Goal: Task Accomplishment & Management: Complete application form

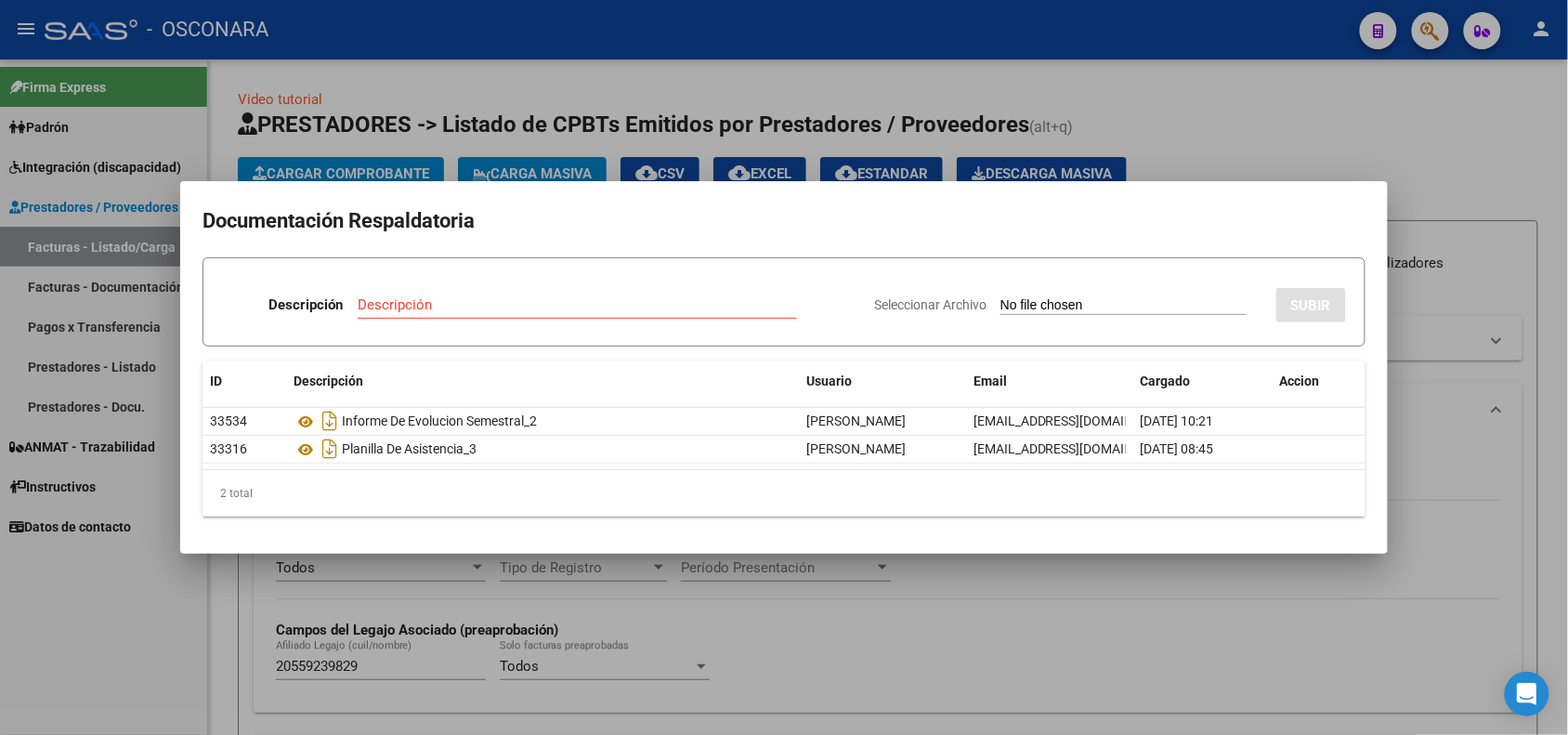
scroll to position [661, 0]
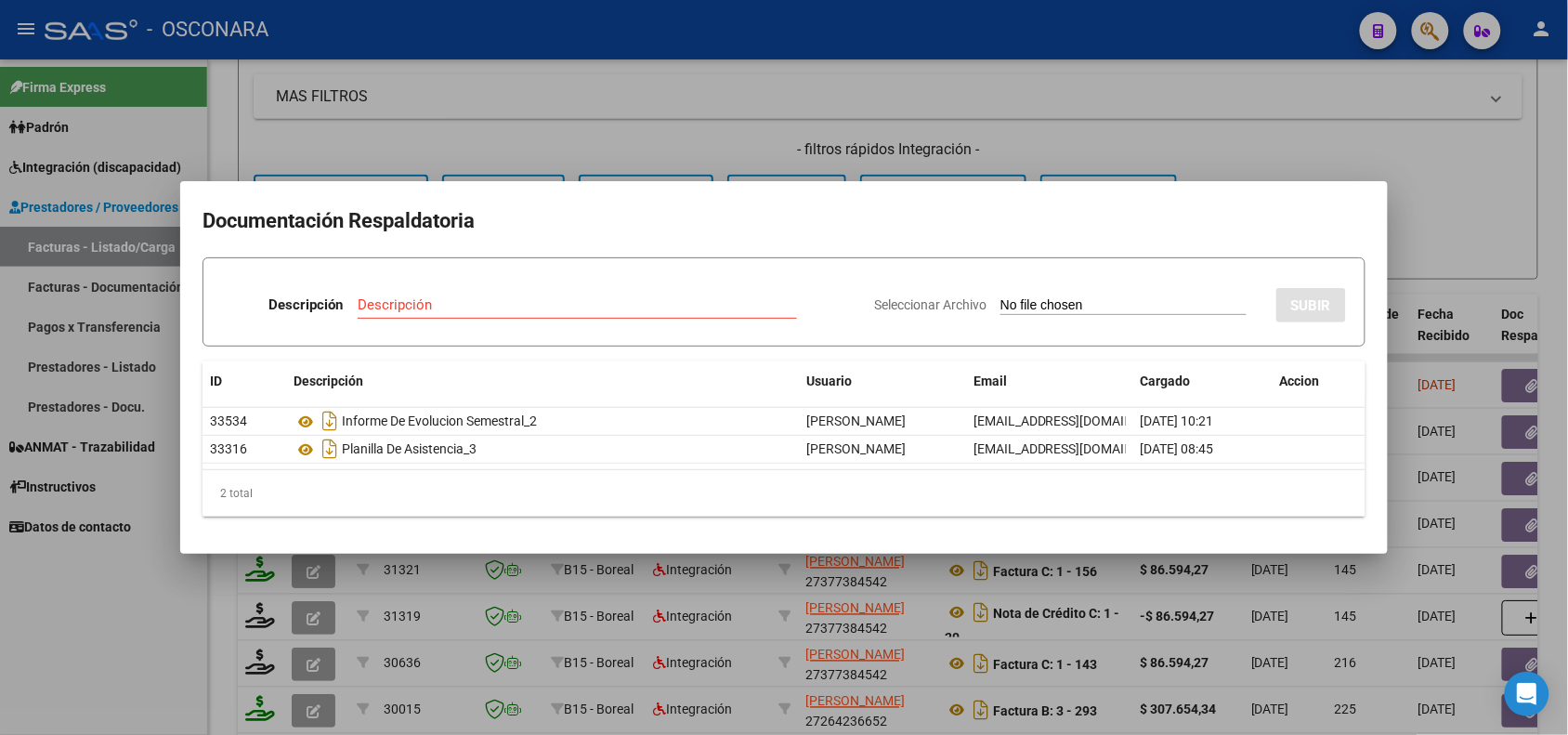
click at [834, 615] on div at bounding box center [784, 368] width 1568 height 735
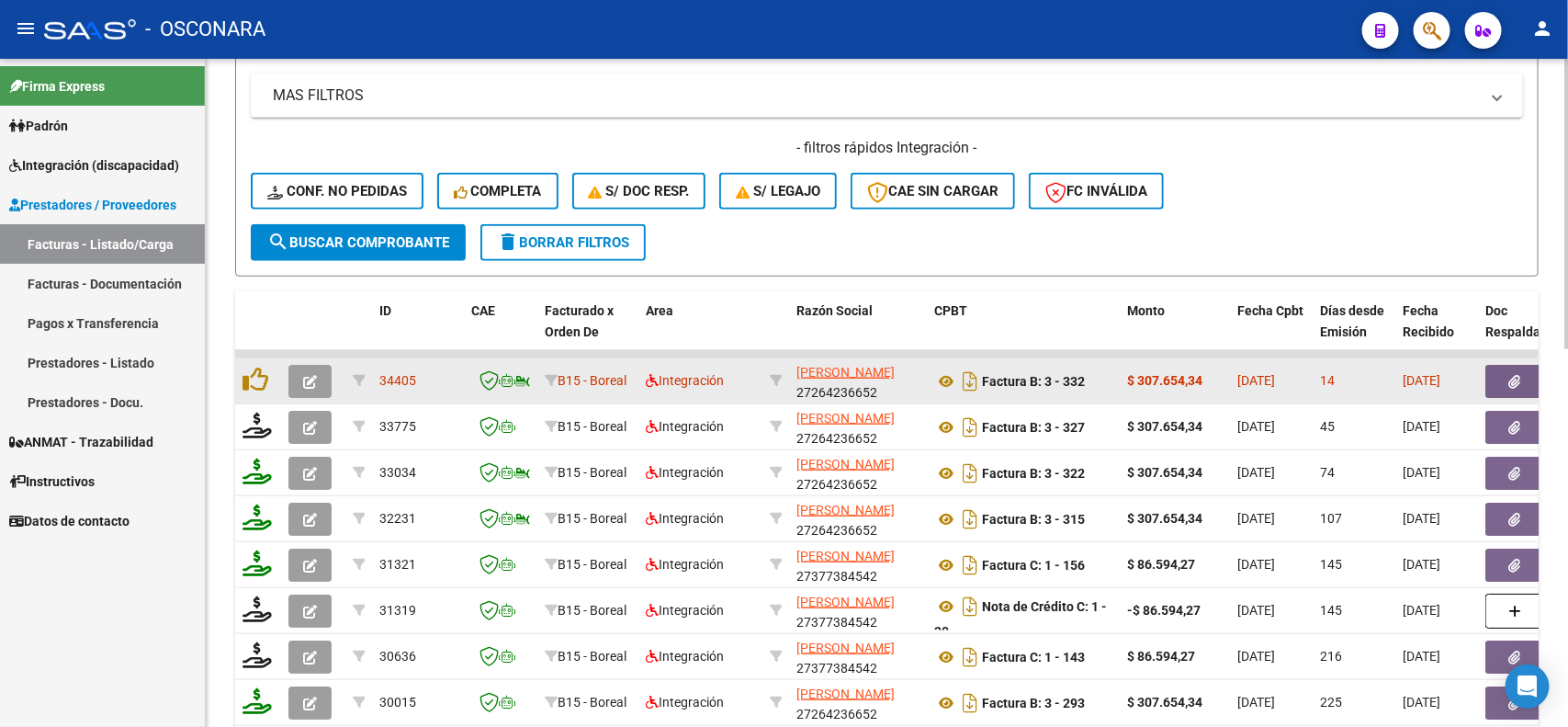
click at [1521, 365] on button "button" at bounding box center [1515, 382] width 59 height 33
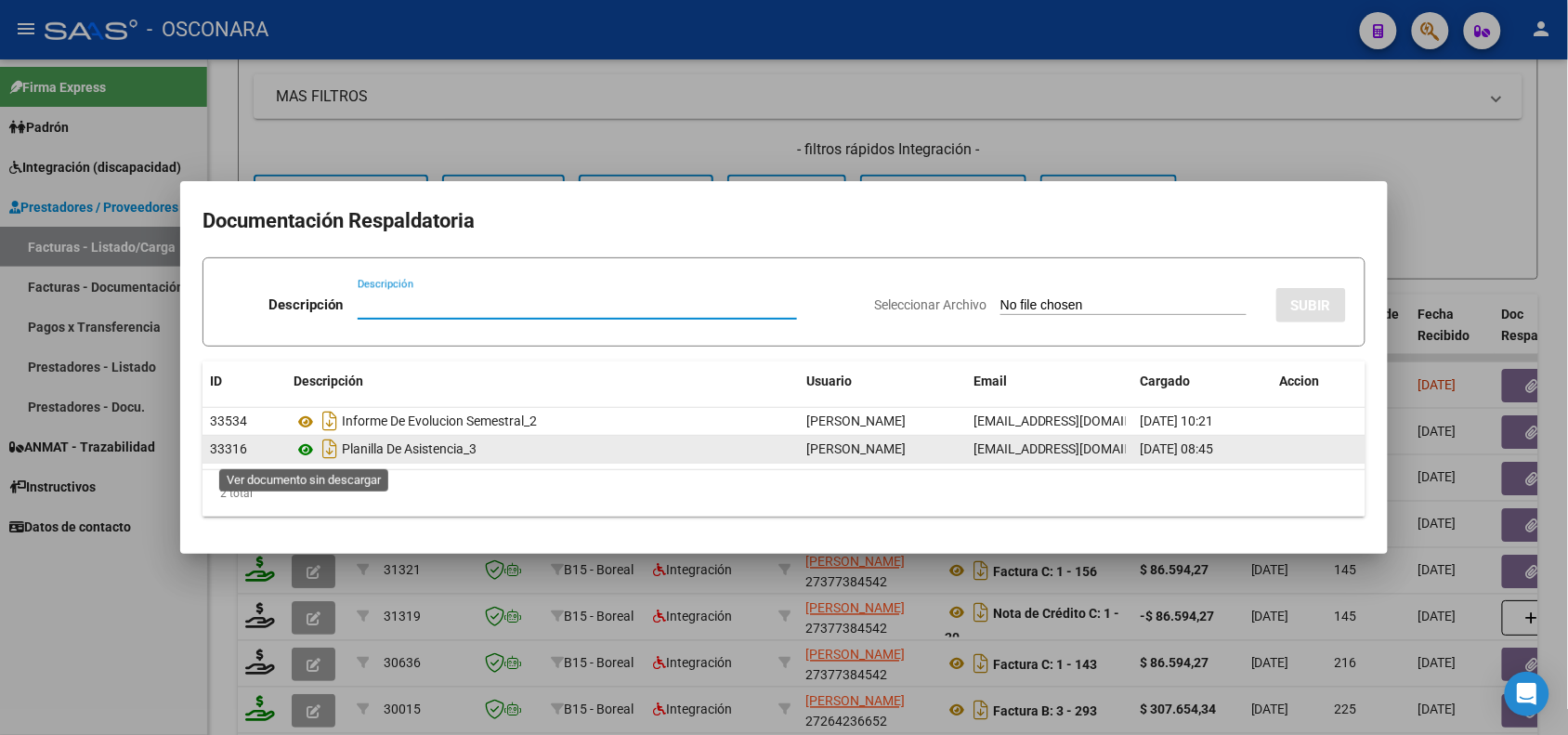
click at [304, 452] on icon at bounding box center [306, 450] width 24 height 22
click at [300, 451] on icon at bounding box center [306, 450] width 24 height 22
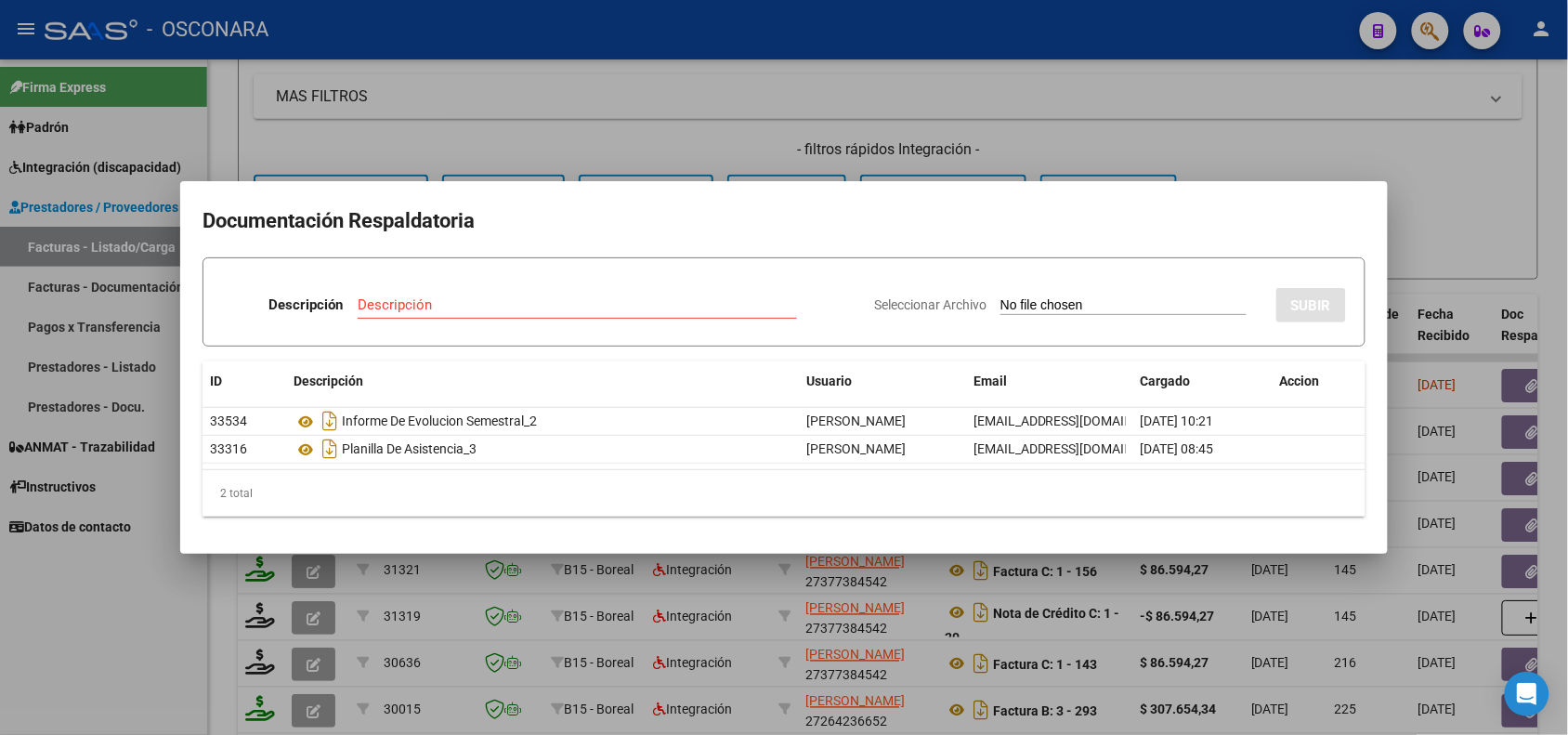
click at [421, 588] on div at bounding box center [784, 368] width 1568 height 735
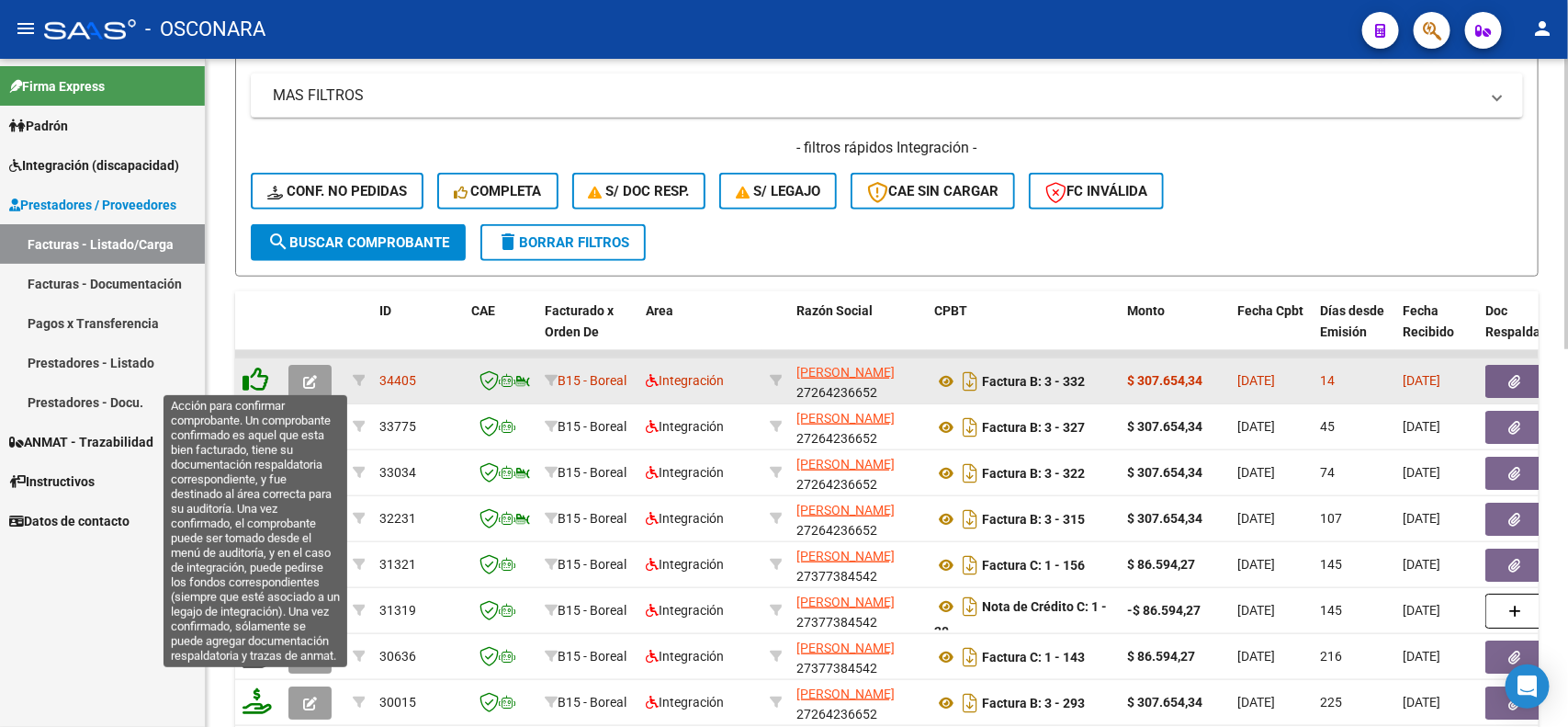
click at [249, 375] on icon at bounding box center [255, 379] width 26 height 26
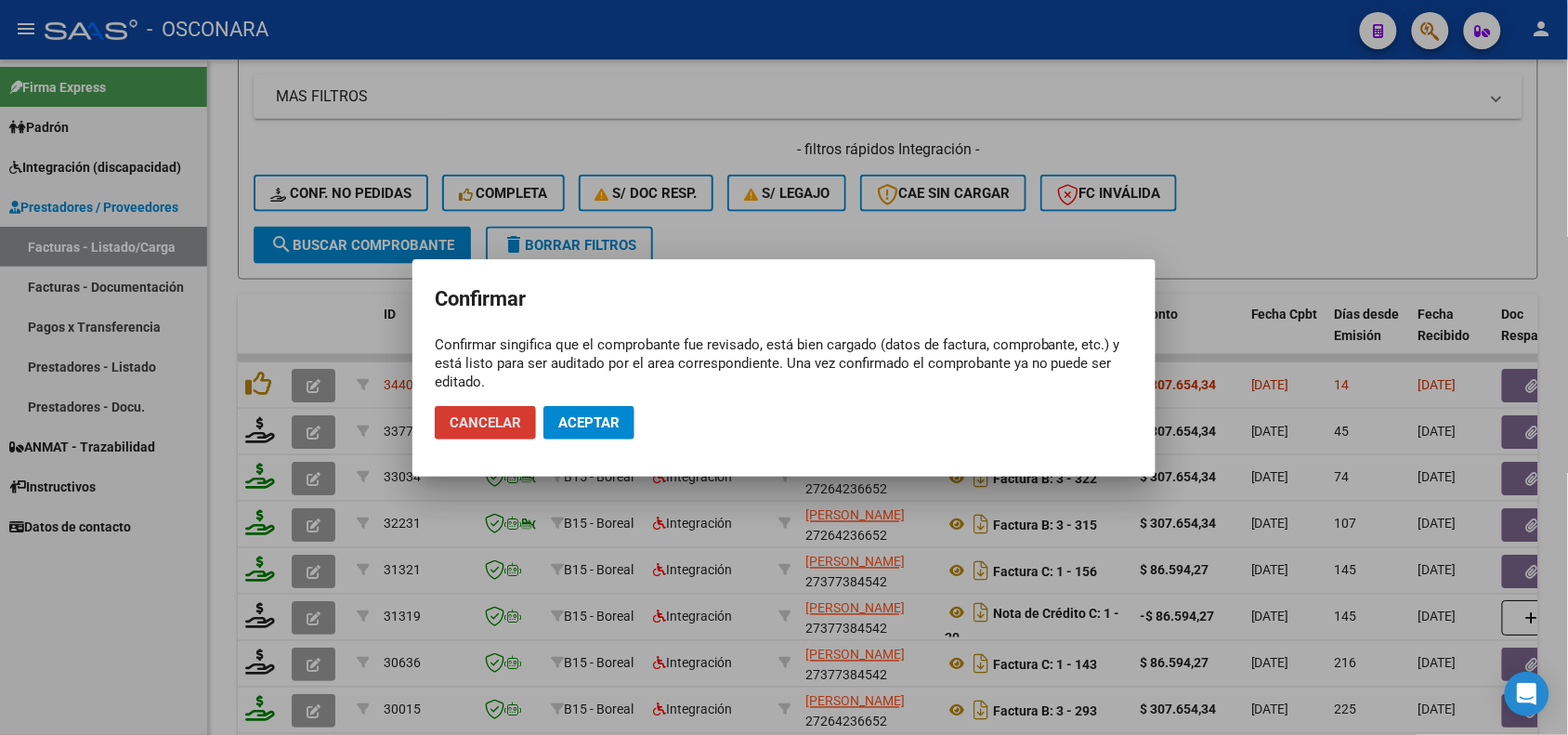
click at [581, 411] on button "Aceptar" at bounding box center [588, 423] width 91 height 33
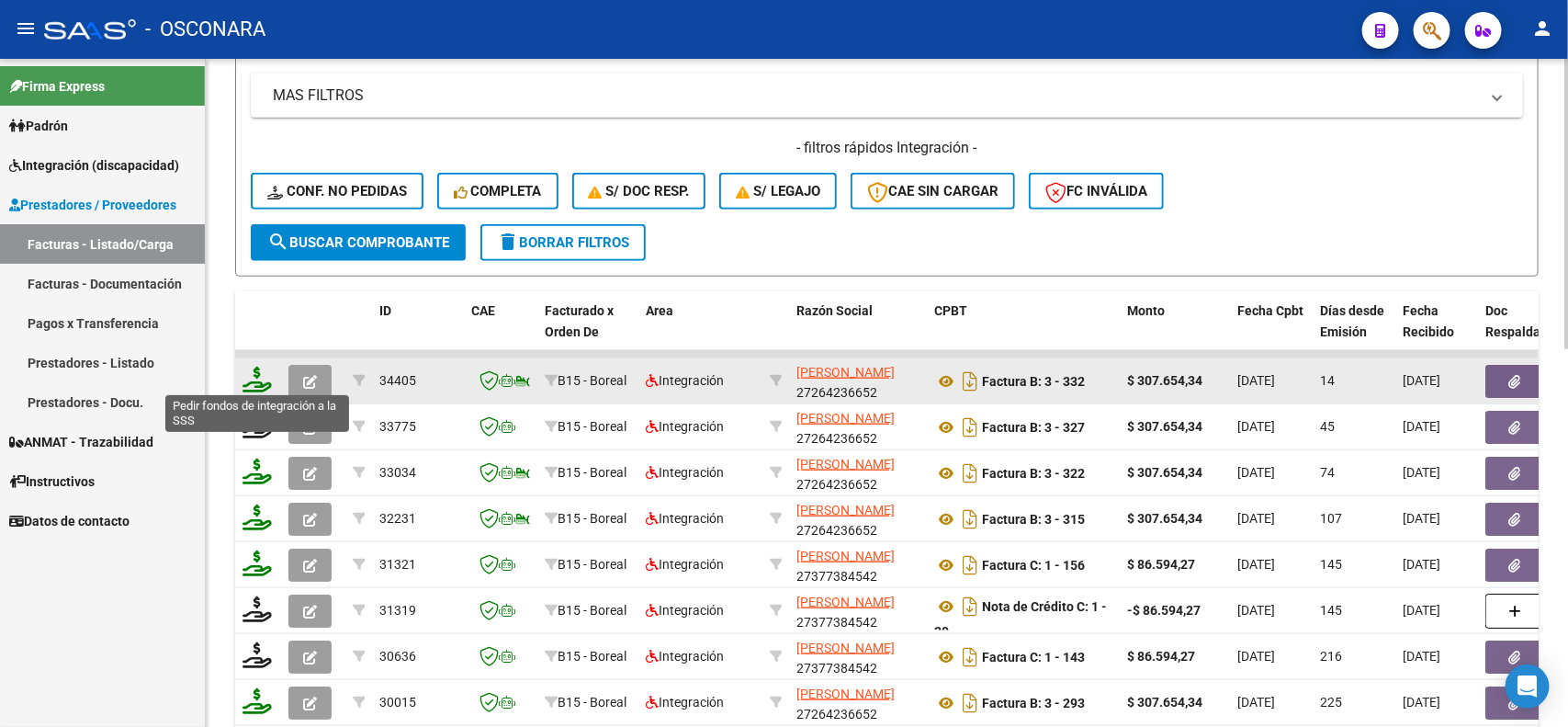
click at [253, 378] on icon at bounding box center [257, 379] width 29 height 26
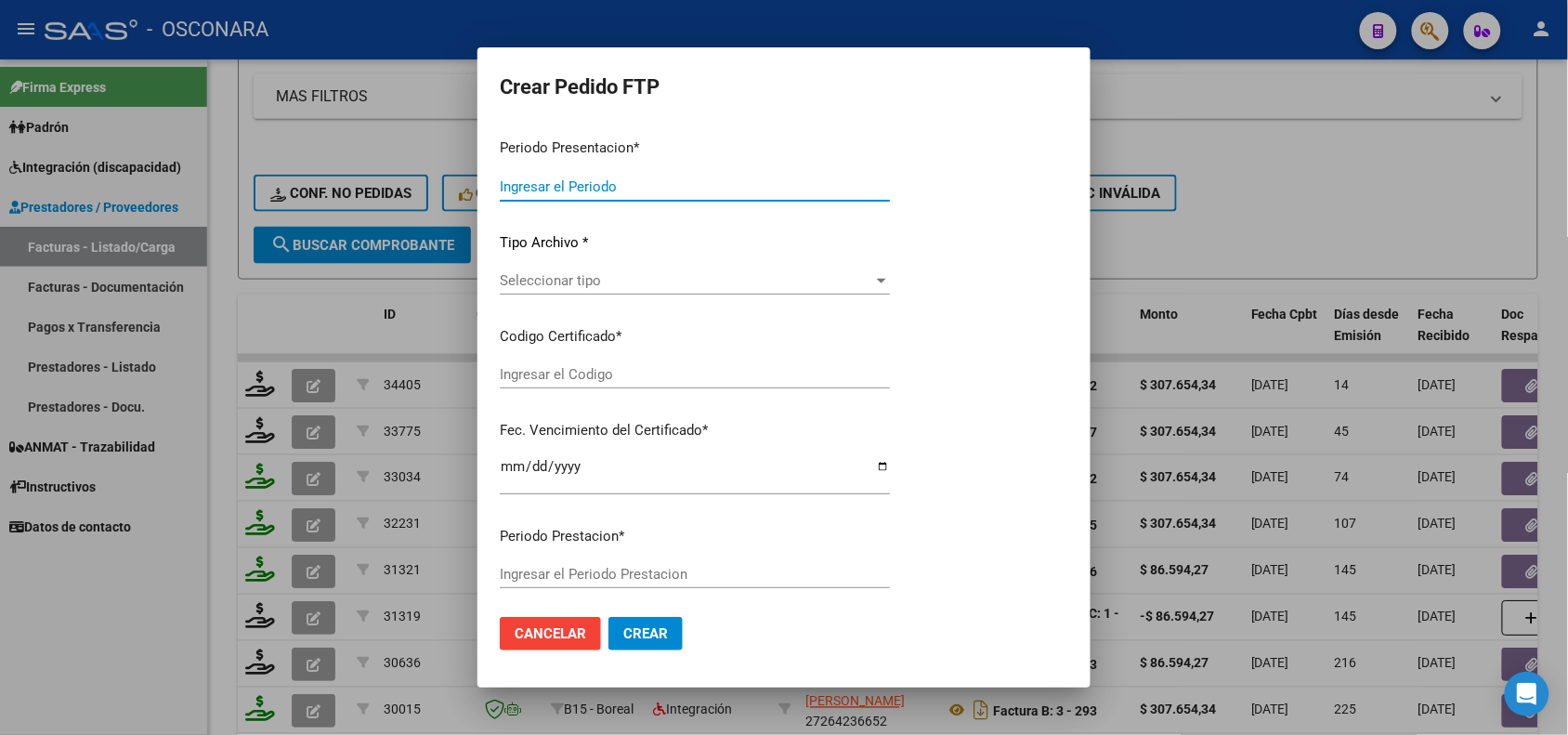
type input "202507"
type input "$ 307.654,34"
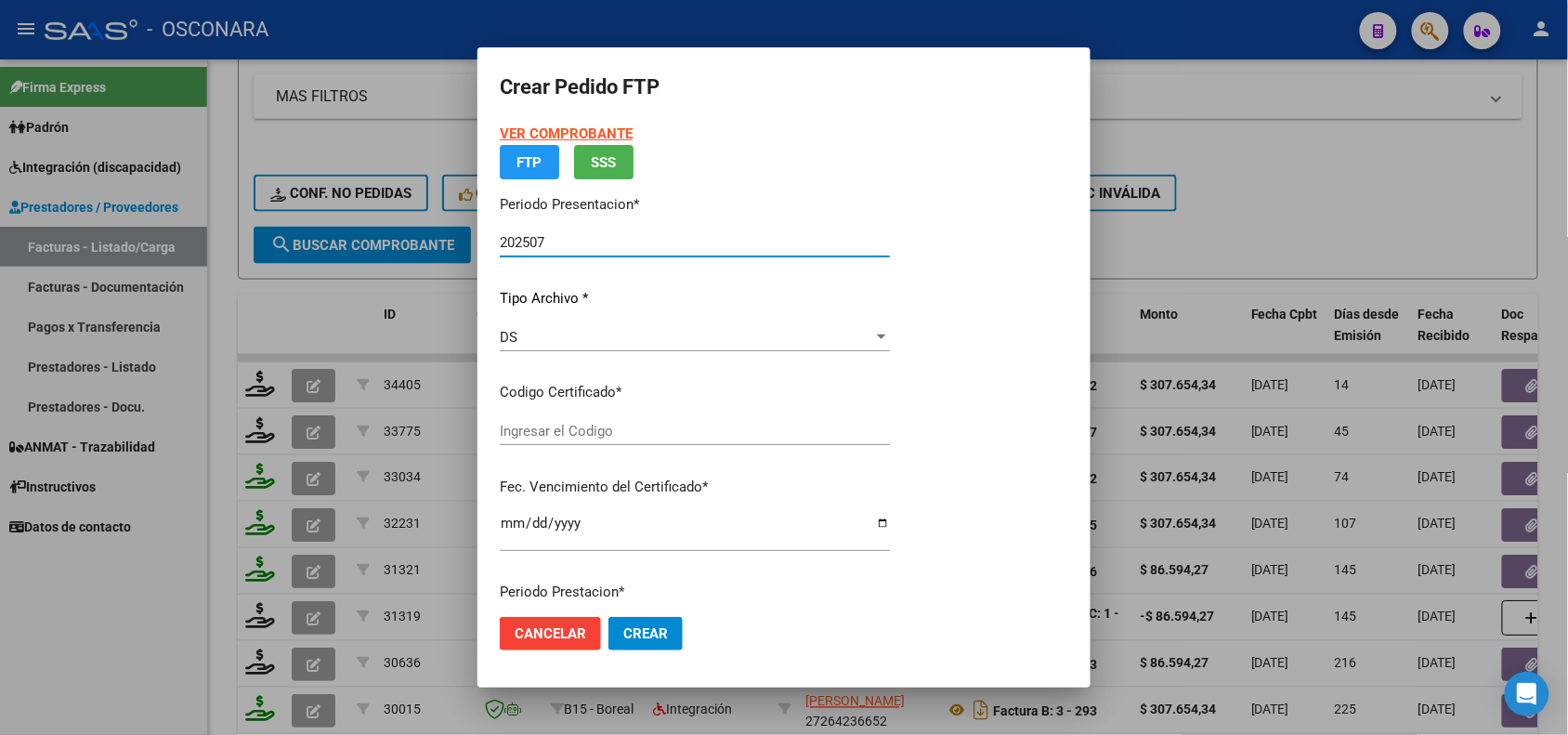
type input "ARG02000559239822023100320261003MEN204"
type input "[DATE]"
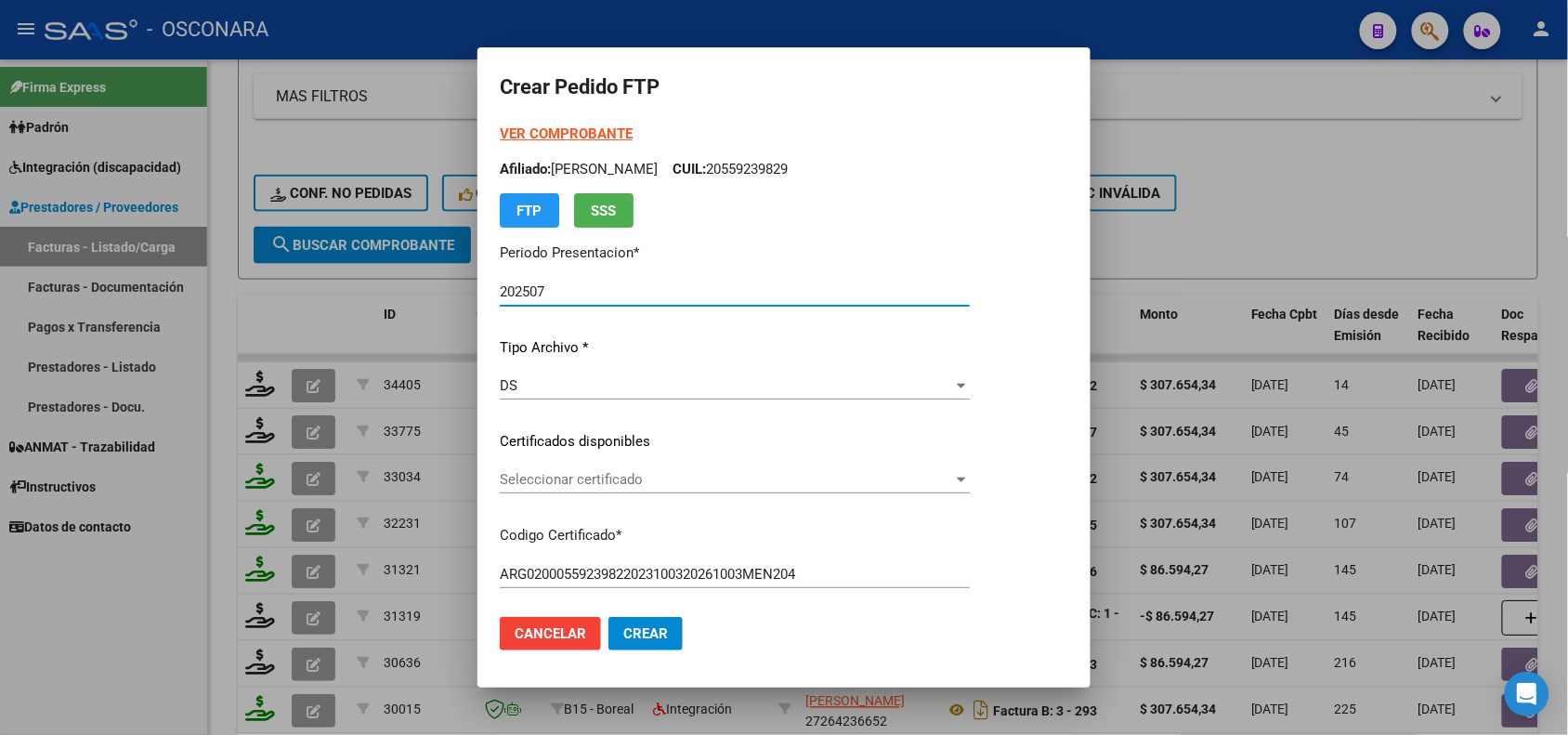
click at [619, 471] on span "Seleccionar certificado" at bounding box center [727, 479] width 453 height 17
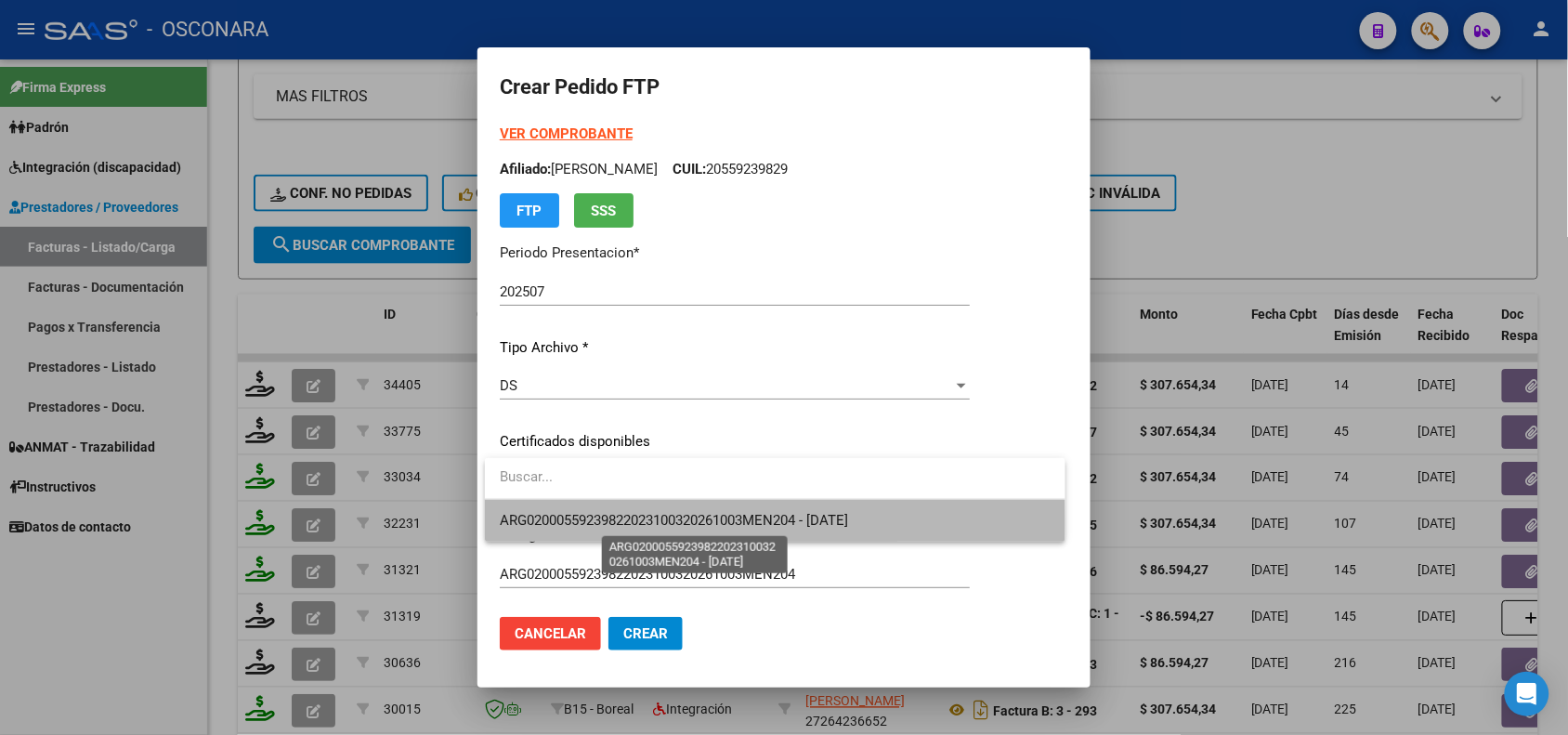
click at [627, 522] on span "ARG02000559239822023100320261003MEN204 - [DATE]" at bounding box center [674, 520] width 349 height 17
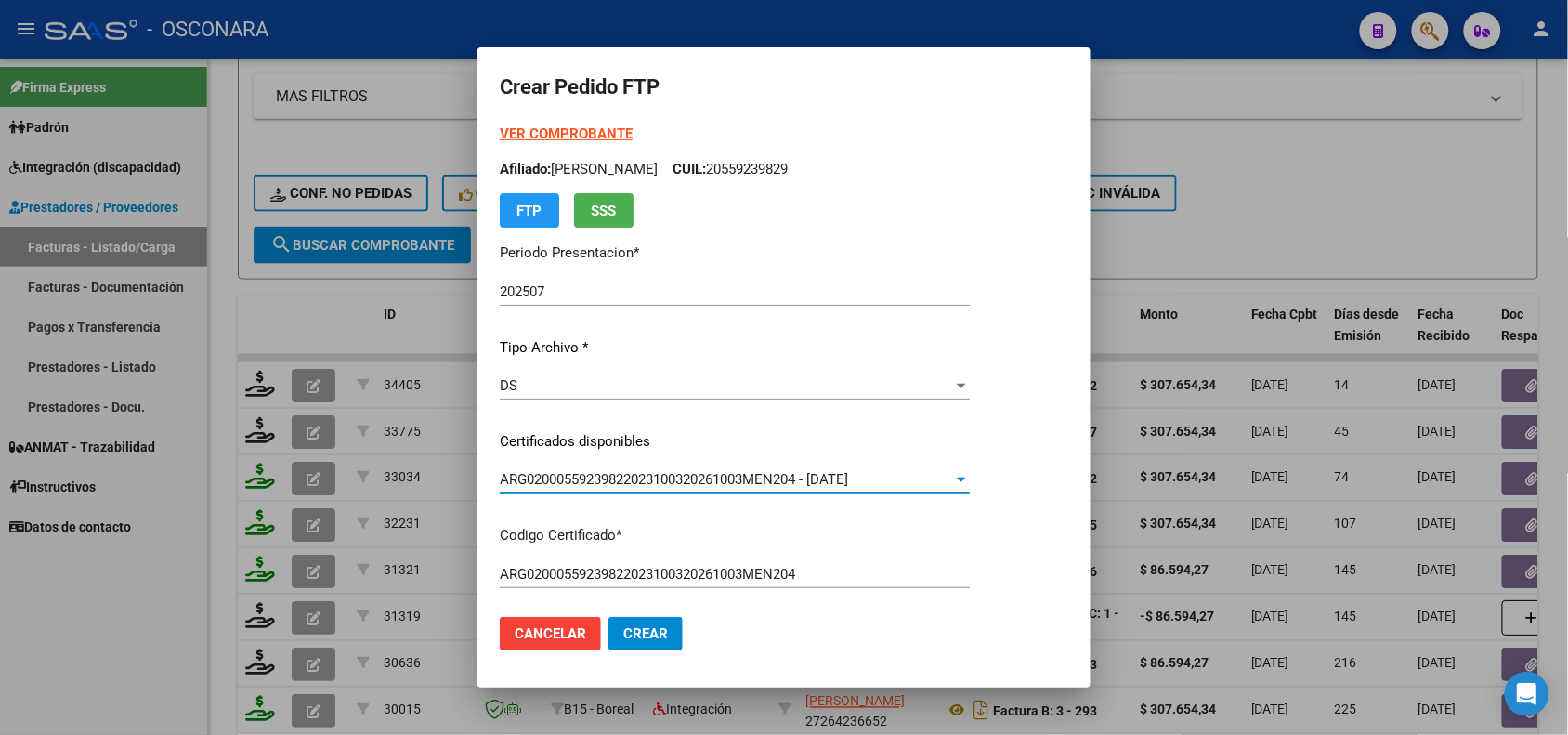
click at [630, 519] on div "VER COMPROBANTE ARCA Padrón Afiliado: [PERSON_NAME] CUIL: 20559239829 FTP SSS P…" at bounding box center [735, 427] width 470 height 608
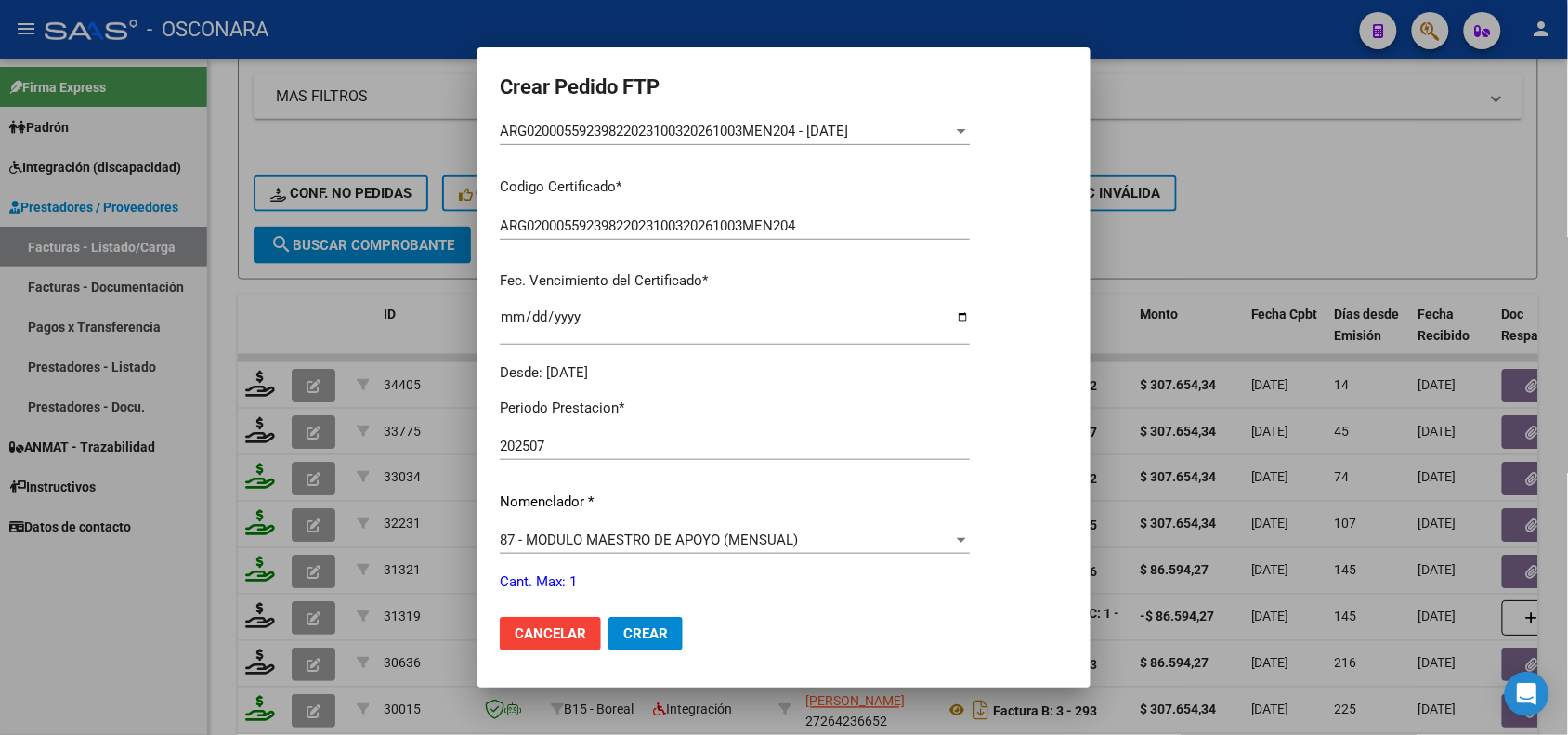
scroll to position [464, 0]
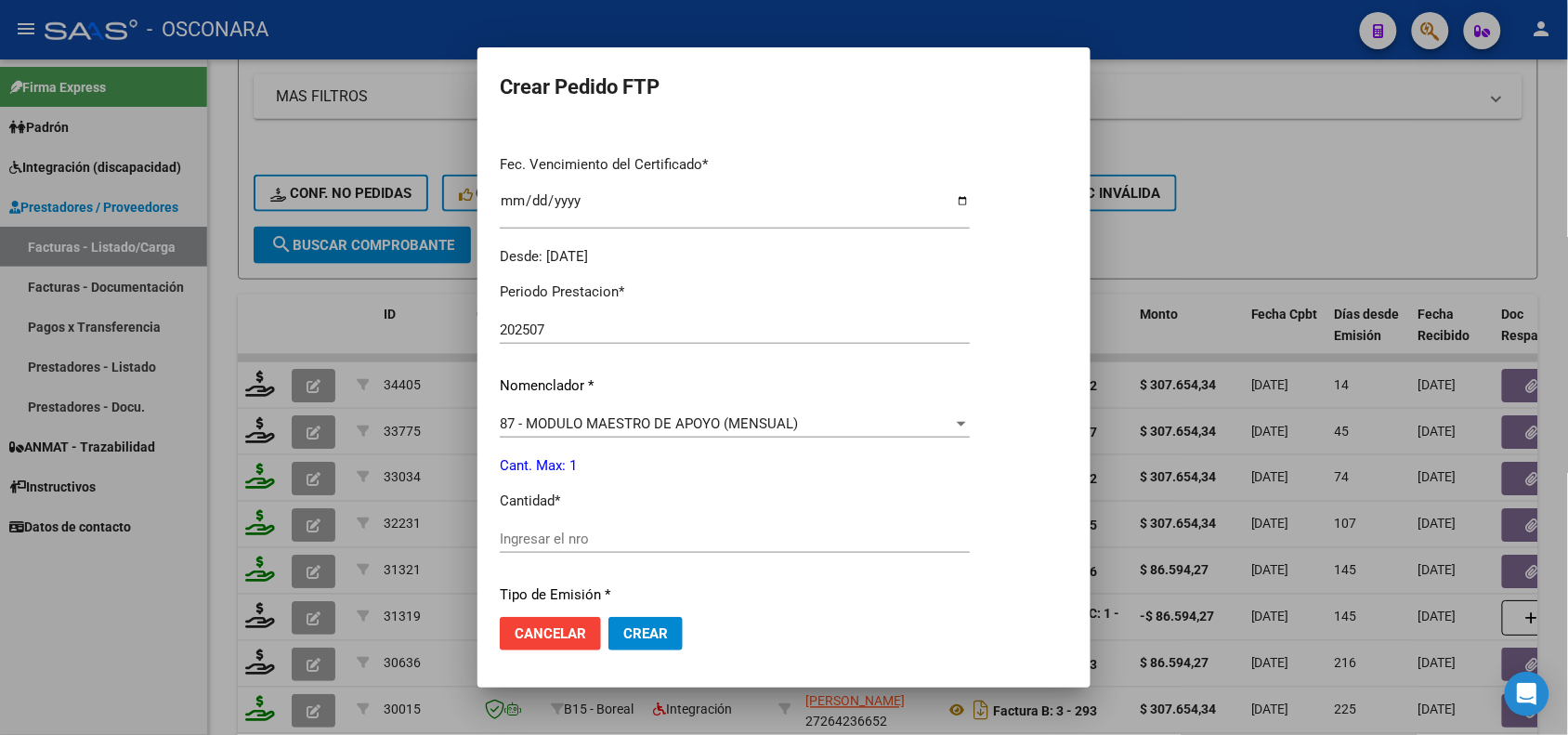
click at [565, 536] on input "Ingresar el nro" at bounding box center [735, 539] width 470 height 17
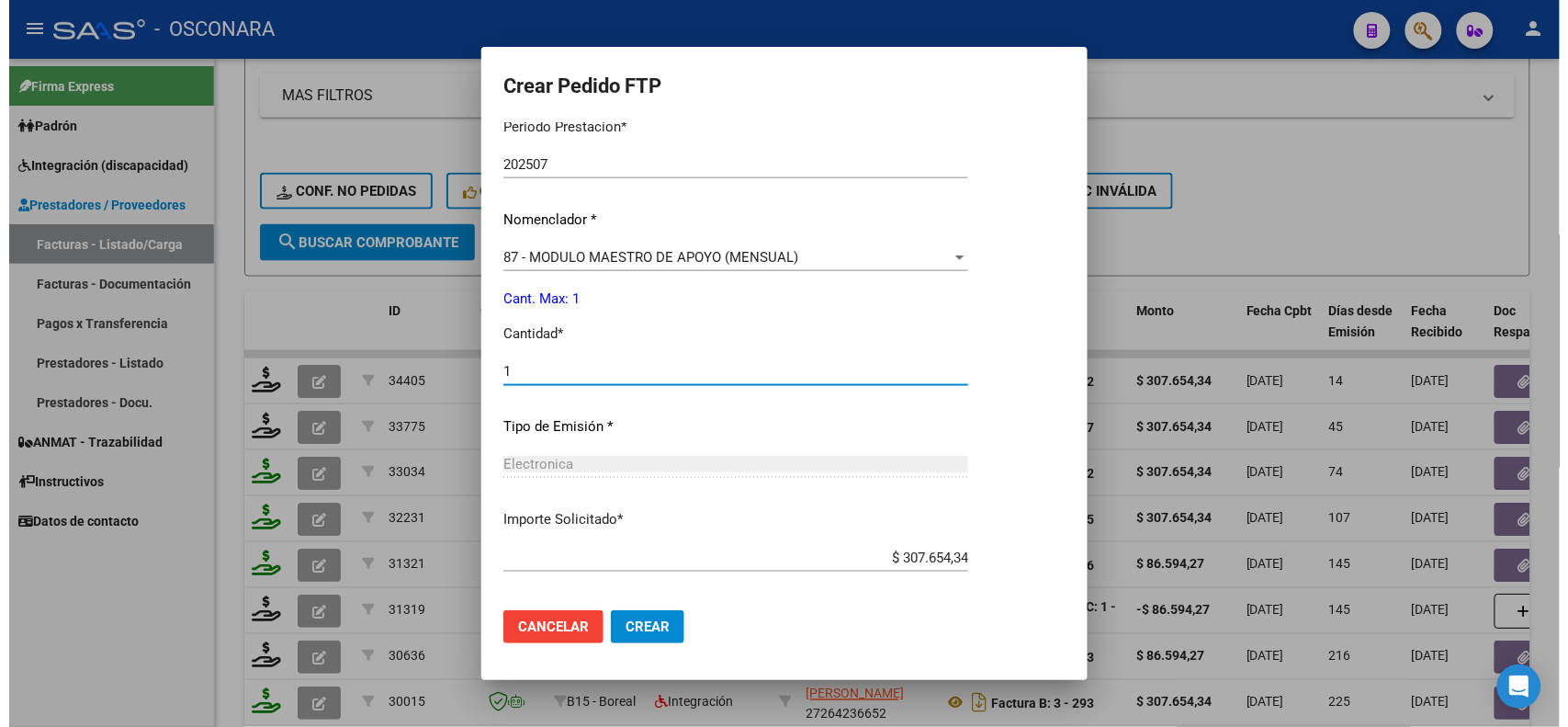
scroll to position [708, 0]
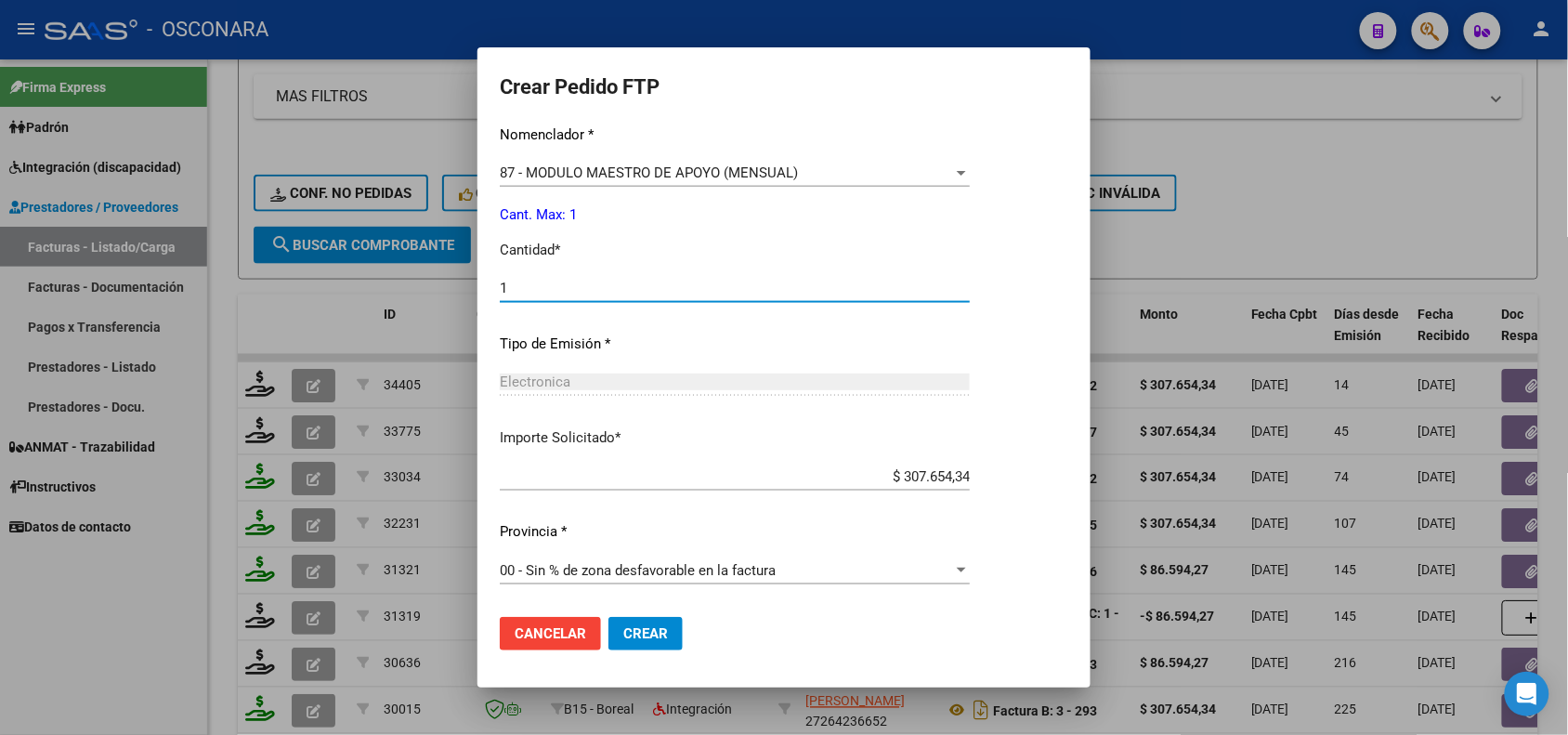
type input "1"
click at [657, 635] on span "Crear" at bounding box center [646, 633] width 45 height 17
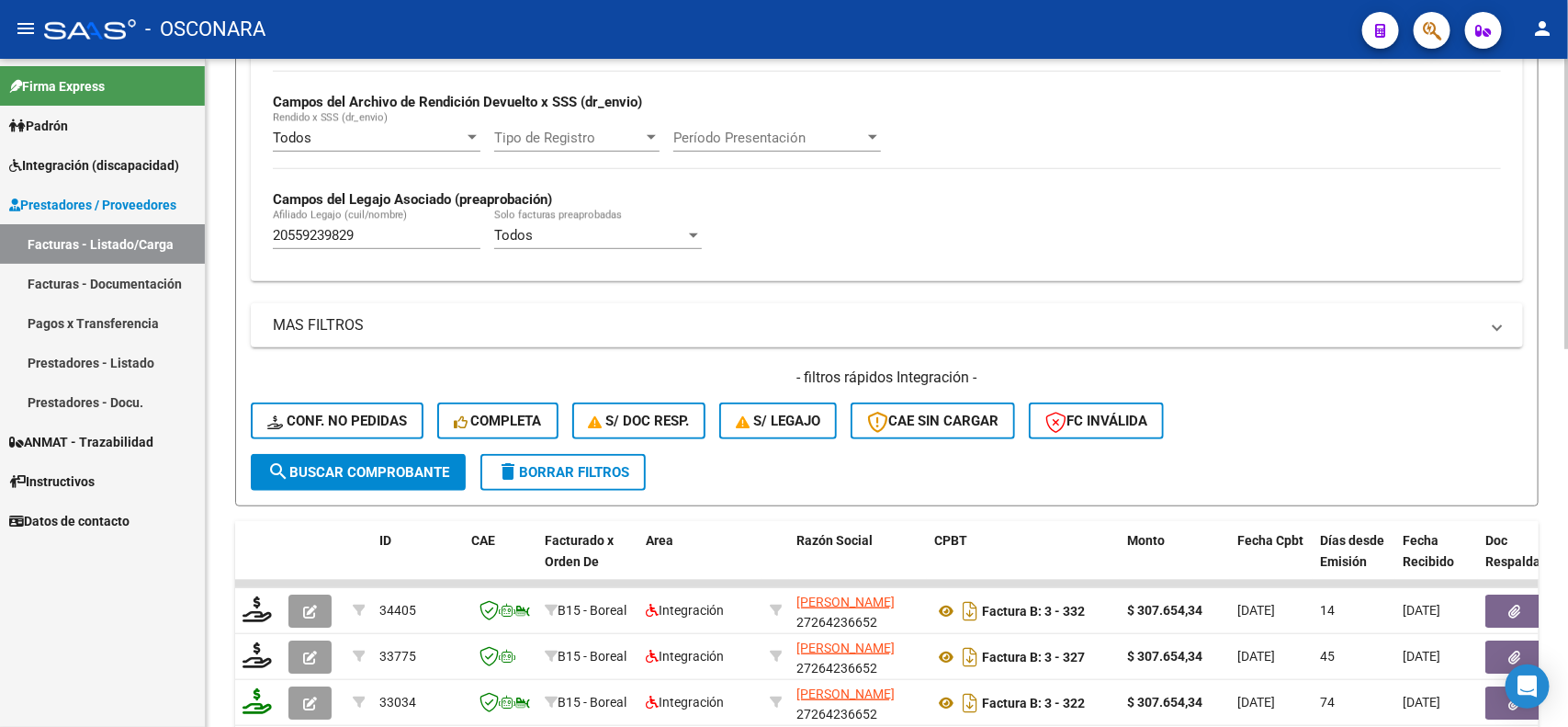
scroll to position [309, 0]
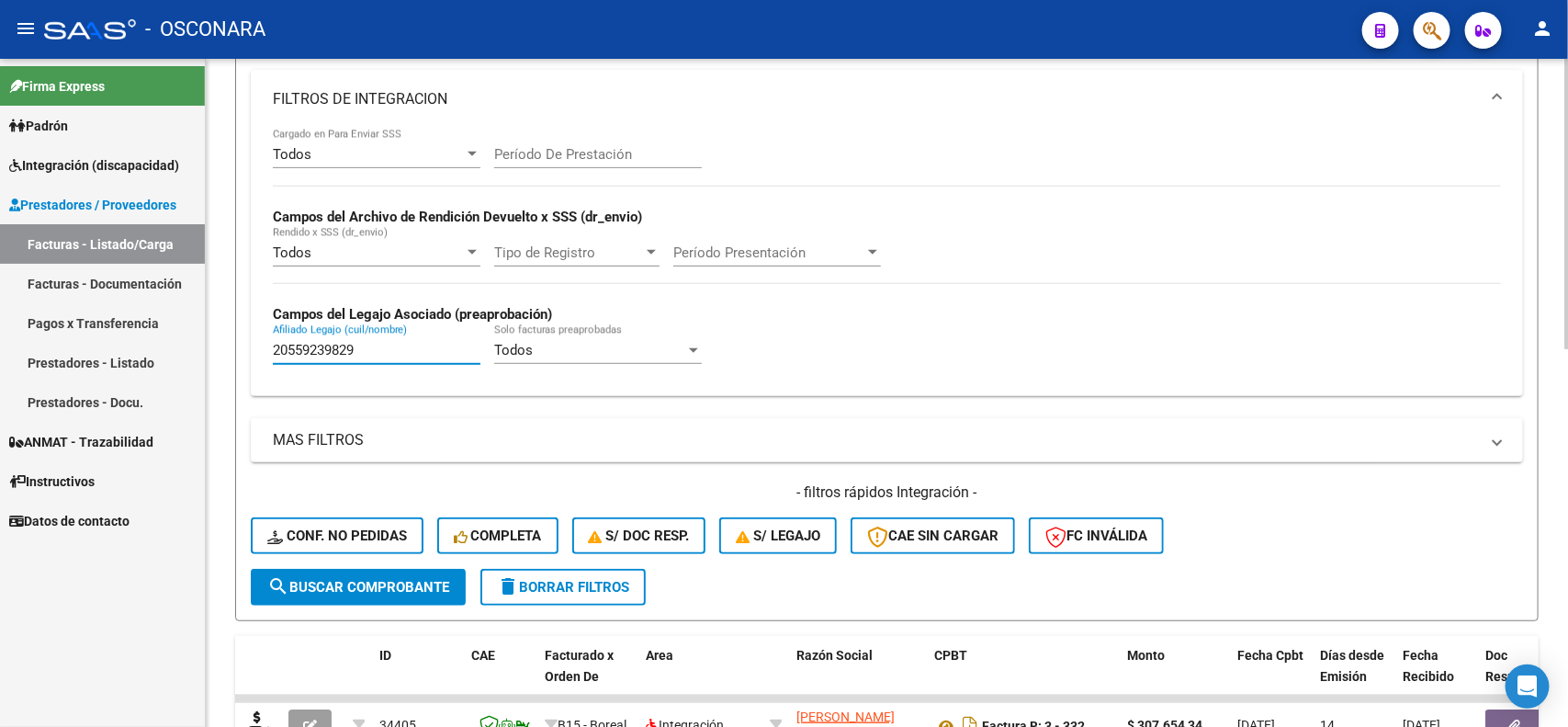
click at [343, 345] on input "20559239829" at bounding box center [376, 350] width 208 height 16
paste input "13366"
type input "20559213366"
click at [1372, 538] on div "- filtros rápidos Integración - Conf. no pedidas Completa S/ Doc Resp. S/ legaj…" at bounding box center [887, 525] width 1272 height 86
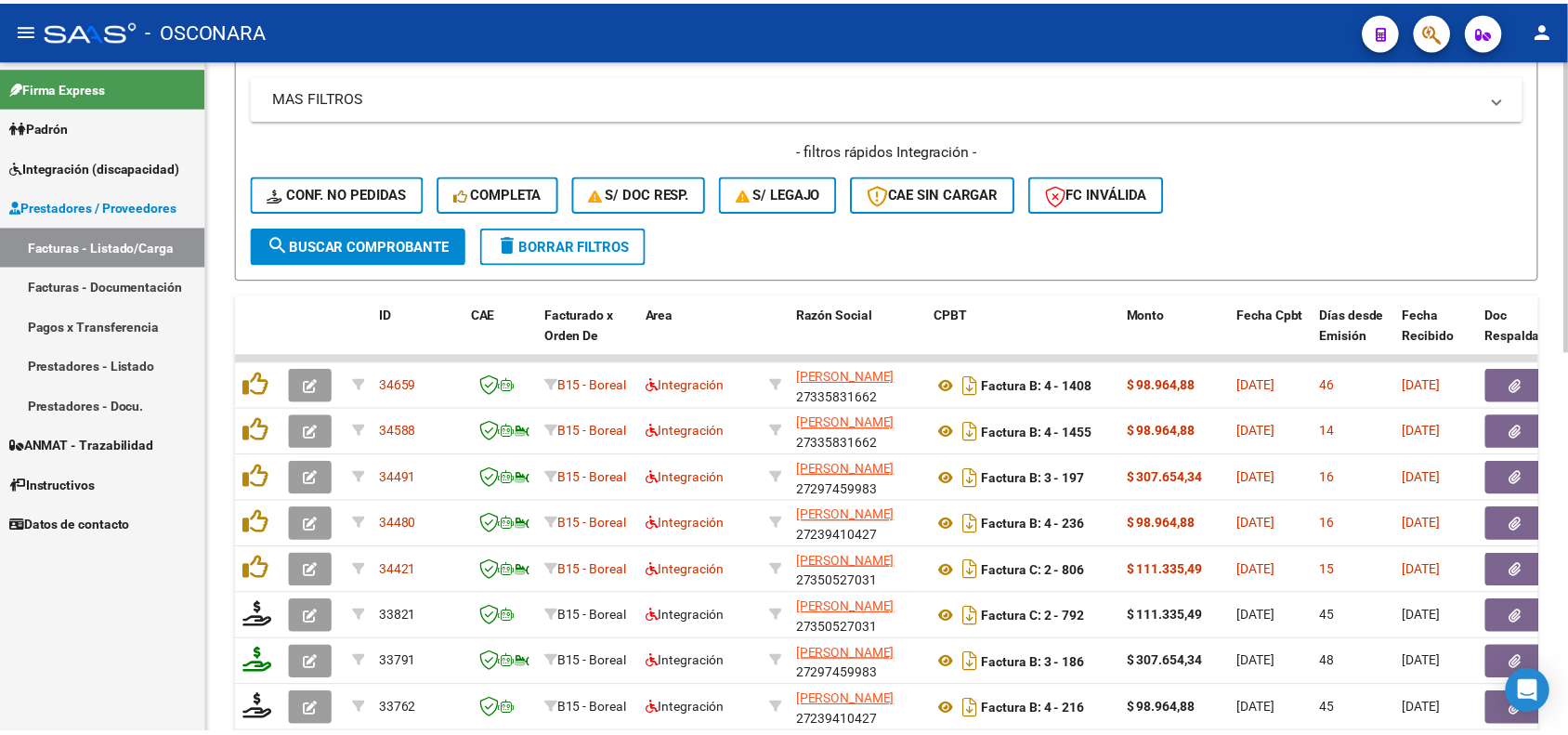
scroll to position [661, 0]
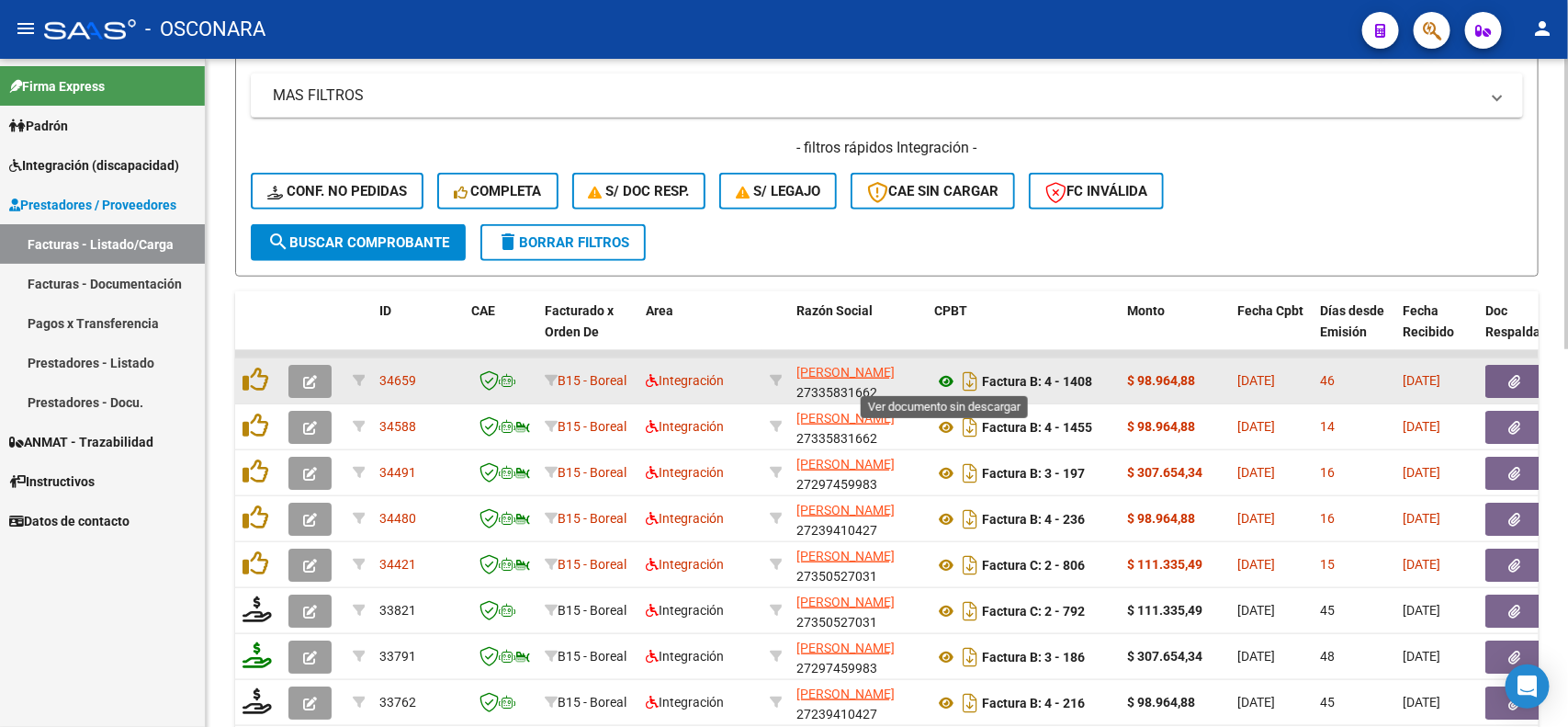
click at [939, 375] on icon at bounding box center [946, 381] width 24 height 22
click at [1503, 379] on button "button" at bounding box center [1515, 382] width 59 height 33
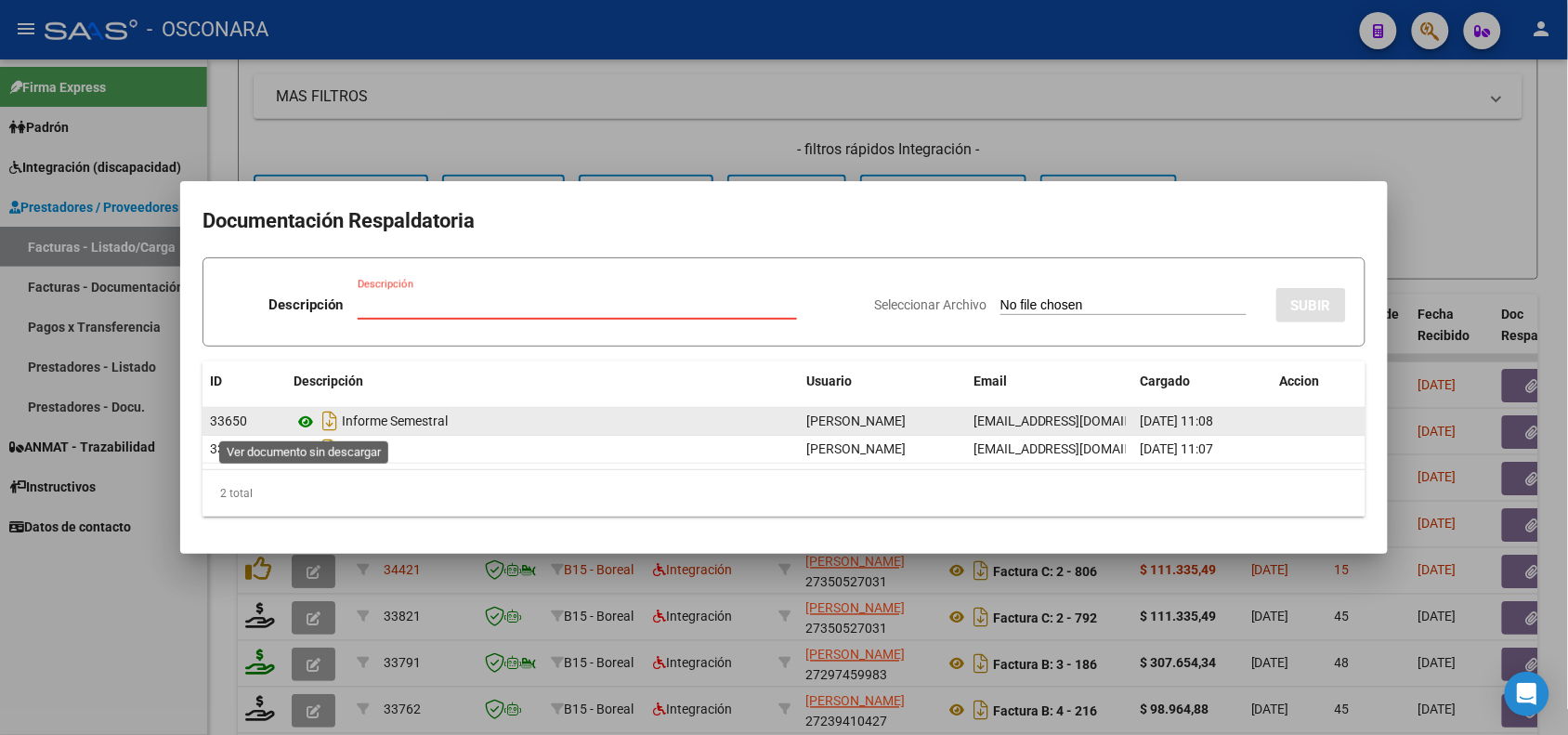
click at [298, 419] on icon at bounding box center [306, 421] width 24 height 22
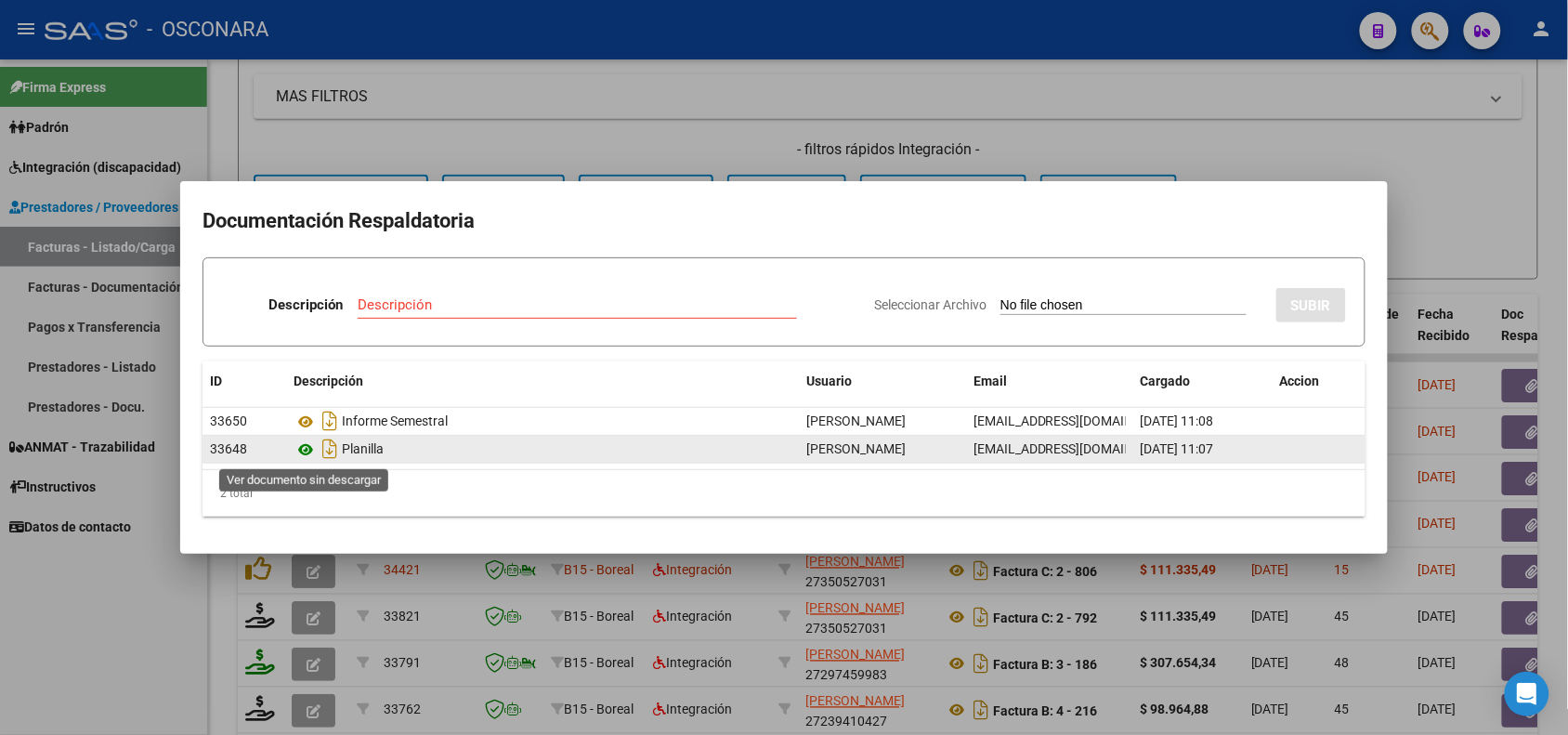
click at [308, 452] on icon at bounding box center [306, 450] width 24 height 22
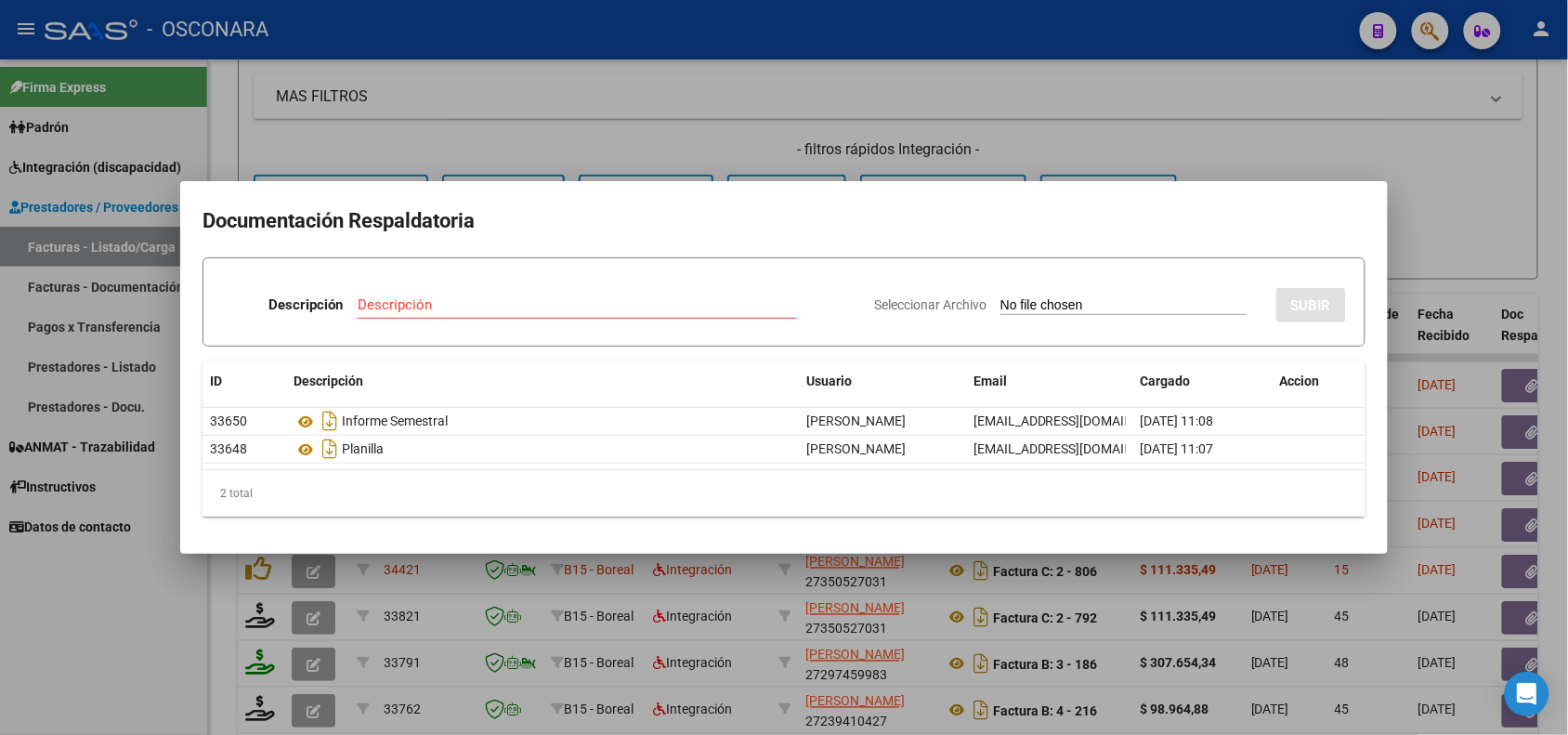
click at [588, 569] on div at bounding box center [784, 368] width 1568 height 735
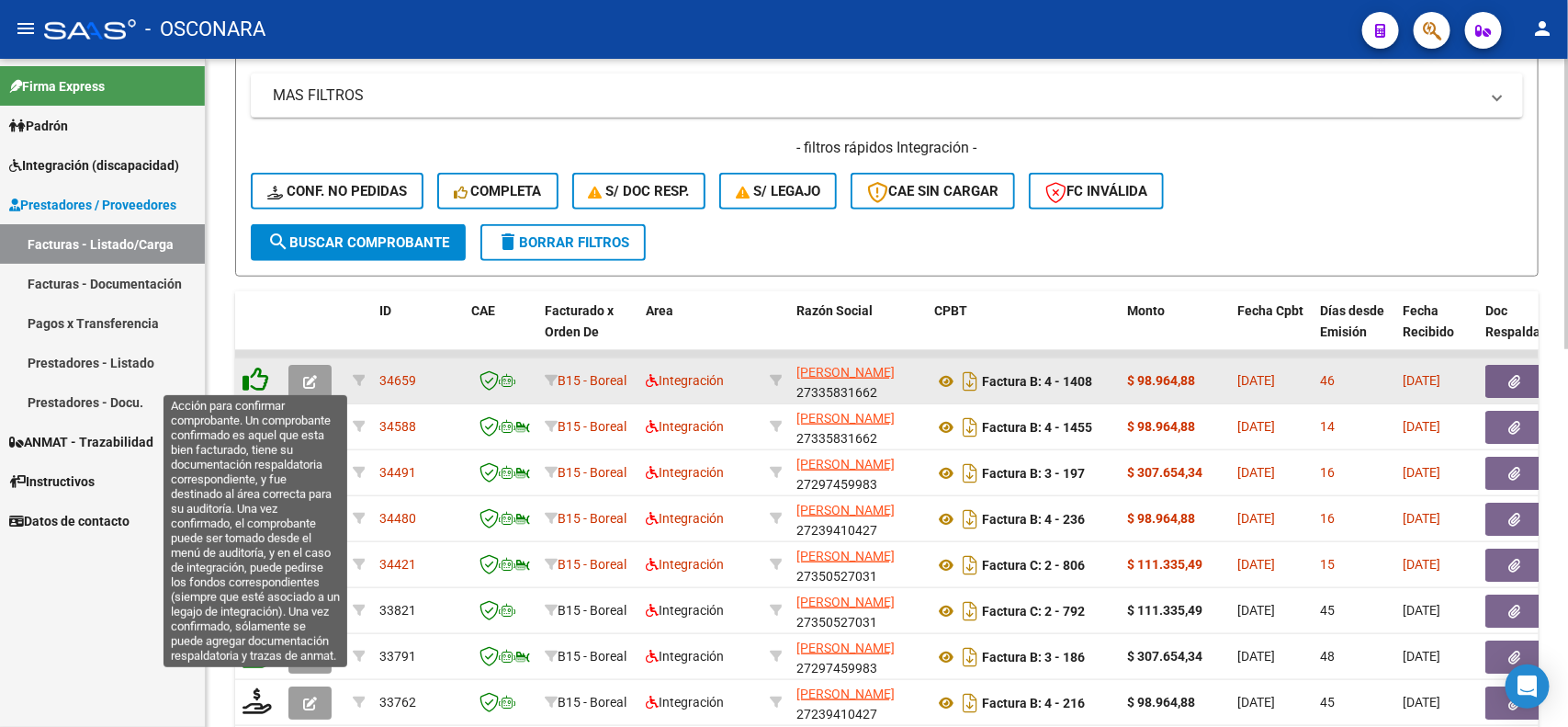
click at [259, 378] on icon at bounding box center [255, 379] width 26 height 26
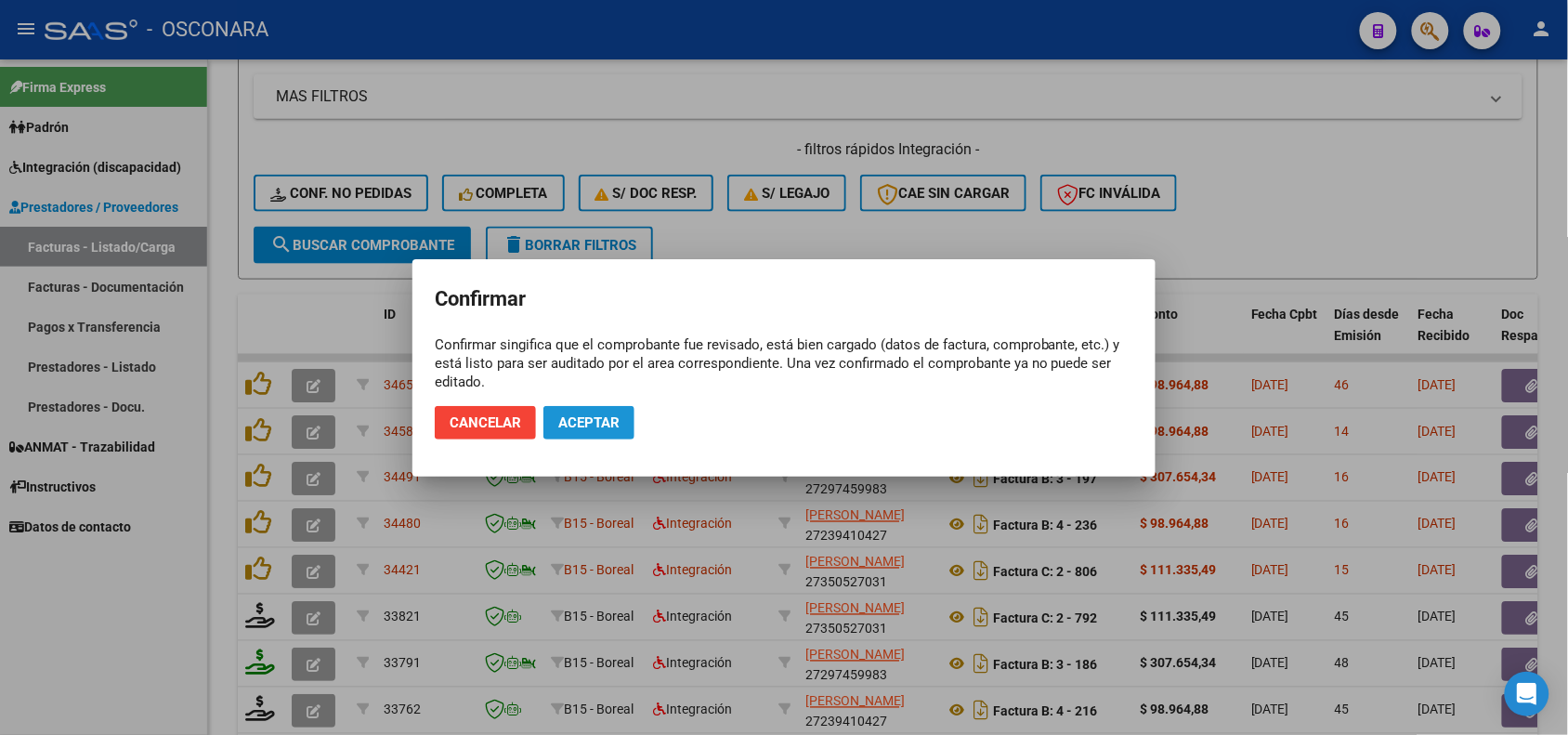
click at [586, 421] on span "Aceptar" at bounding box center [589, 422] width 62 height 17
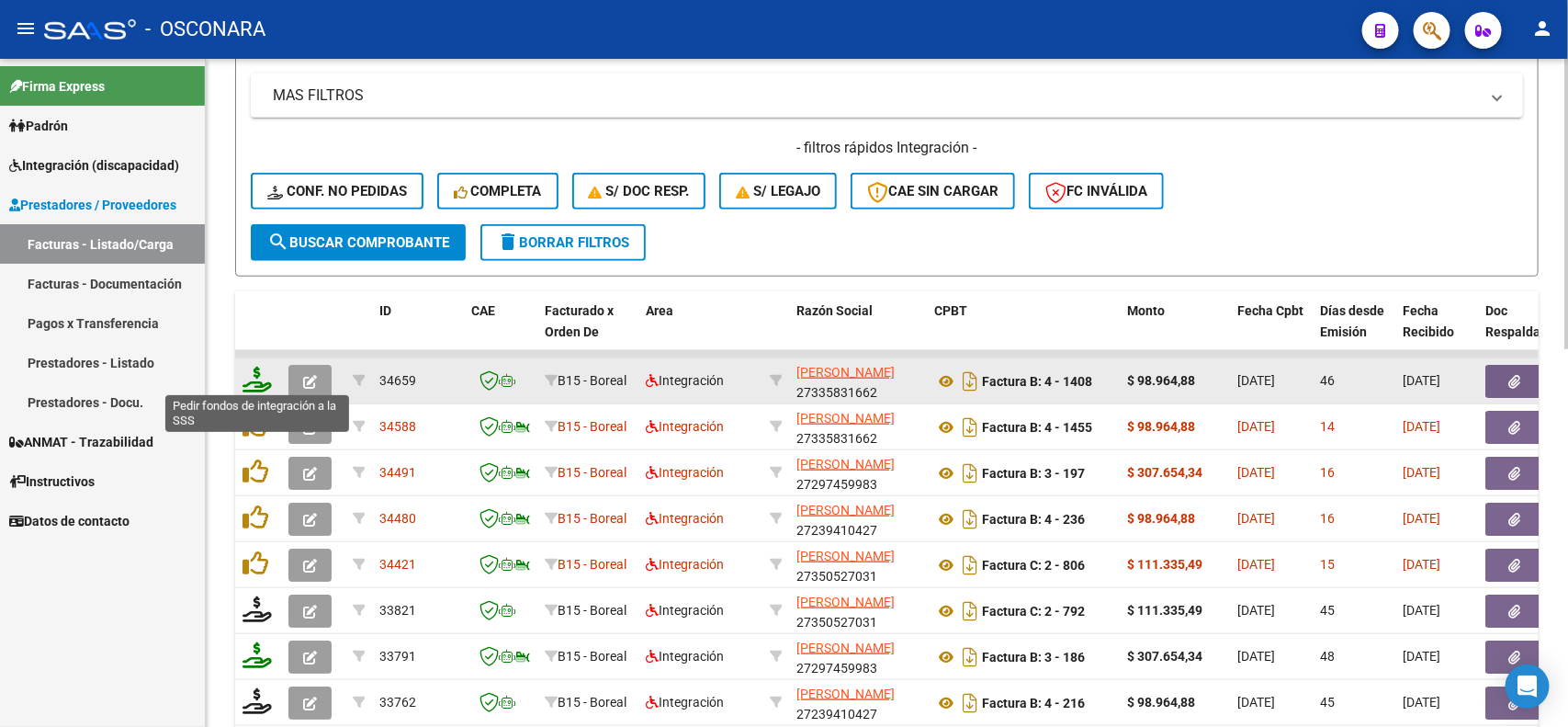
click at [255, 382] on icon at bounding box center [257, 379] width 29 height 26
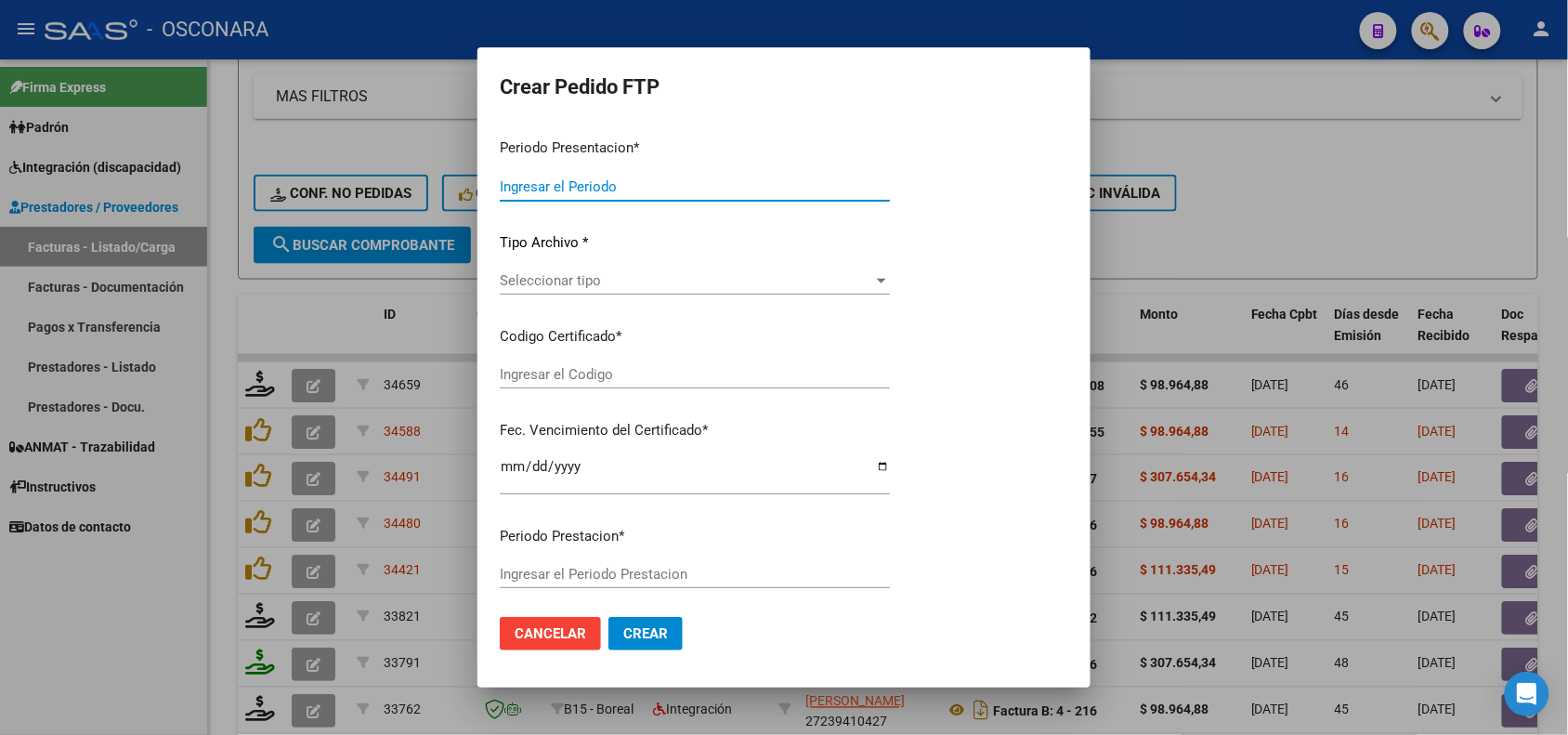
type input "202507"
type input "202506"
type input "$ 98.964,88"
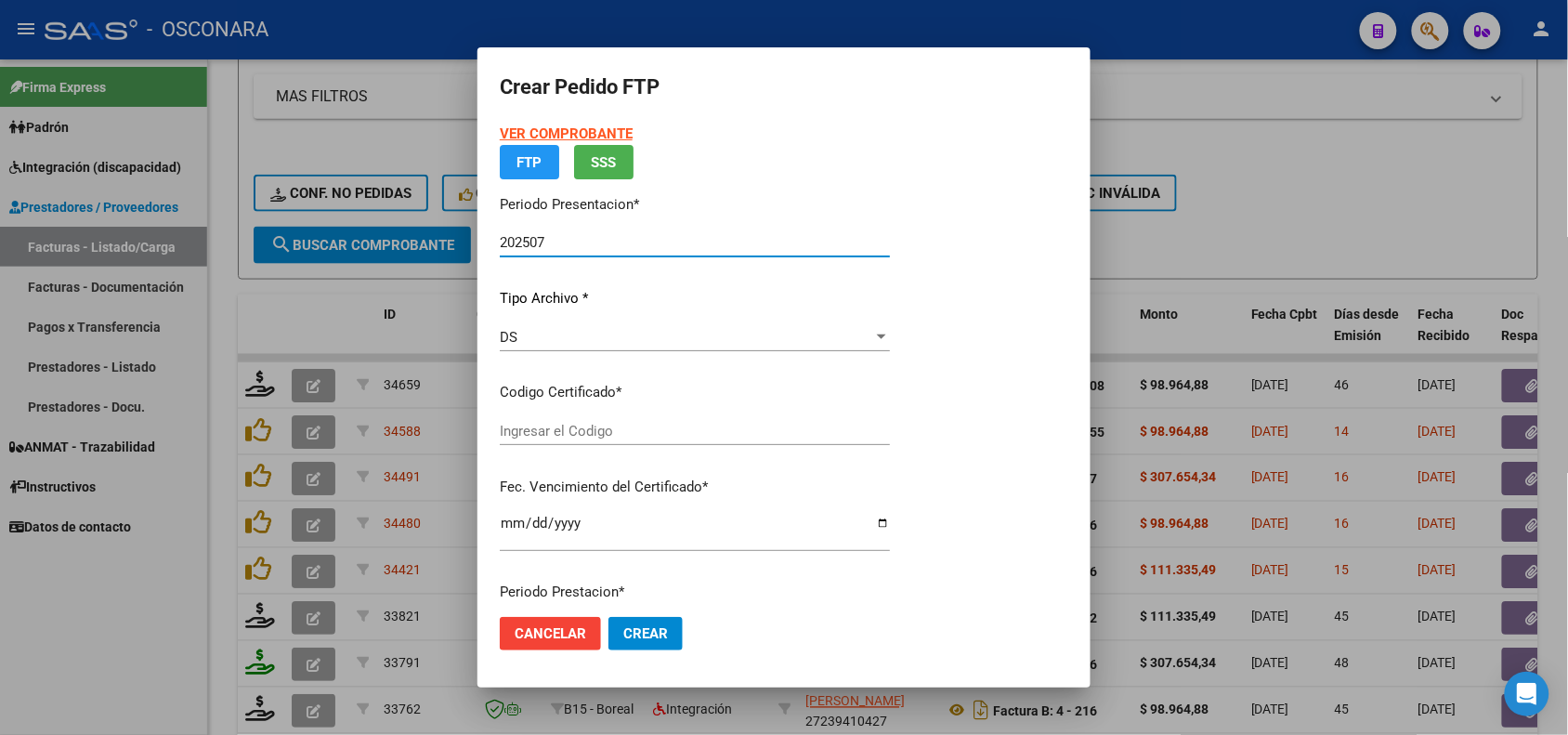
type input "ARG02000559213362021091620260916MZA203"
type input "[DATE]"
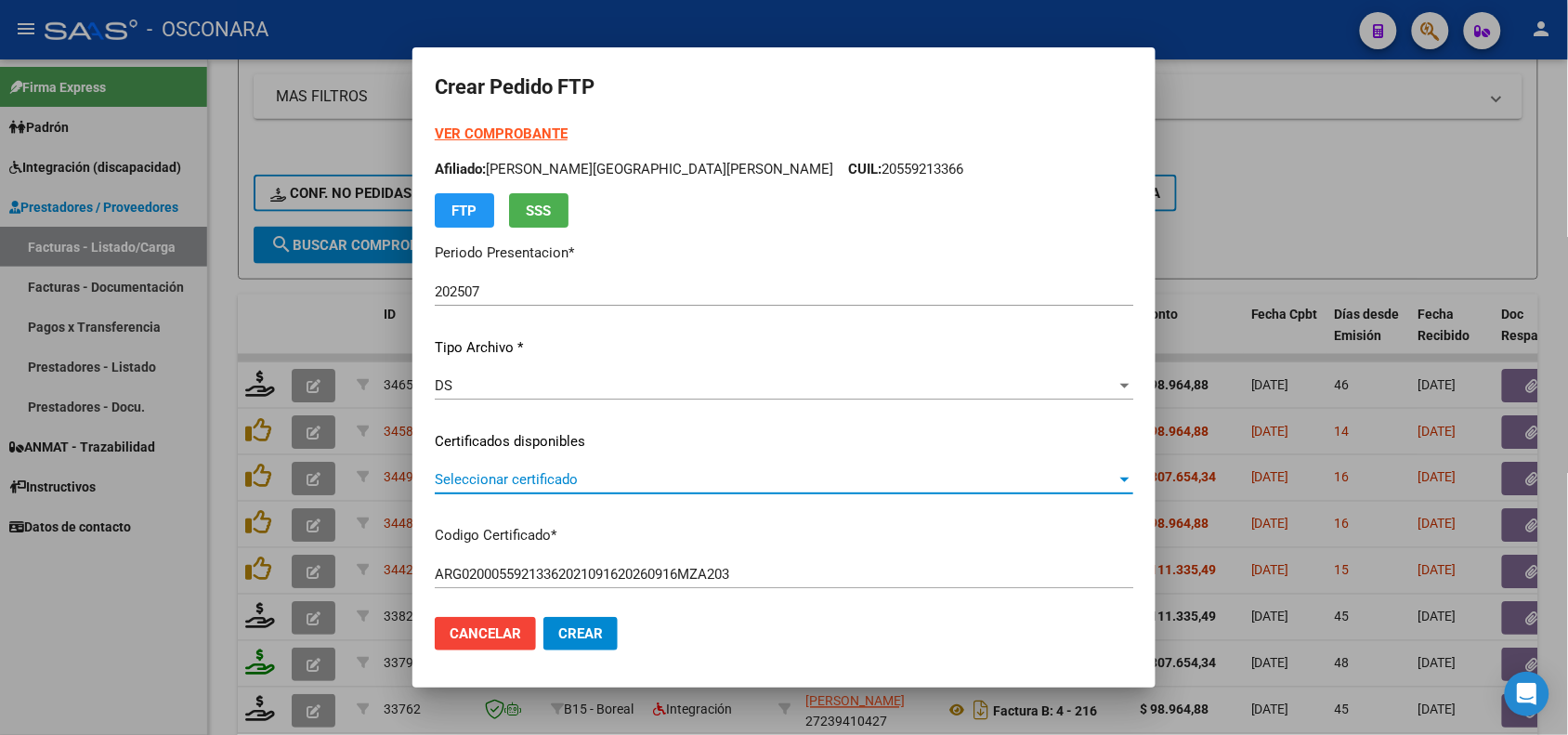
click at [654, 486] on span "Seleccionar certificado" at bounding box center [776, 479] width 682 height 17
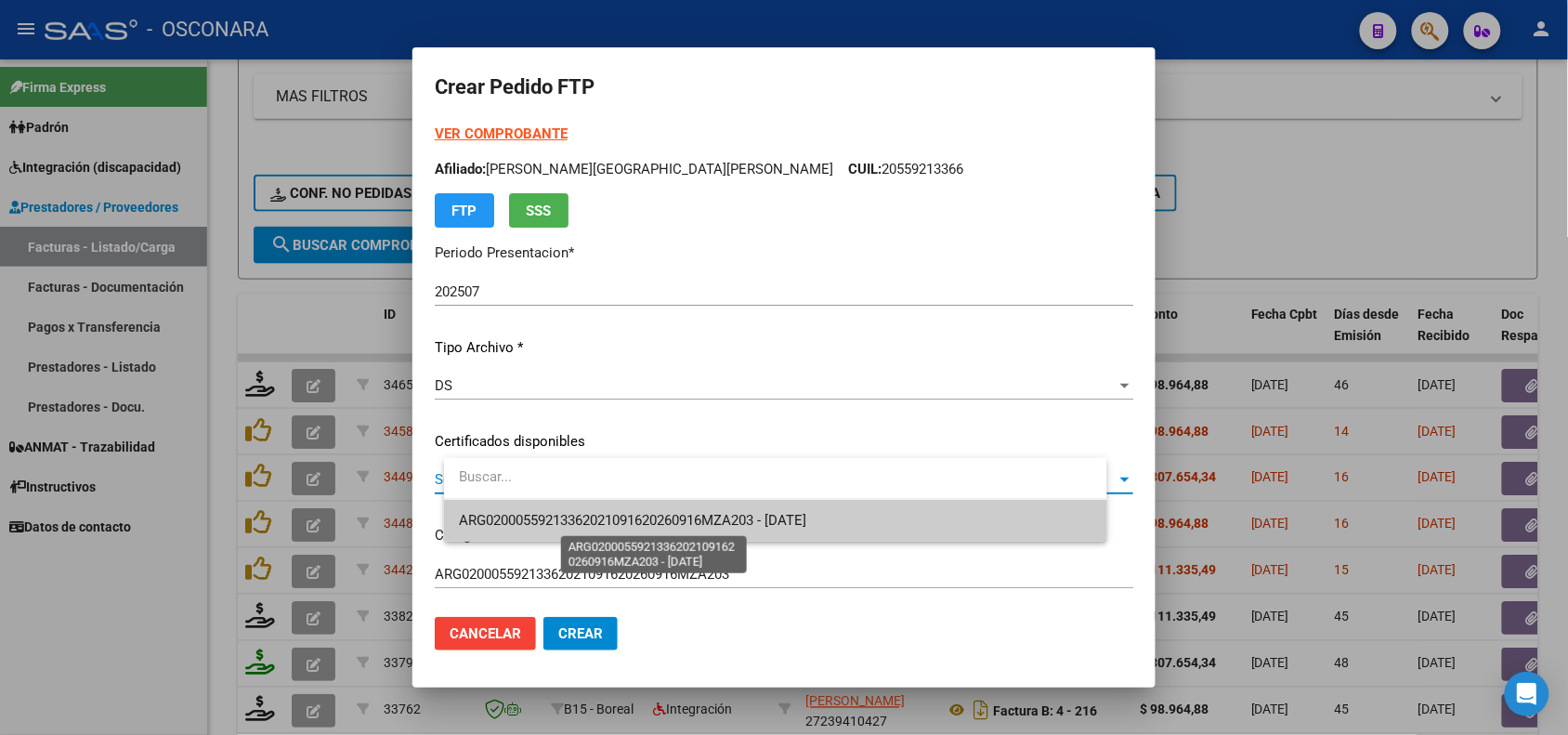
click at [670, 527] on span "ARG02000559213362021091620260916MZA203 - [DATE]" at bounding box center [633, 520] width 348 height 17
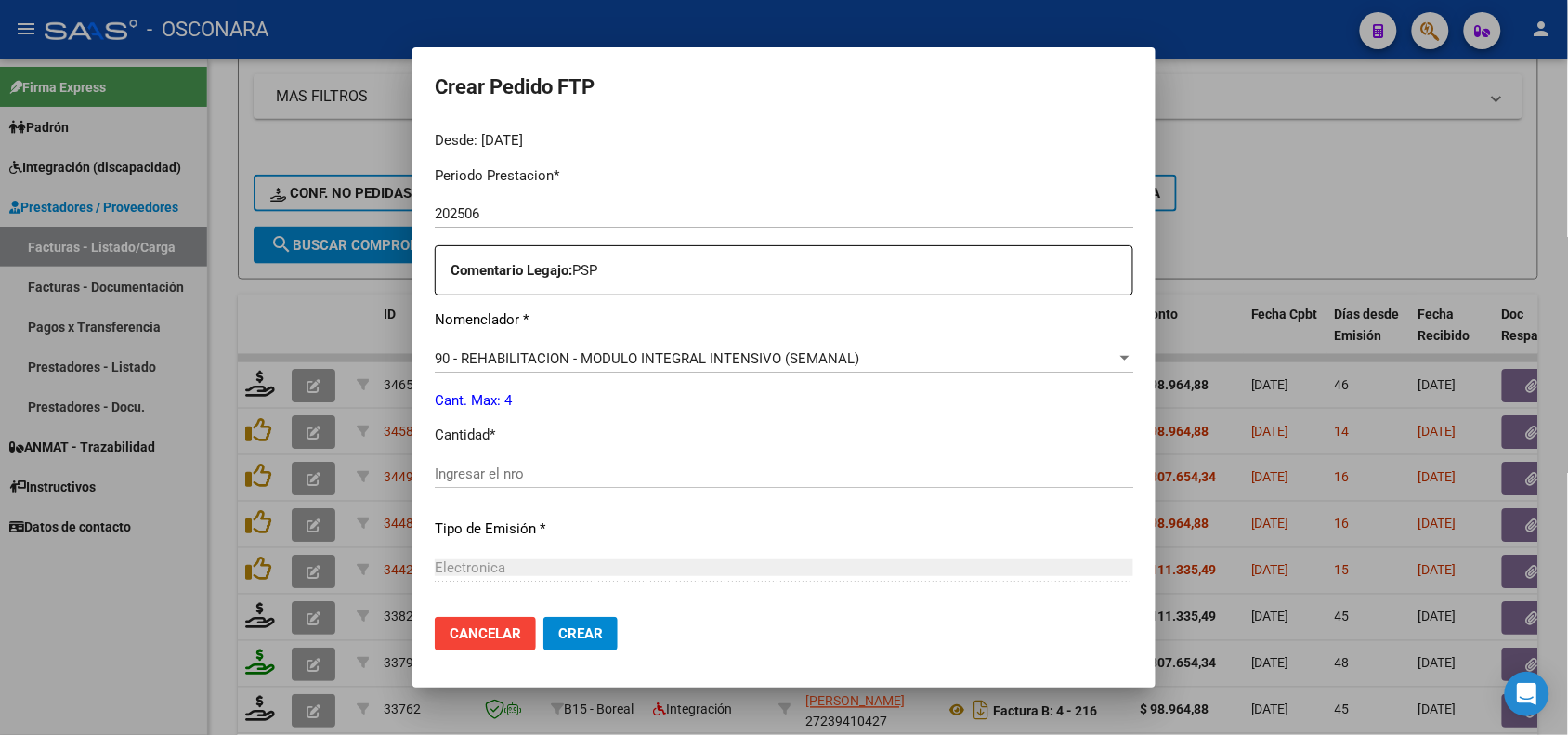
scroll to position [697, 0]
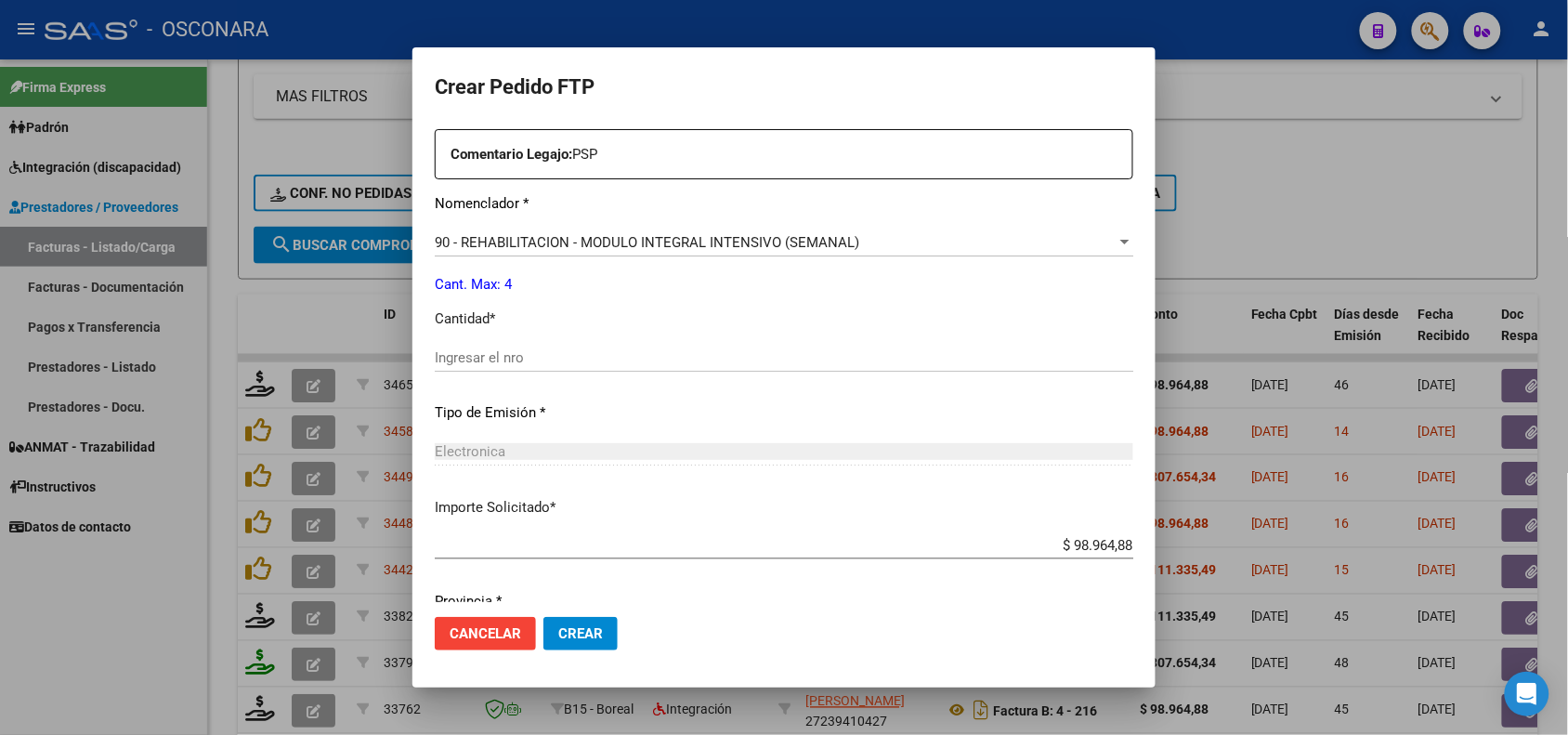
click at [530, 361] on input "Ingresar el nro" at bounding box center [784, 358] width 699 height 17
type input "4"
click at [610, 400] on div "Periodo Prestacion * 202506 Ingresar el Periodo Prestacion Comentario Legajo: P…" at bounding box center [784, 353] width 699 height 636
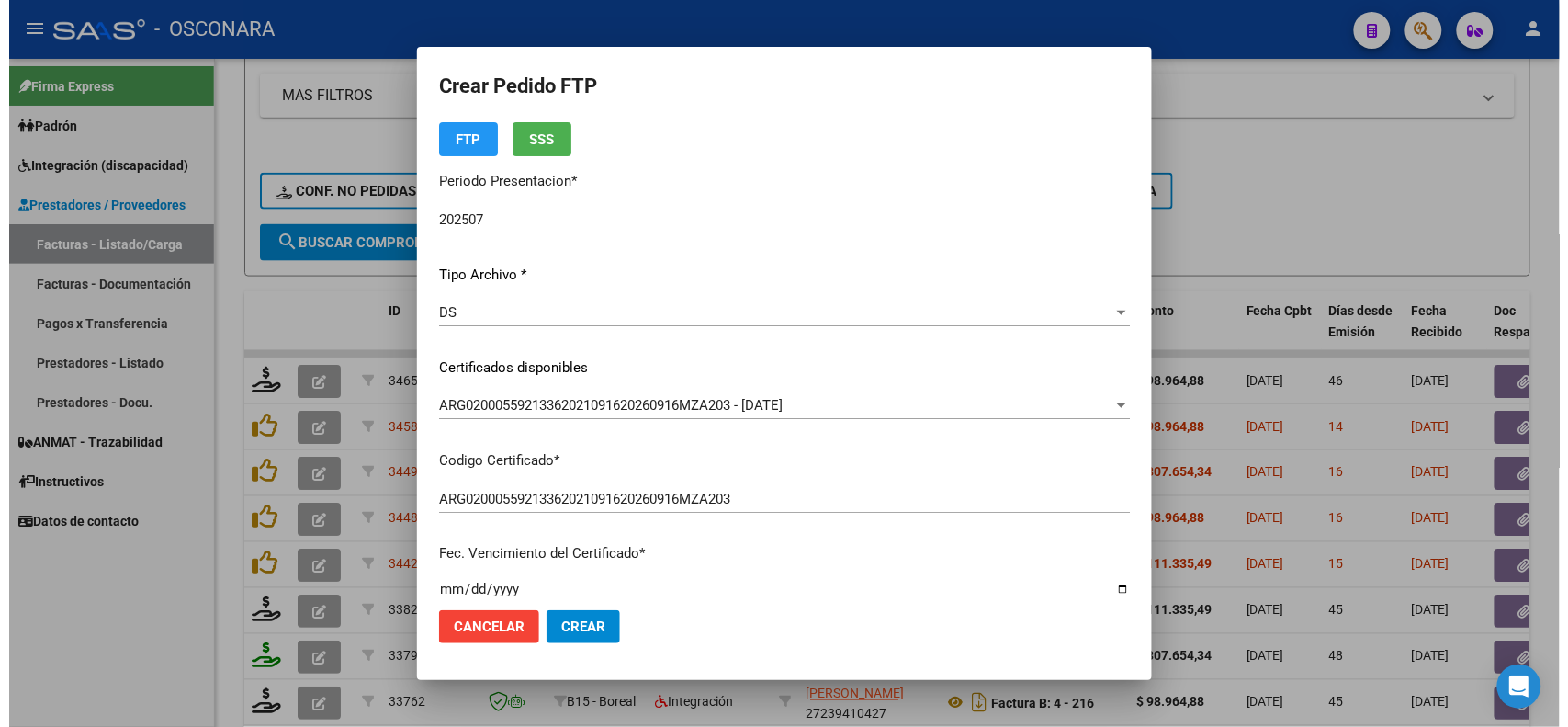
scroll to position [0, 0]
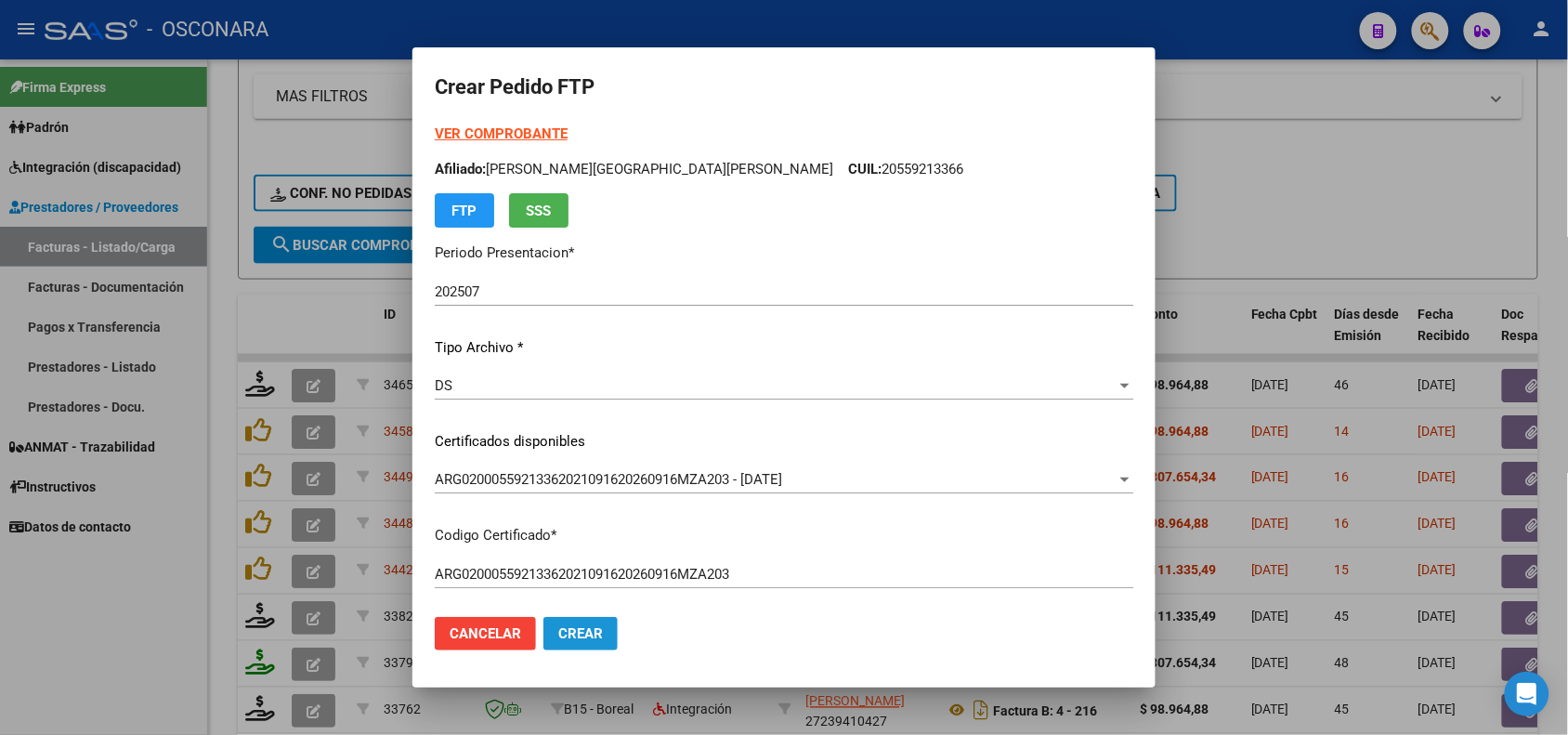
click at [601, 643] on button "Crear" at bounding box center [580, 633] width 74 height 33
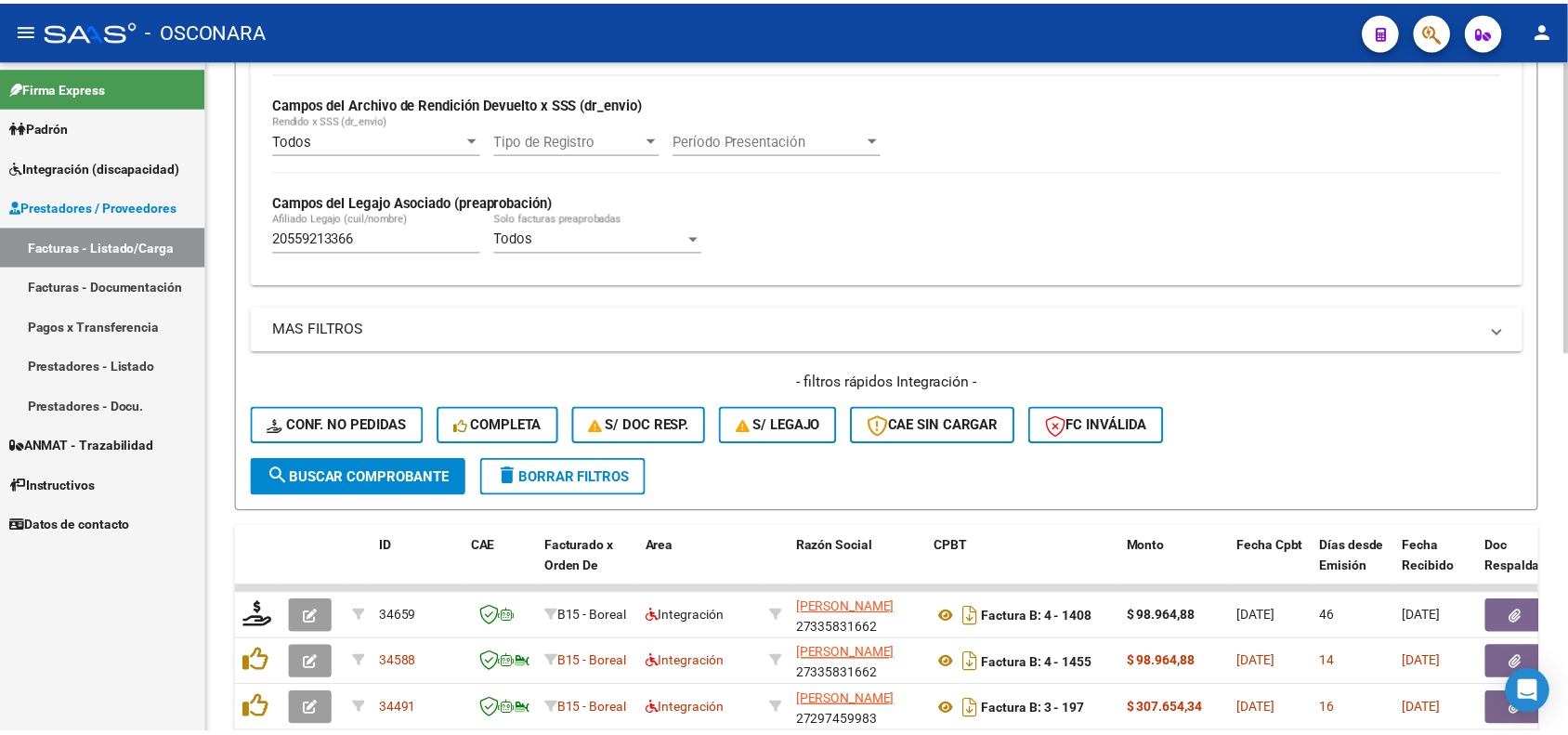
scroll to position [544, 0]
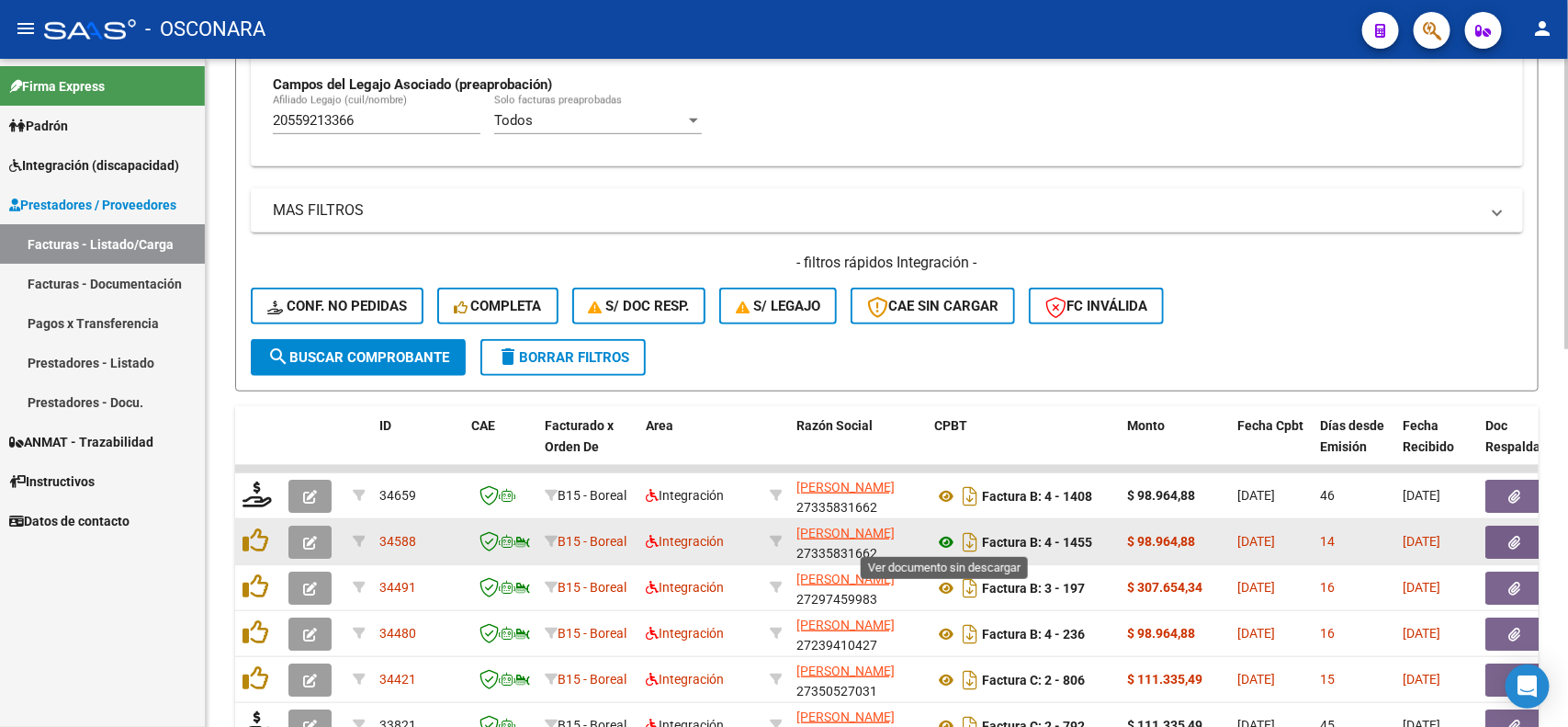
click at [940, 545] on icon at bounding box center [946, 542] width 24 height 22
click at [1509, 542] on icon "button" at bounding box center [1515, 542] width 12 height 14
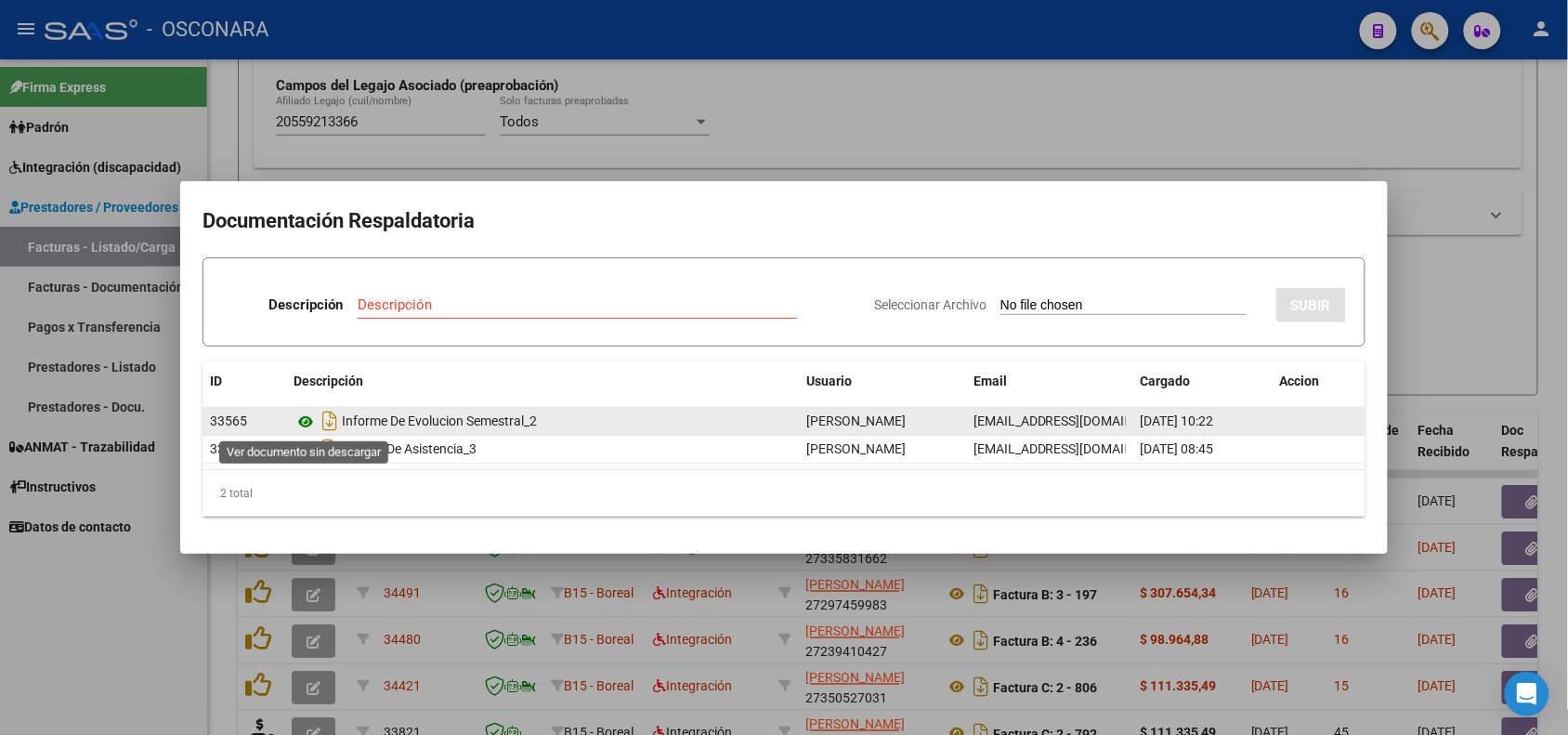
click at [304, 426] on icon at bounding box center [306, 421] width 24 height 22
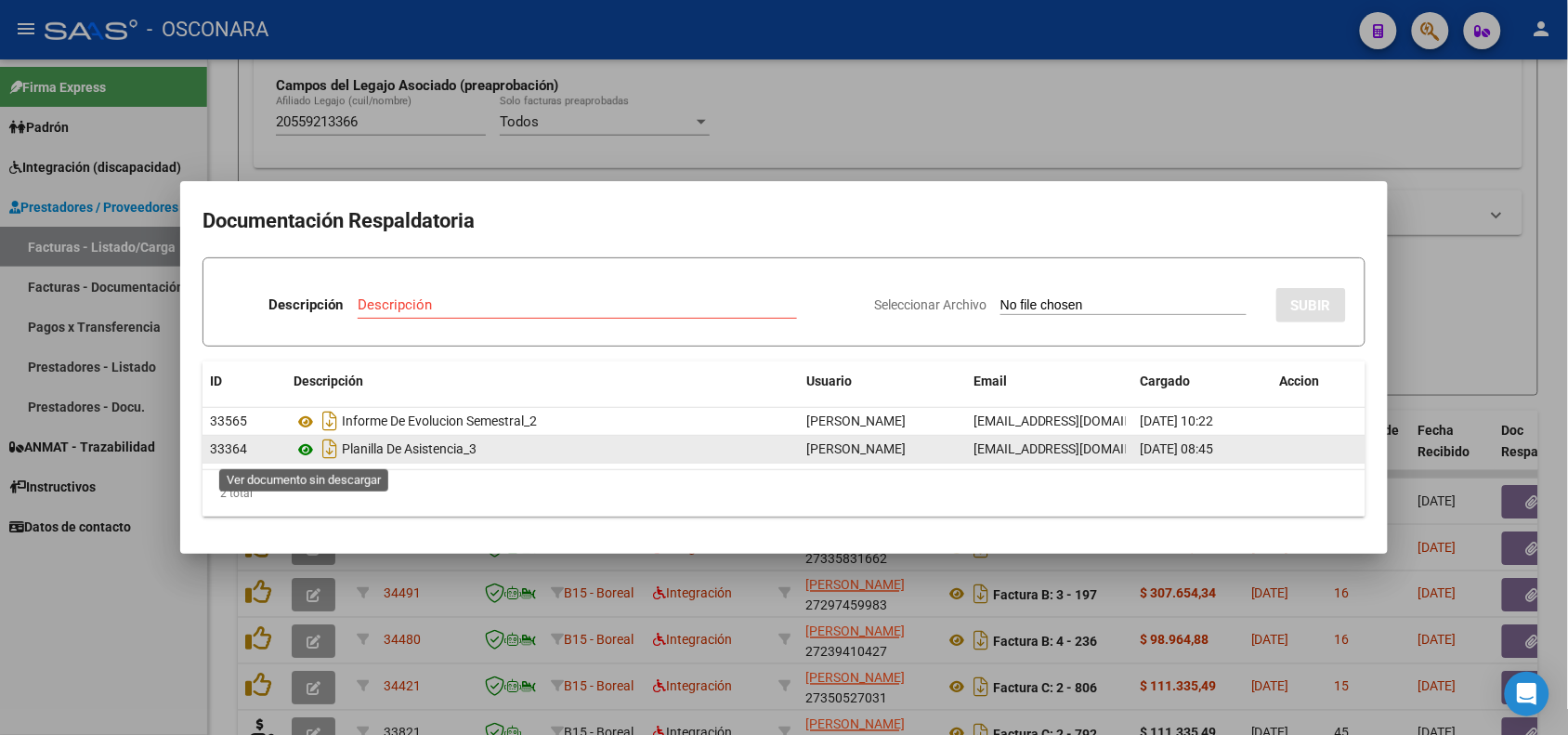
click at [308, 446] on icon at bounding box center [306, 450] width 24 height 22
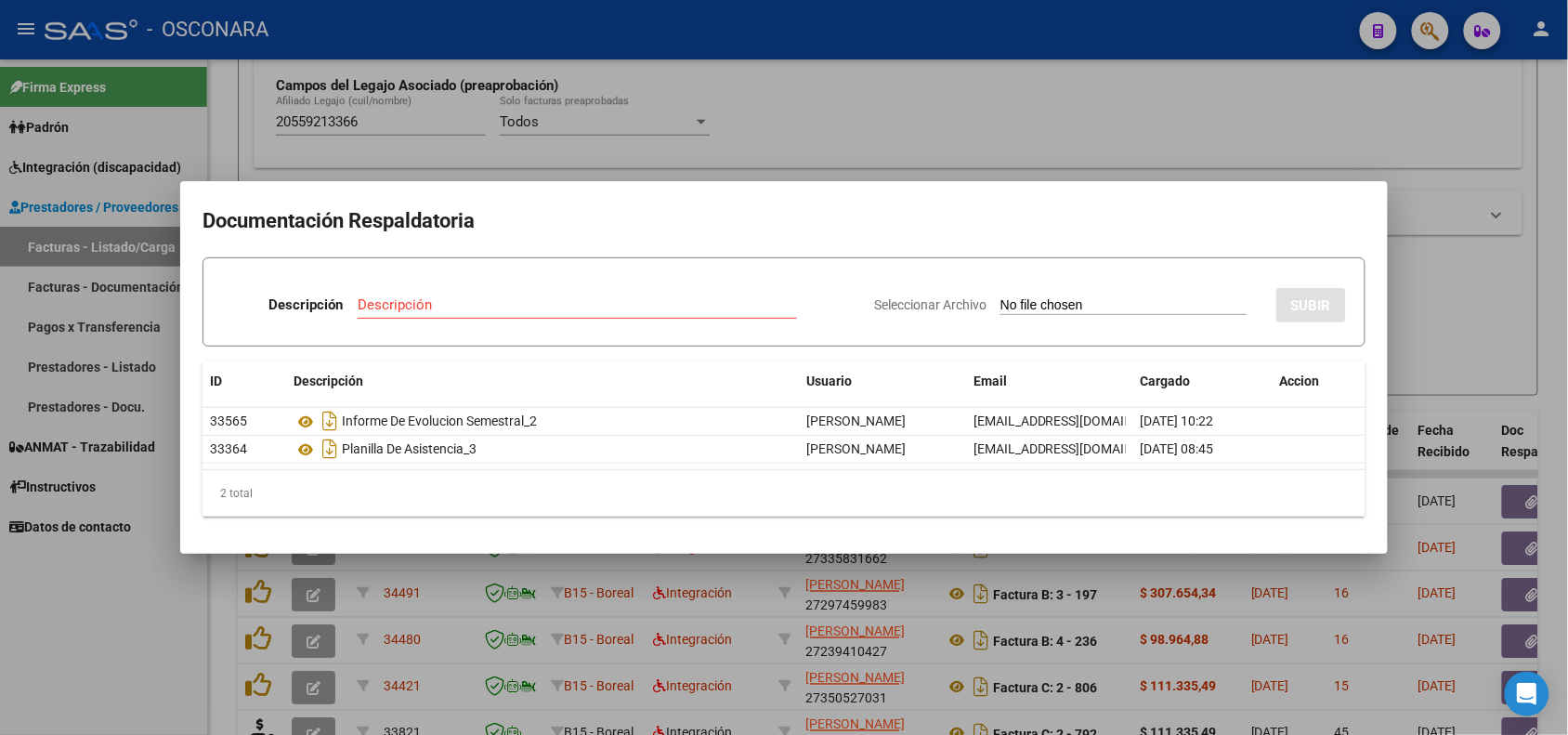
click at [723, 116] on div at bounding box center [784, 368] width 1568 height 735
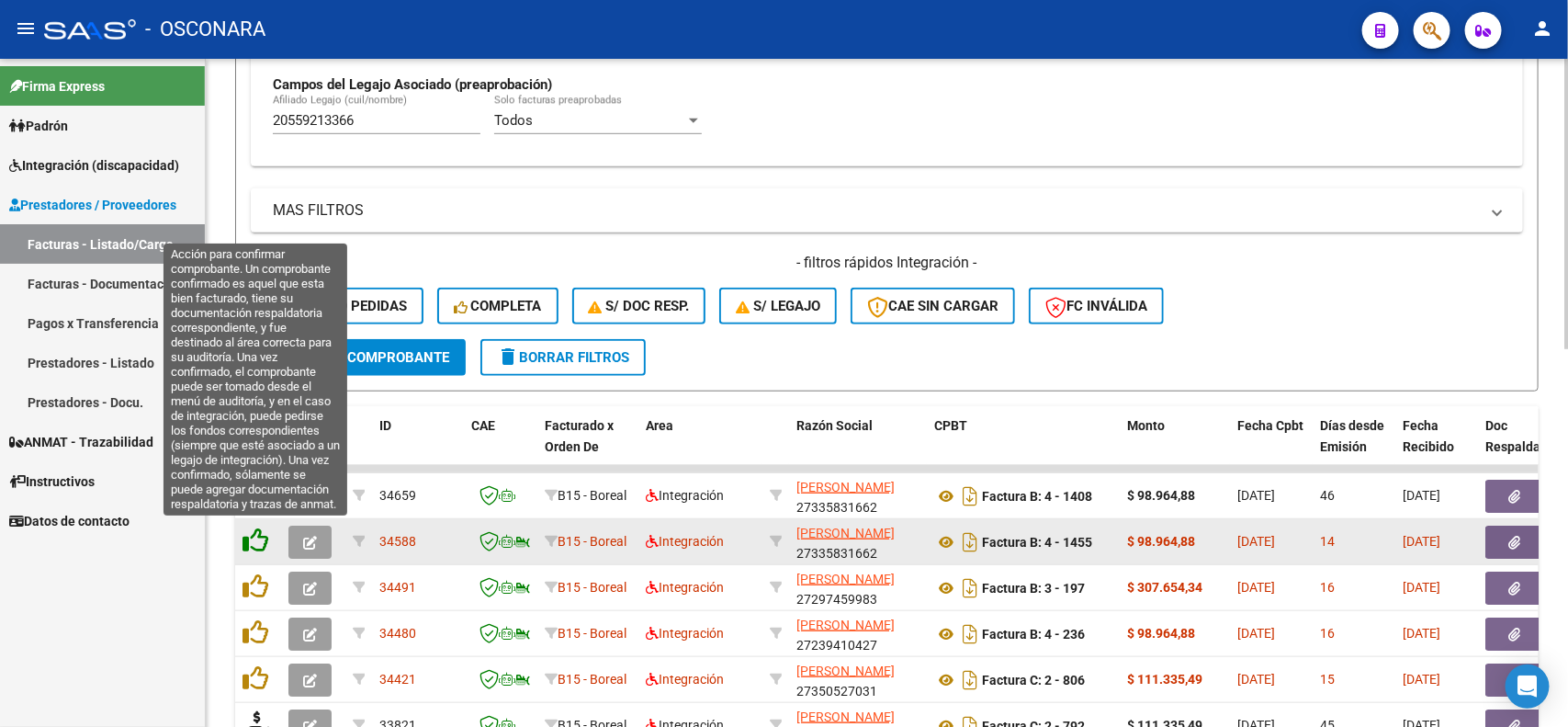
click at [245, 539] on icon at bounding box center [255, 540] width 26 height 26
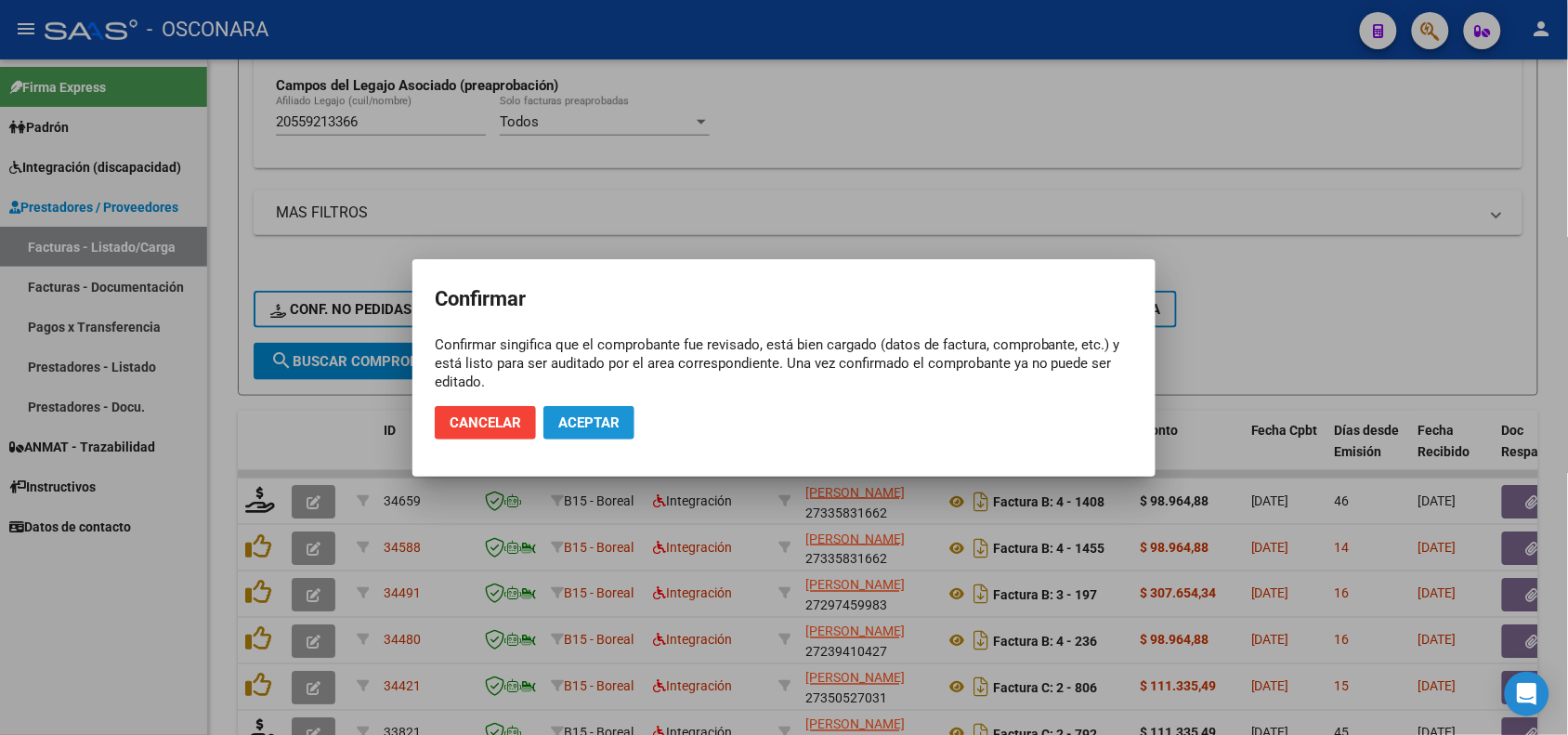
click at [607, 414] on span "Aceptar" at bounding box center [589, 422] width 62 height 17
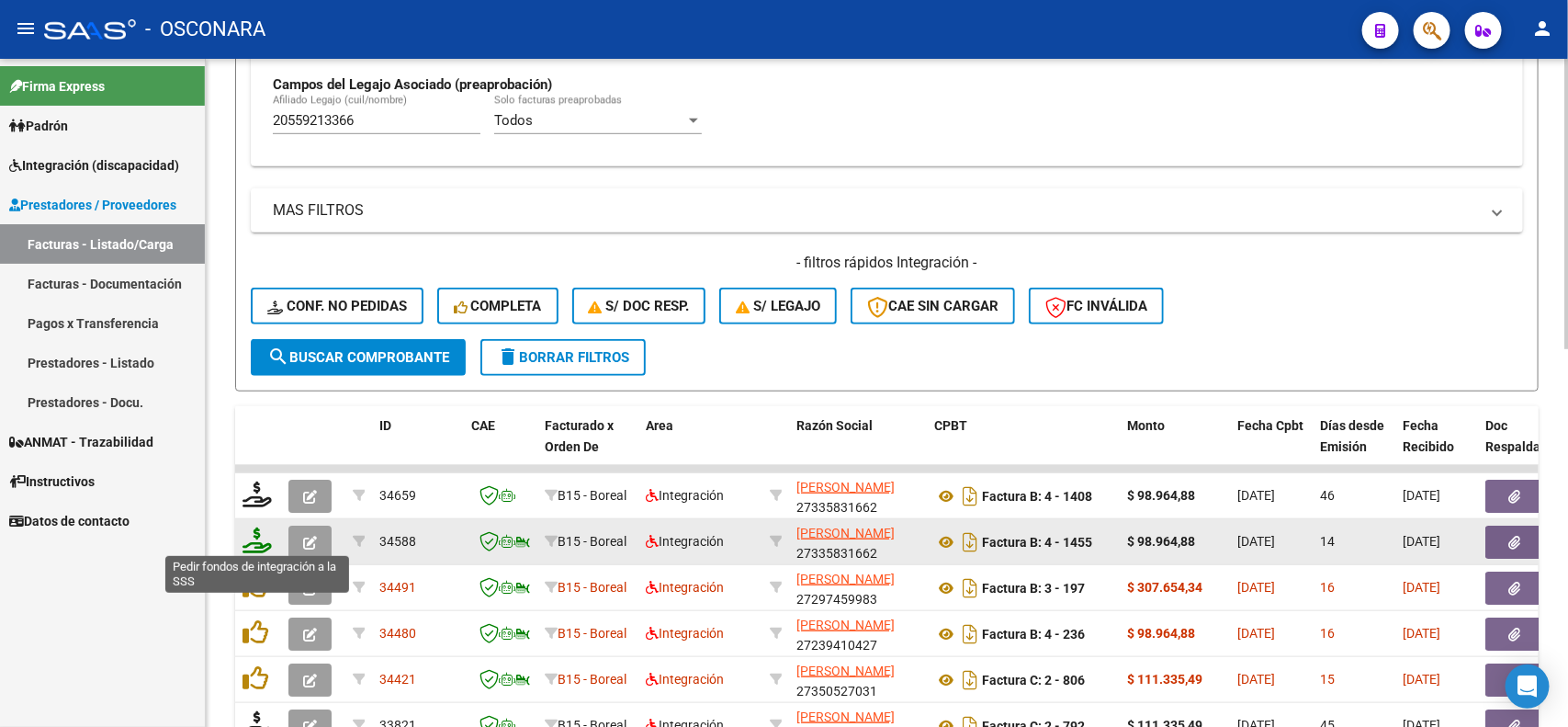
click at [263, 539] on icon at bounding box center [257, 540] width 29 height 26
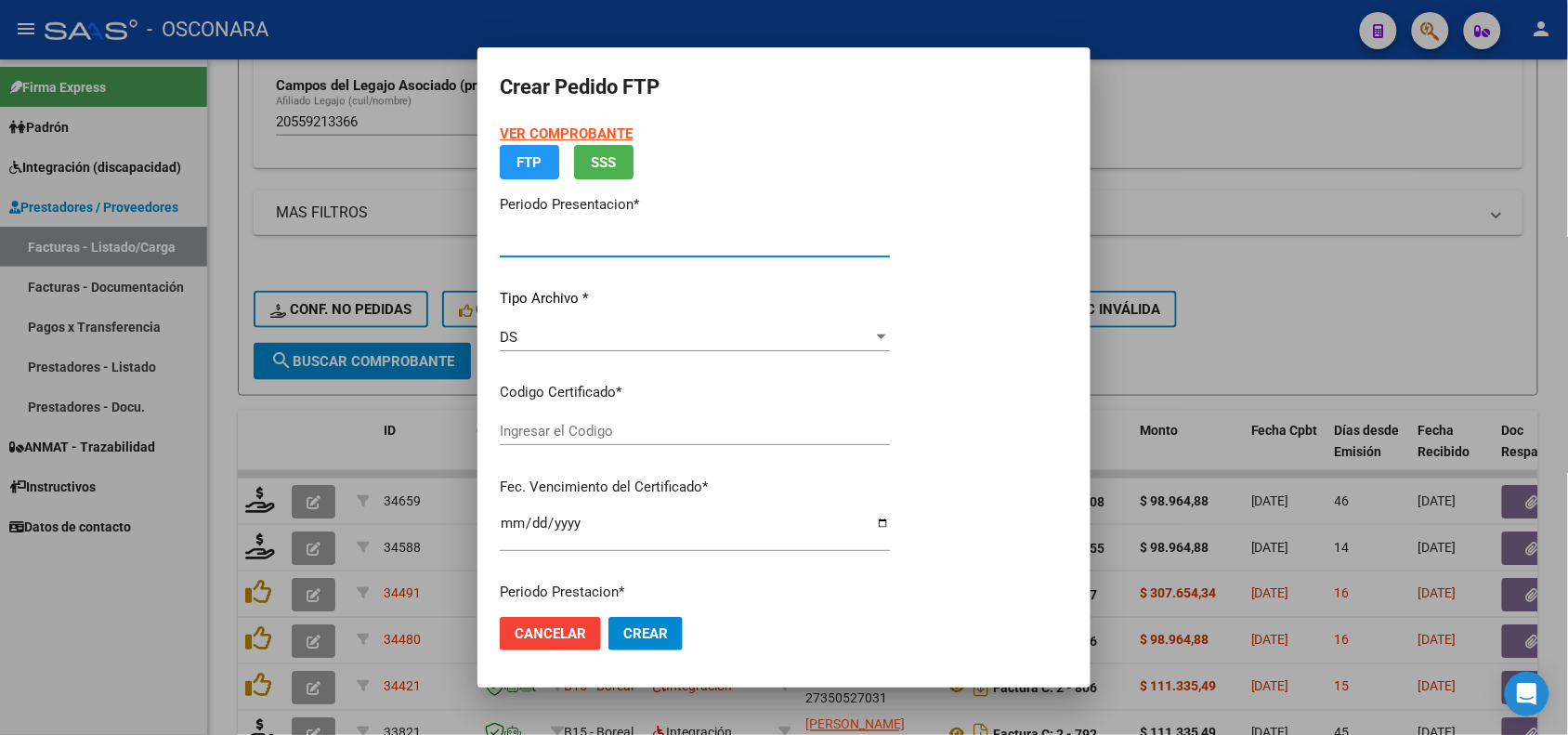
type input "202507"
type input "$ 98.964,88"
type input "ARG02000559213362021091620260916MZA203"
type input "[DATE]"
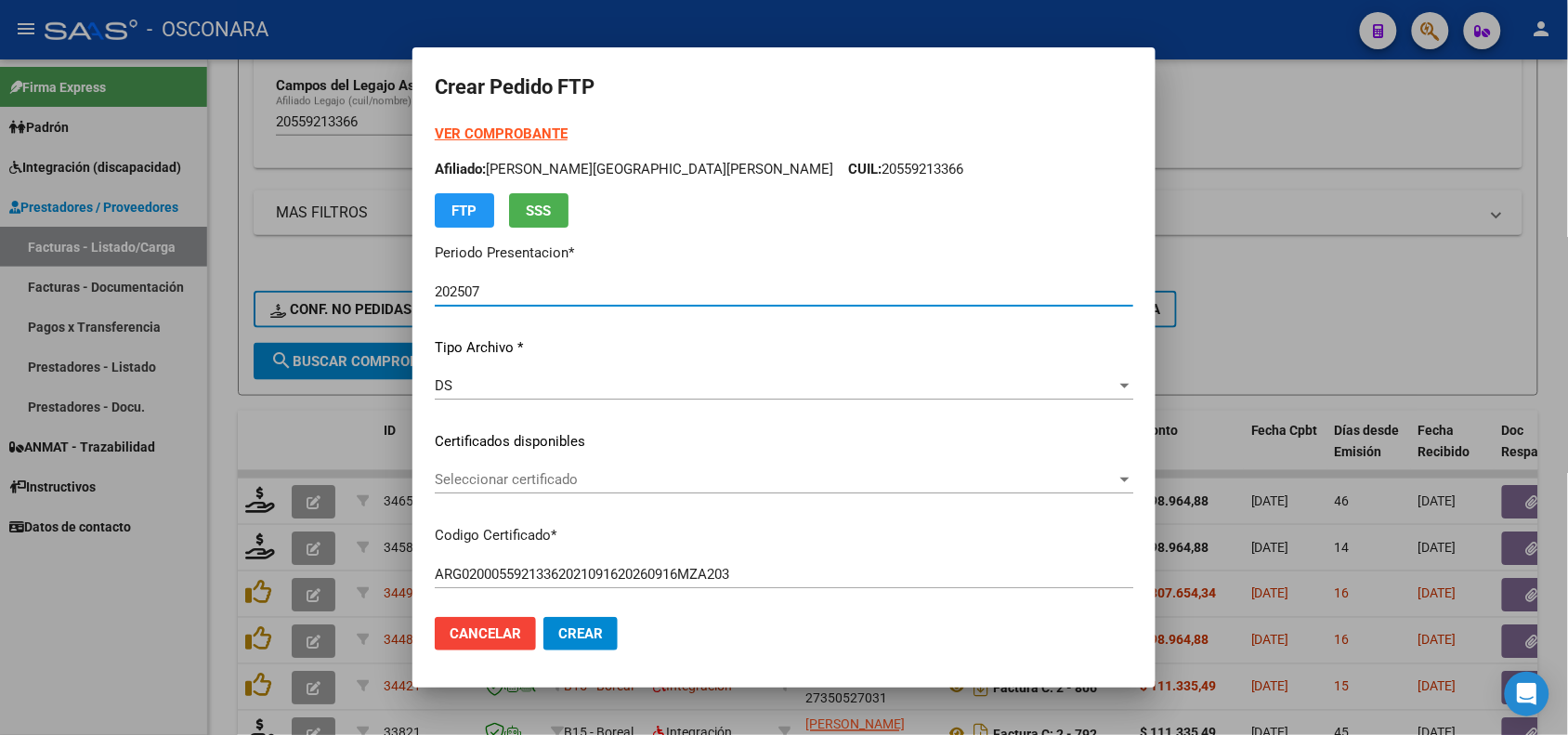
click at [654, 481] on span "Seleccionar certificado" at bounding box center [776, 479] width 682 height 17
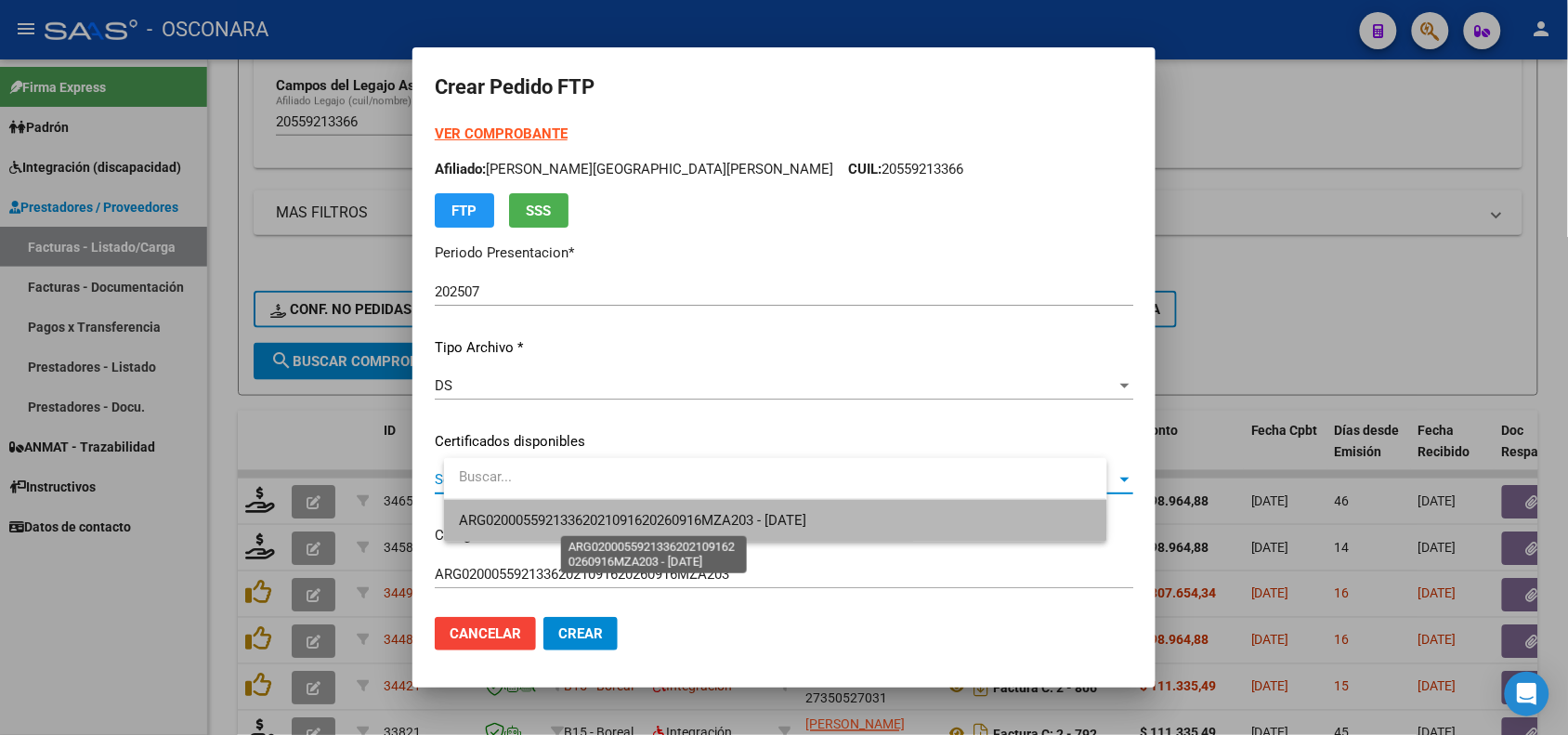
click at [656, 518] on span "ARG02000559213362021091620260916MZA203 - [DATE]" at bounding box center [633, 520] width 348 height 17
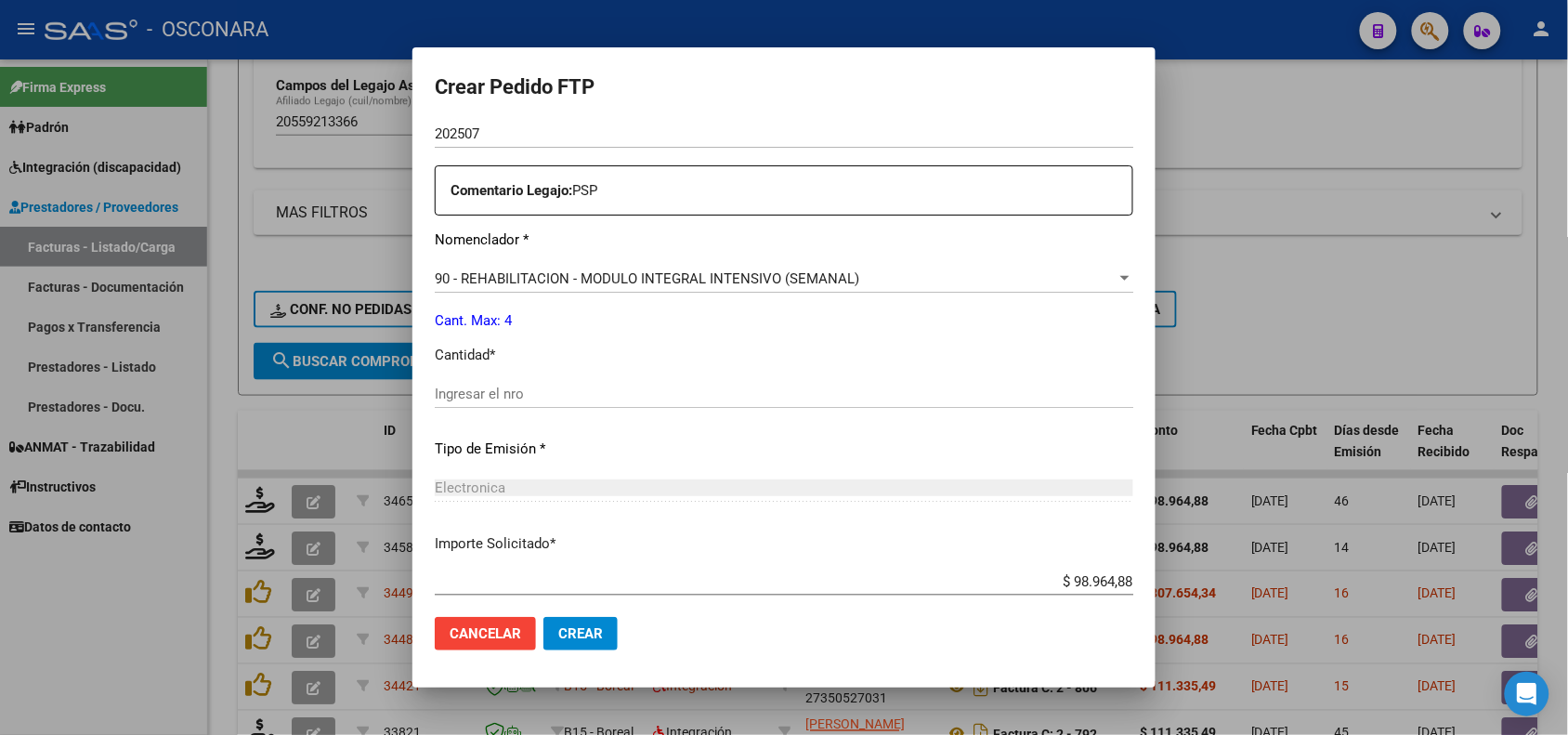
scroll to position [697, 0]
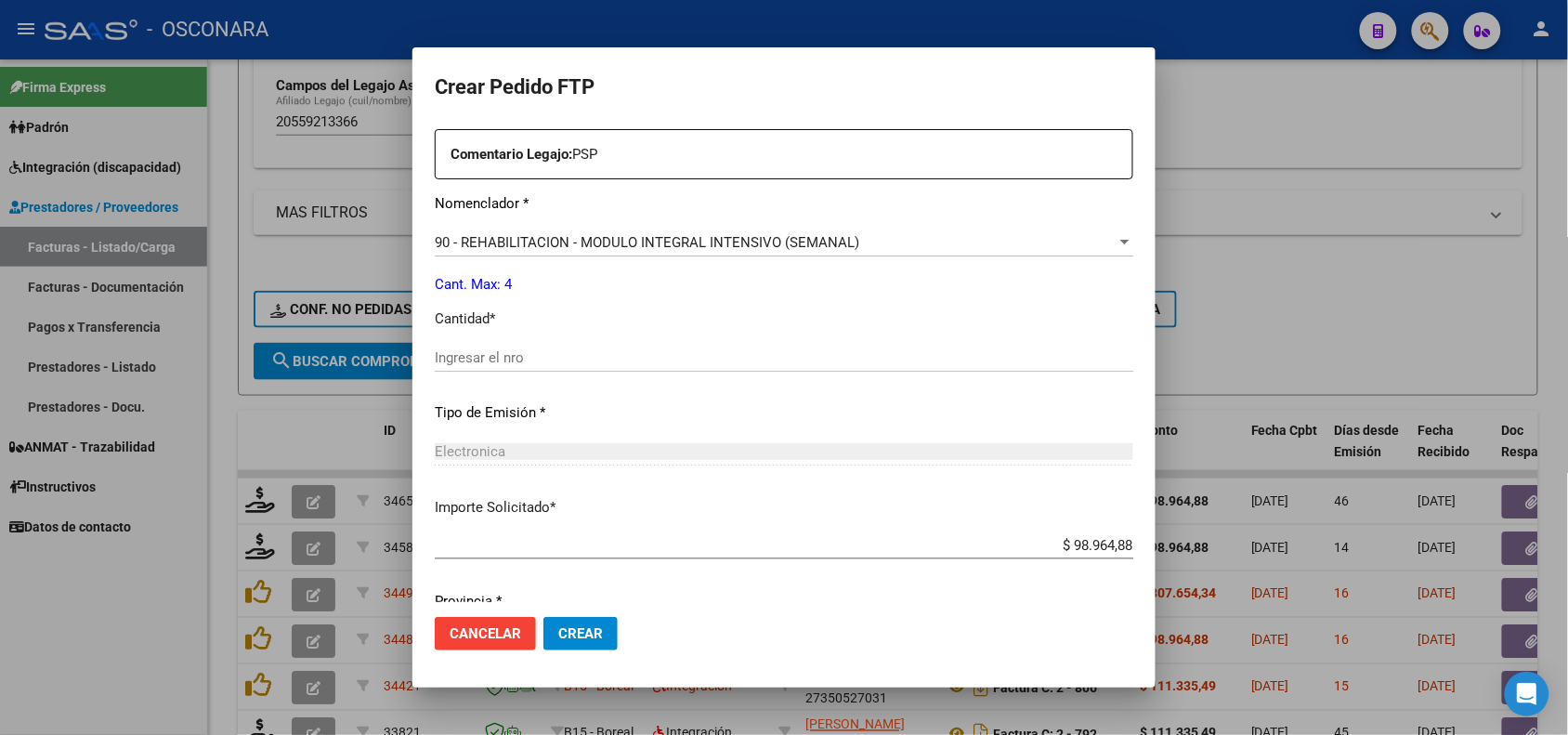
click at [490, 359] on input "Ingresar el nro" at bounding box center [784, 358] width 699 height 17
type input "4"
click at [927, 442] on div "Electronica Seleccionar tipo" at bounding box center [784, 452] width 699 height 28
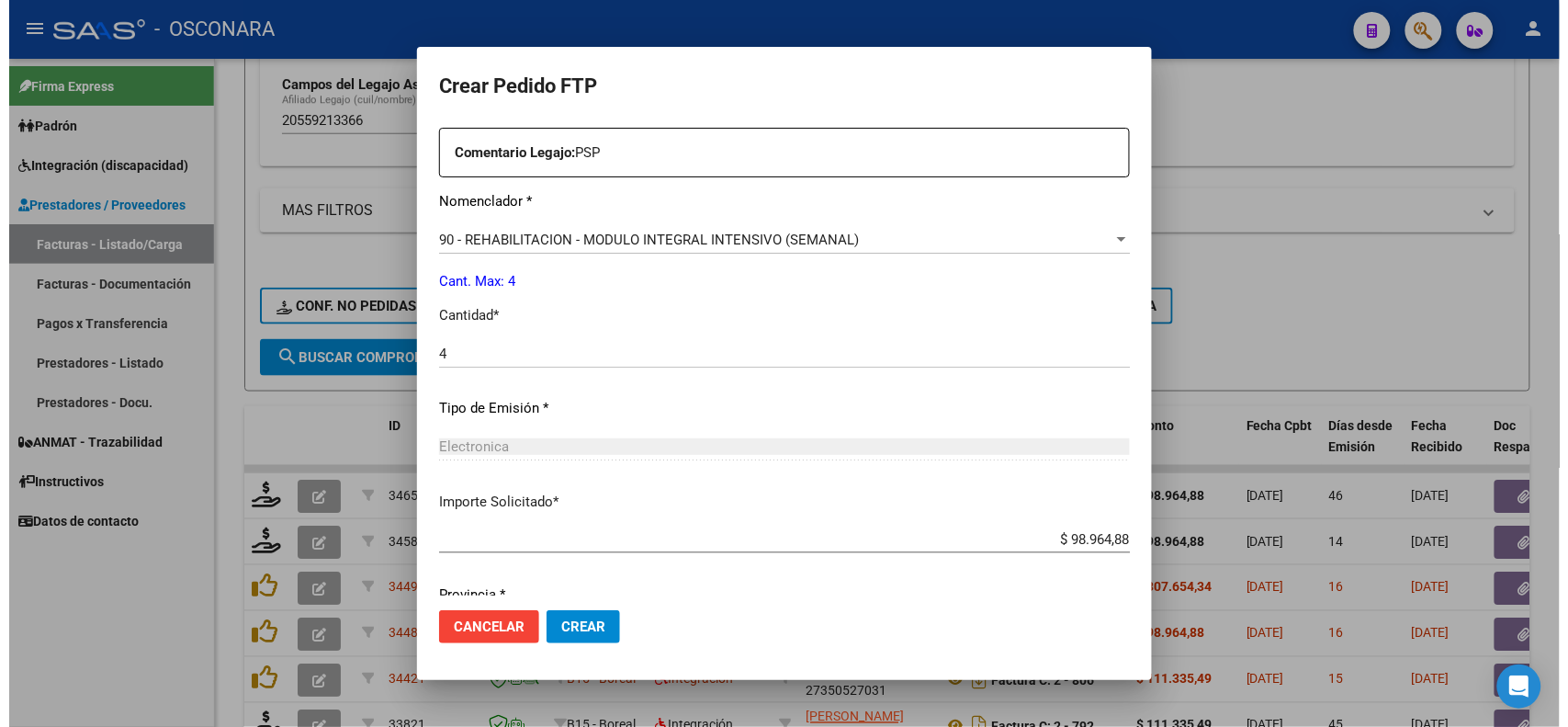
scroll to position [759, 0]
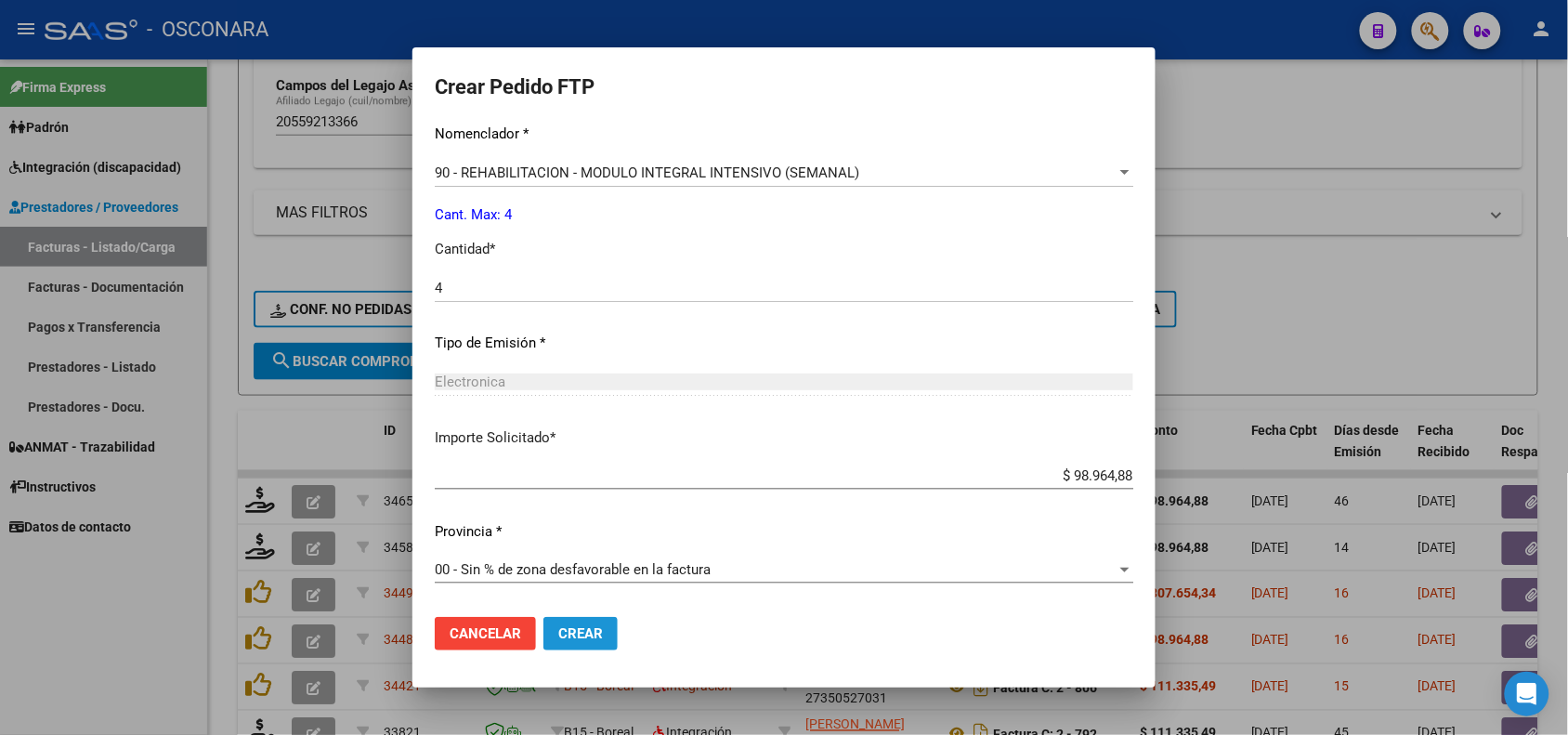
click at [604, 644] on button "Crear" at bounding box center [580, 633] width 74 height 33
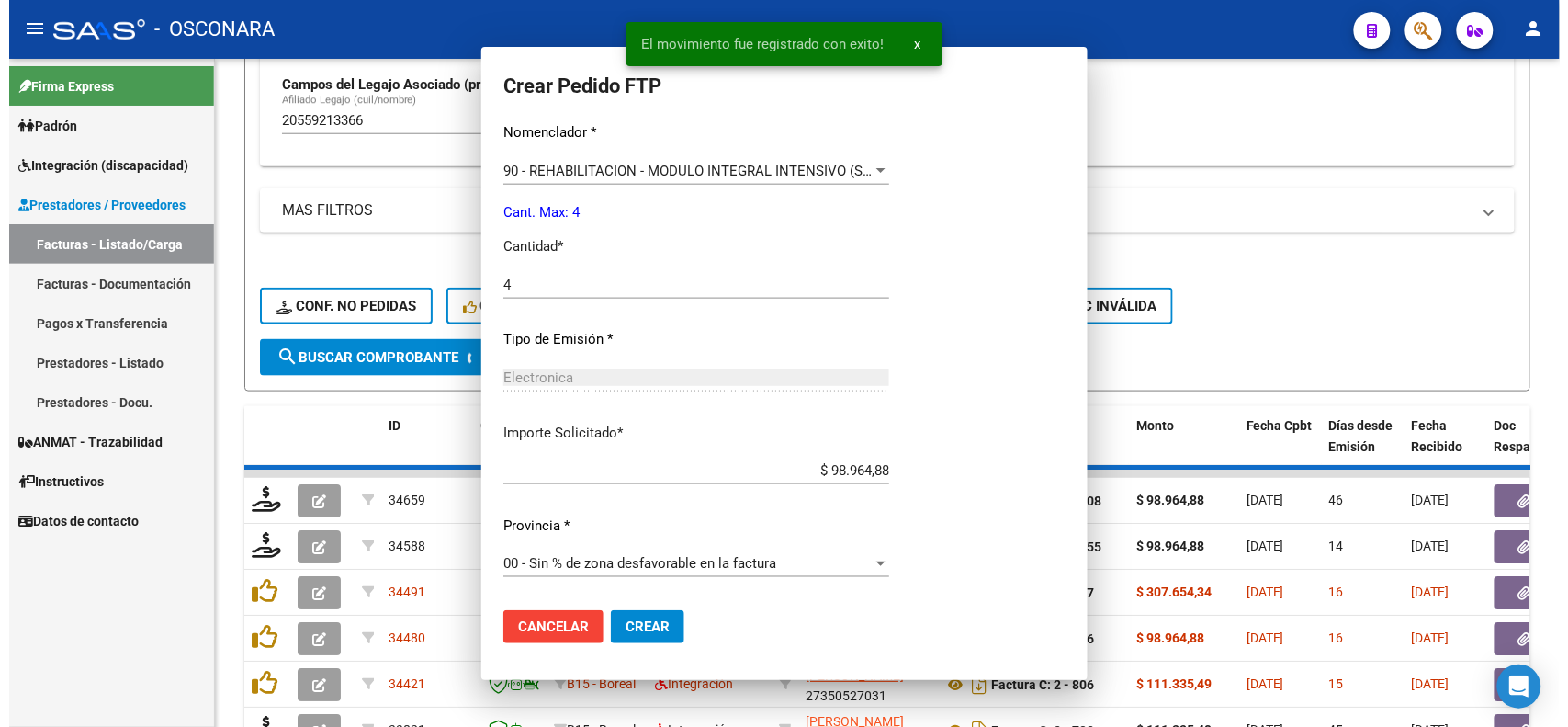
scroll to position [0, 0]
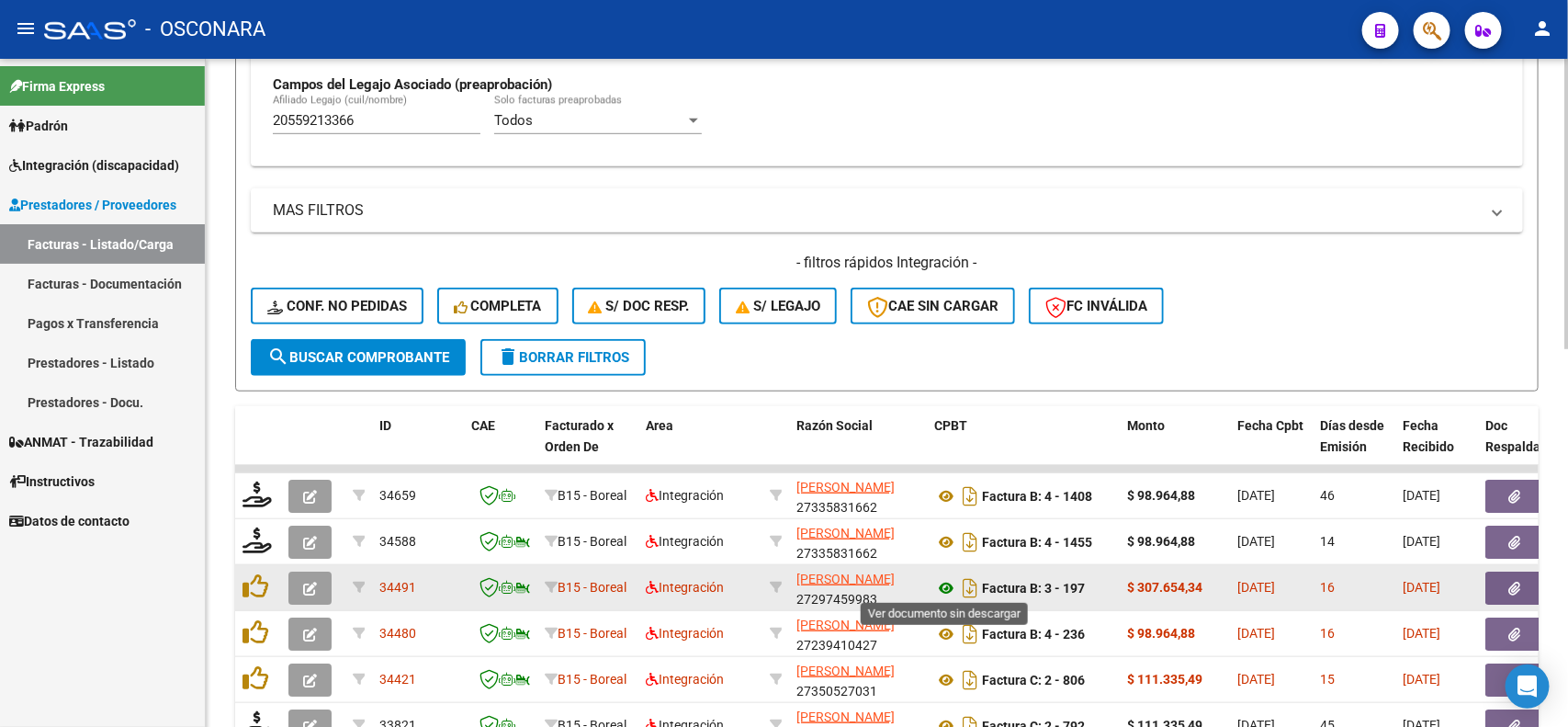
click at [938, 586] on icon at bounding box center [946, 588] width 24 height 22
click at [1512, 582] on icon "button" at bounding box center [1515, 589] width 12 height 14
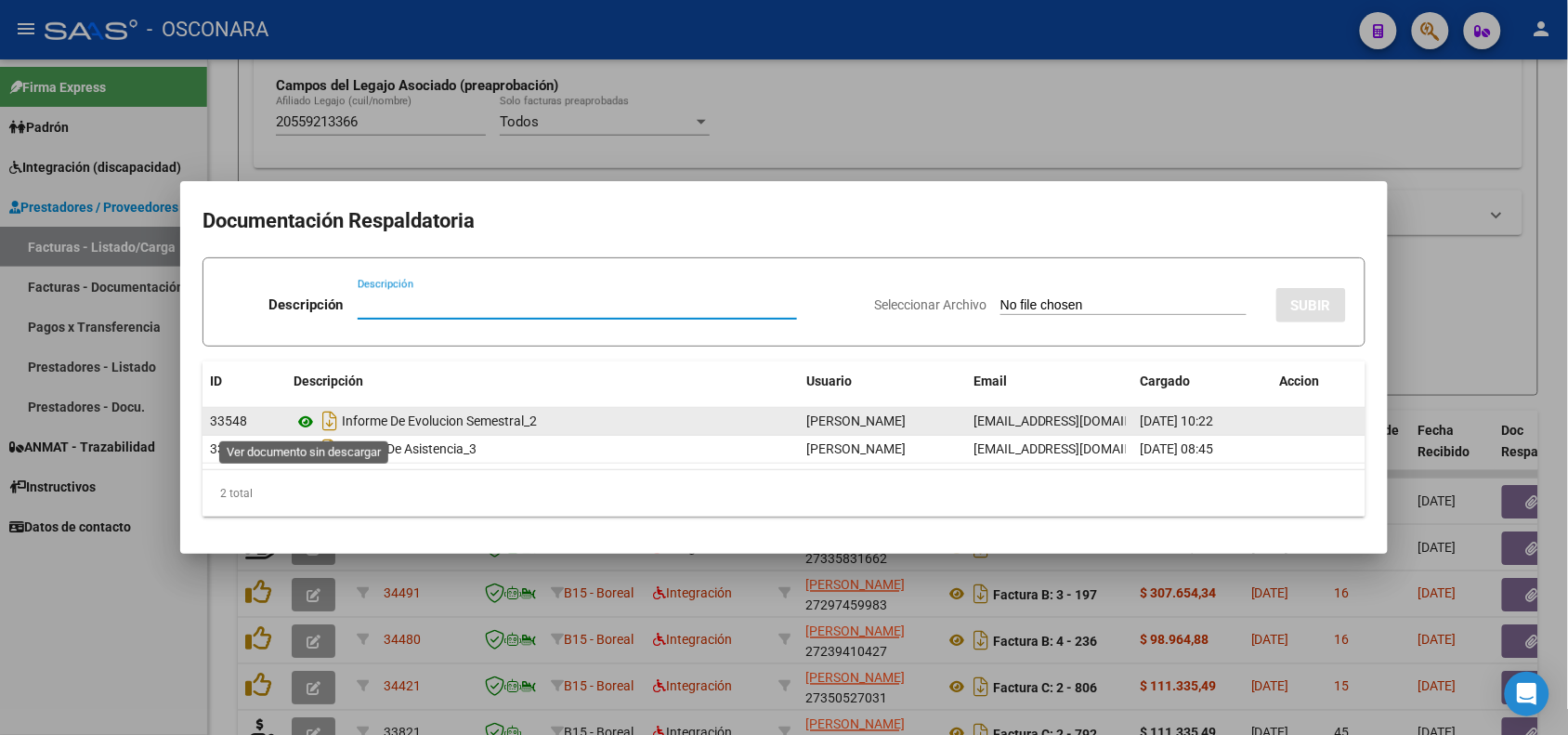
click at [304, 416] on icon at bounding box center [306, 421] width 24 height 22
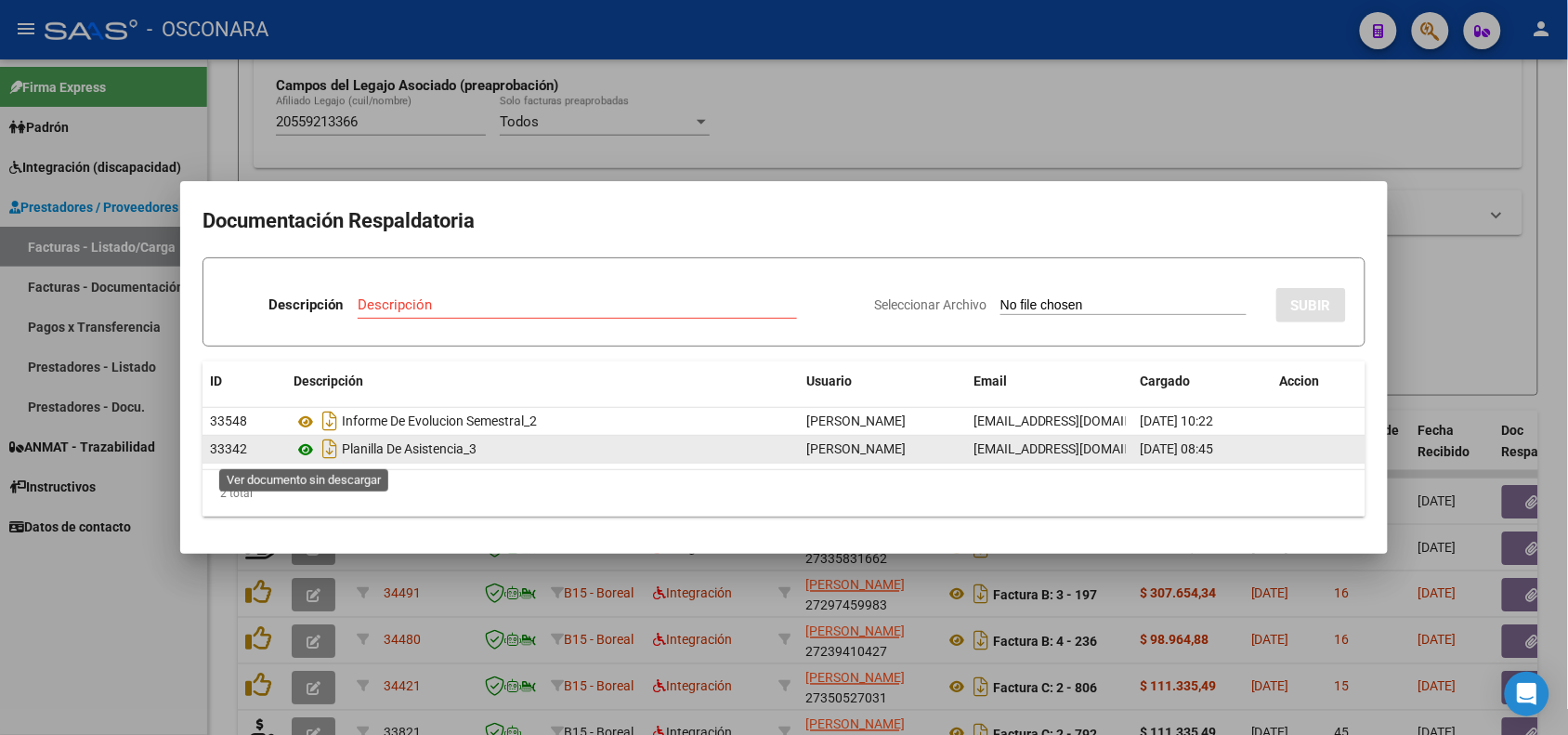
click at [302, 447] on icon at bounding box center [306, 450] width 24 height 22
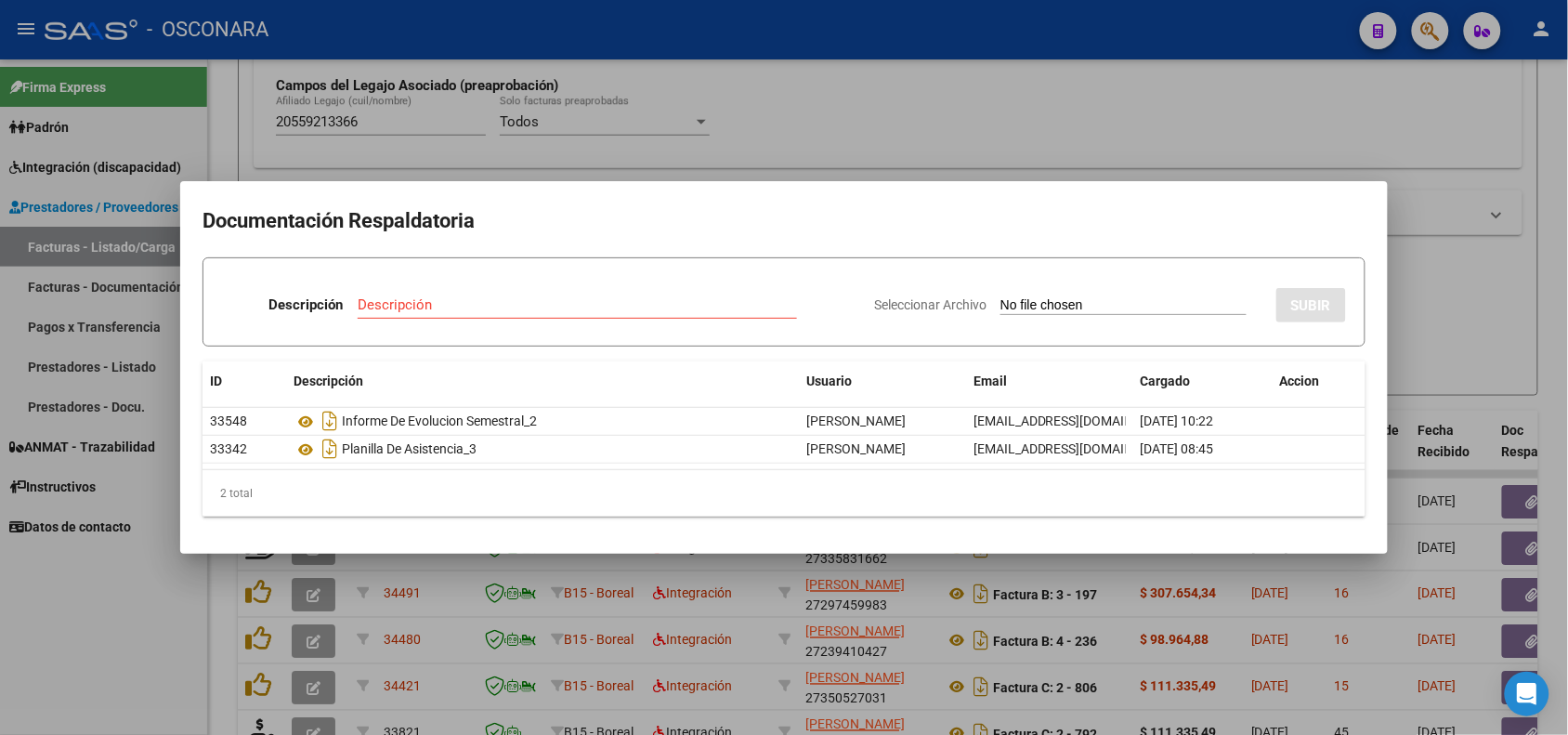
click at [527, 599] on div at bounding box center [784, 368] width 1568 height 735
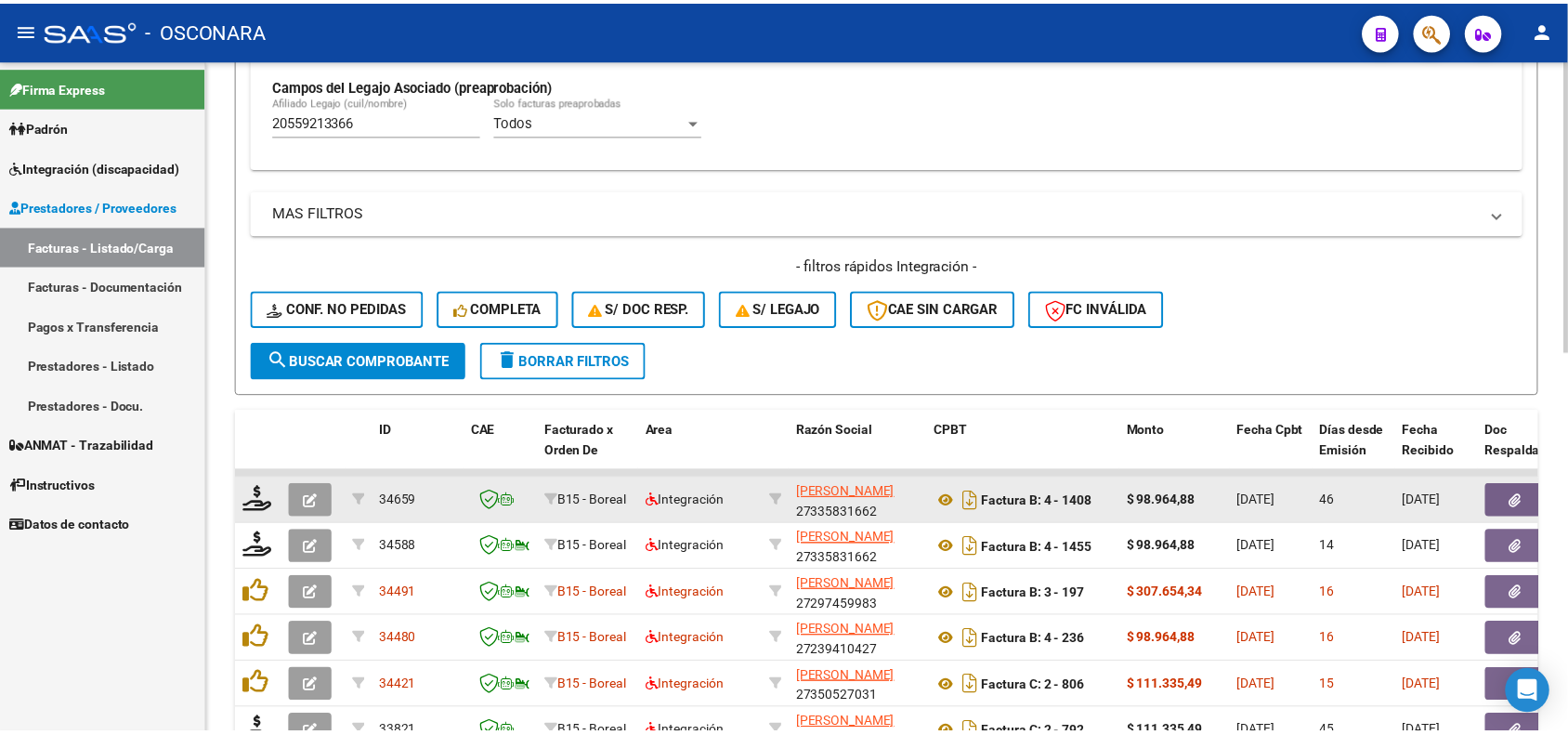
scroll to position [661, 0]
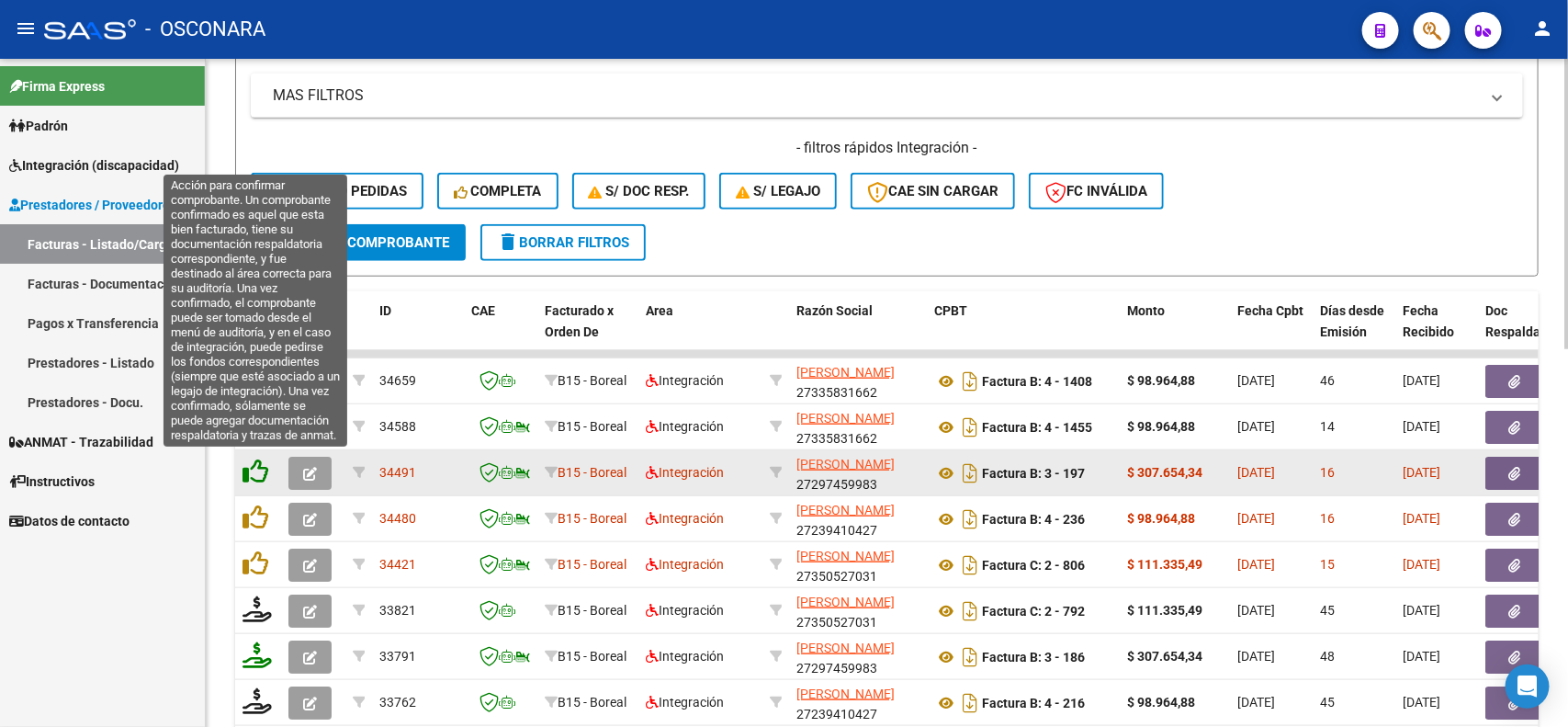
click at [251, 474] on icon at bounding box center [255, 472] width 26 height 26
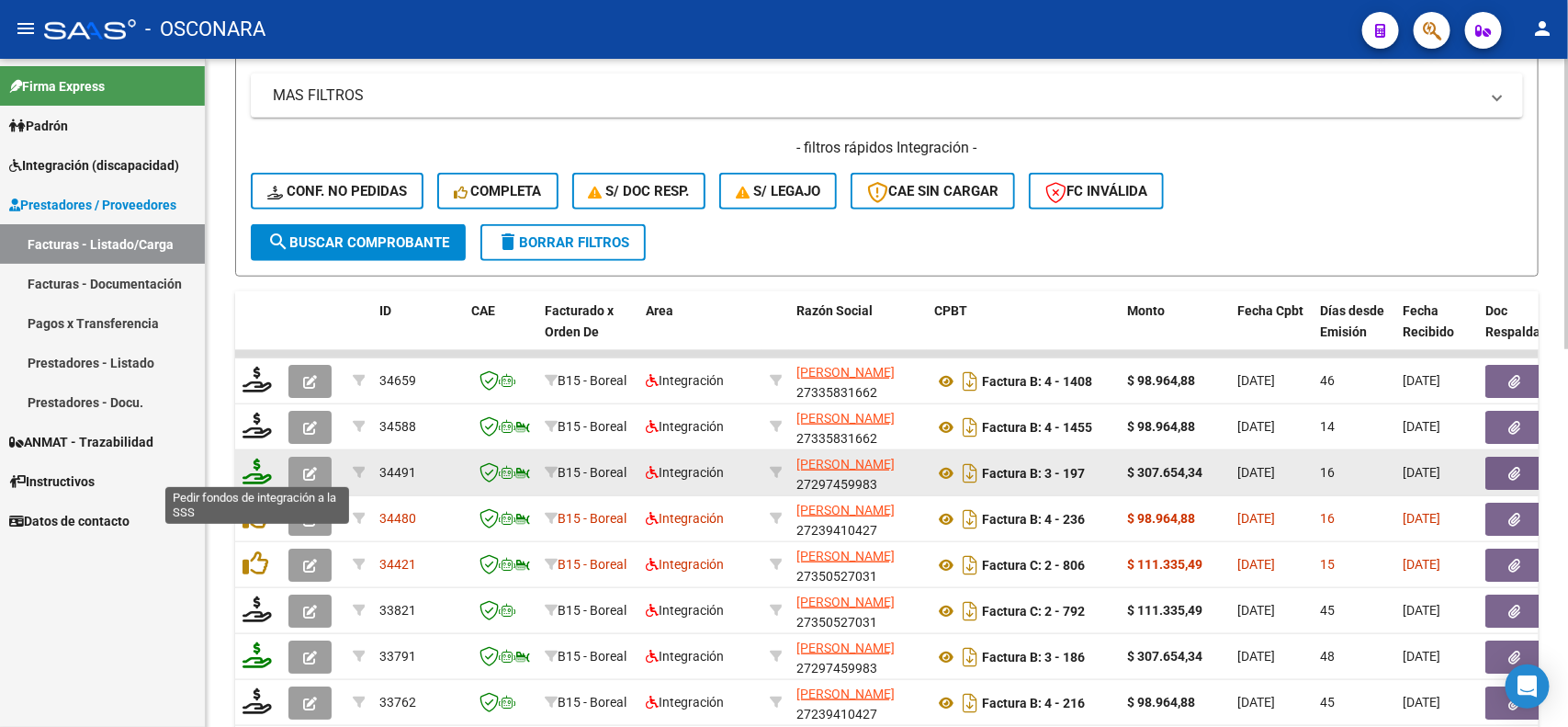
click at [254, 469] on icon at bounding box center [257, 472] width 29 height 26
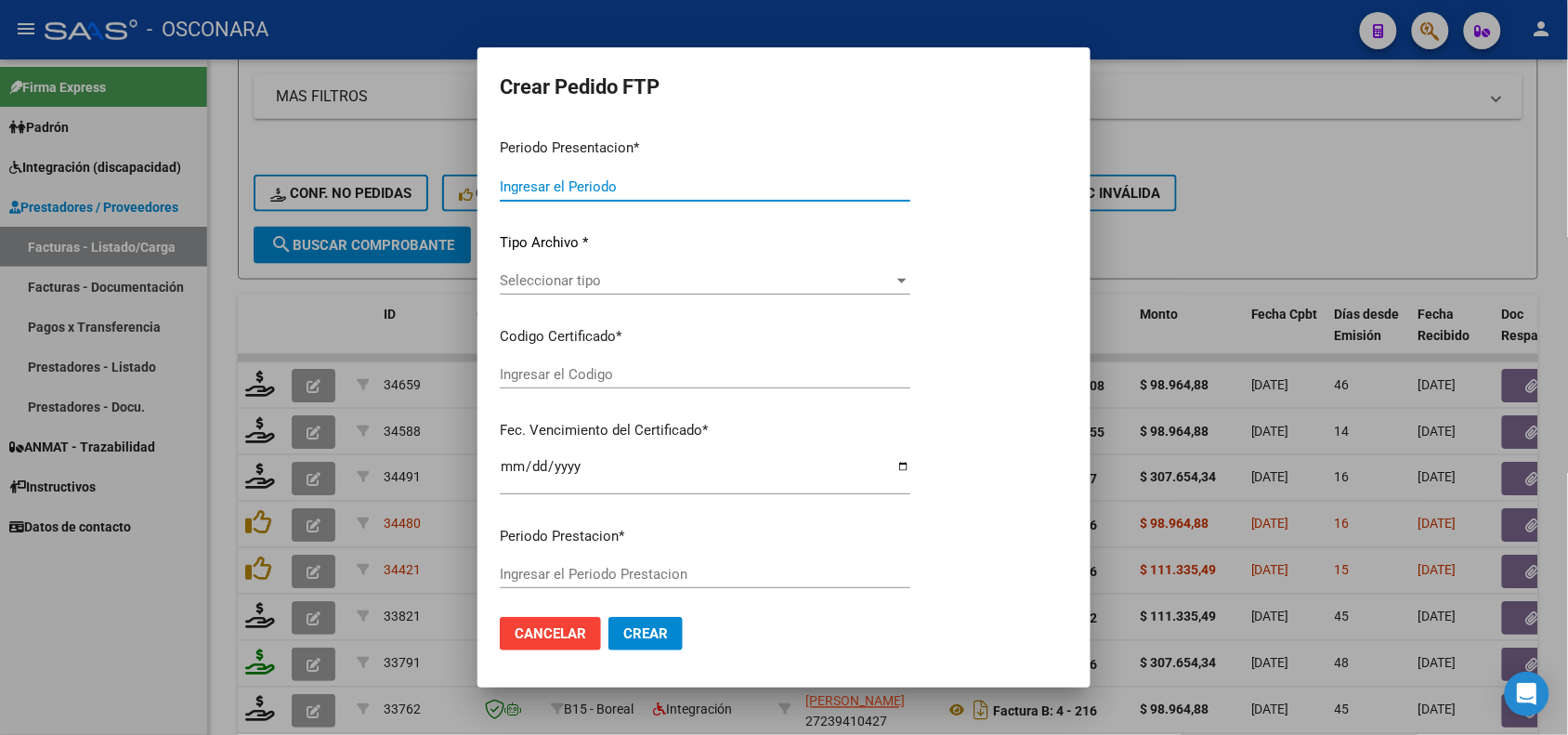
type input "202507"
type input "$ 307.654,34"
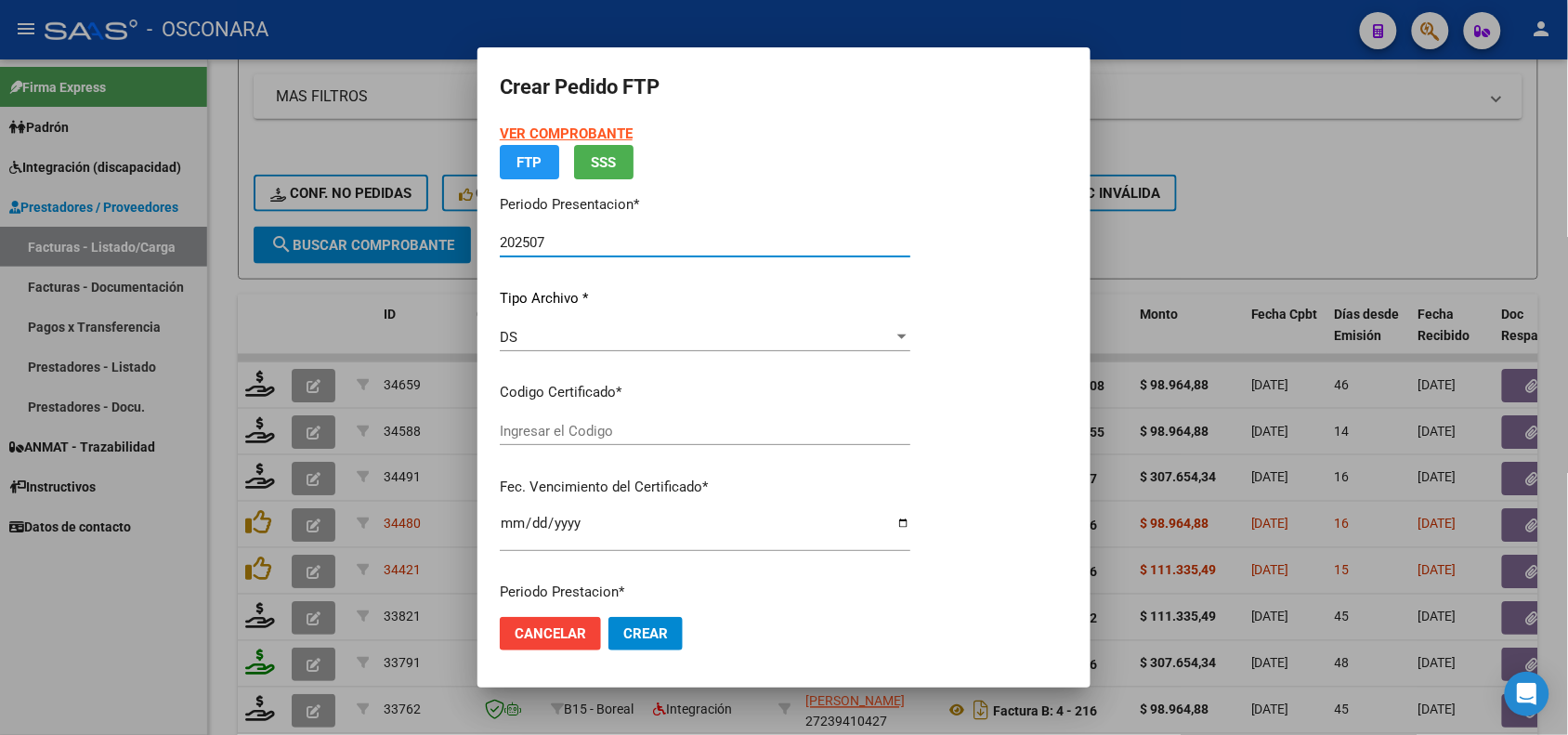
type input "ARG02000559213362021091620260916MZA203"
type input "[DATE]"
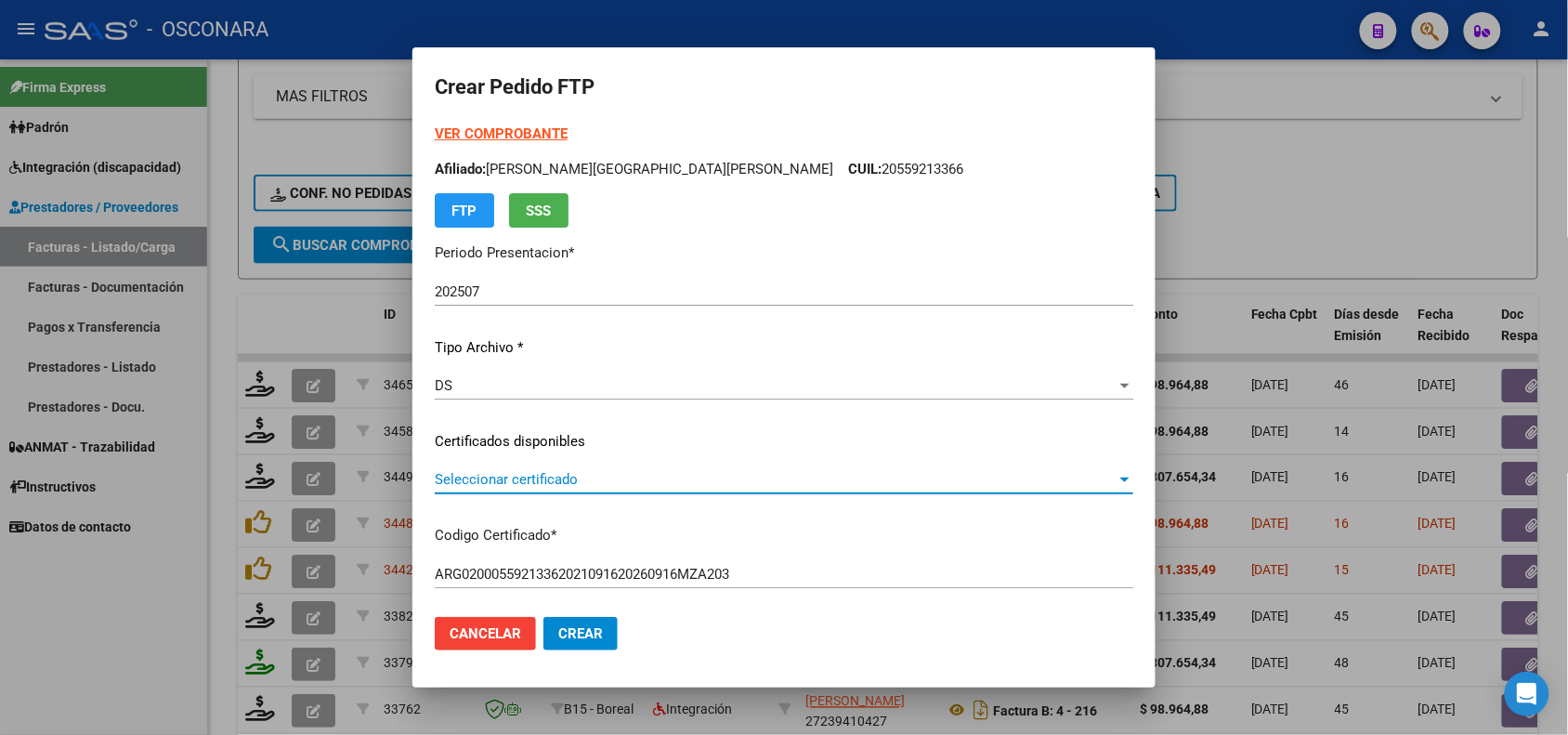
click at [675, 482] on span "Seleccionar certificado" at bounding box center [776, 479] width 682 height 17
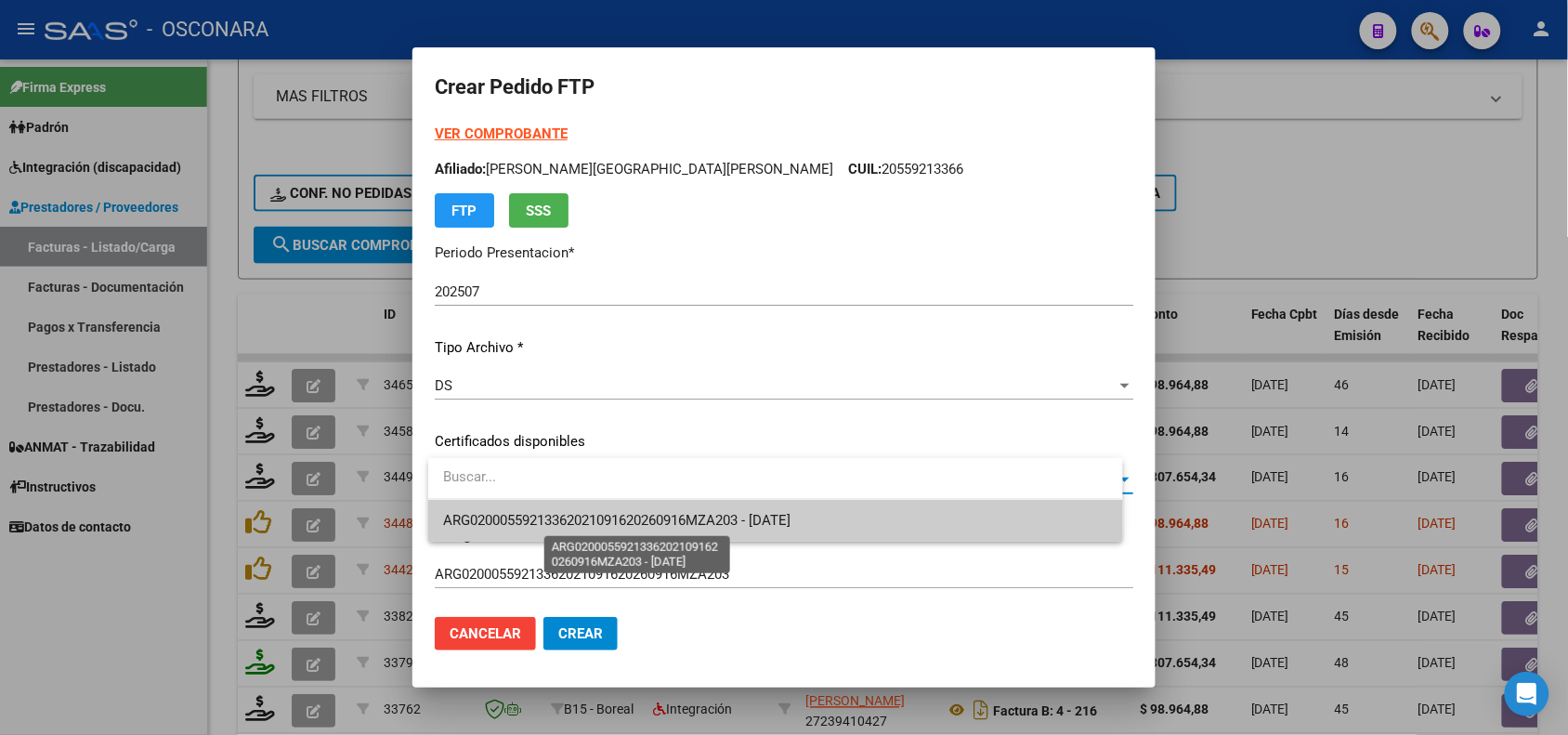
click at [683, 522] on span "ARG02000559213362021091620260916MZA203 - [DATE]" at bounding box center [617, 520] width 348 height 17
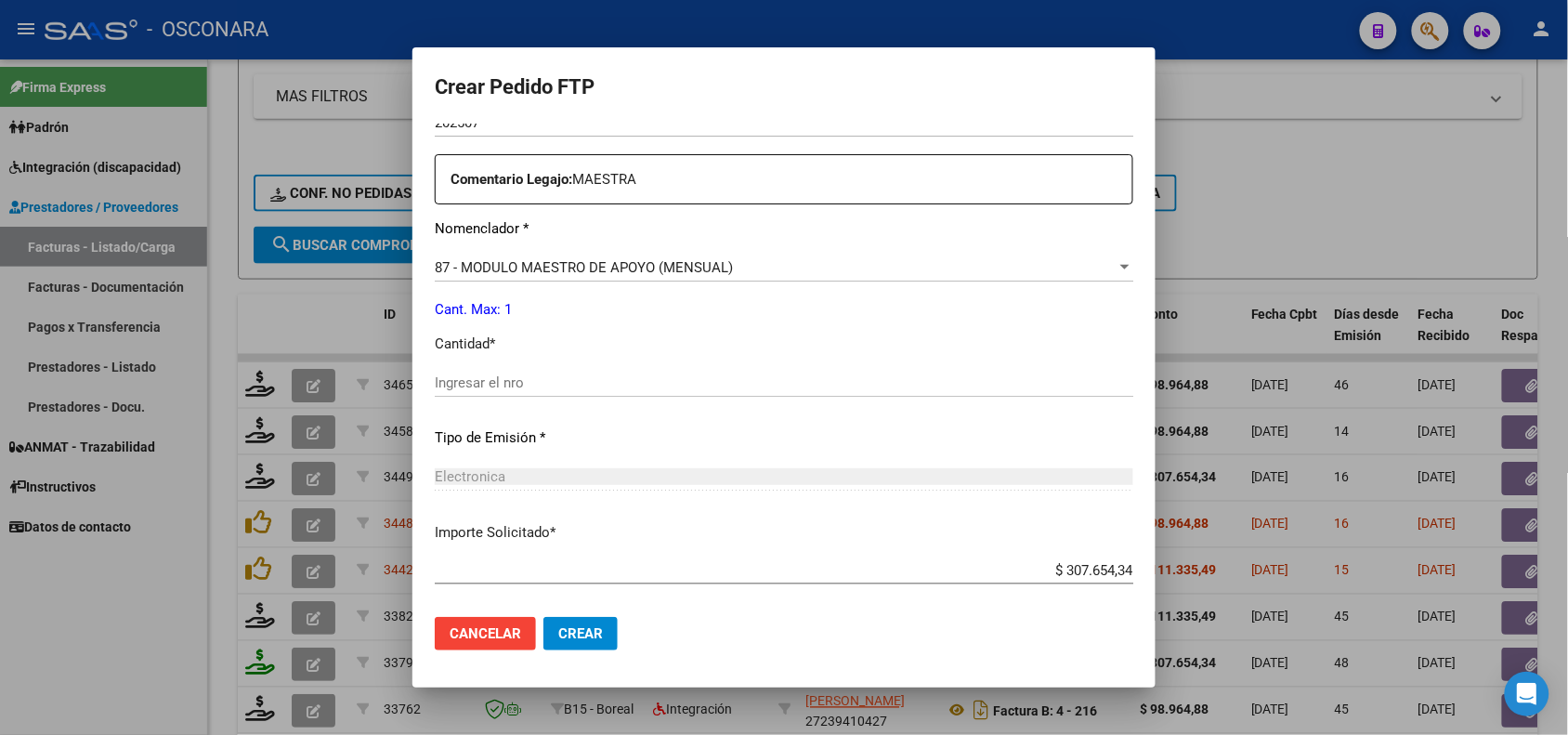
scroll to position [697, 0]
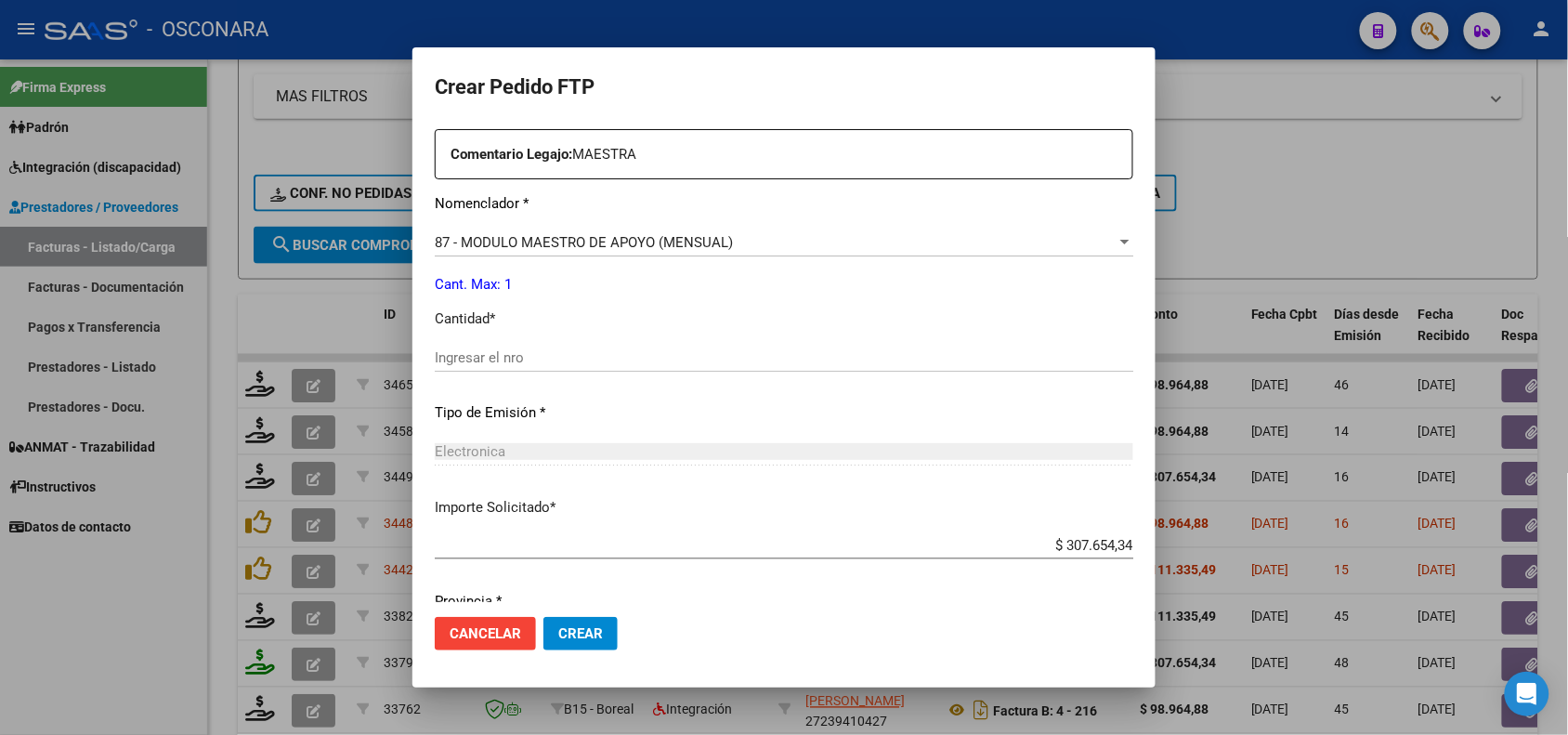
click at [486, 350] on input "Ingresar el nro" at bounding box center [784, 358] width 699 height 17
type input "1"
click at [573, 410] on p "Tipo de Emisión *" at bounding box center [784, 413] width 699 height 22
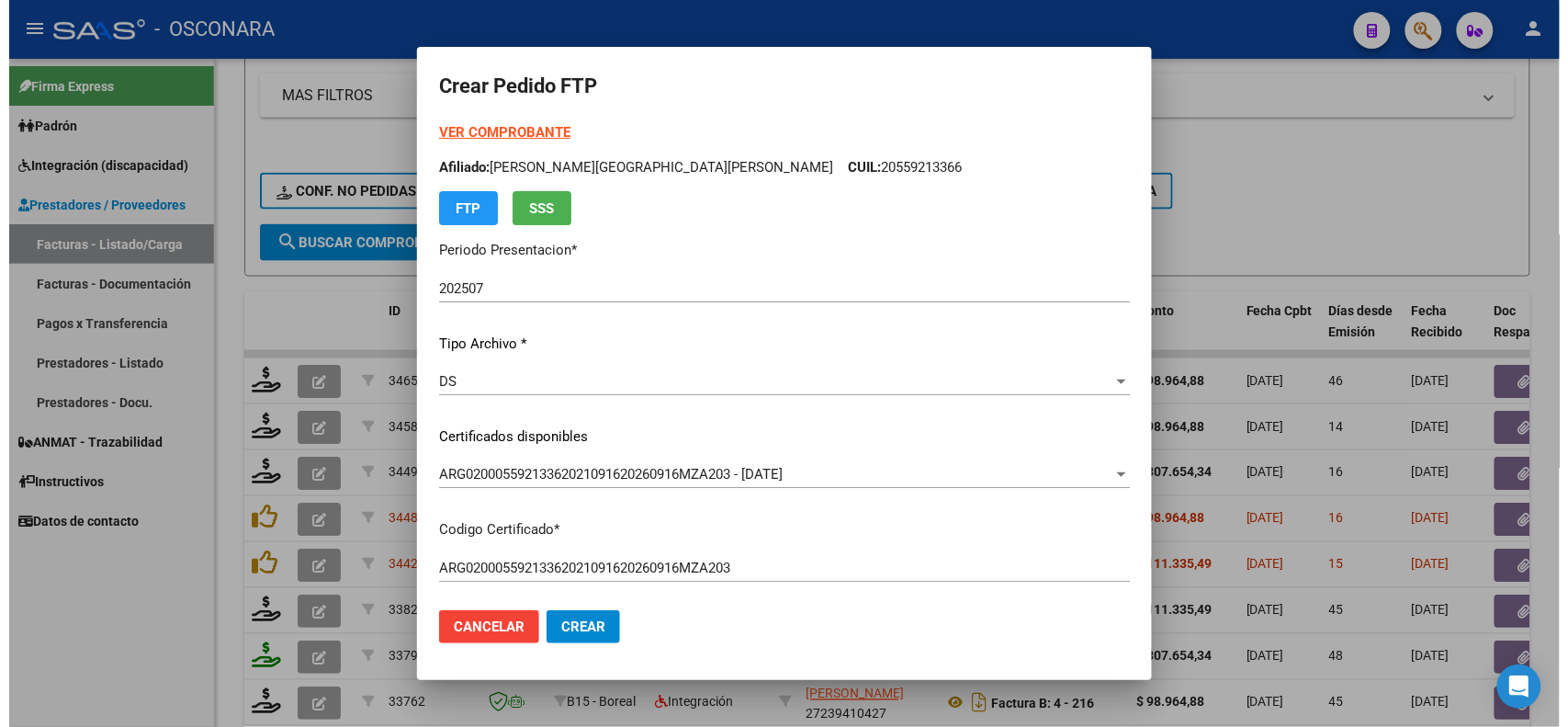
scroll to position [759, 0]
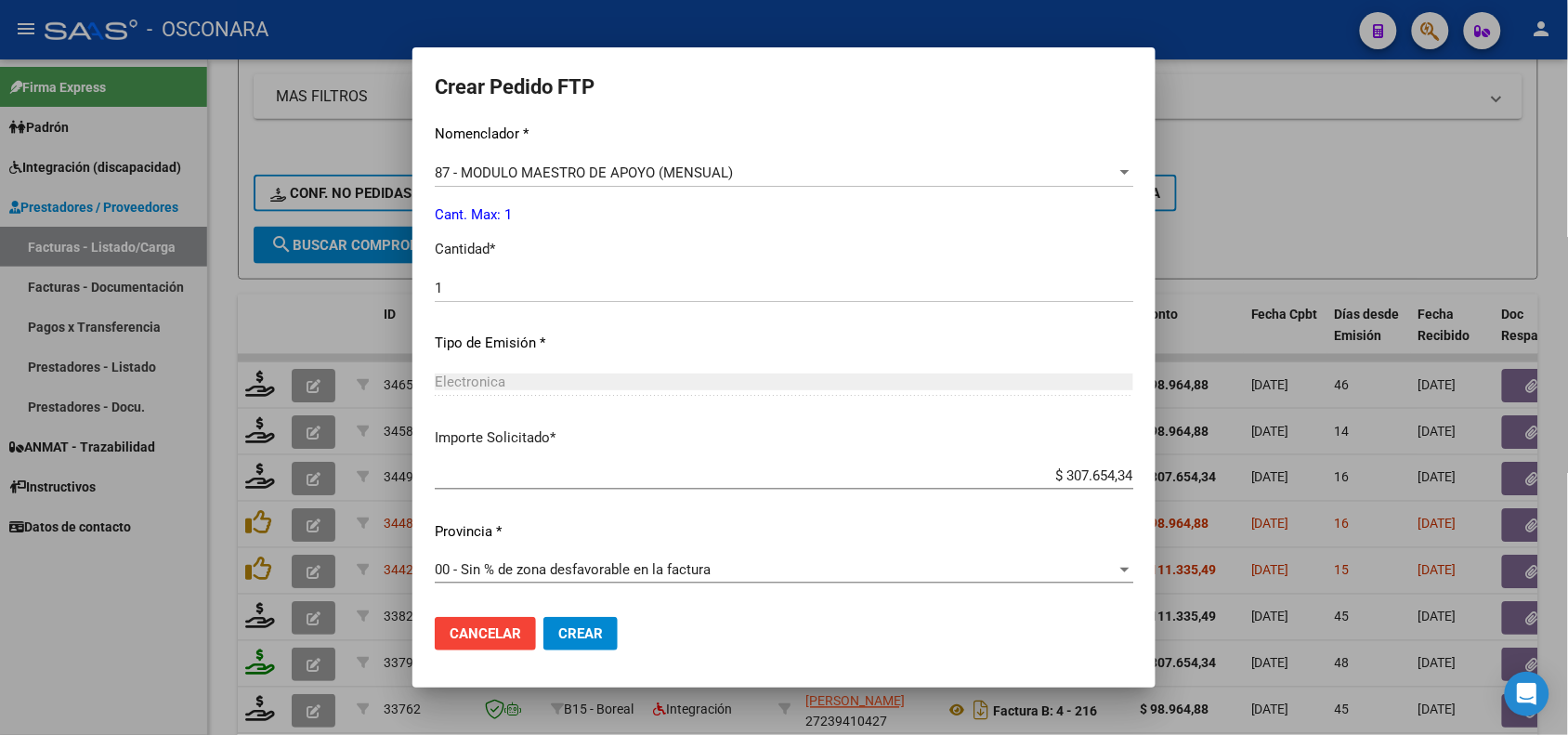
click at [601, 628] on span "Crear" at bounding box center [581, 633] width 45 height 17
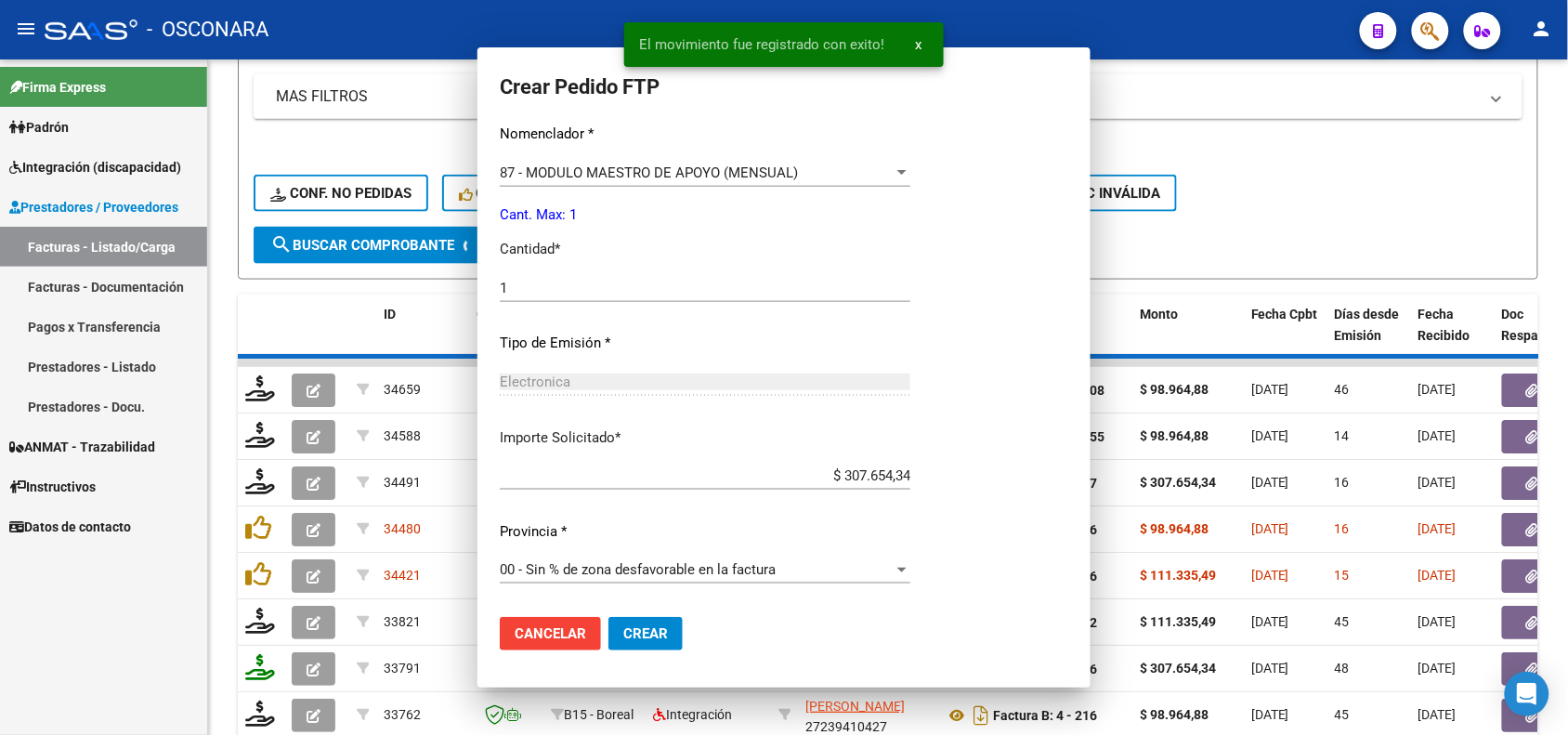
scroll to position [0, 0]
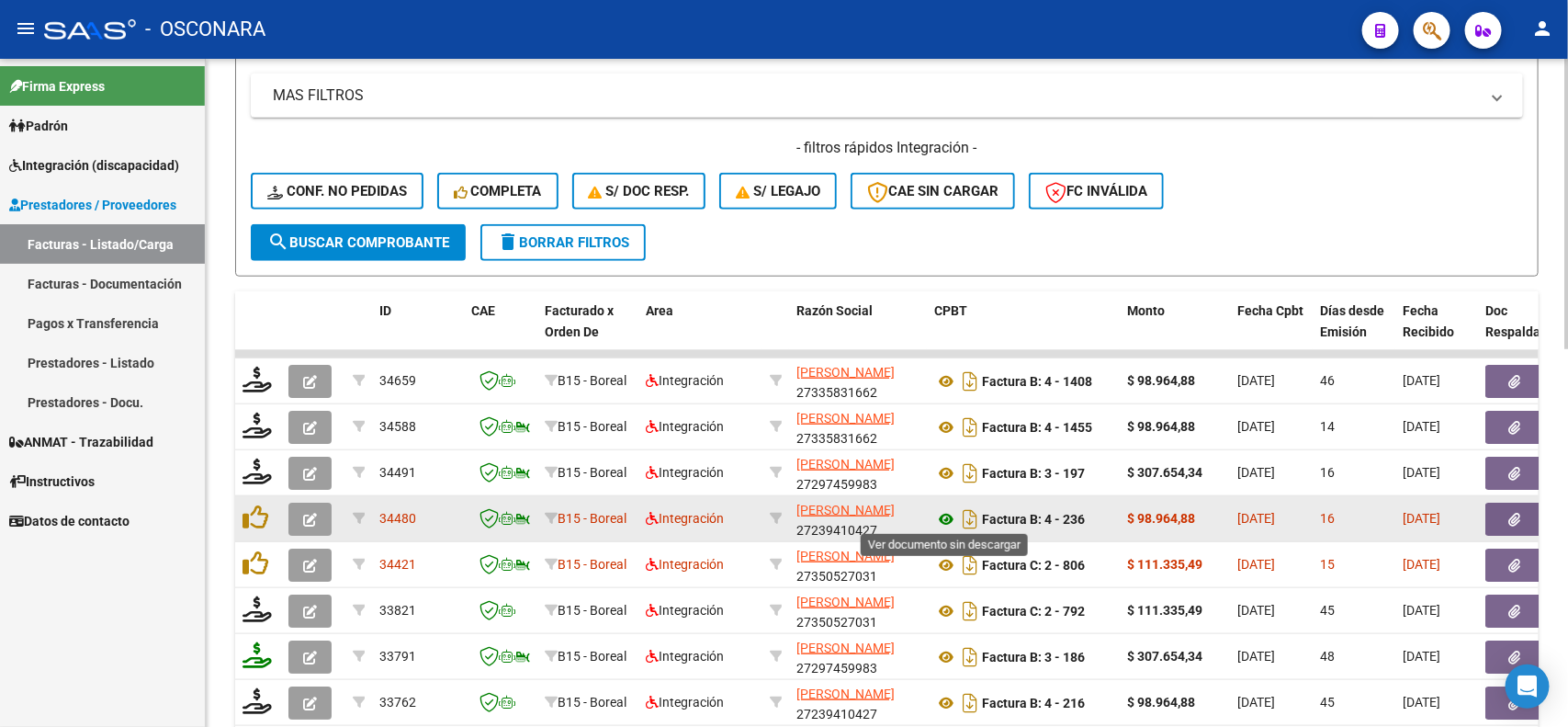
click at [947, 519] on icon at bounding box center [946, 519] width 24 height 22
click at [1517, 519] on icon "button" at bounding box center [1515, 520] width 12 height 14
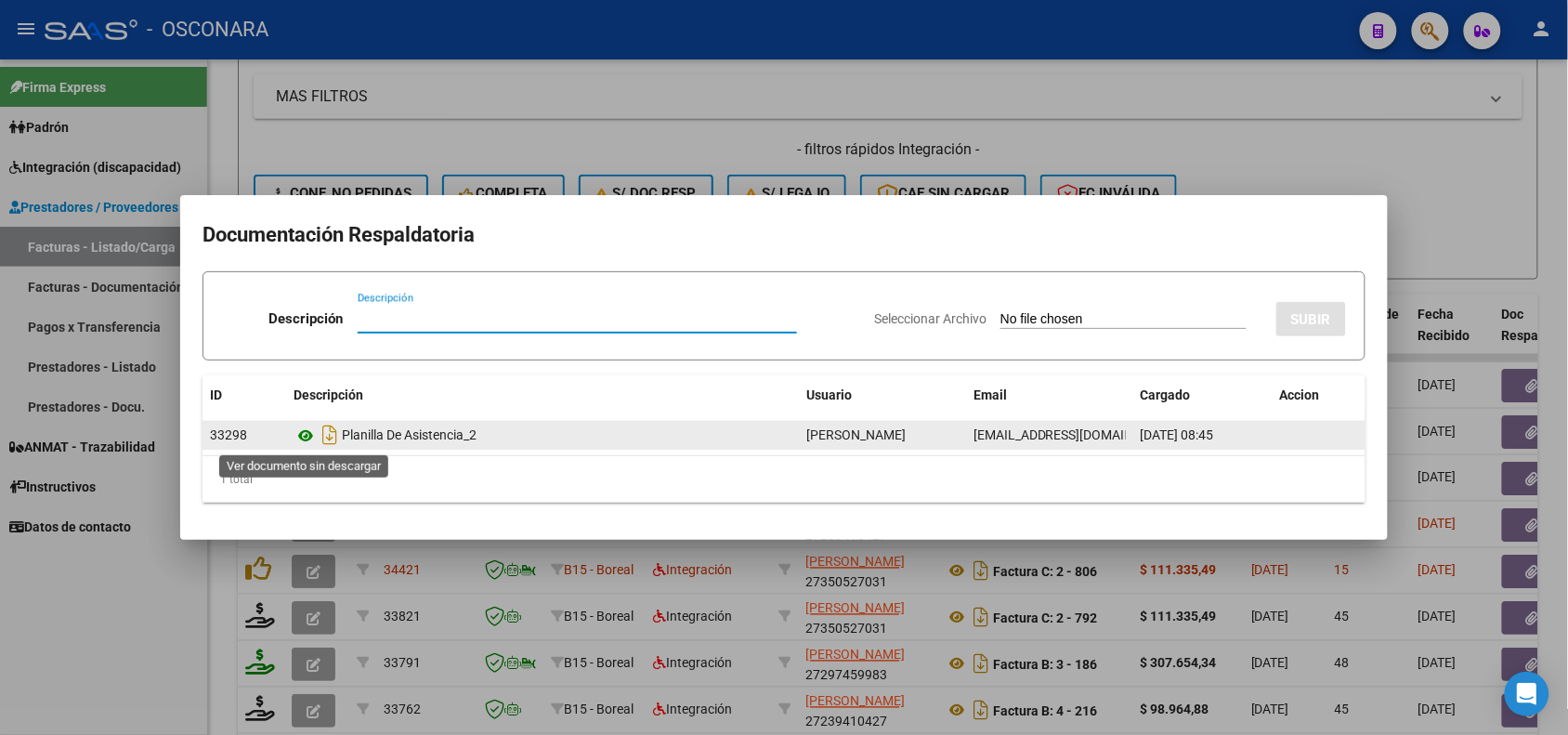
click at [305, 433] on icon at bounding box center [306, 436] width 24 height 22
click at [303, 433] on icon at bounding box center [306, 436] width 24 height 22
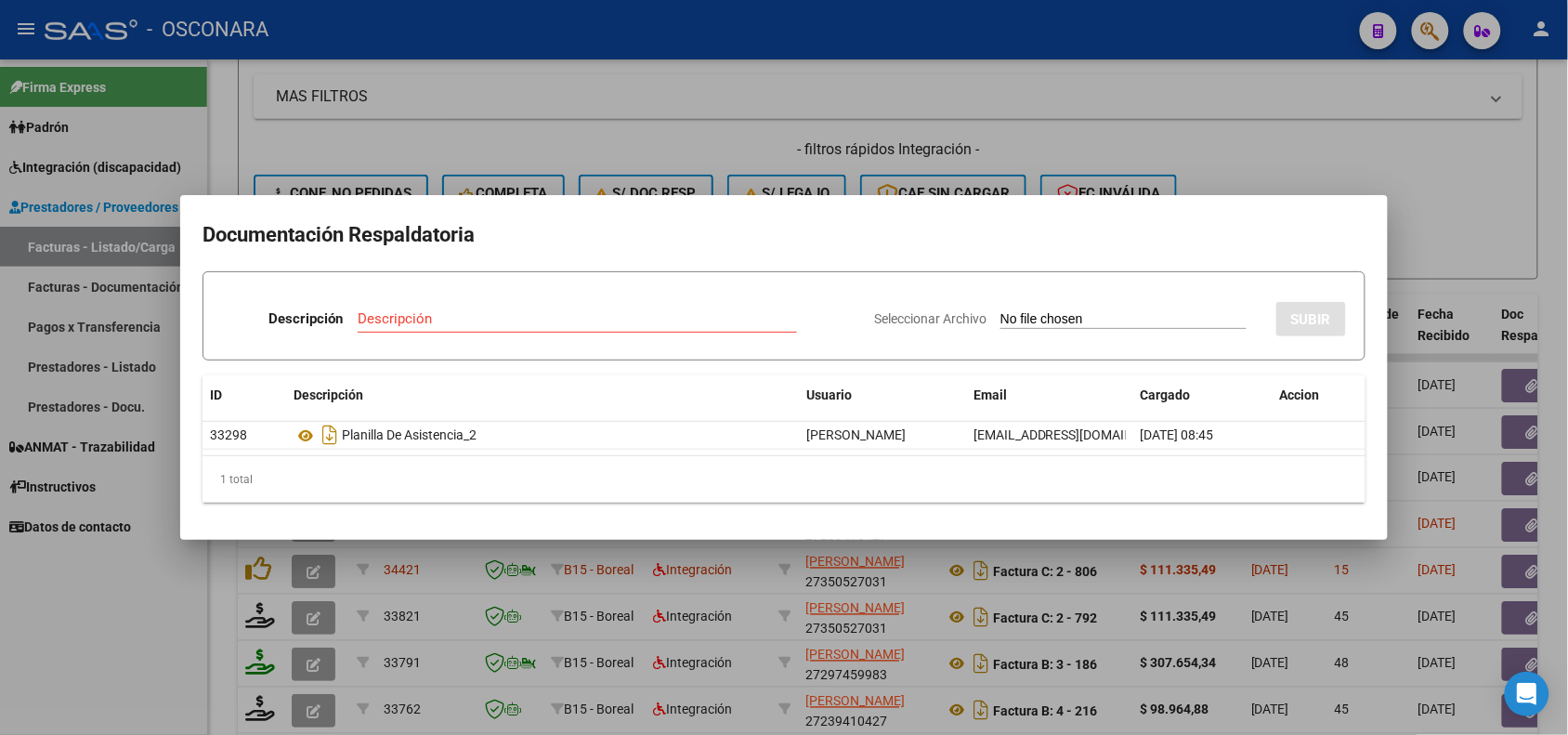
click at [382, 585] on div at bounding box center [784, 368] width 1568 height 735
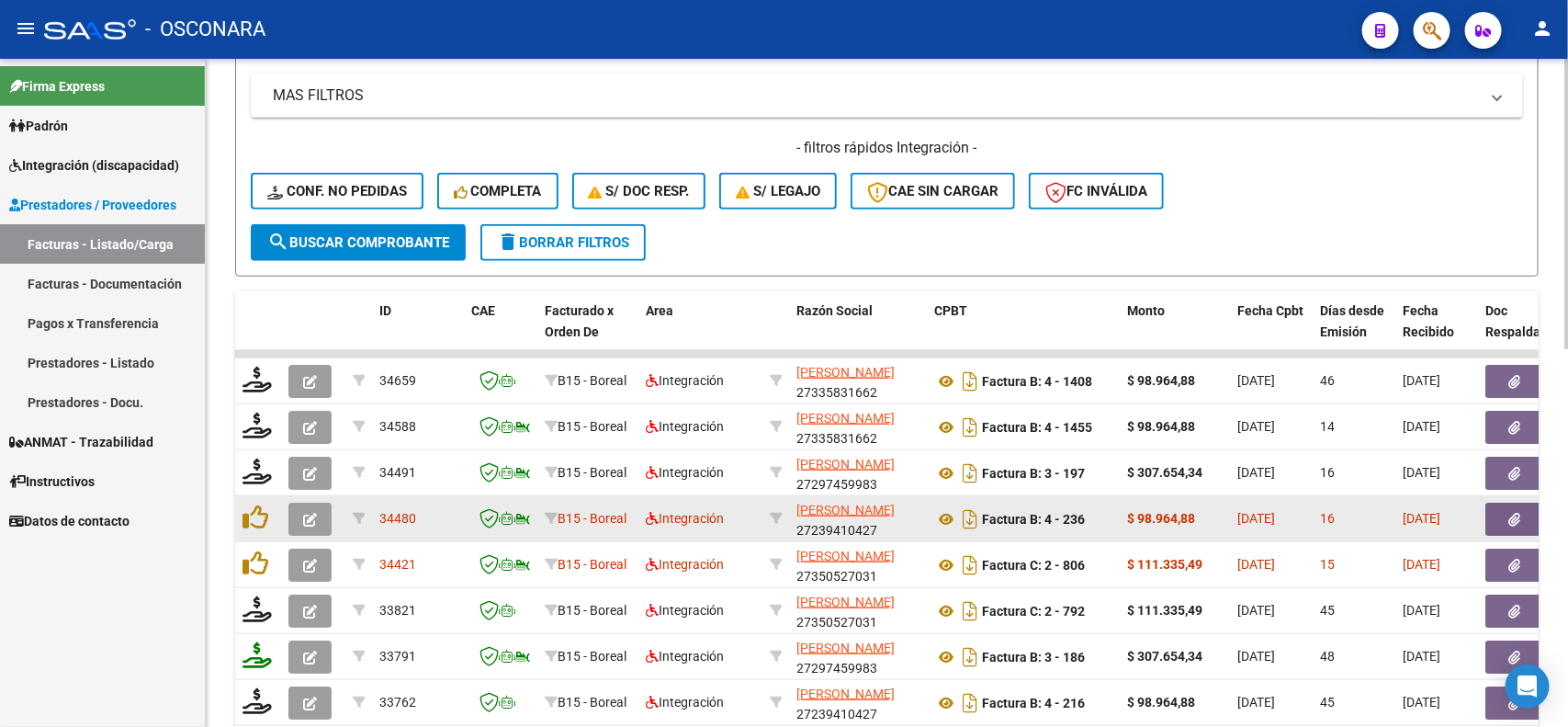
click at [312, 513] on icon "button" at bounding box center [310, 520] width 14 height 14
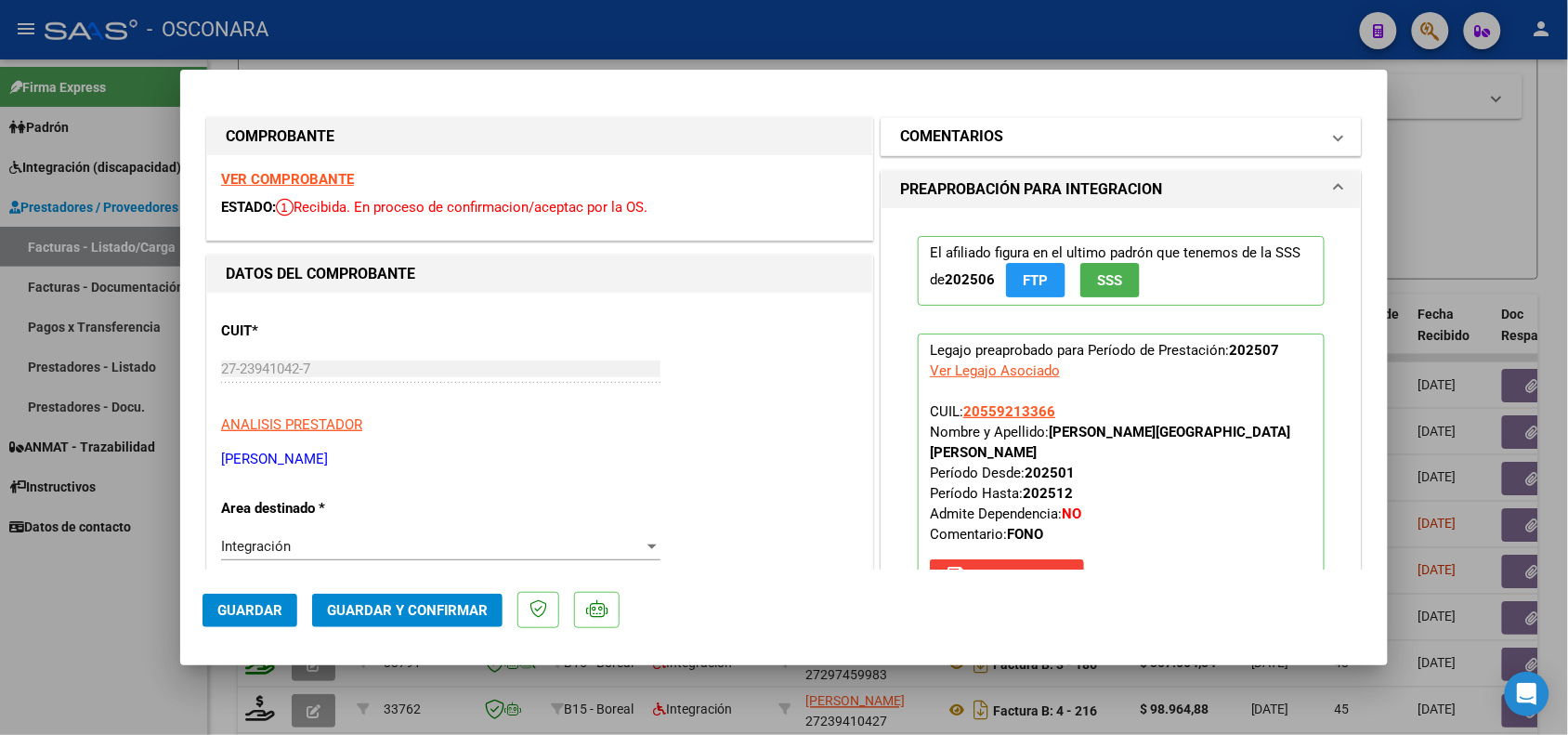
click at [1015, 118] on mat-expansion-panel-header "COMENTARIOS" at bounding box center [1121, 137] width 480 height 37
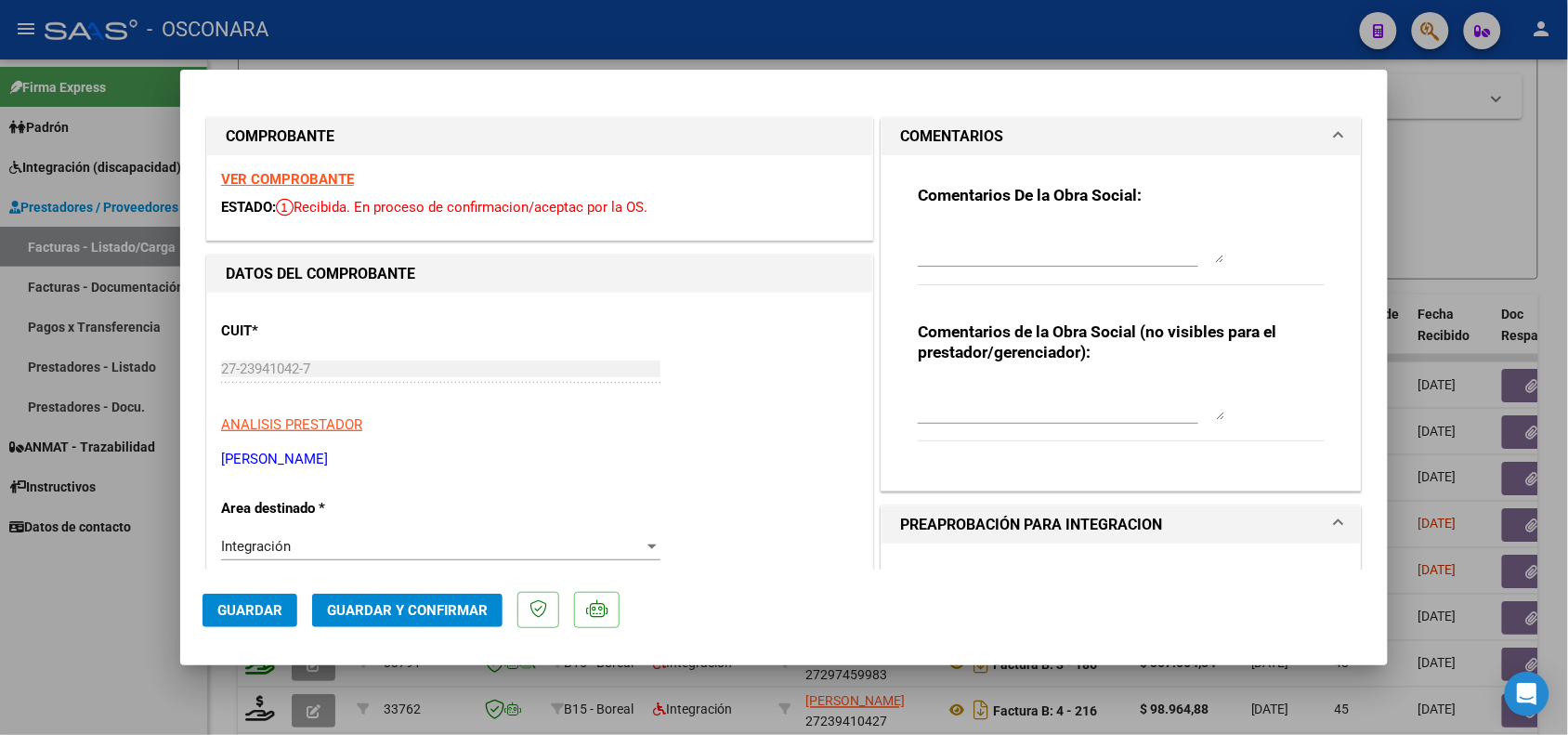
click at [991, 258] on textarea at bounding box center [1072, 244] width 307 height 37
drag, startPoint x: 1133, startPoint y: 235, endPoint x: 597, endPoint y: 228, distance: 536.0
type textarea "18/08 Falta planilla de asistencia."
click at [234, 615] on span "Guardar" at bounding box center [250, 610] width 65 height 17
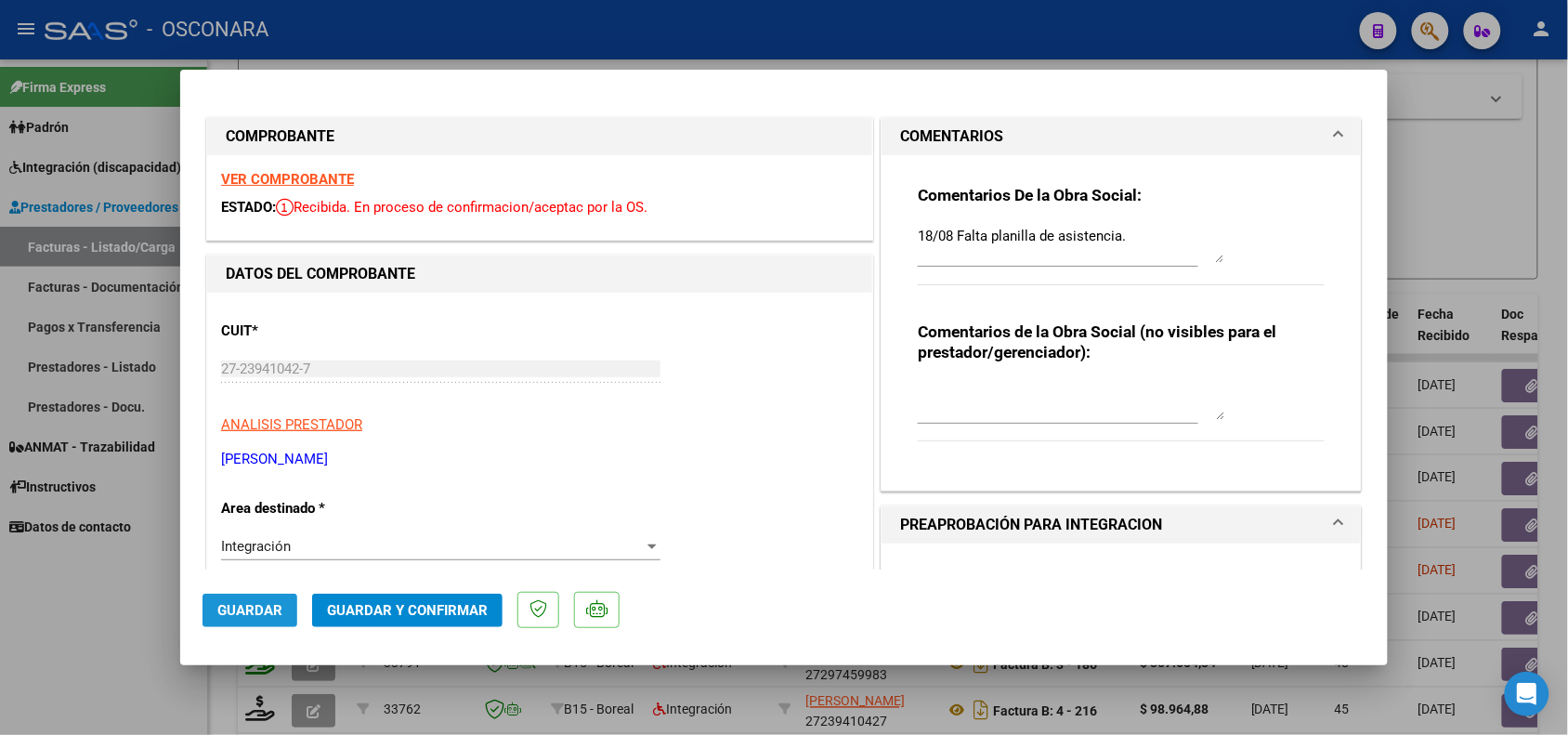
click at [242, 599] on button "Guardar" at bounding box center [249, 611] width 95 height 33
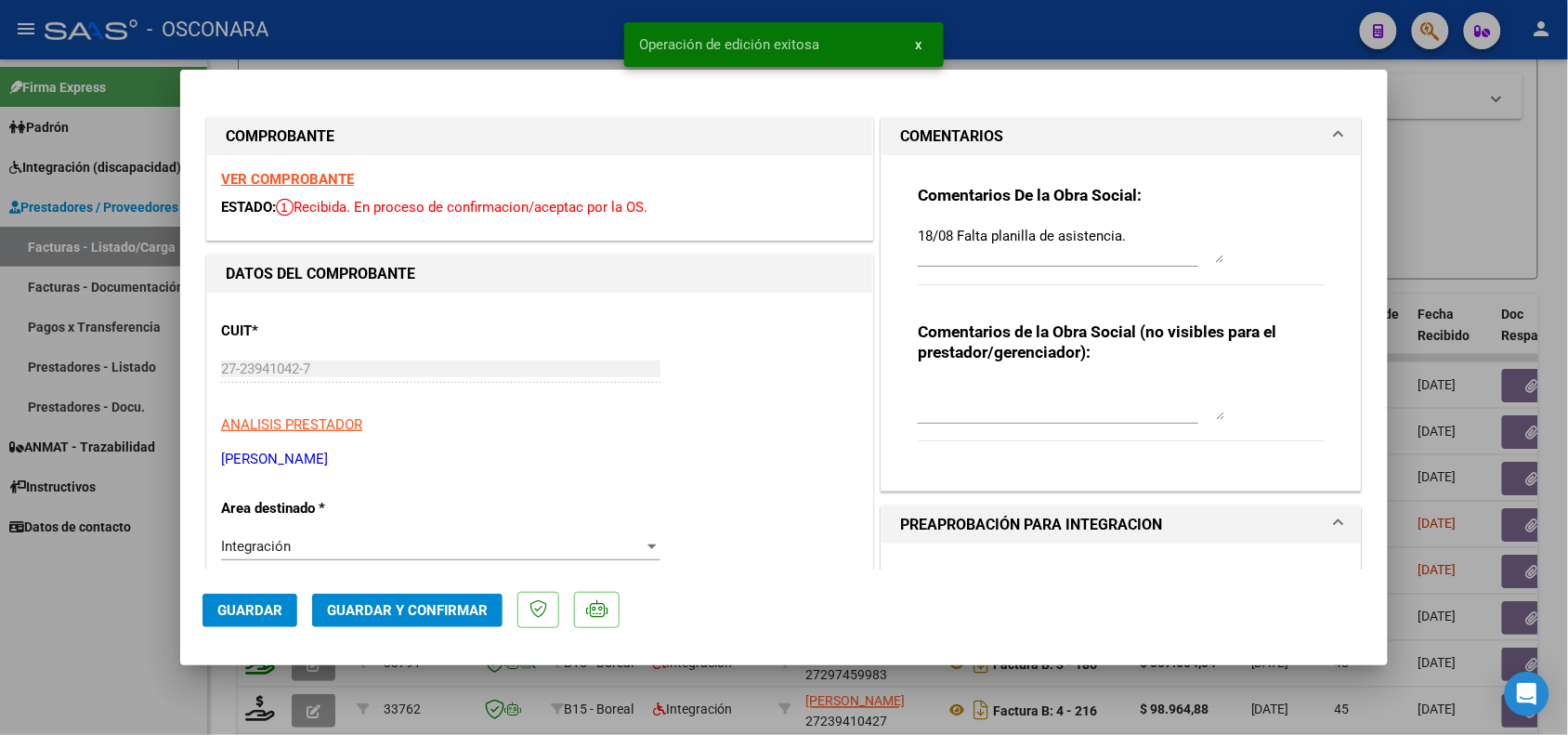
click at [101, 617] on div at bounding box center [784, 368] width 1568 height 735
type input "$ 0,00"
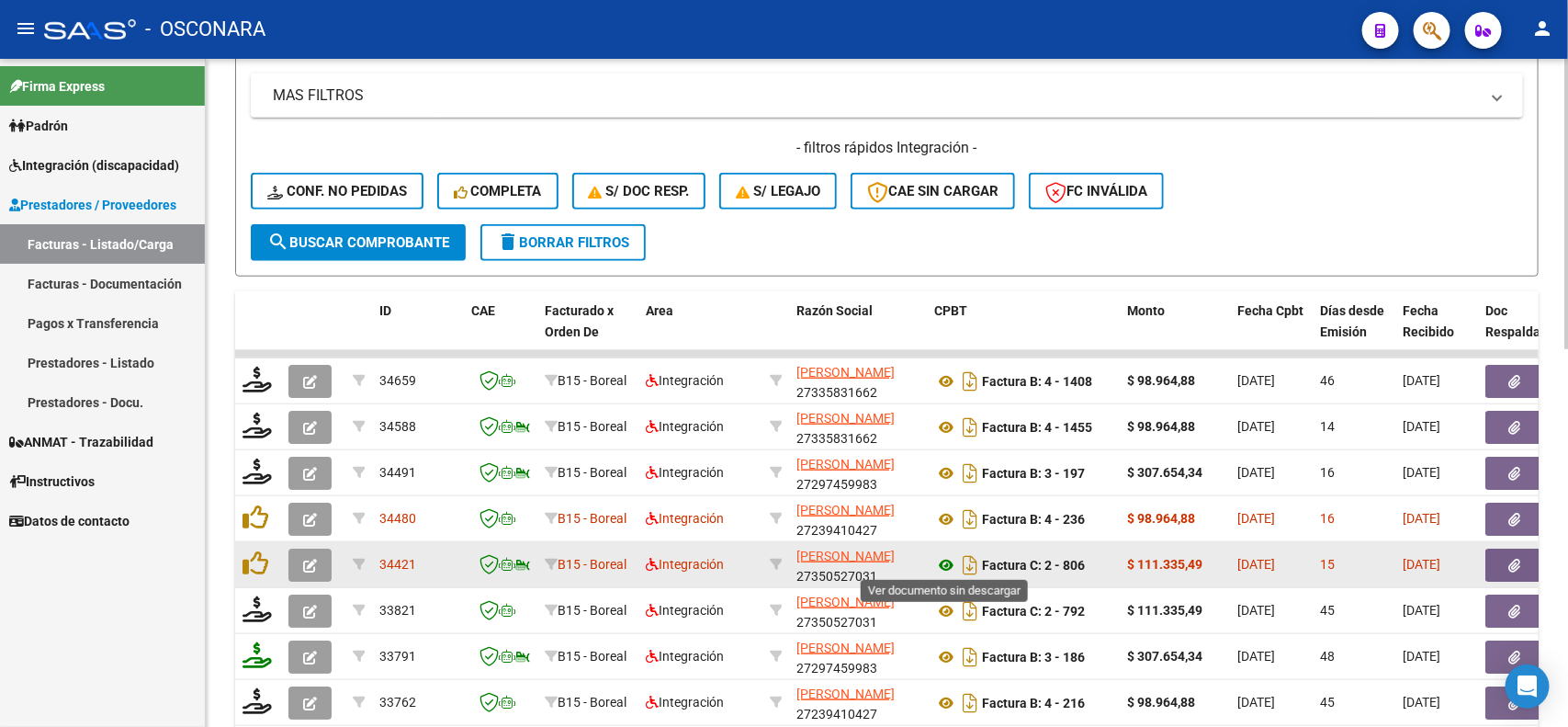
click at [947, 563] on icon at bounding box center [946, 565] width 24 height 22
click at [1518, 564] on icon "button" at bounding box center [1515, 566] width 12 height 14
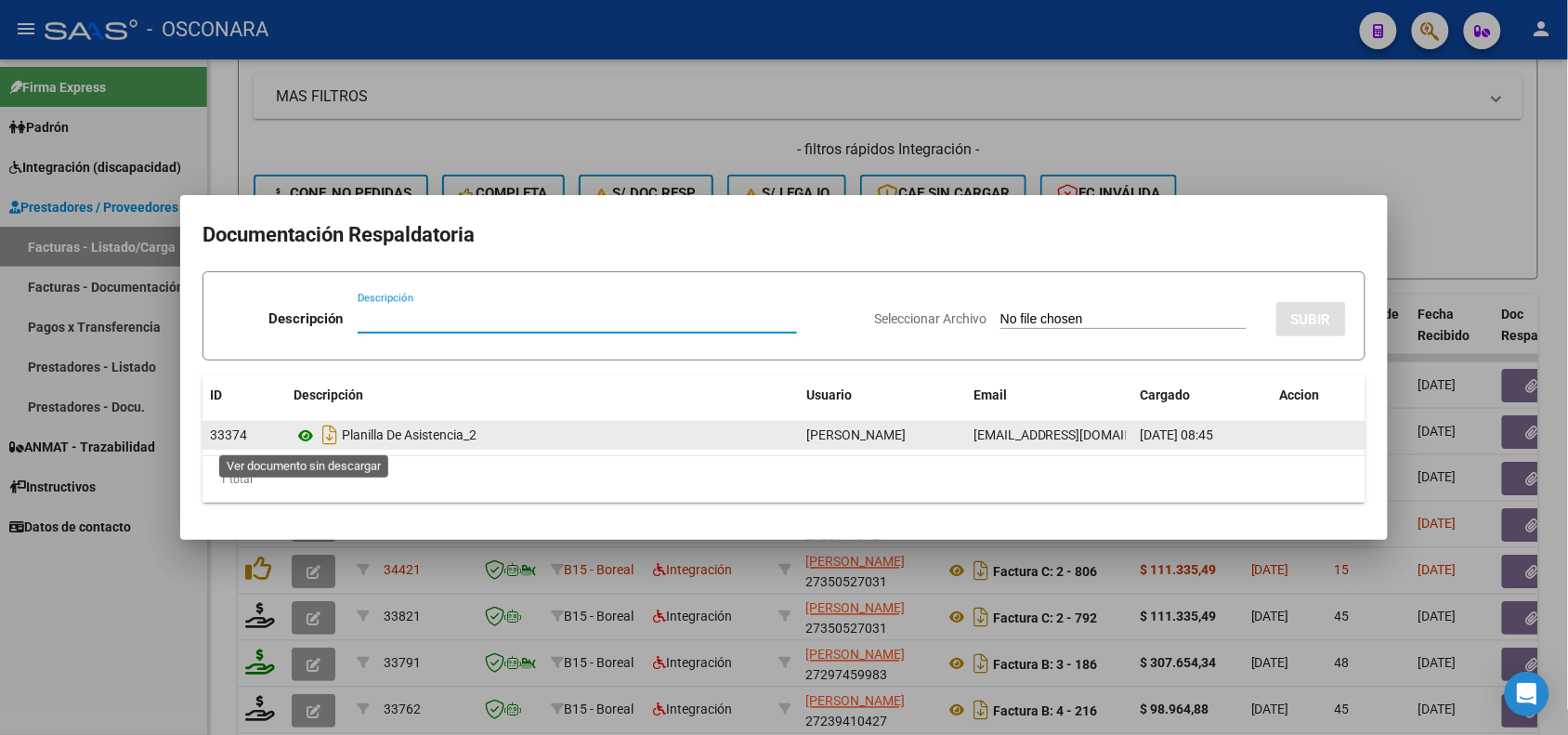
click at [304, 443] on icon at bounding box center [306, 436] width 24 height 22
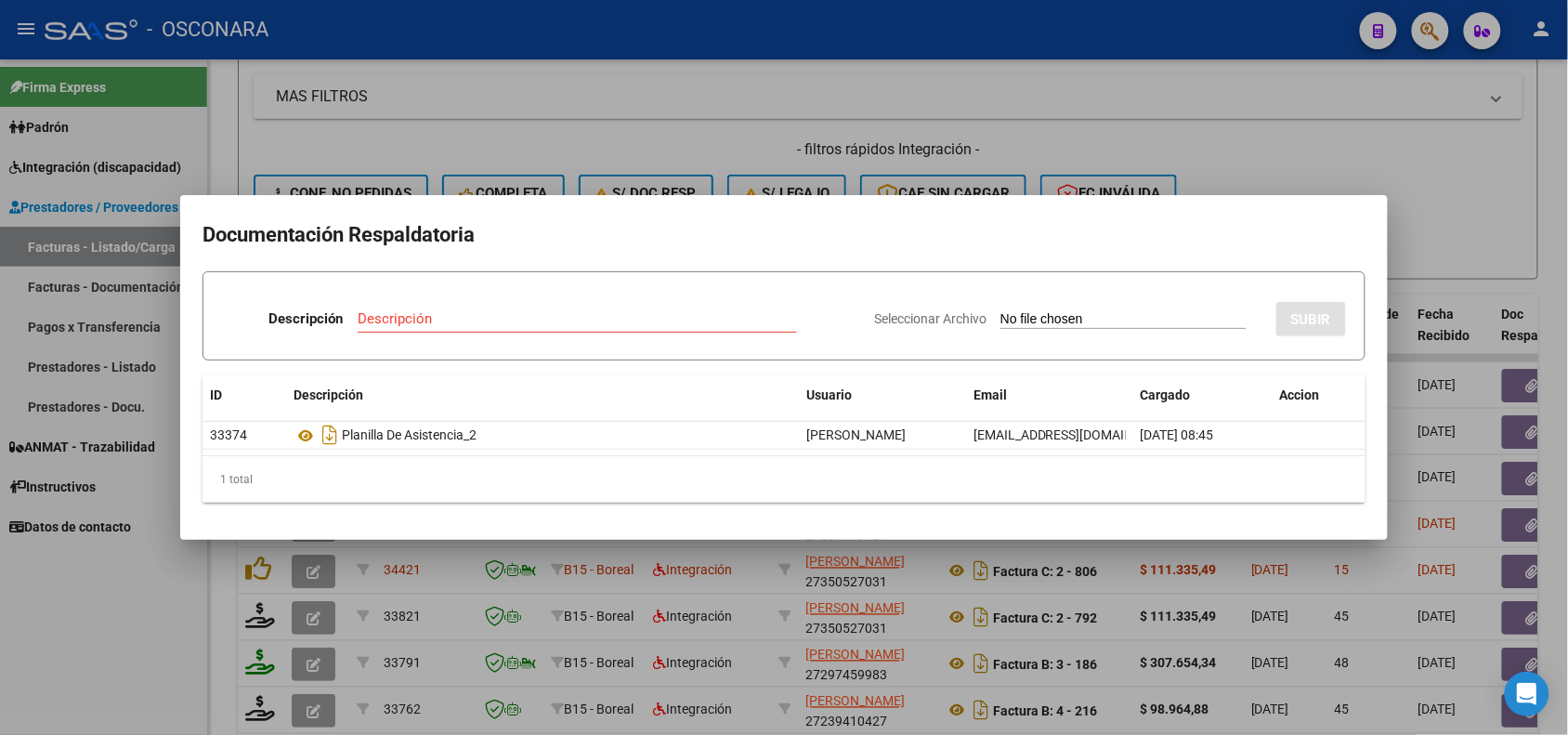
click at [581, 586] on div at bounding box center [784, 368] width 1568 height 735
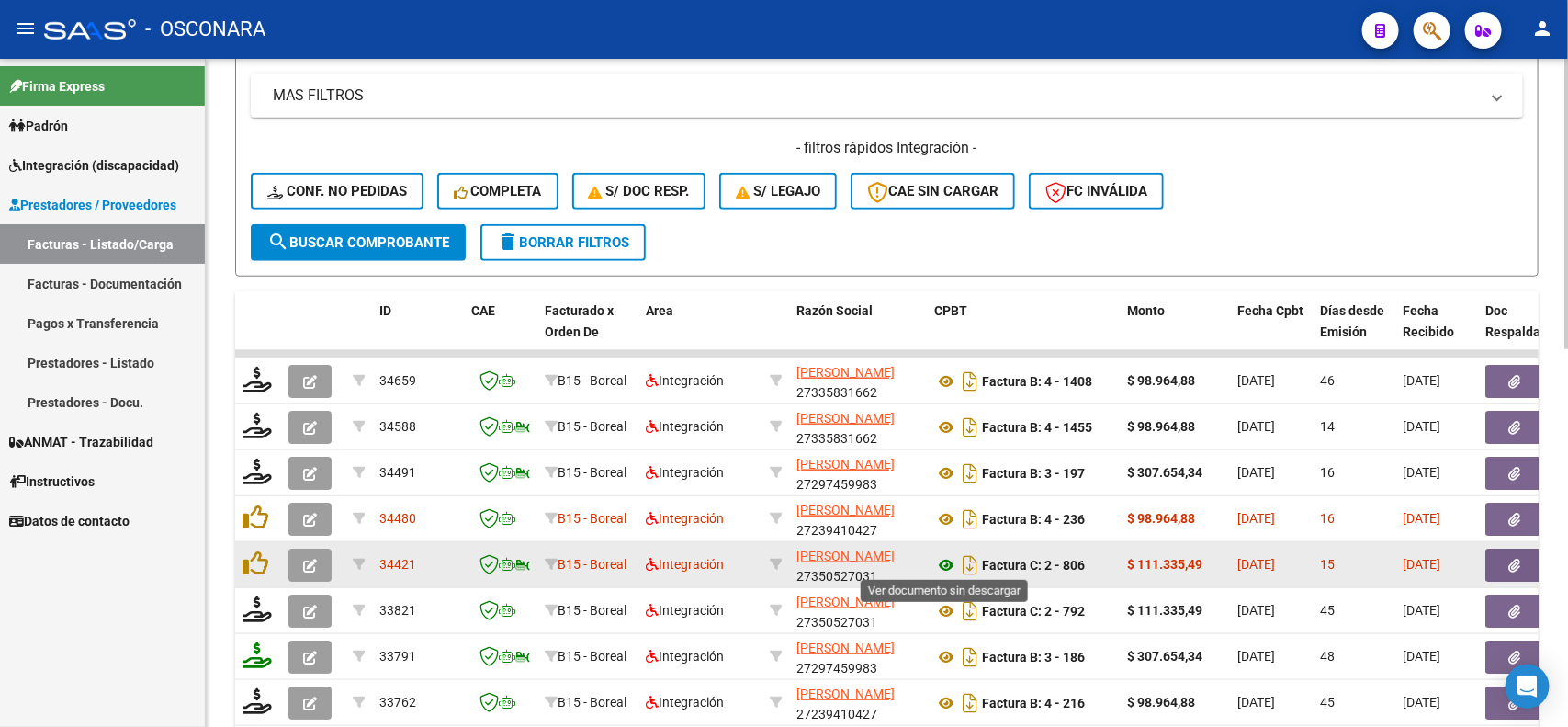
click at [944, 567] on icon at bounding box center [946, 565] width 24 height 22
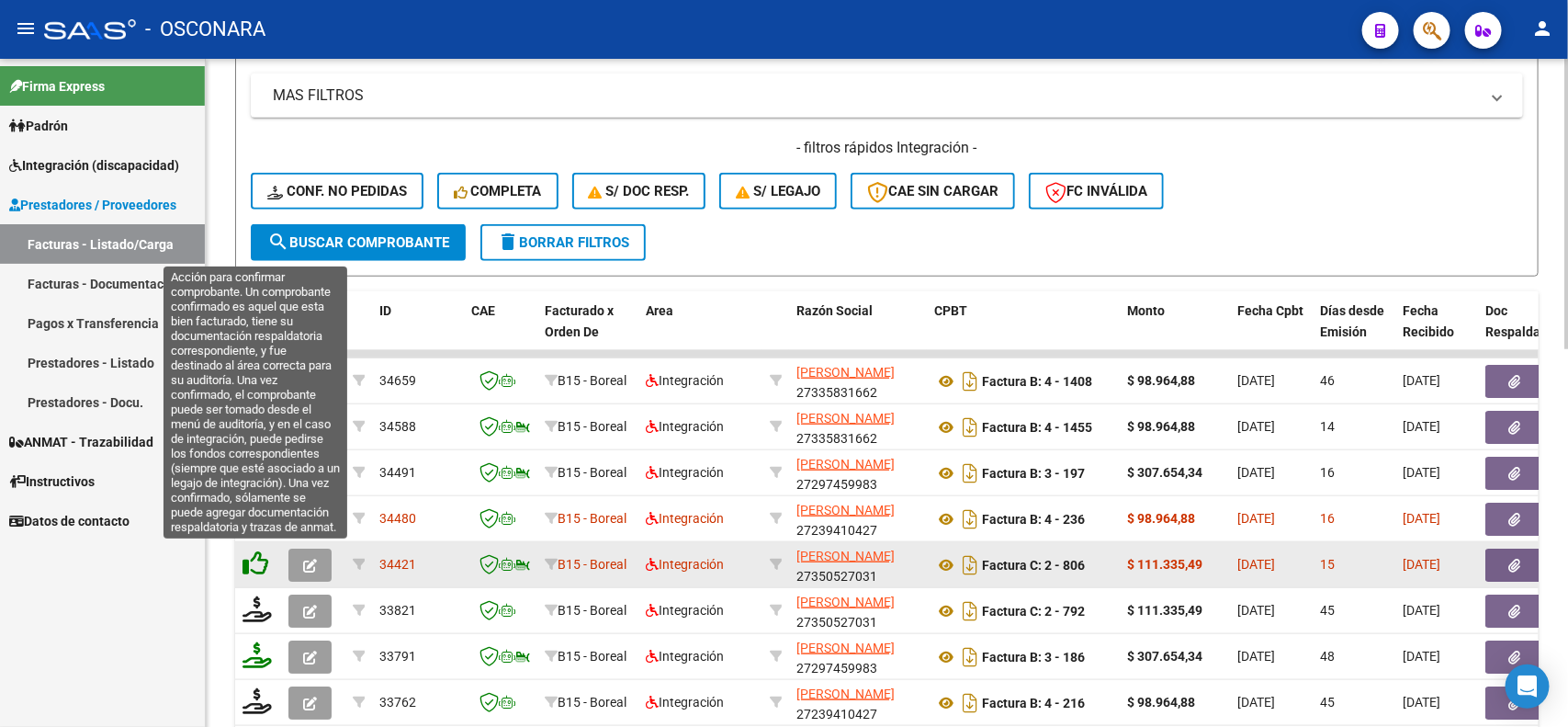
click at [259, 563] on icon at bounding box center [255, 564] width 26 height 26
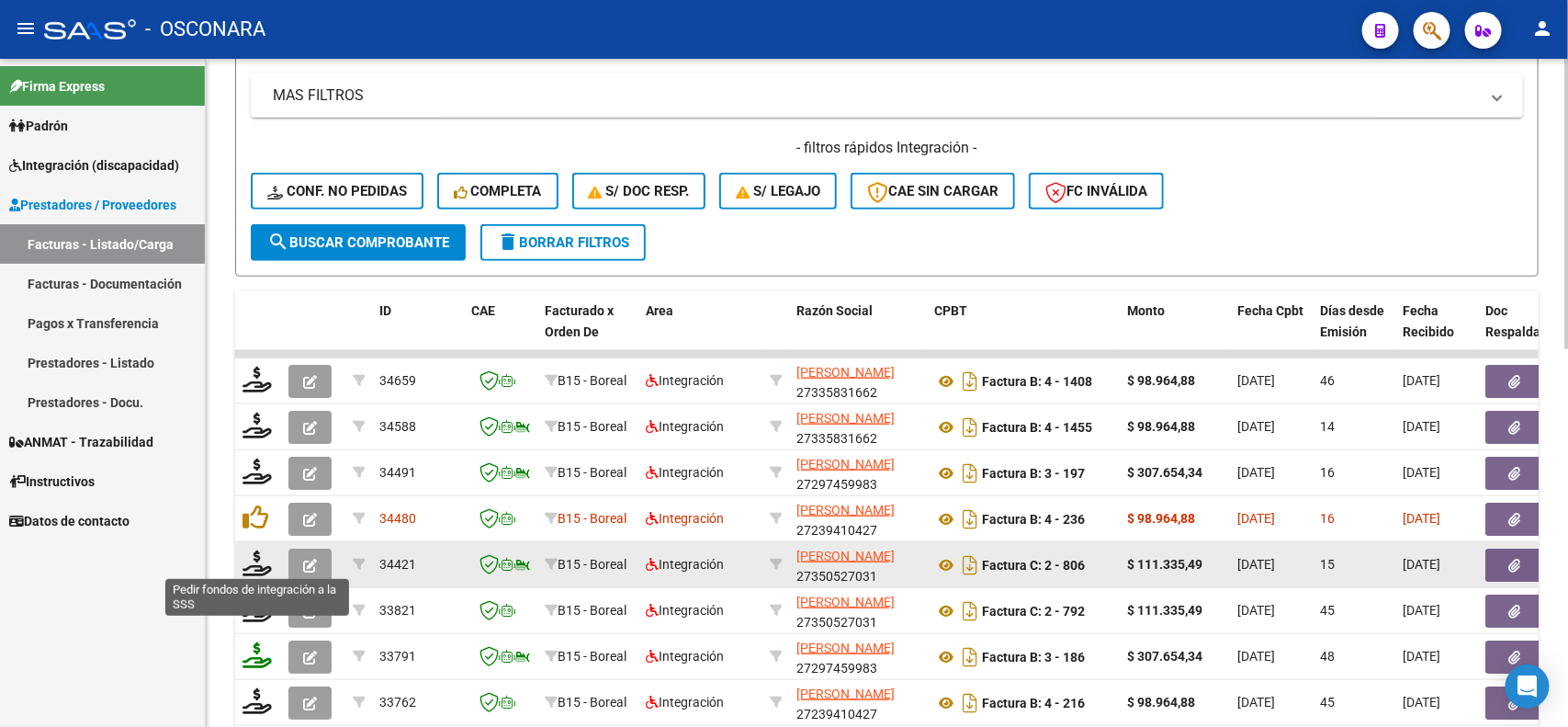
click at [259, 563] on icon at bounding box center [257, 564] width 29 height 26
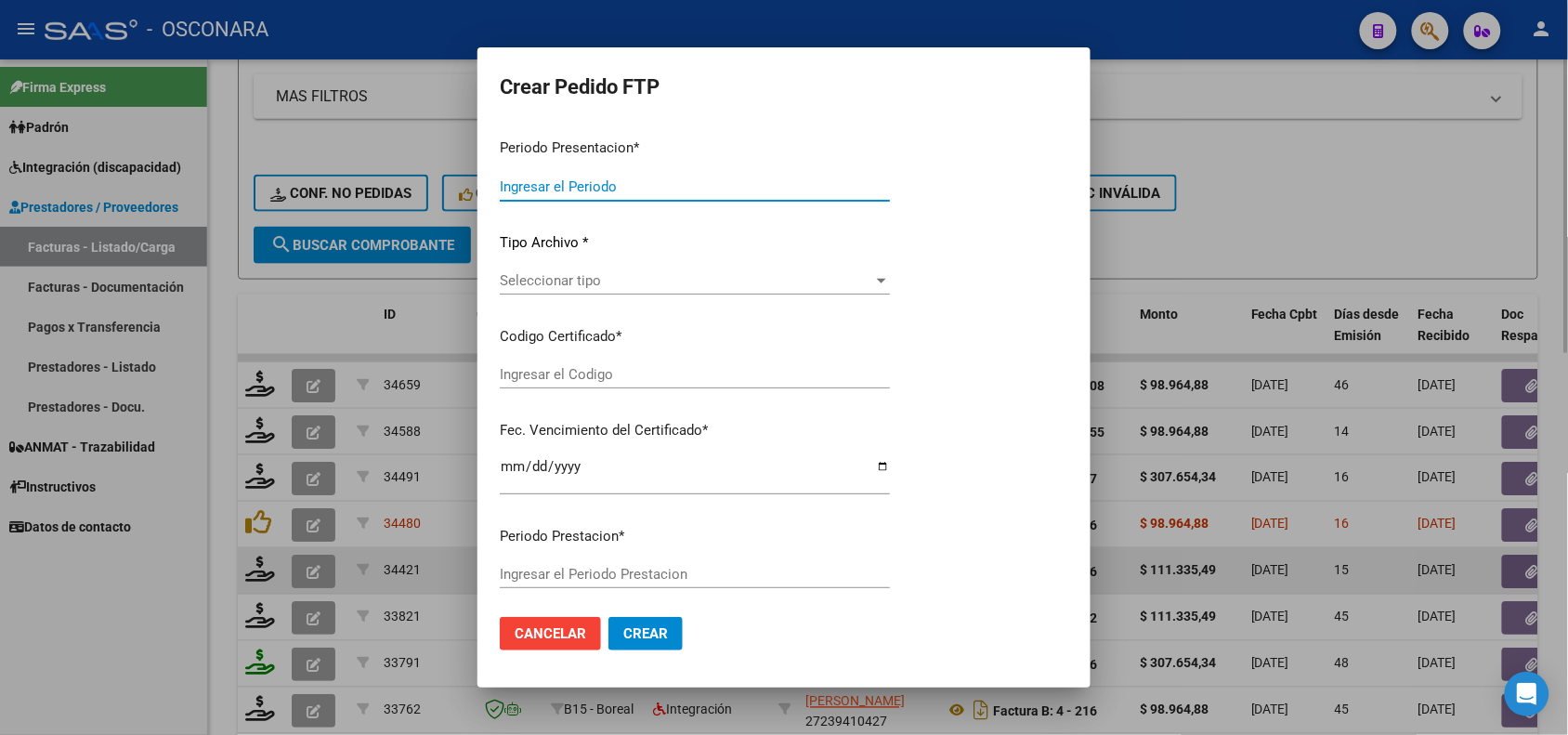
type input "202507"
type input "$ 111.335,49"
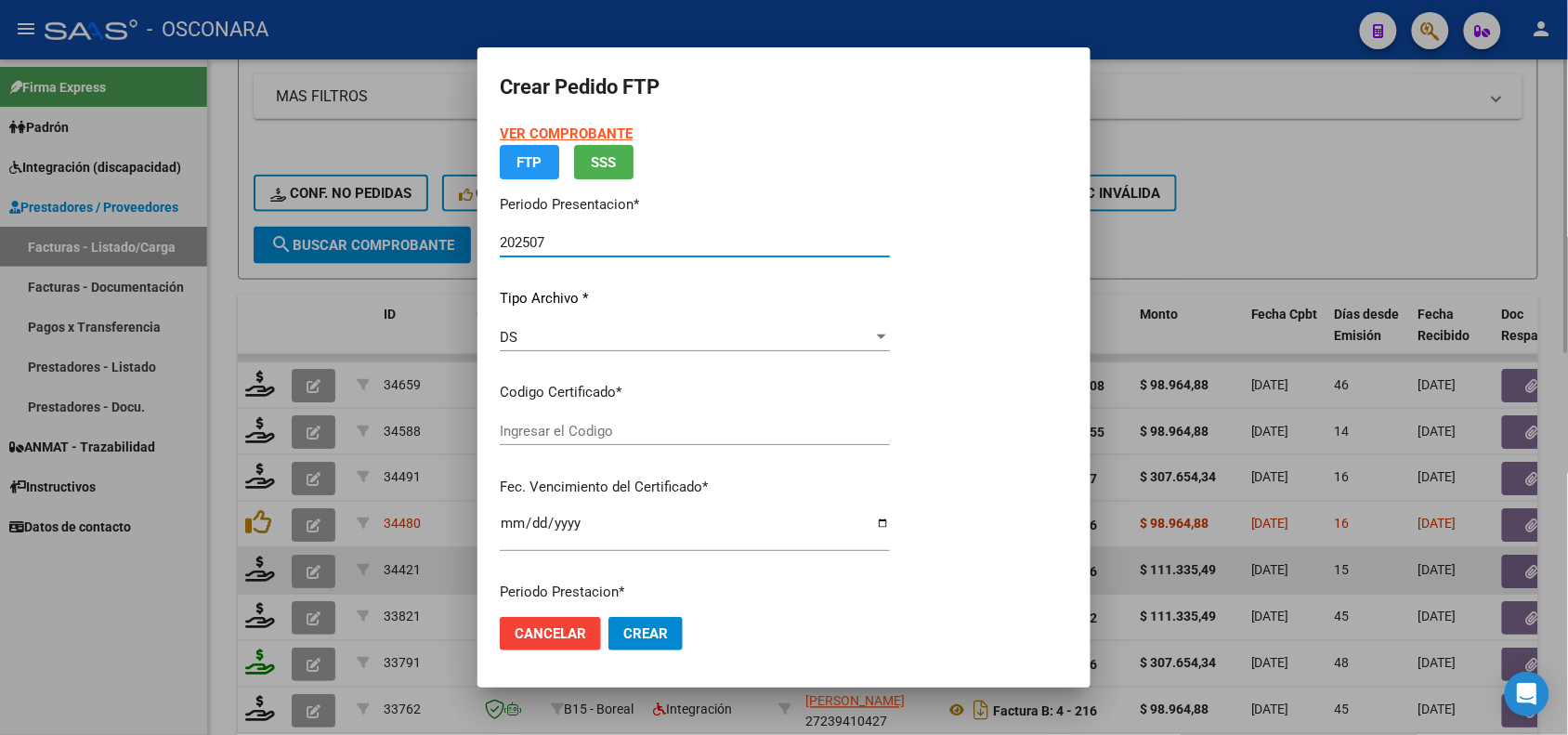
type input "ARG02000559213362021091620260916MZA203"
type input "[DATE]"
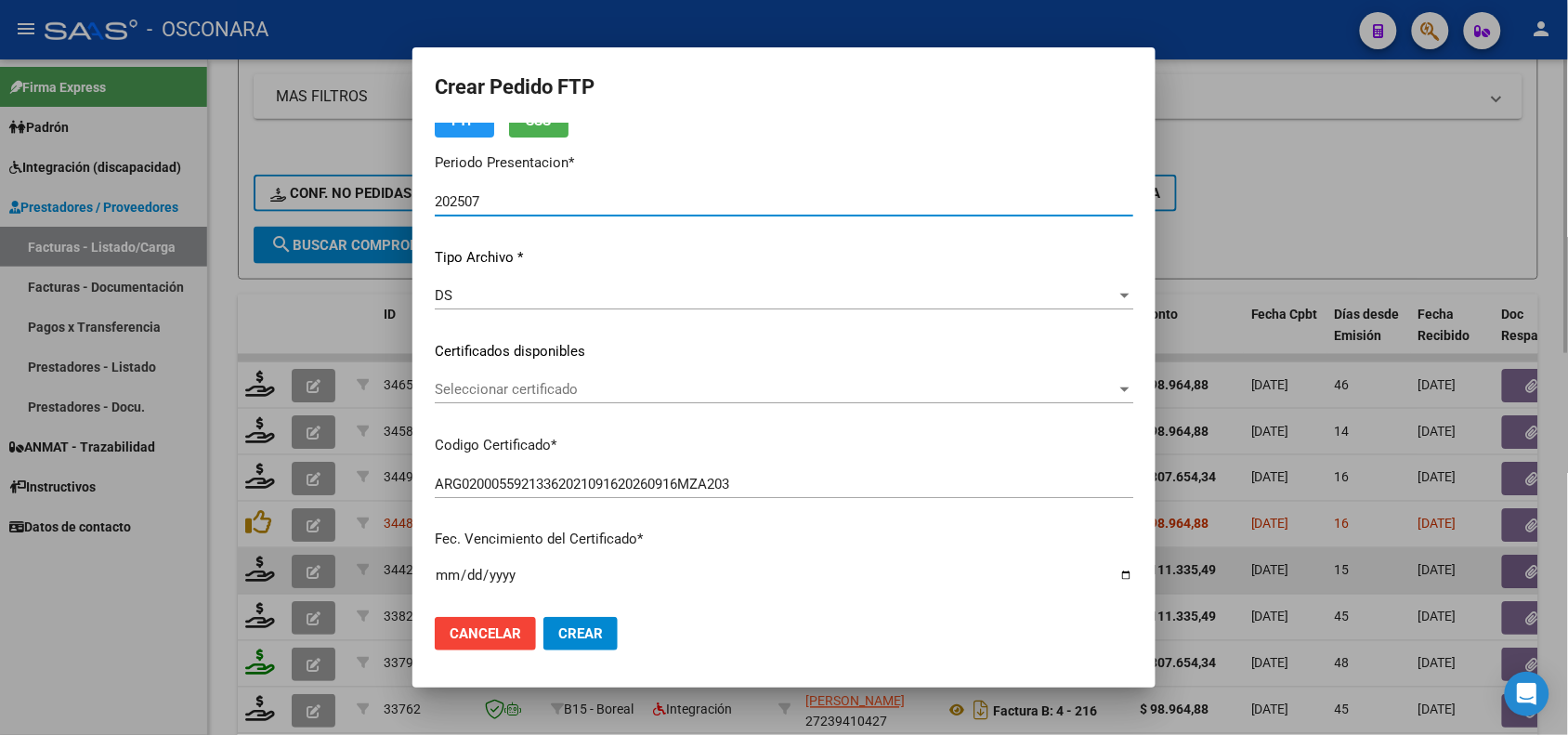
scroll to position [116, 0]
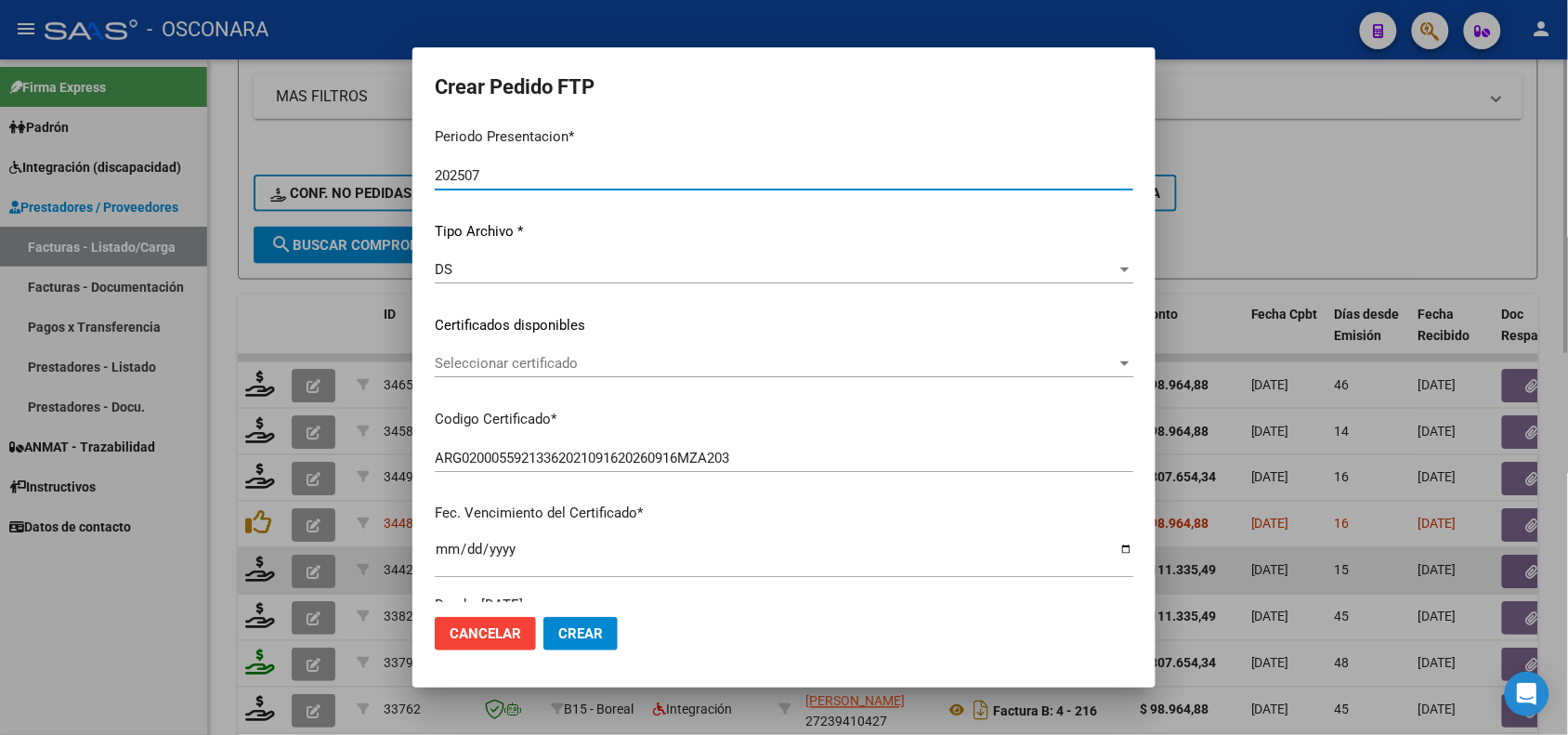
click at [691, 355] on span "Seleccionar certificado" at bounding box center [776, 363] width 682 height 17
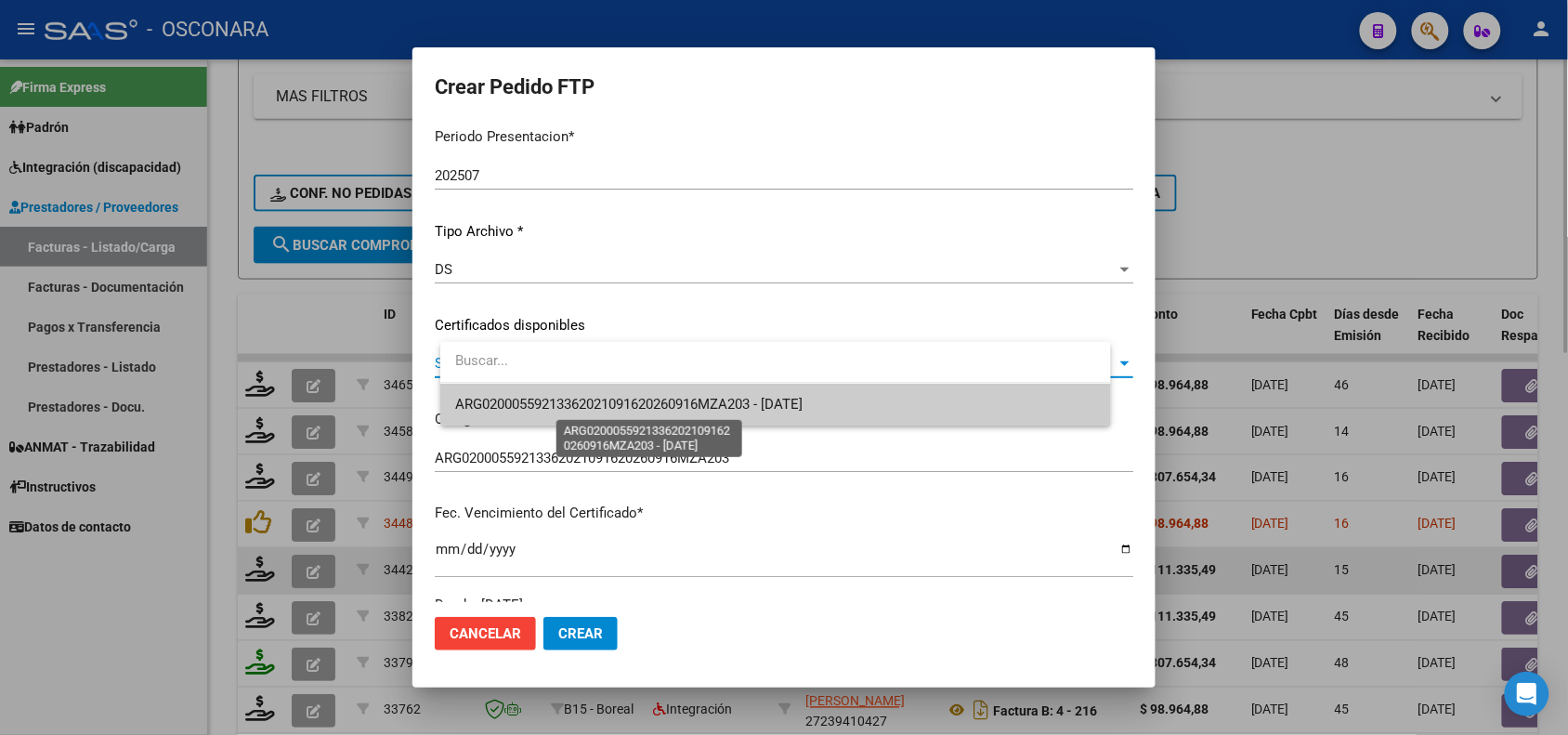
click at [609, 411] on span "ARG02000559213362021091620260916MZA203 - [DATE]" at bounding box center [629, 404] width 348 height 17
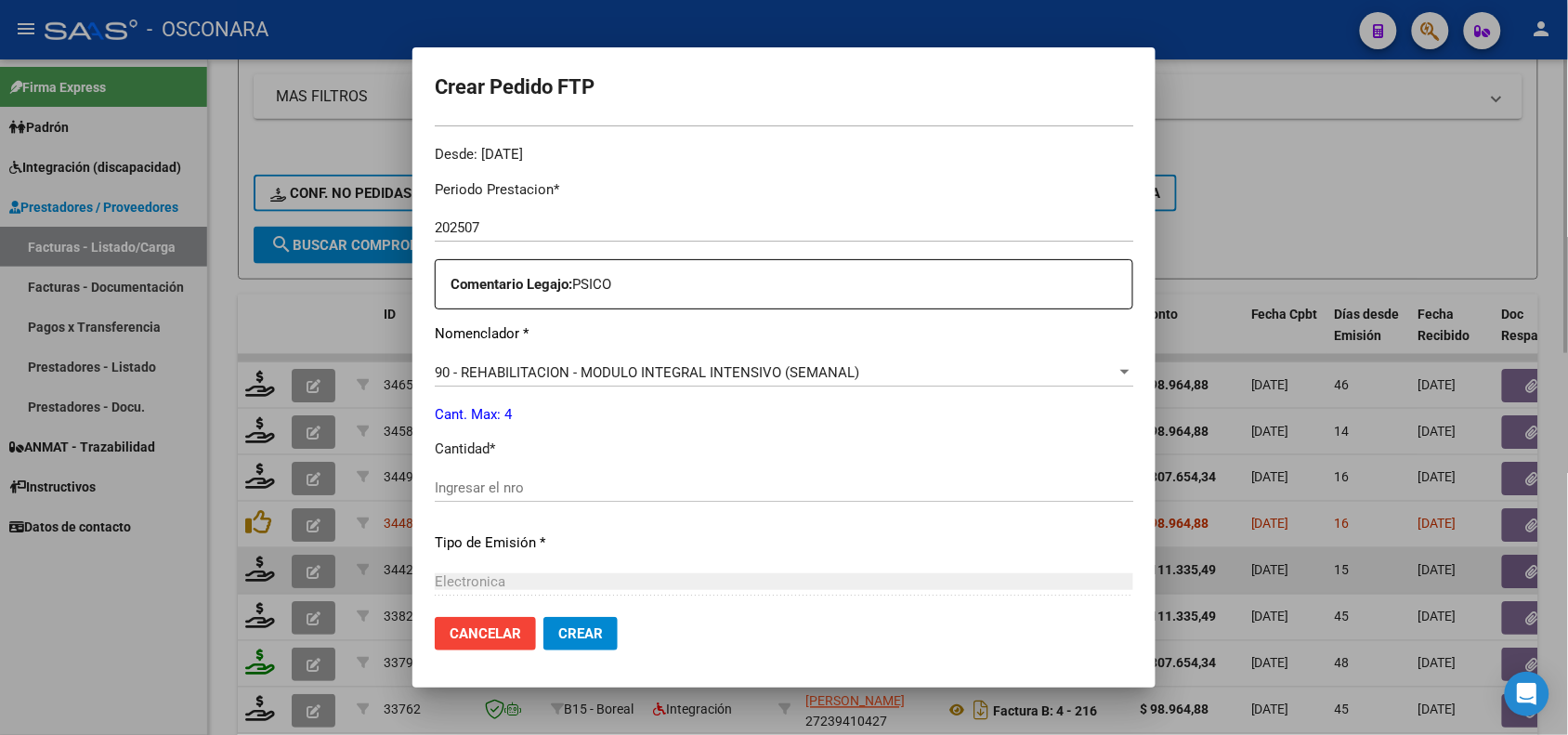
scroll to position [581, 0]
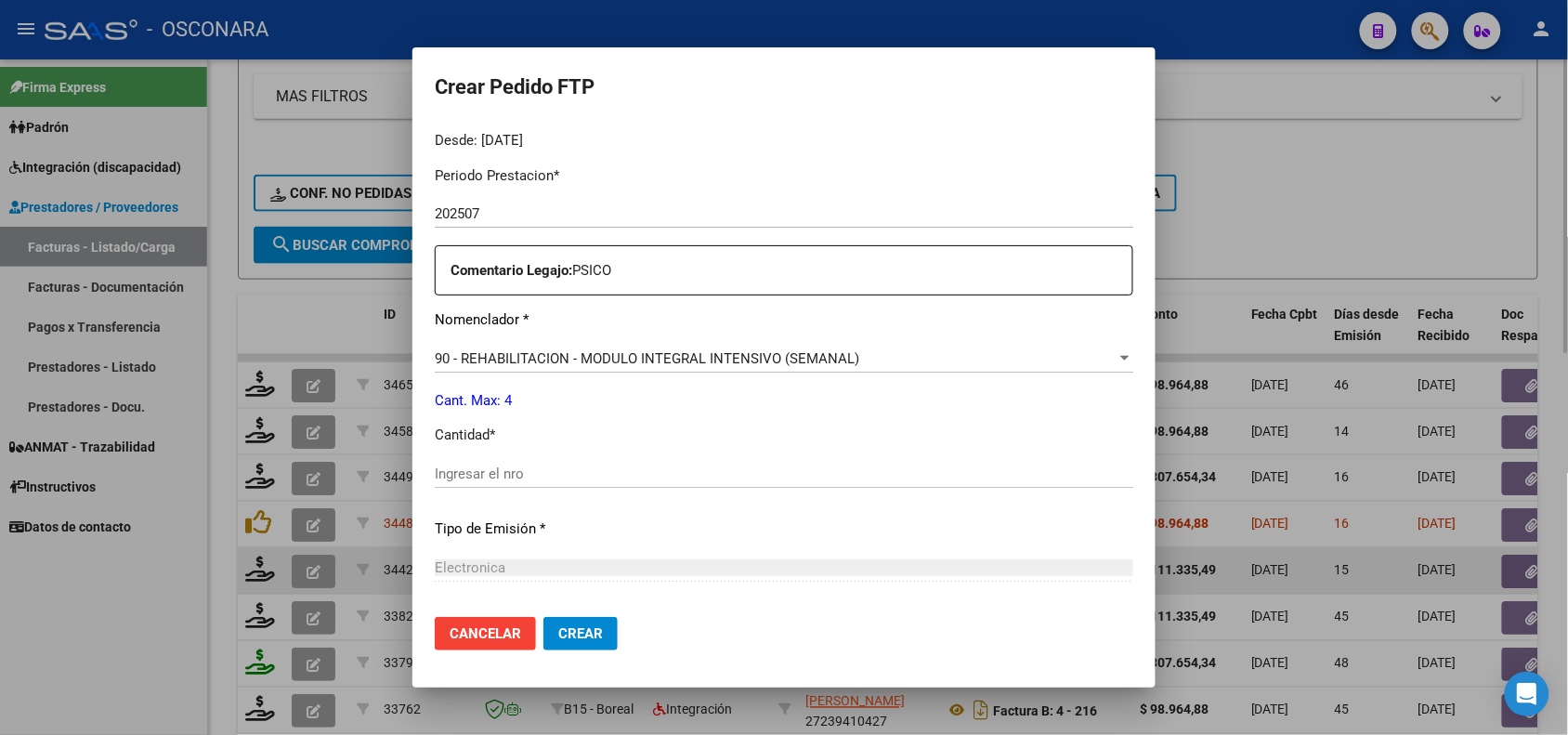
click at [479, 471] on input "Ingresar el nro" at bounding box center [784, 473] width 699 height 17
type input "4"
click at [617, 413] on div "Periodo Prestacion * 202507 Ingresar el Periodo Prestacion Comentario Legajo: P…" at bounding box center [784, 469] width 699 height 636
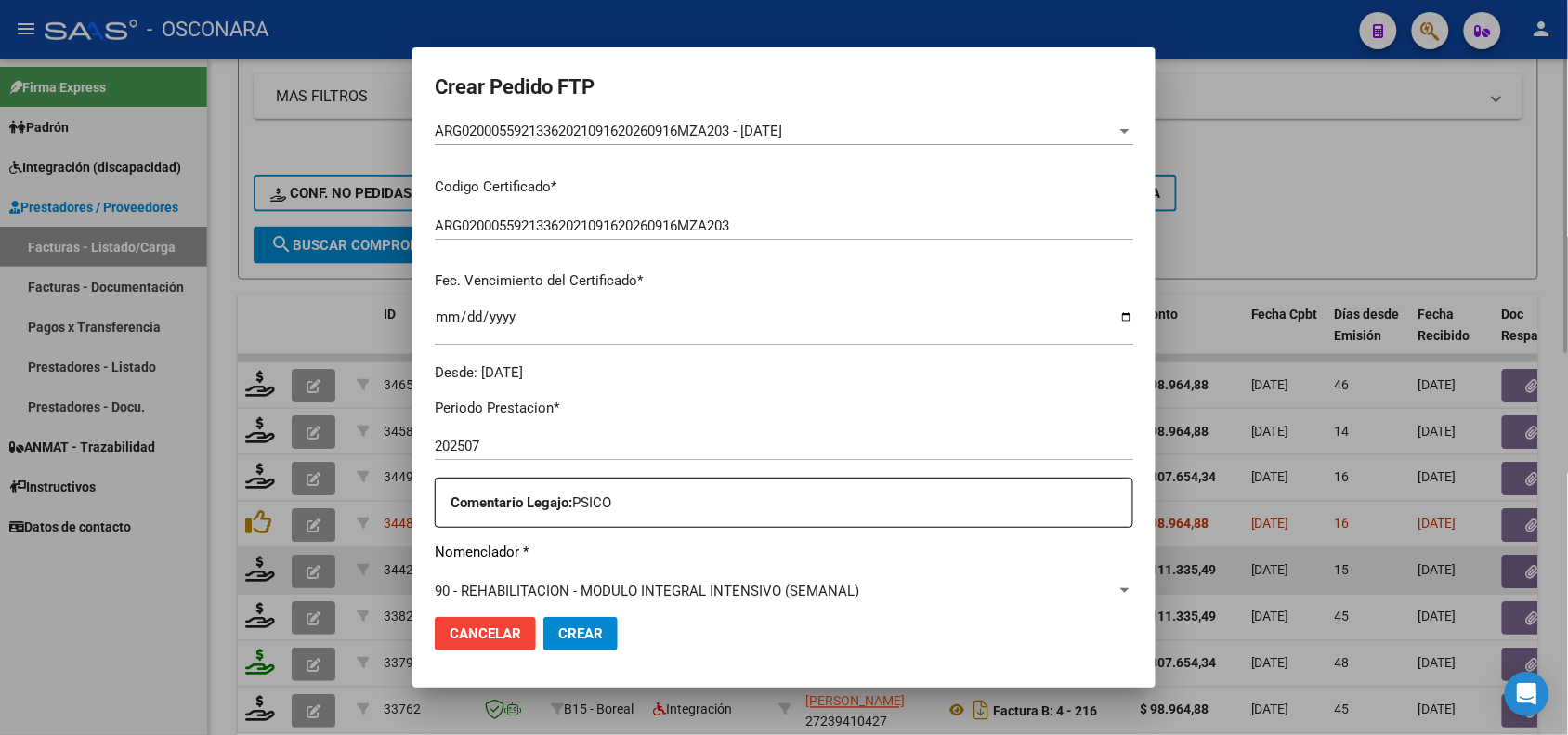
scroll to position [767, 0]
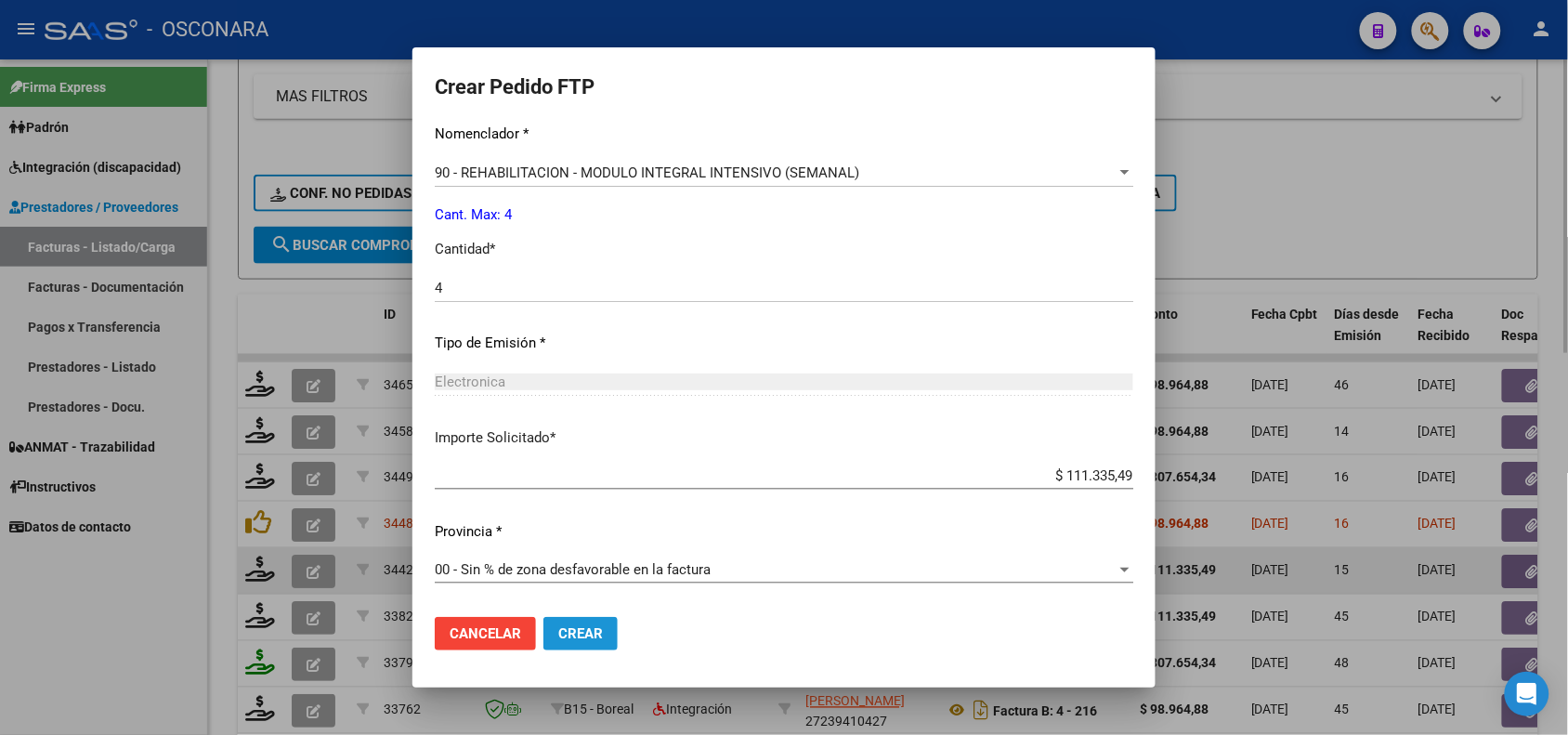
click at [603, 626] on span "Crear" at bounding box center [581, 633] width 45 height 17
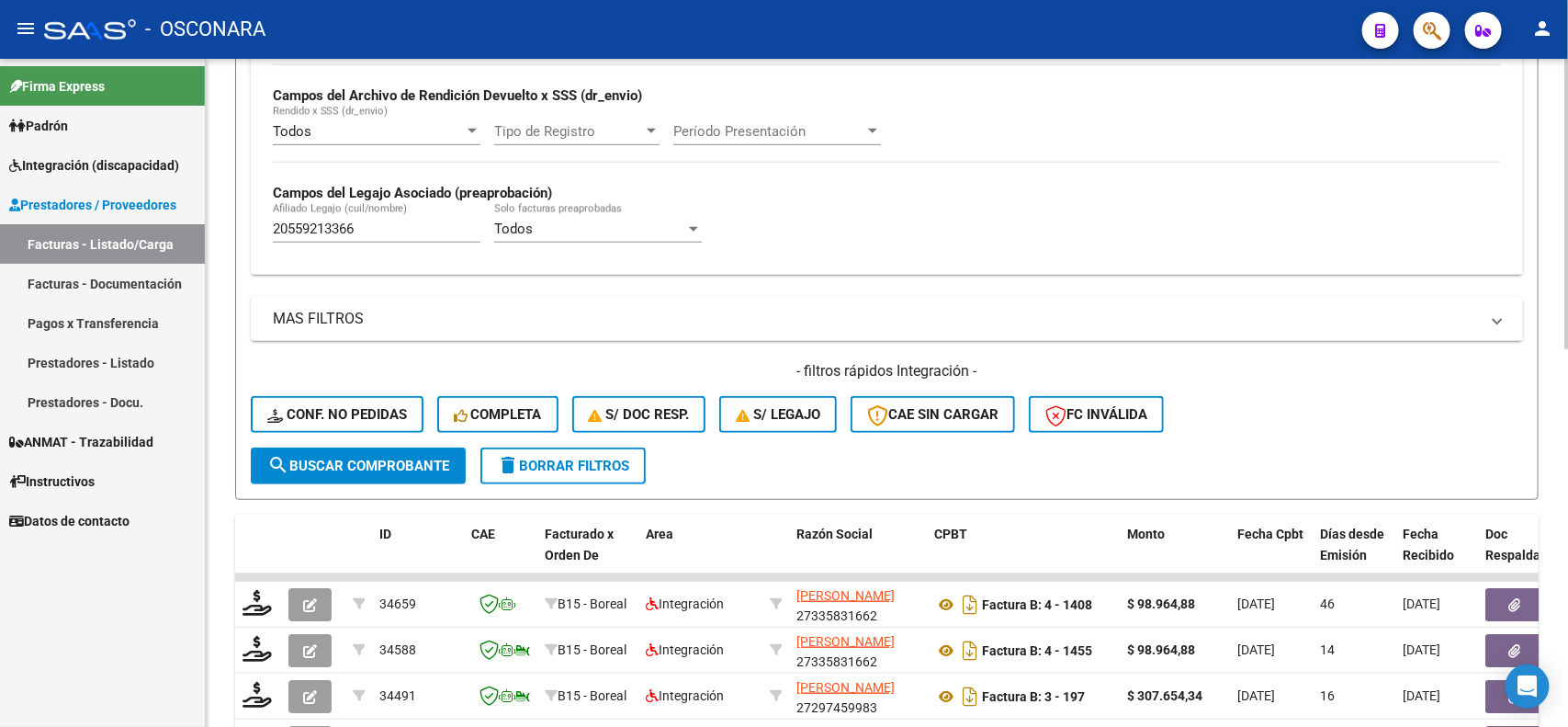
scroll to position [423, 0]
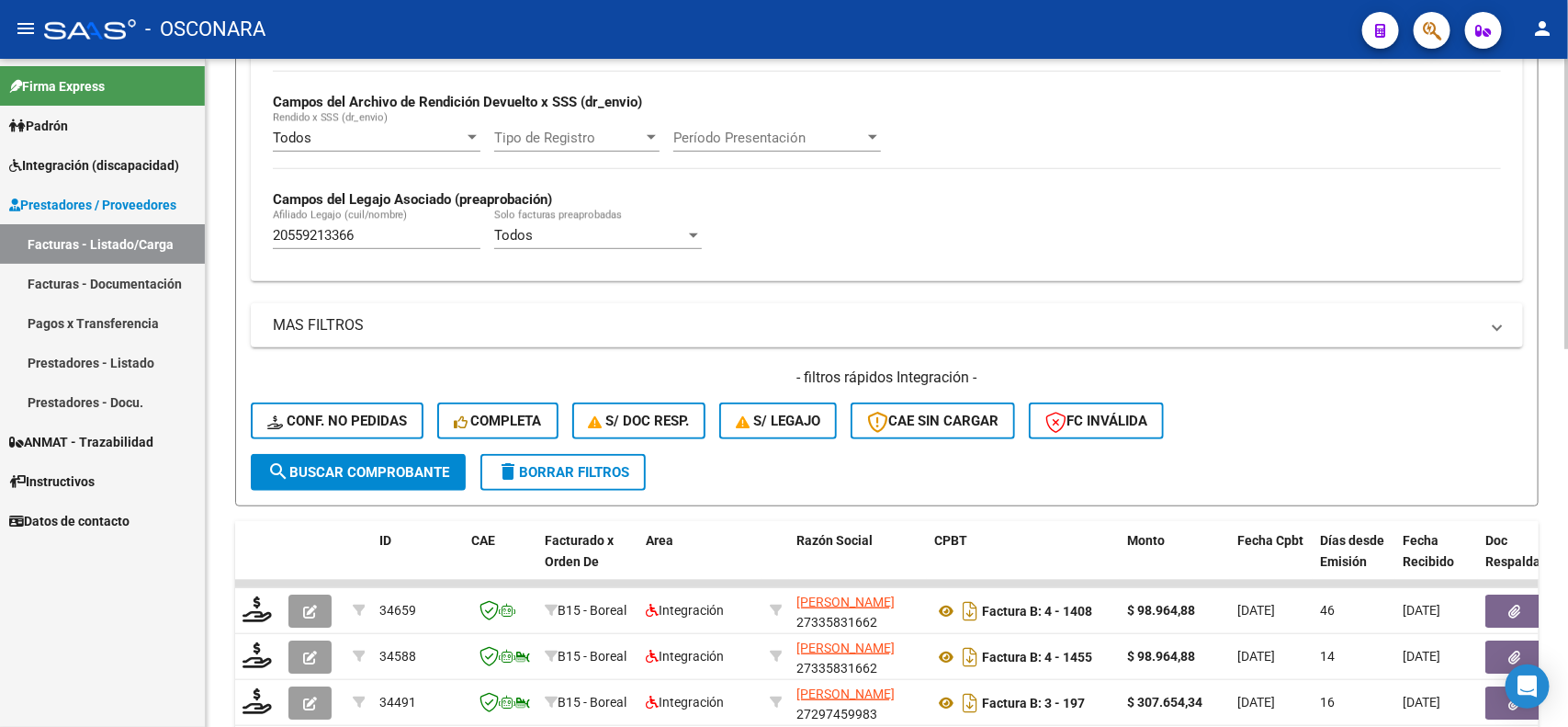
click at [403, 232] on input "20559213366" at bounding box center [376, 235] width 208 height 16
paste input "3661561"
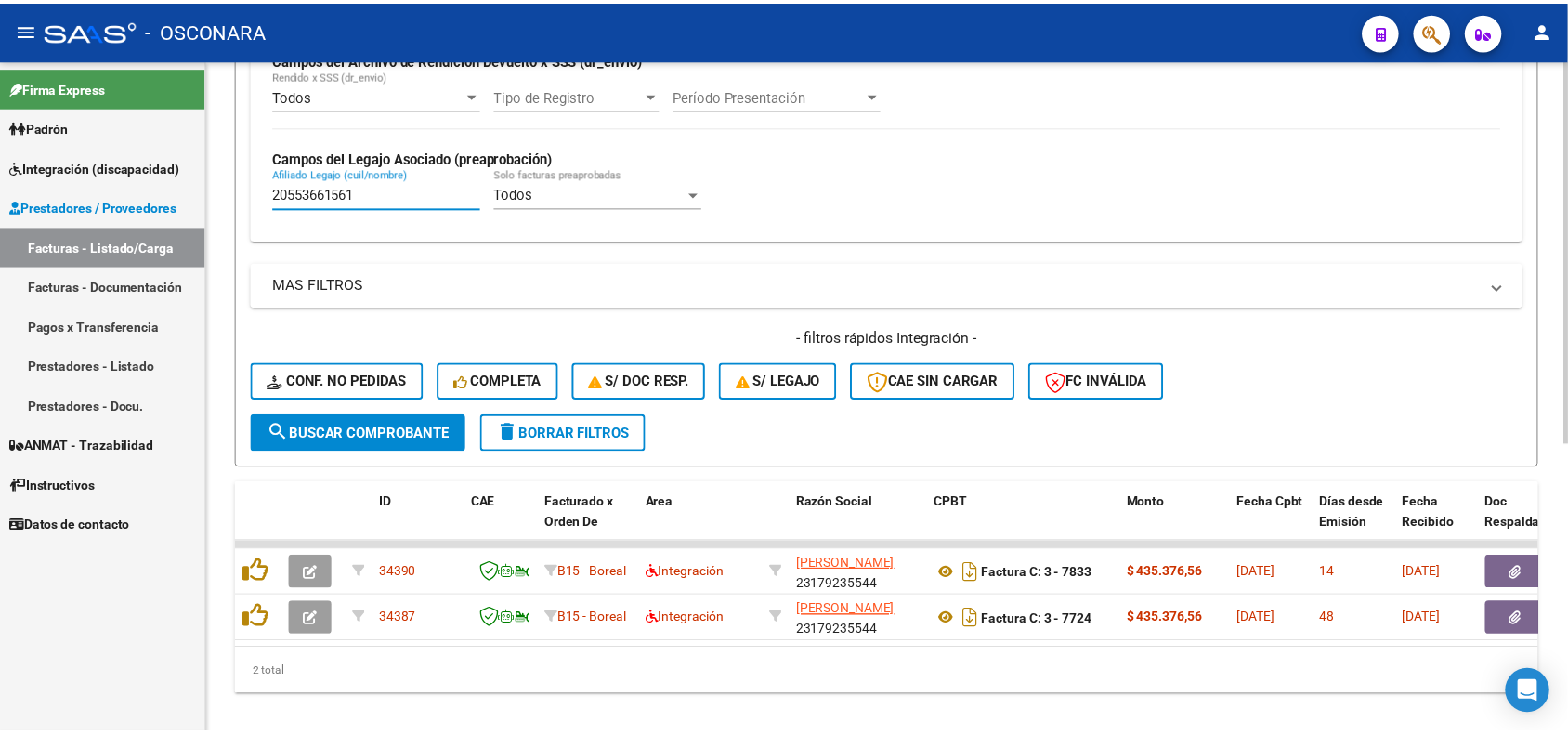
scroll to position [507, 0]
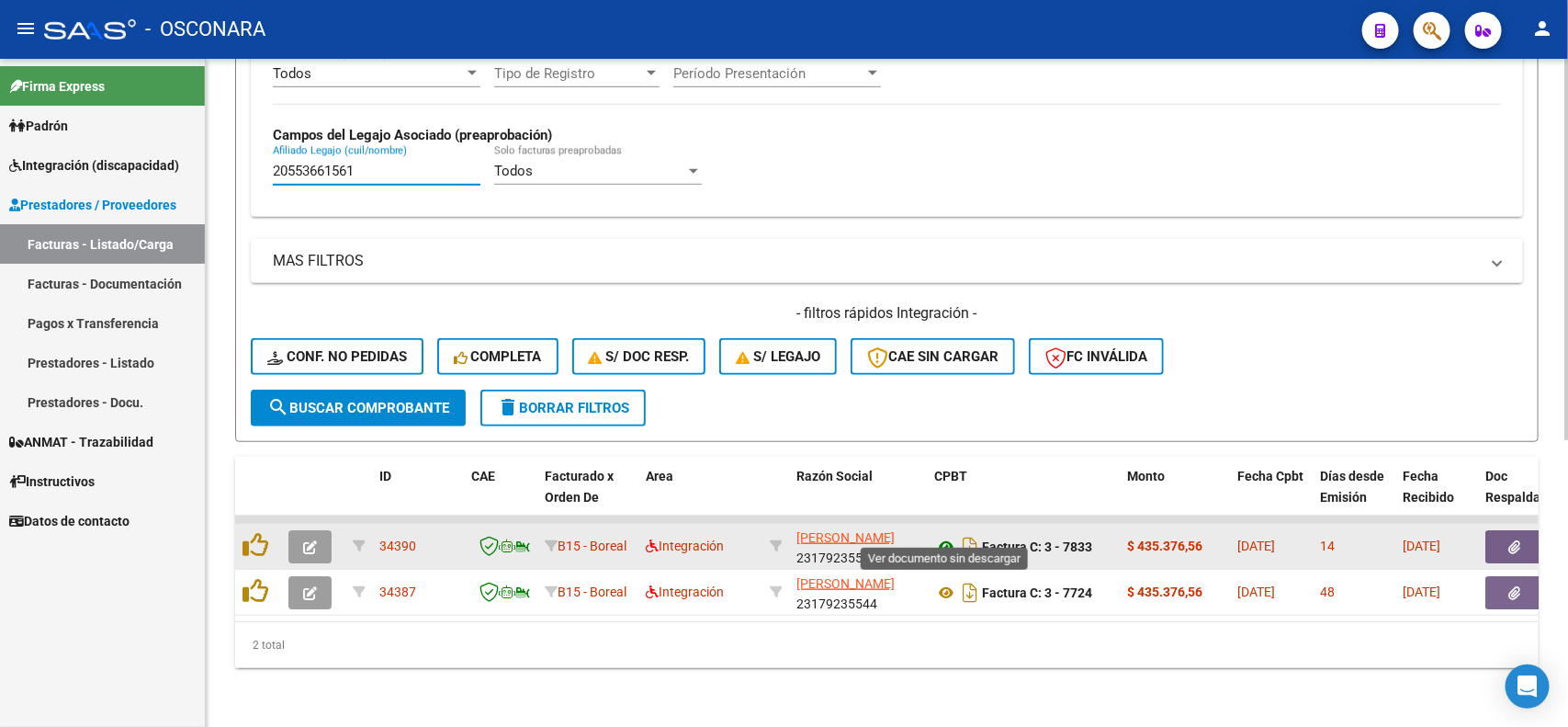
type input "20553661561"
click at [944, 536] on icon at bounding box center [946, 546] width 24 height 22
click at [1505, 531] on button "button" at bounding box center [1515, 547] width 59 height 33
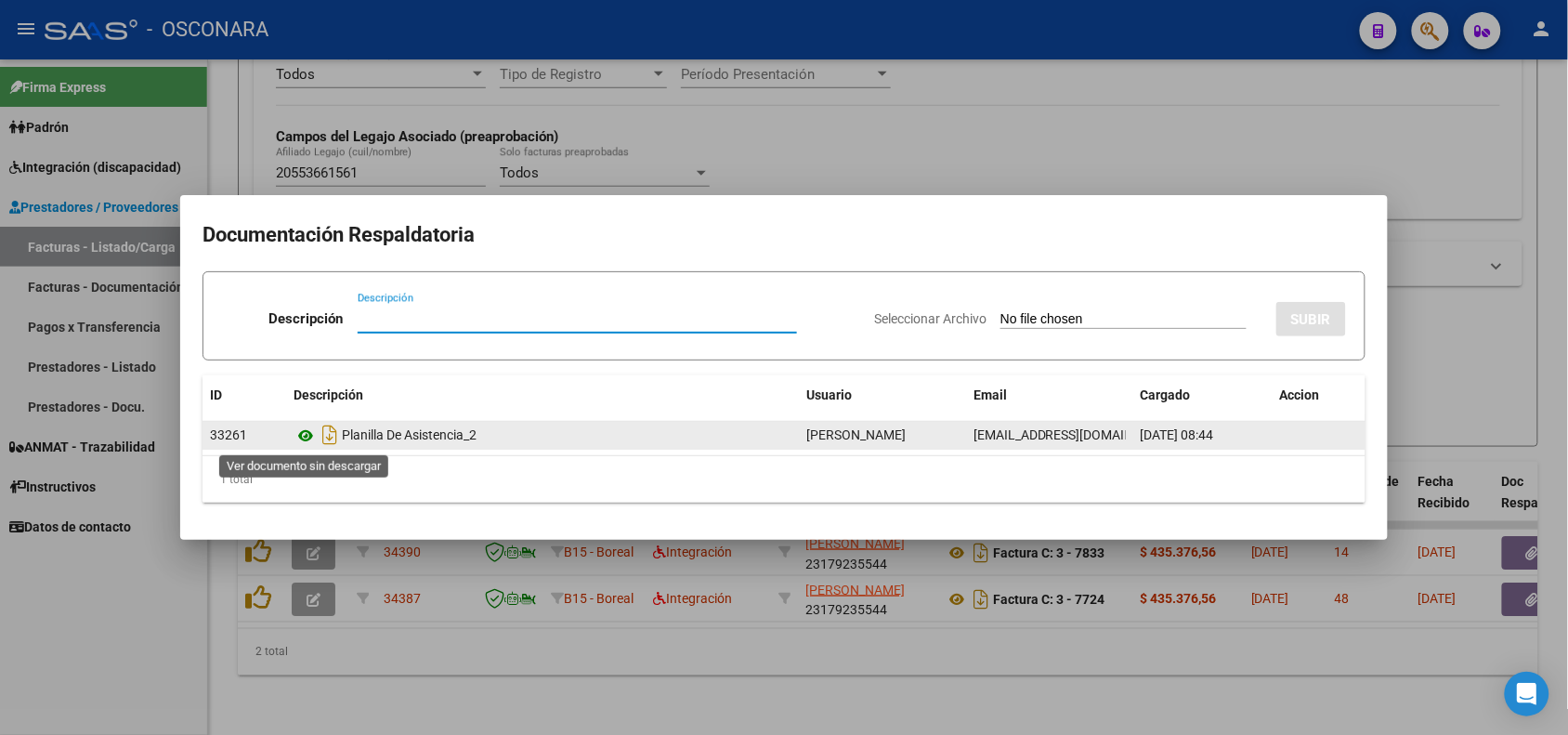
click at [309, 428] on icon at bounding box center [306, 436] width 24 height 22
click at [305, 440] on icon at bounding box center [306, 436] width 24 height 22
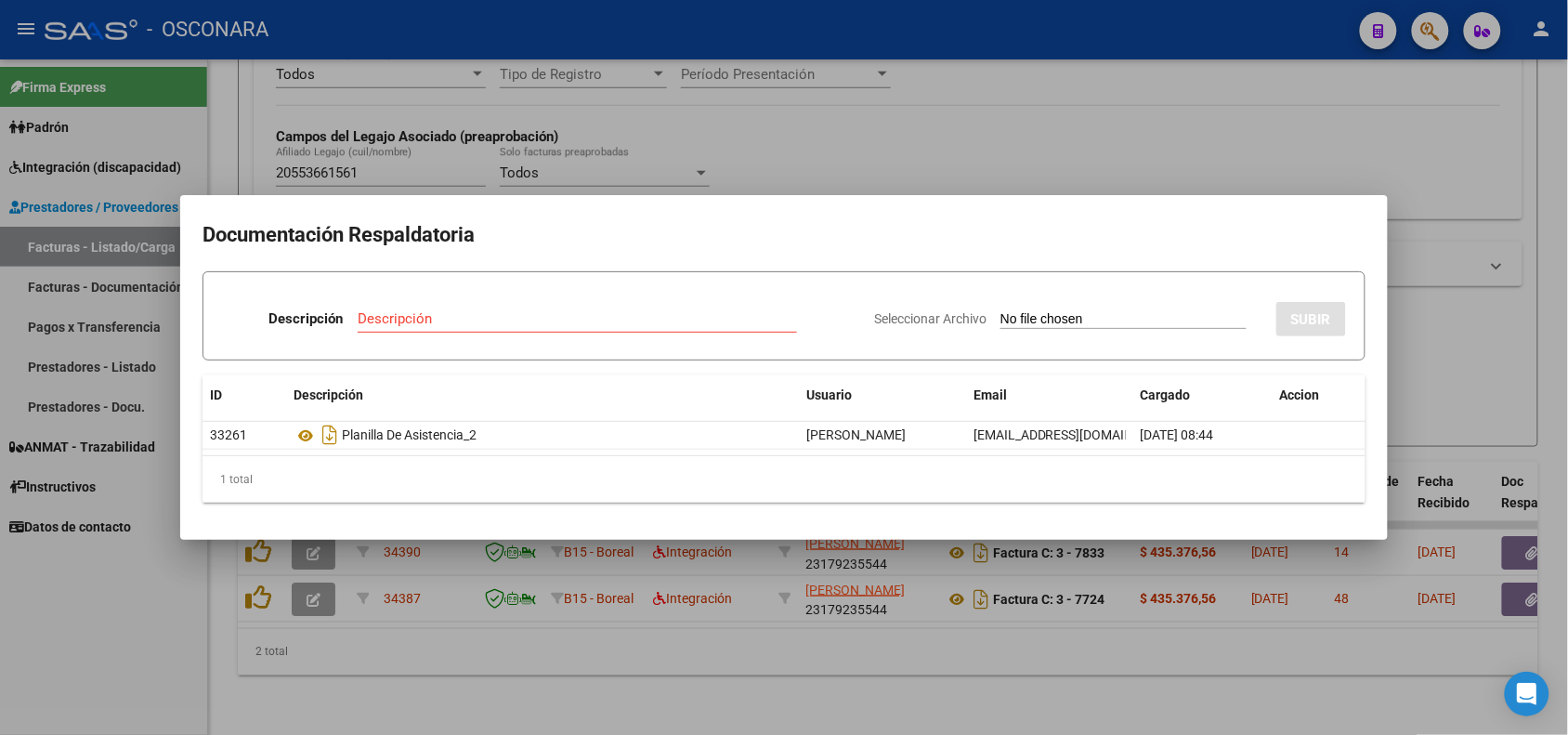
click at [816, 666] on div at bounding box center [784, 368] width 1568 height 735
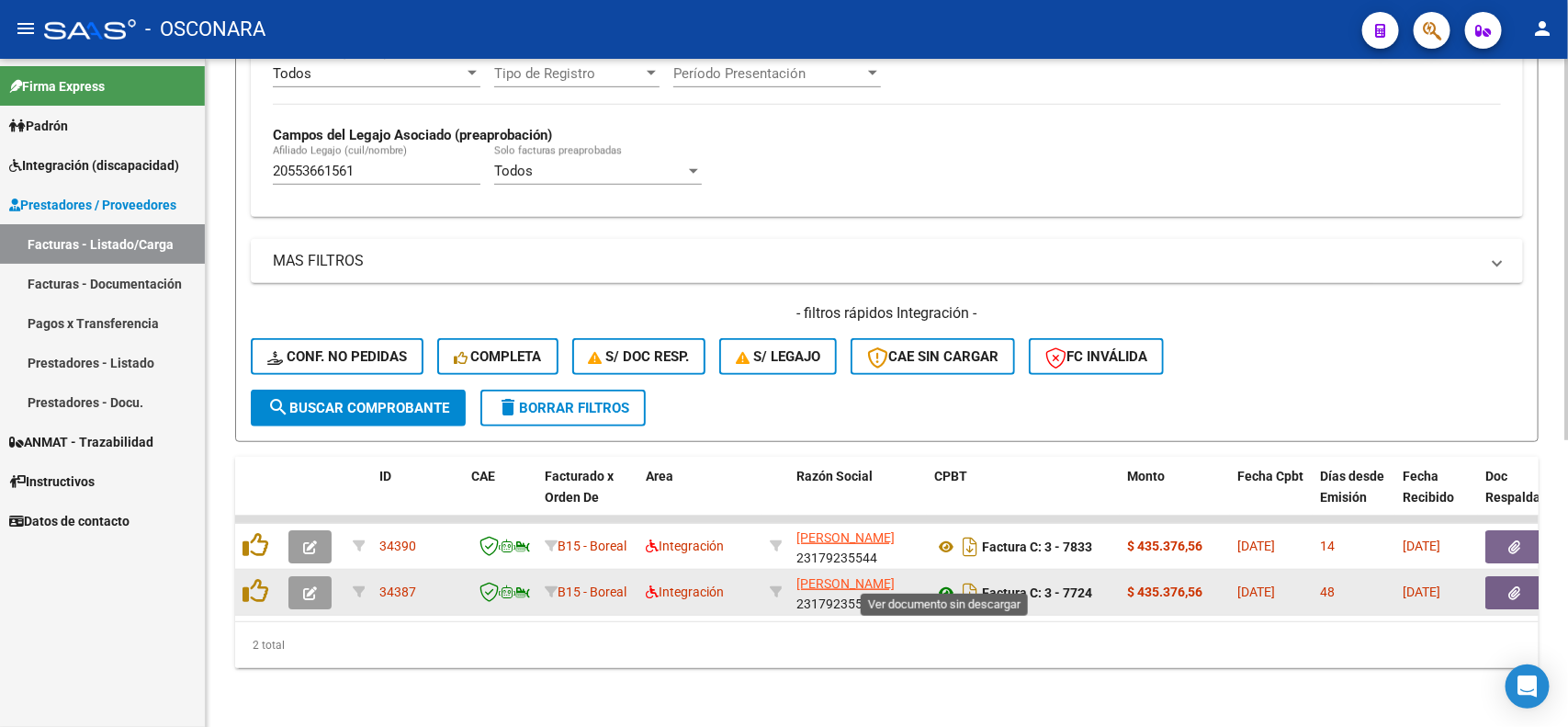
click at [949, 582] on icon at bounding box center [946, 593] width 24 height 22
click at [1490, 576] on button "button" at bounding box center [1515, 593] width 59 height 33
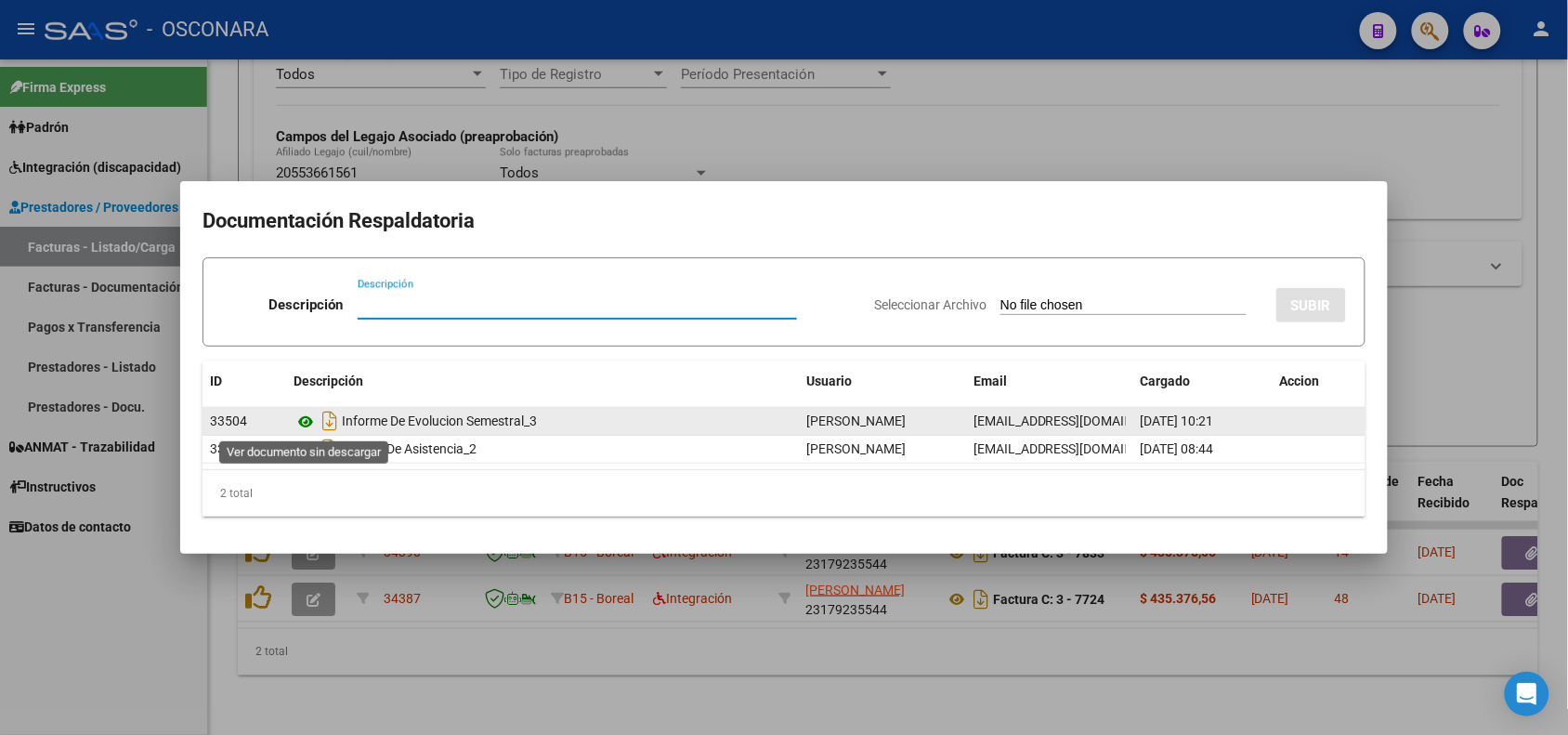
click at [303, 419] on icon at bounding box center [306, 421] width 24 height 22
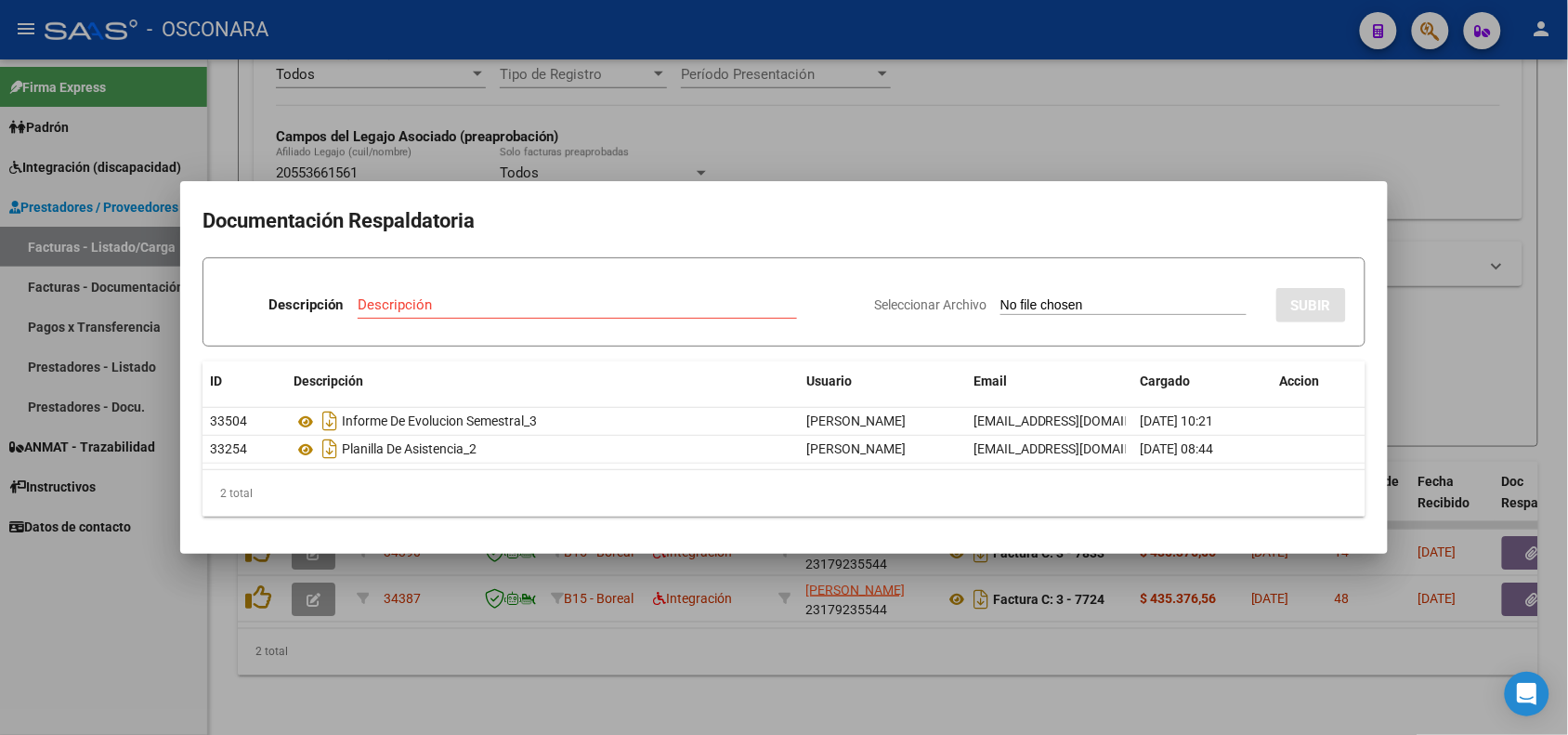
click at [513, 582] on div at bounding box center [784, 368] width 1568 height 735
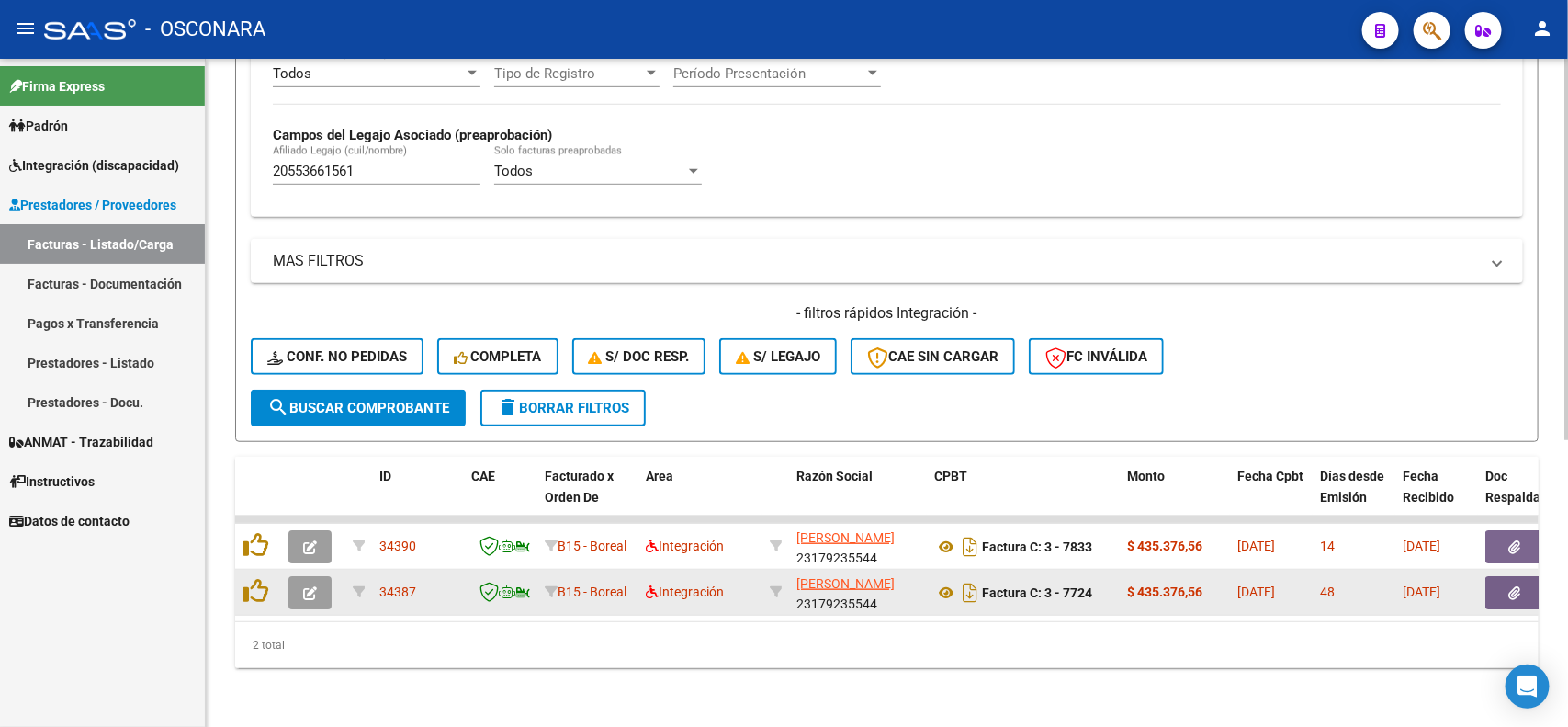
click at [318, 581] on button "button" at bounding box center [310, 593] width 43 height 33
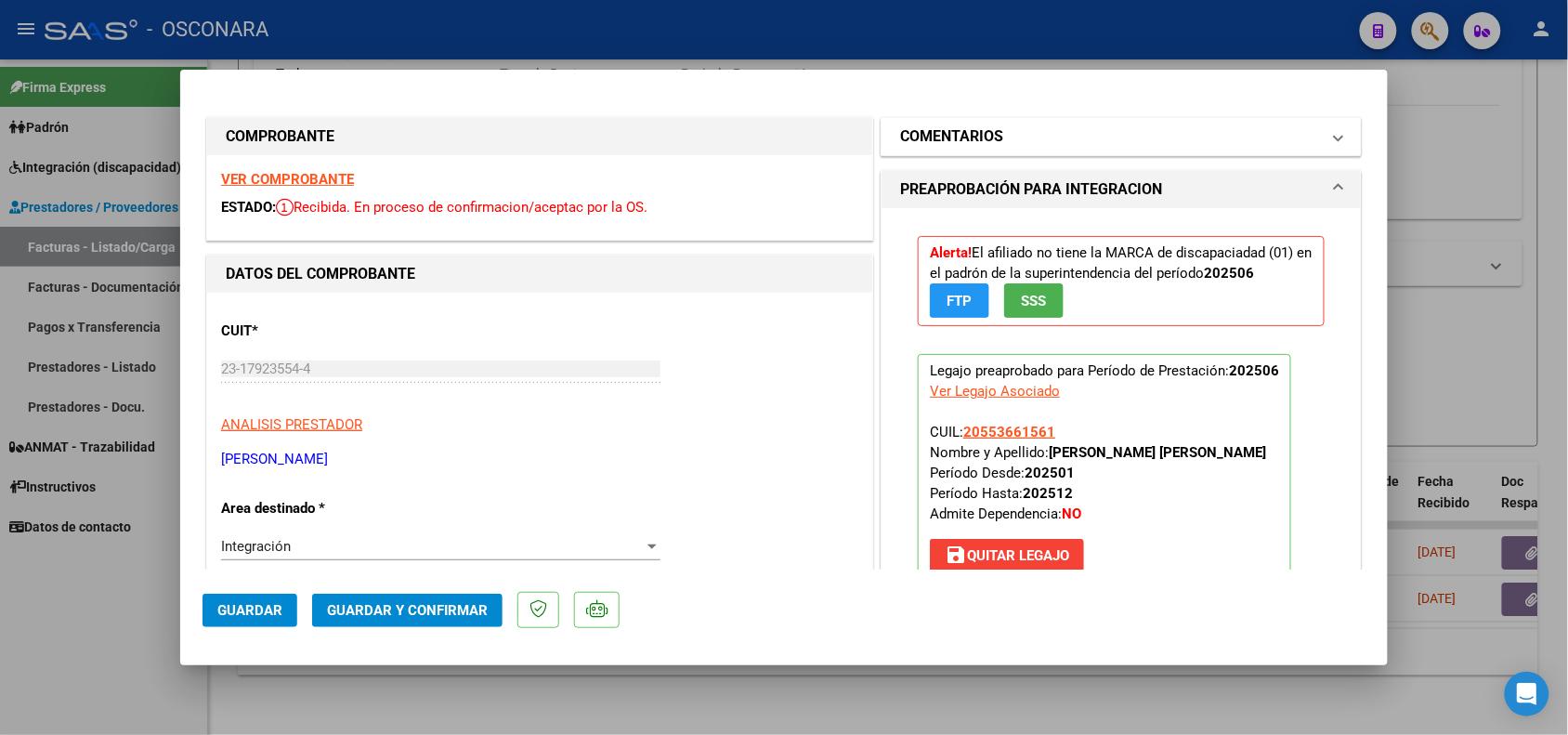
click at [1025, 138] on mat-panel-title "COMENTARIOS" at bounding box center [1111, 136] width 420 height 22
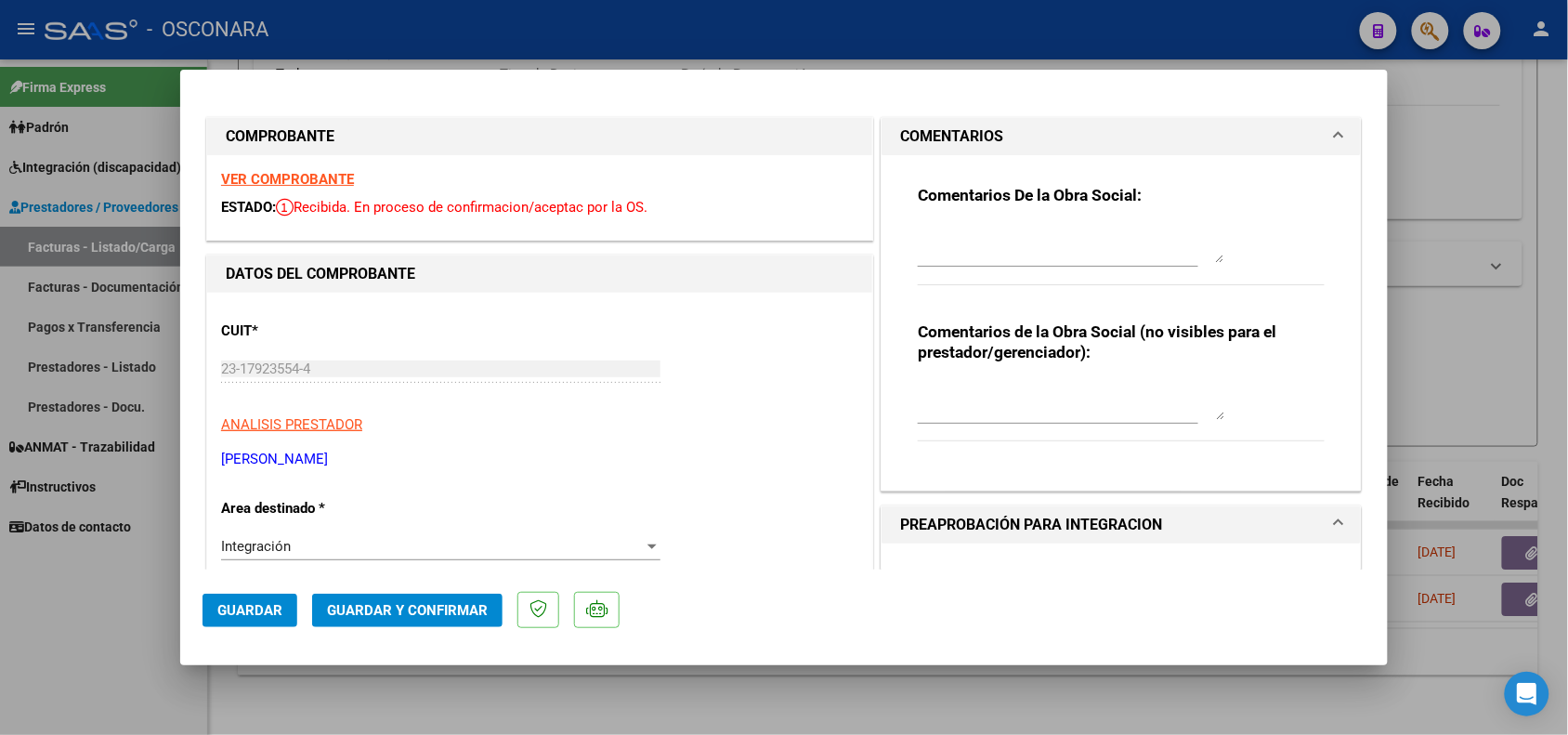
click at [969, 235] on textarea at bounding box center [1072, 244] width 307 height 37
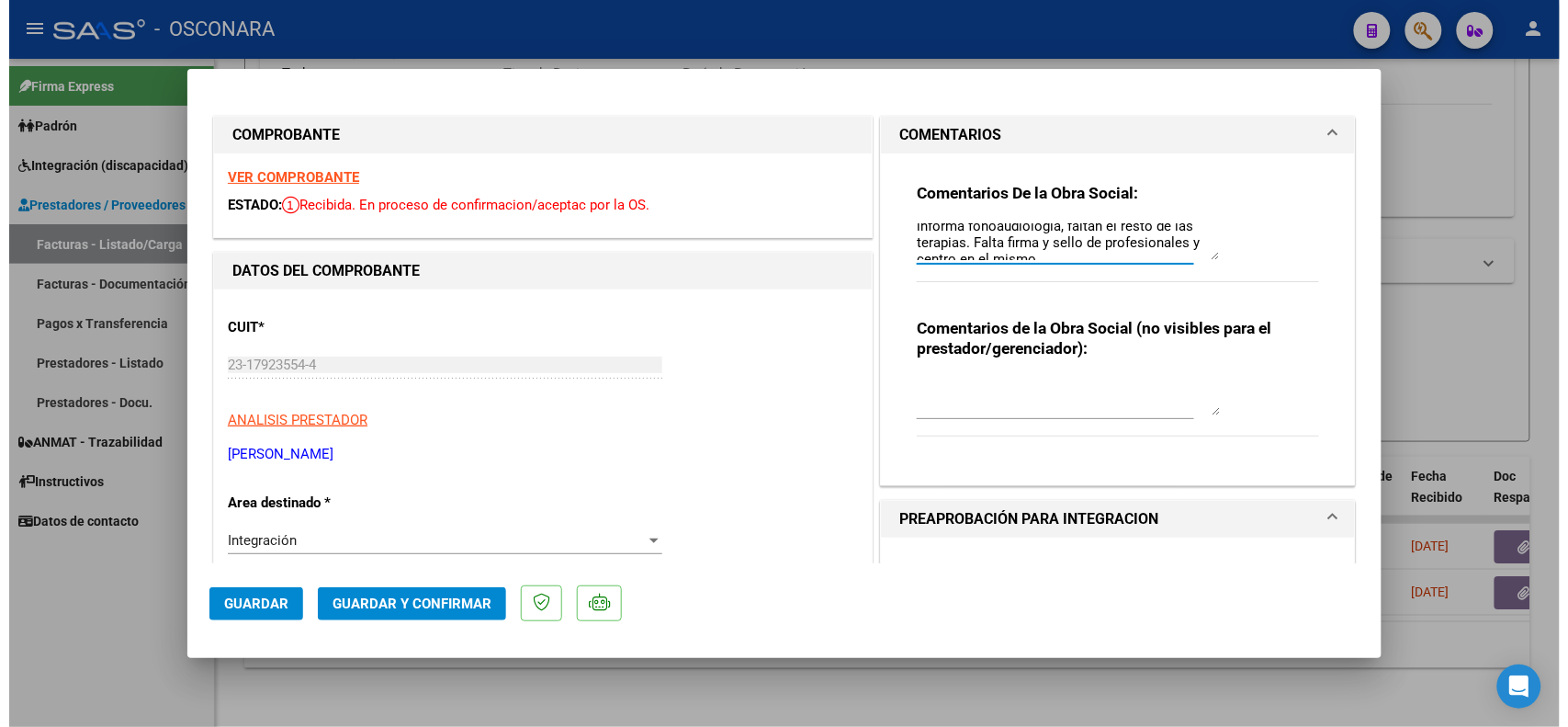
scroll to position [0, 0]
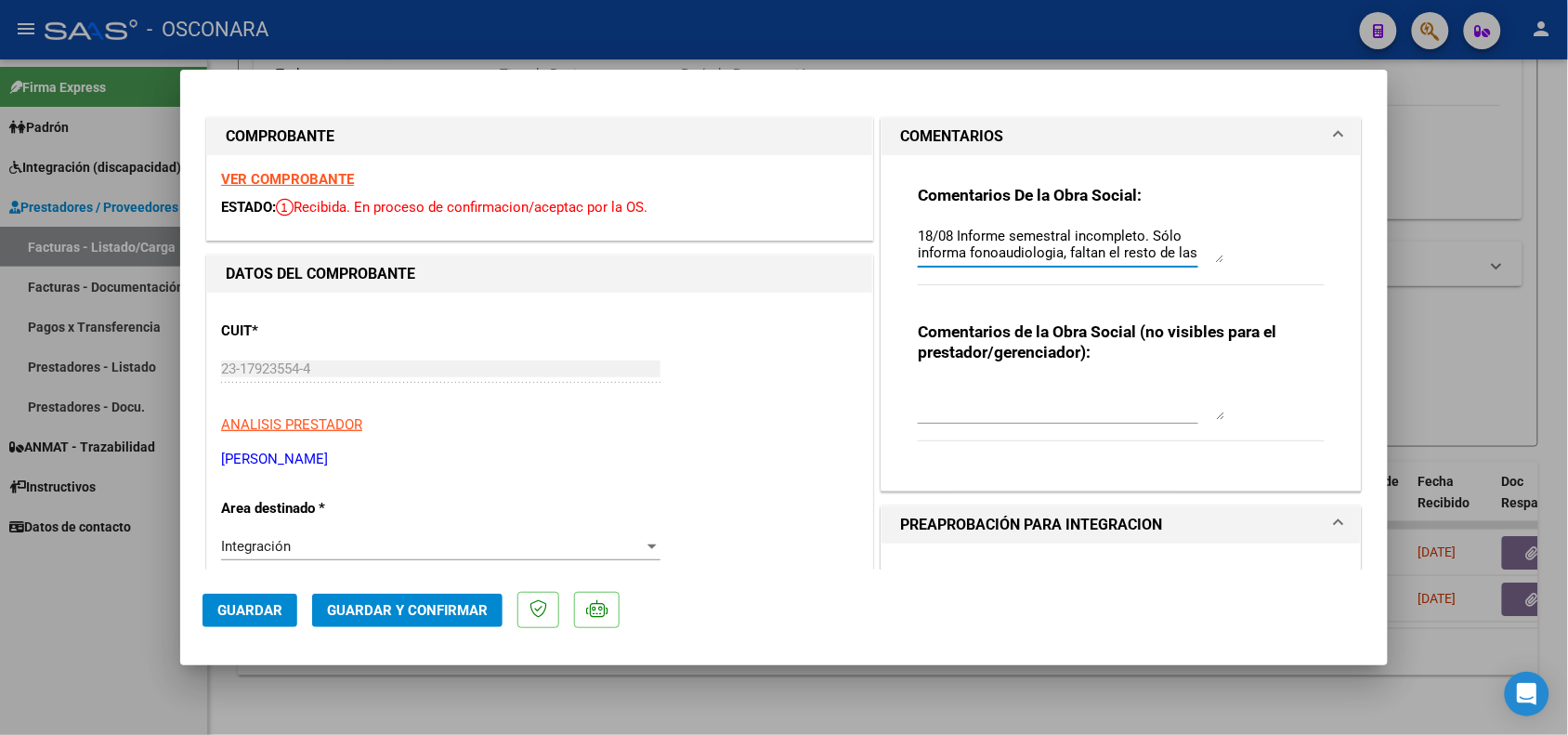
drag, startPoint x: 1041, startPoint y: 260, endPoint x: 873, endPoint y: 215, distance: 173.9
click at [881, 215] on div "Comentarios De la Obra Social: 18/08 Informe semestral incompleto. Sólo informa…" at bounding box center [1121, 324] width 480 height 336
type textarea "18/08 Informe semestral incompleto. Sólo informa fonoaudiologia, faltan el rest…"
click at [228, 612] on span "Guardar" at bounding box center [250, 610] width 65 height 17
click at [495, 700] on div at bounding box center [784, 368] width 1568 height 735
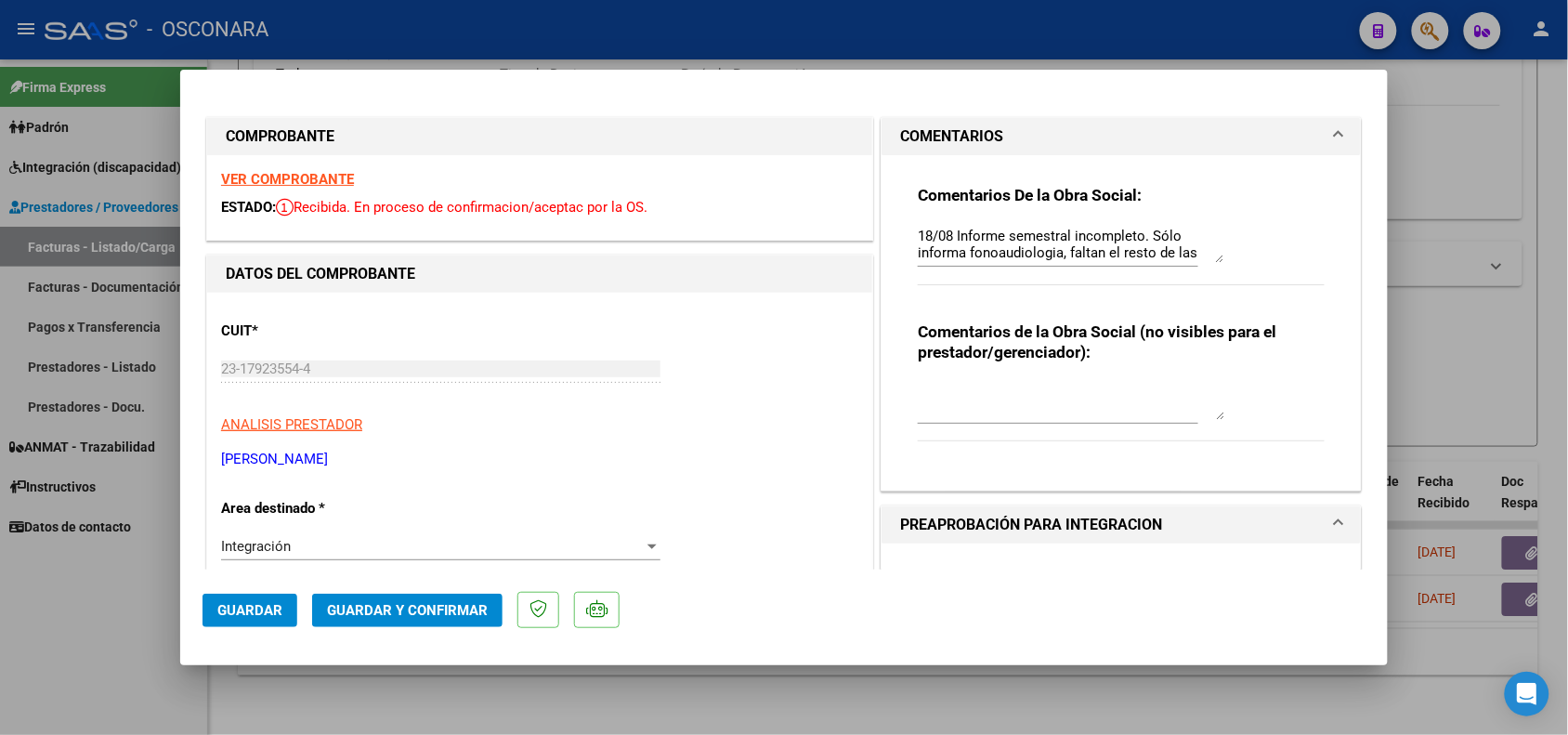
type input "$ 0,00"
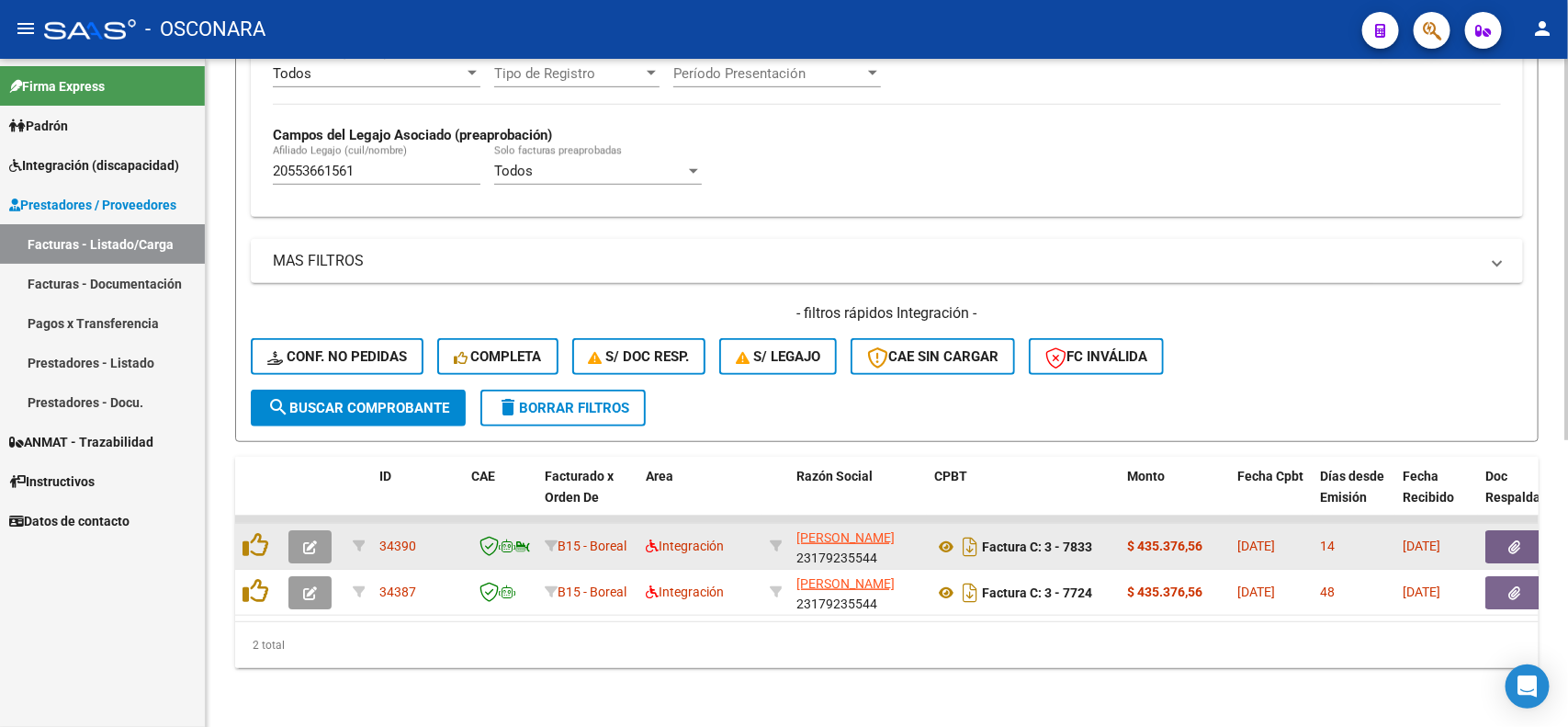
click at [823, 530] on app-link-go-to "[PERSON_NAME]" at bounding box center [846, 538] width 99 height 21
click at [825, 531] on span "[PERSON_NAME]" at bounding box center [846, 538] width 99 height 15
type textarea "23179235544"
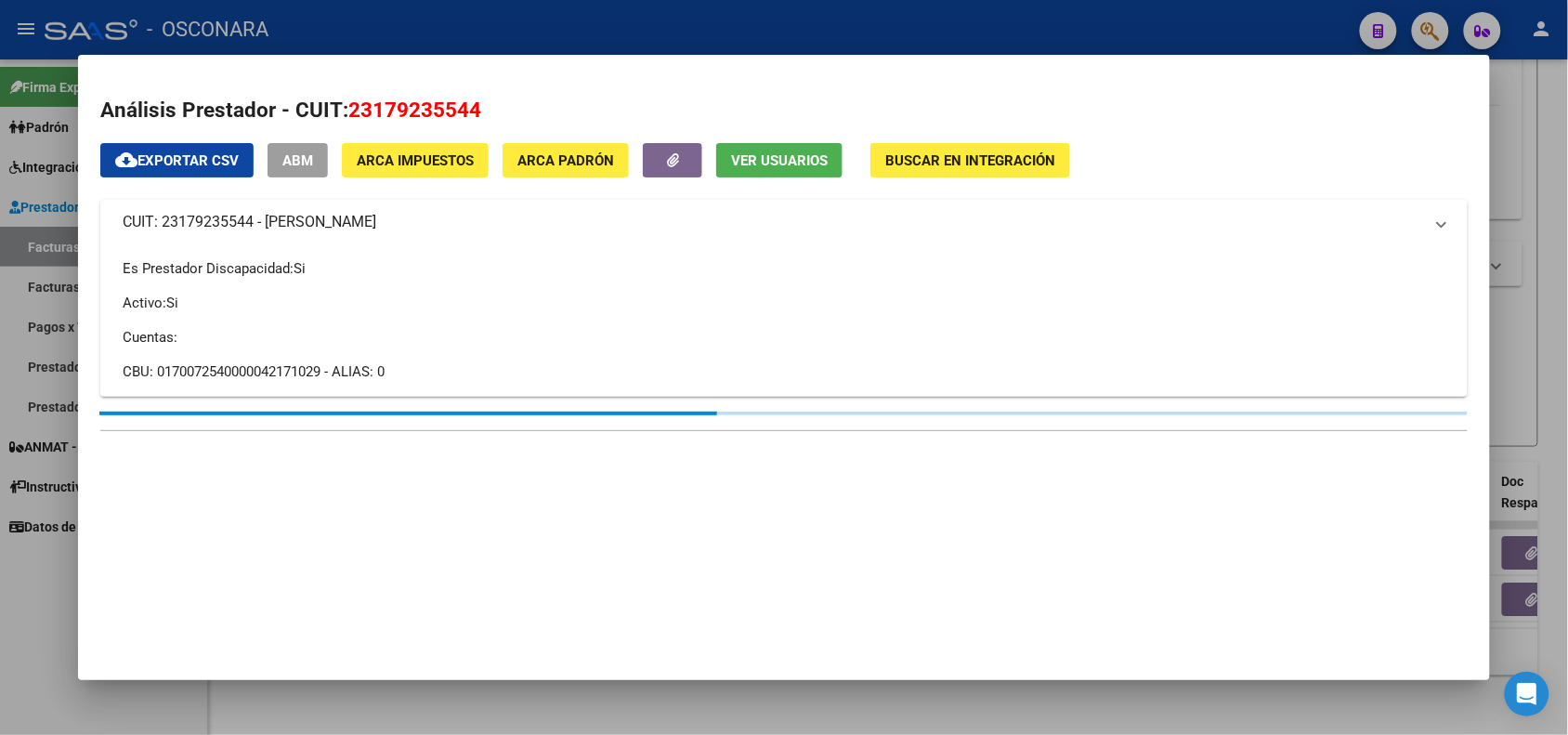
click at [383, 108] on span "23179235544" at bounding box center [415, 109] width 133 height 24
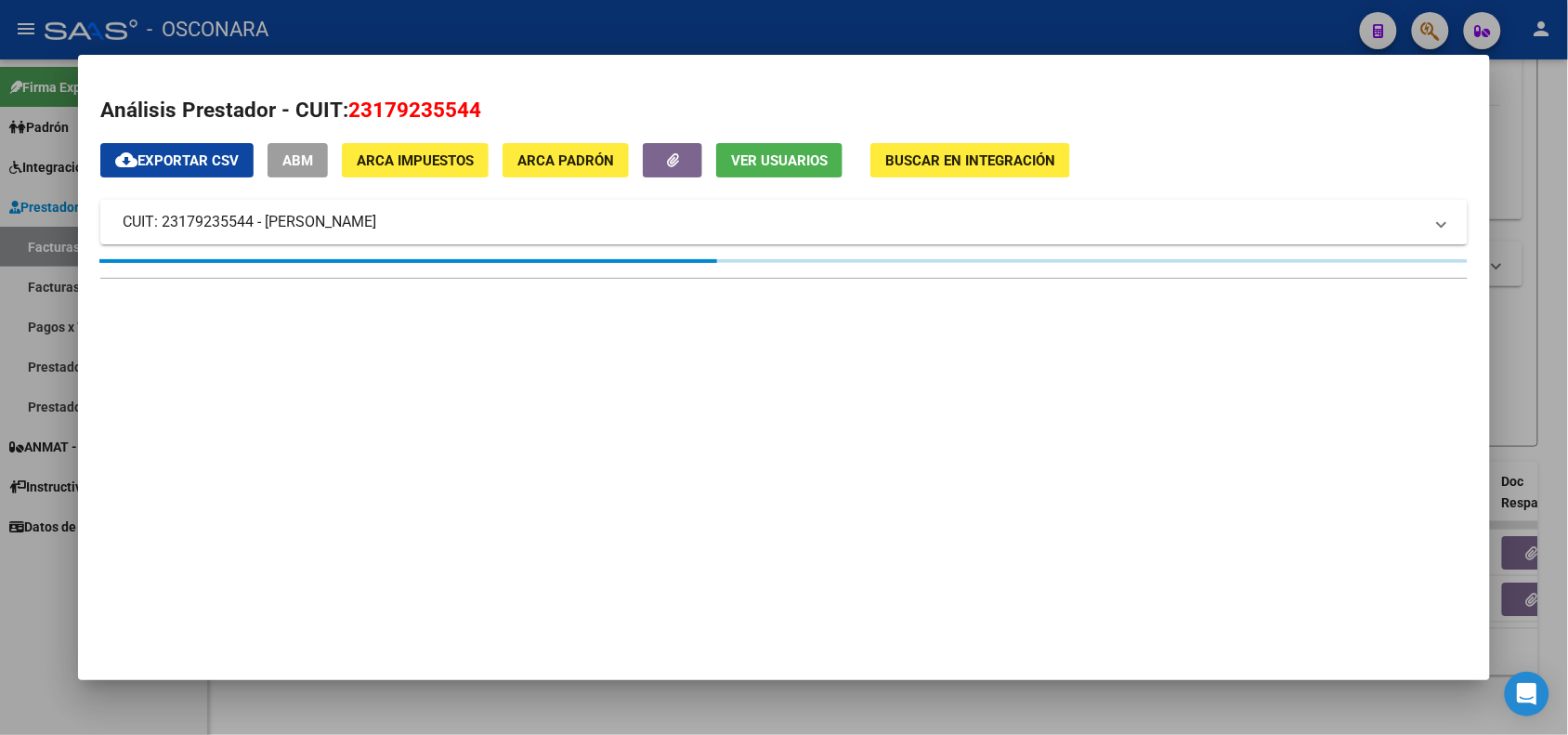
click at [383, 108] on span "23179235544" at bounding box center [415, 109] width 133 height 24
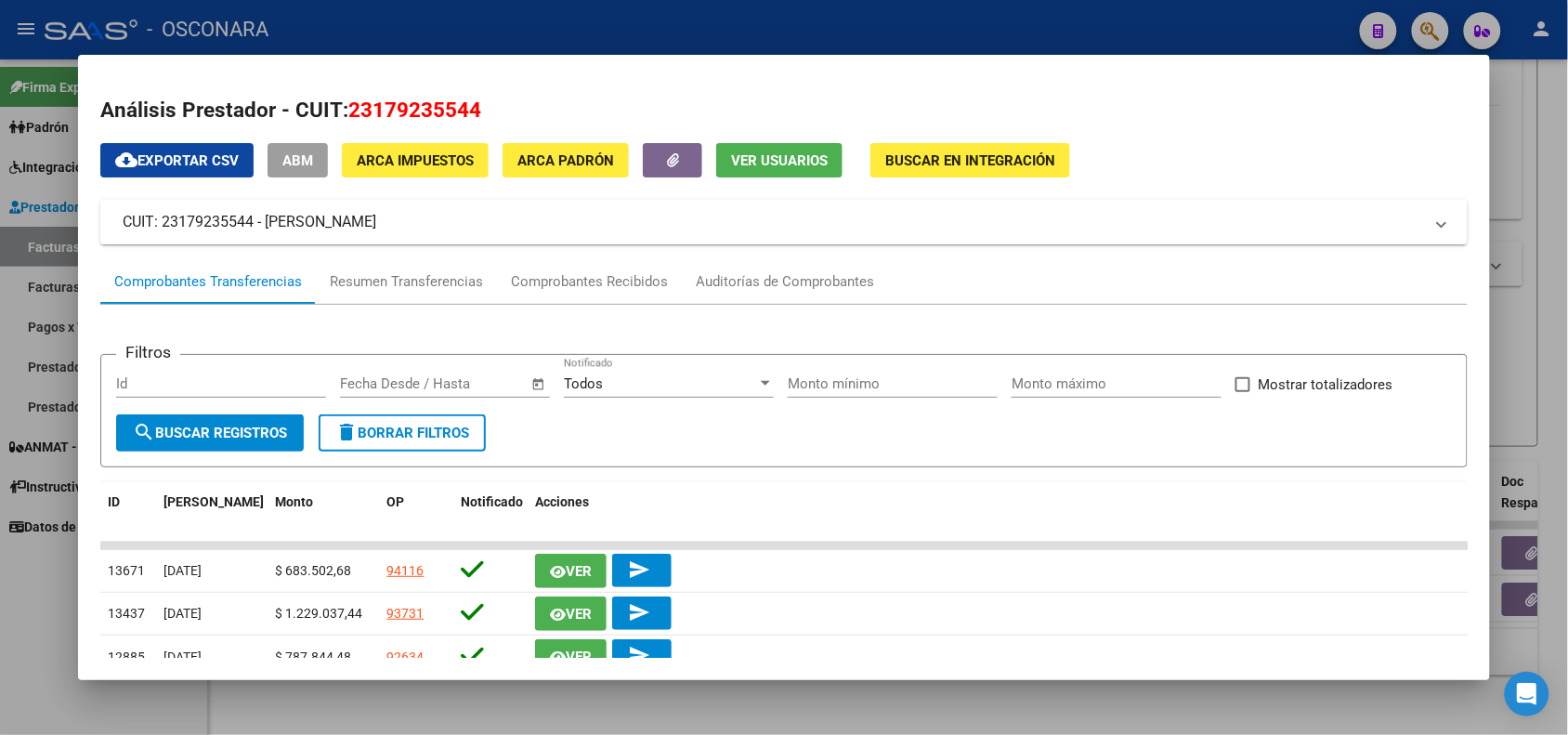
copy span "23179235544"
click at [1526, 146] on div at bounding box center [784, 368] width 1568 height 735
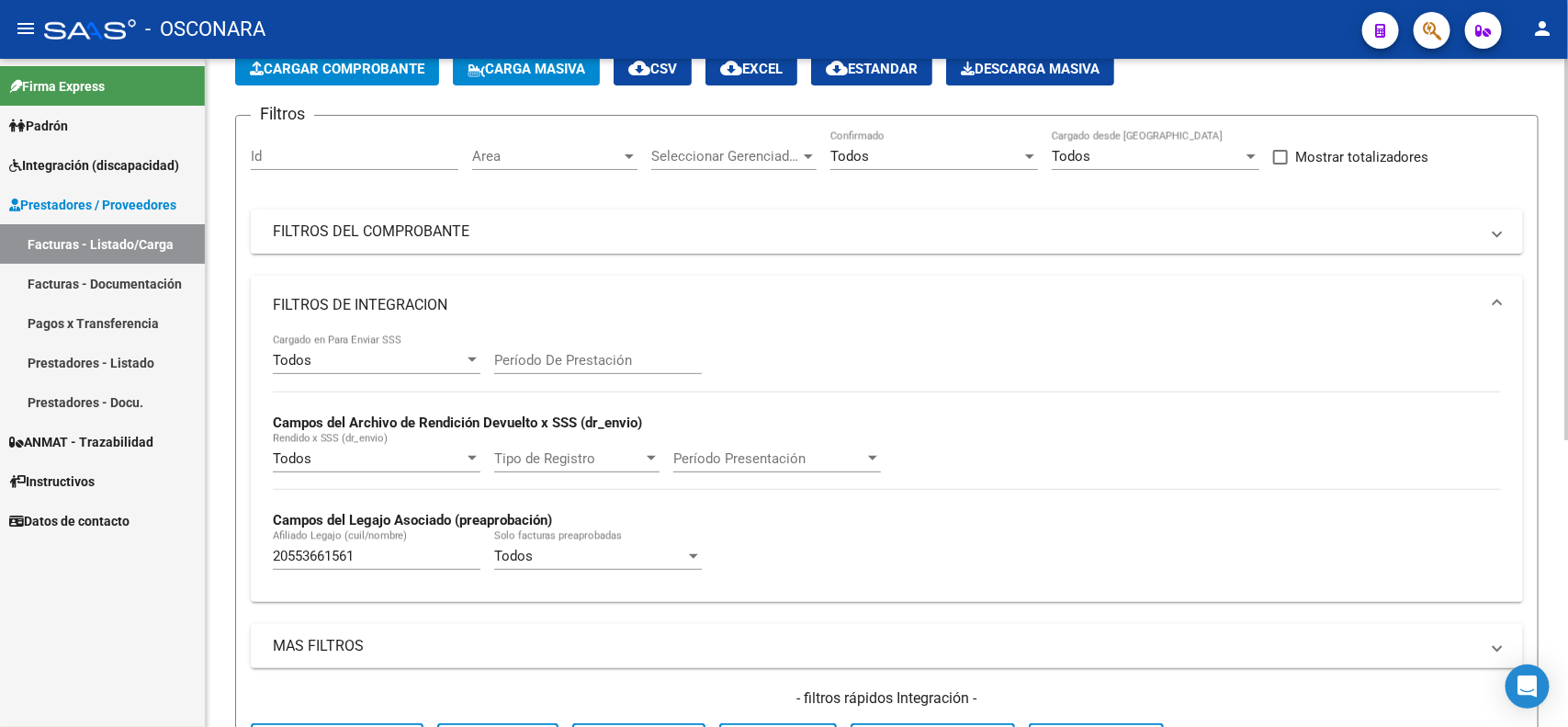
scroll to position [158, 0]
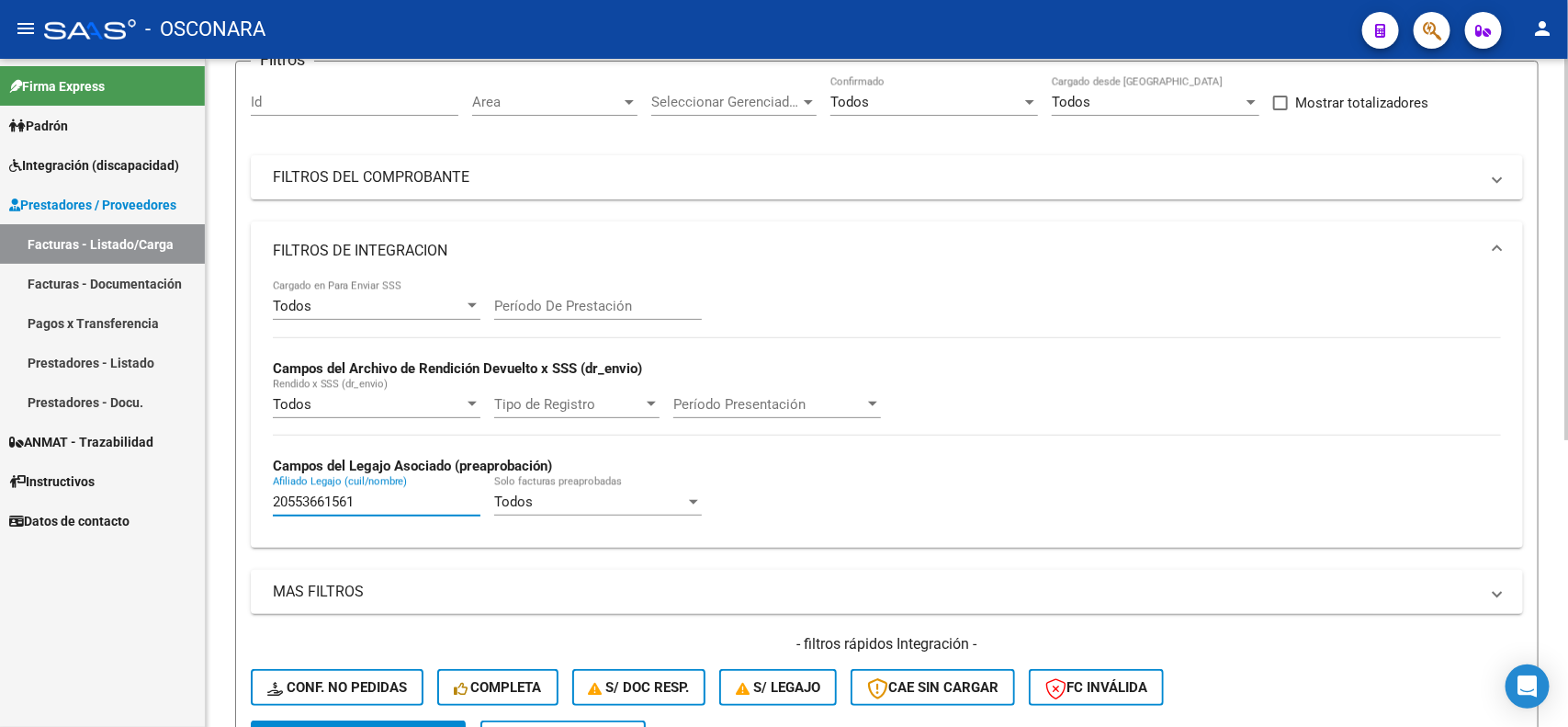
click at [355, 494] on input "20553661561" at bounding box center [376, 502] width 208 height 16
click at [1091, 189] on mat-expansion-panel-header "FILTROS DEL COMPROBANTE" at bounding box center [887, 178] width 1272 height 44
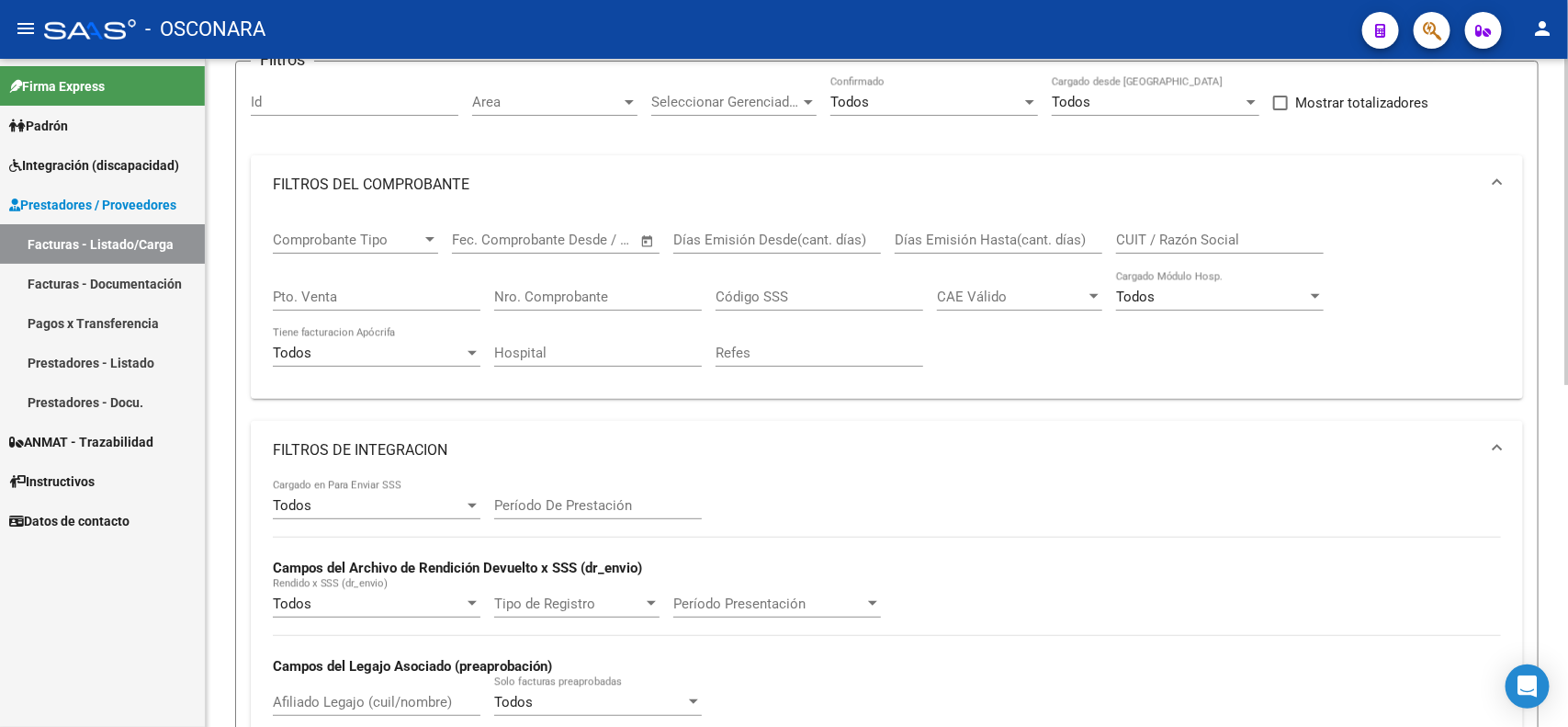
click at [1176, 235] on input "CUIT / Razón Social" at bounding box center [1219, 240] width 208 height 16
paste input "23179235544"
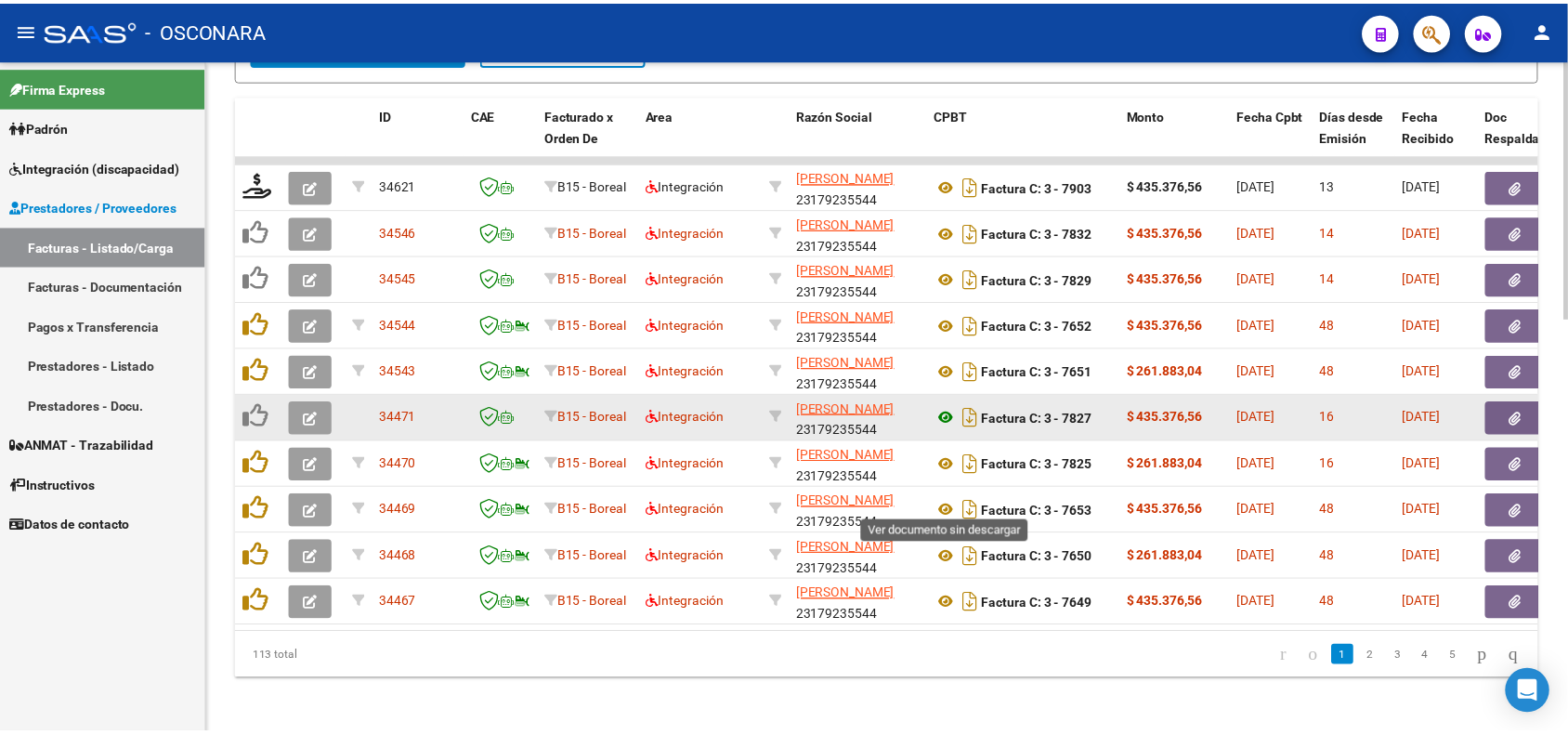
scroll to position [1079, 0]
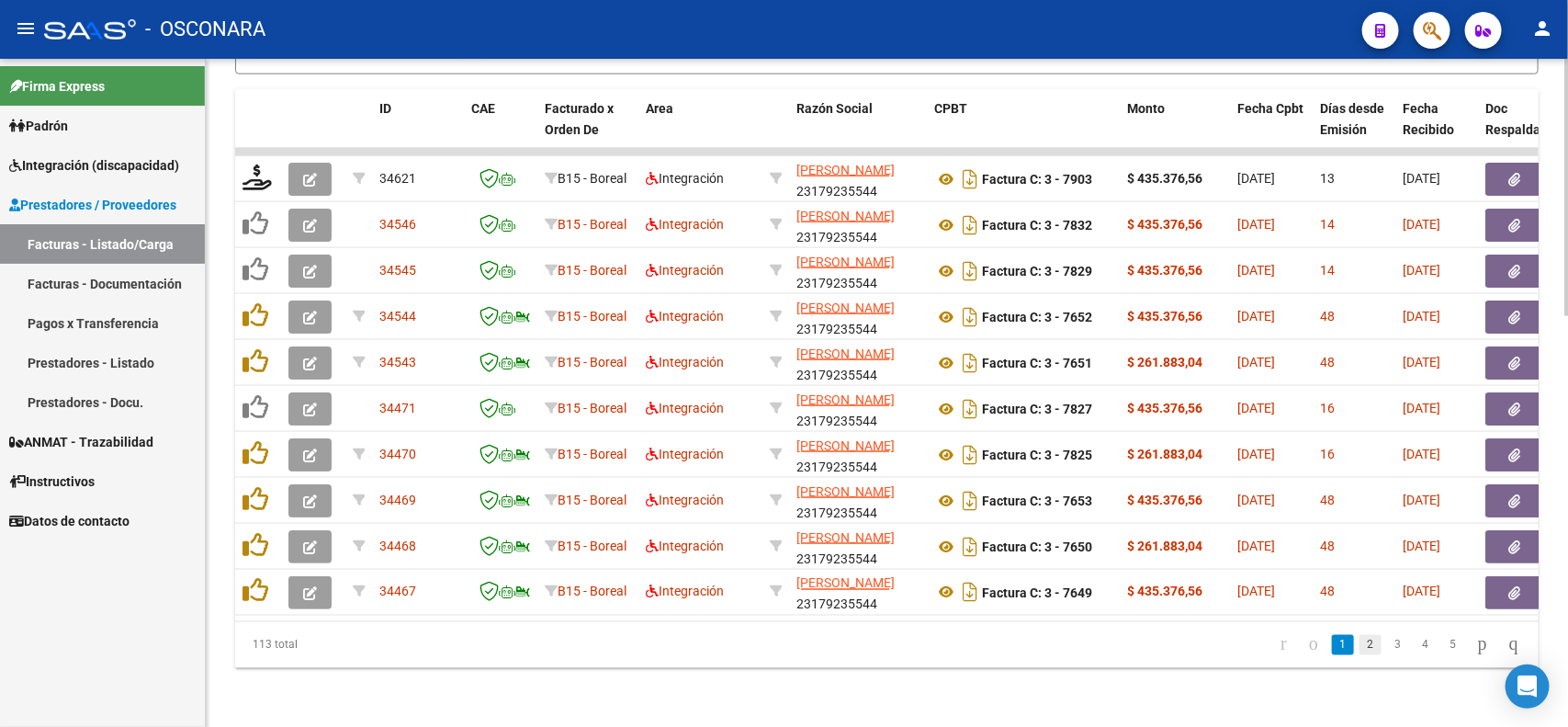
type input "23179235544"
click at [1359, 648] on link "2" at bounding box center [1370, 645] width 22 height 20
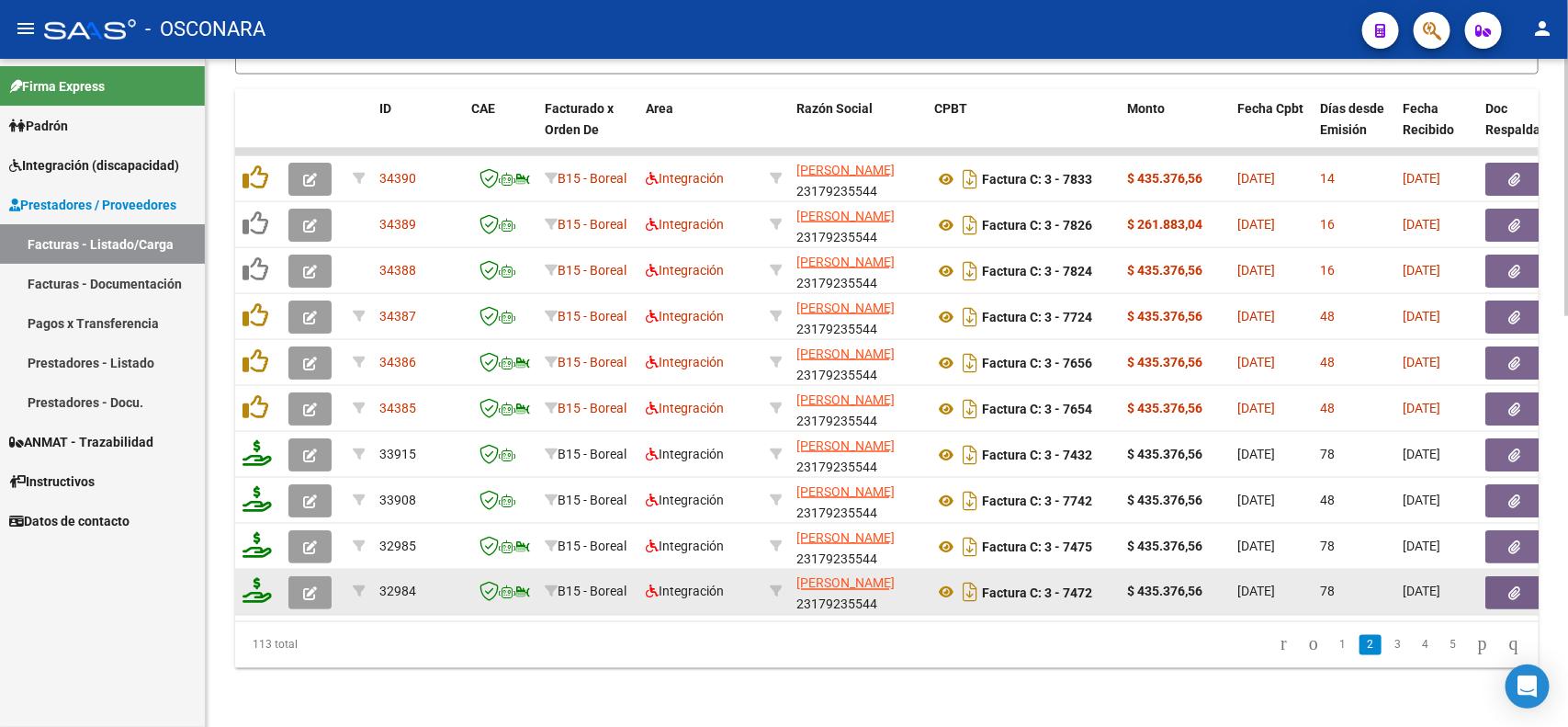
click at [1493, 576] on button "button" at bounding box center [1515, 593] width 59 height 33
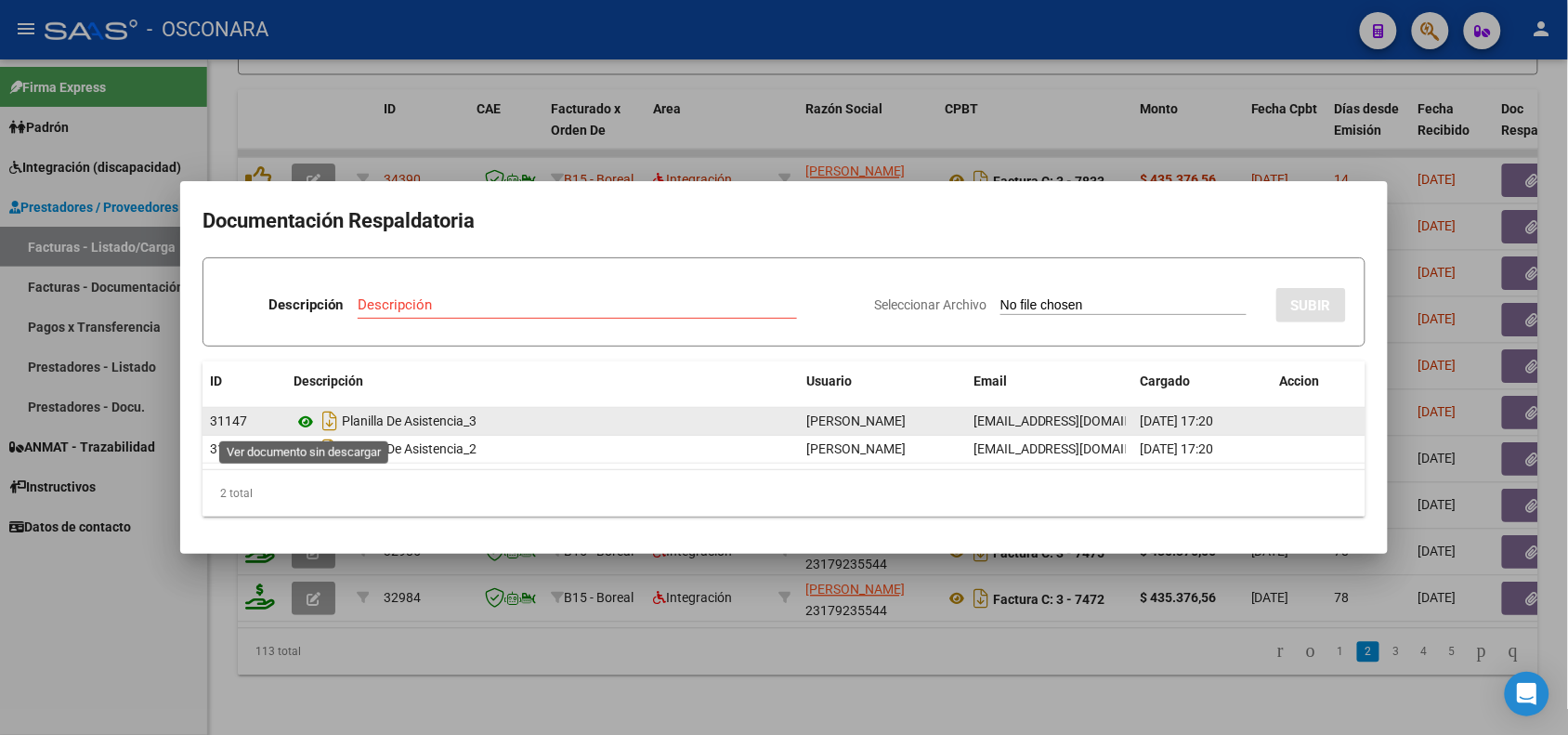
click at [302, 428] on icon at bounding box center [306, 421] width 24 height 22
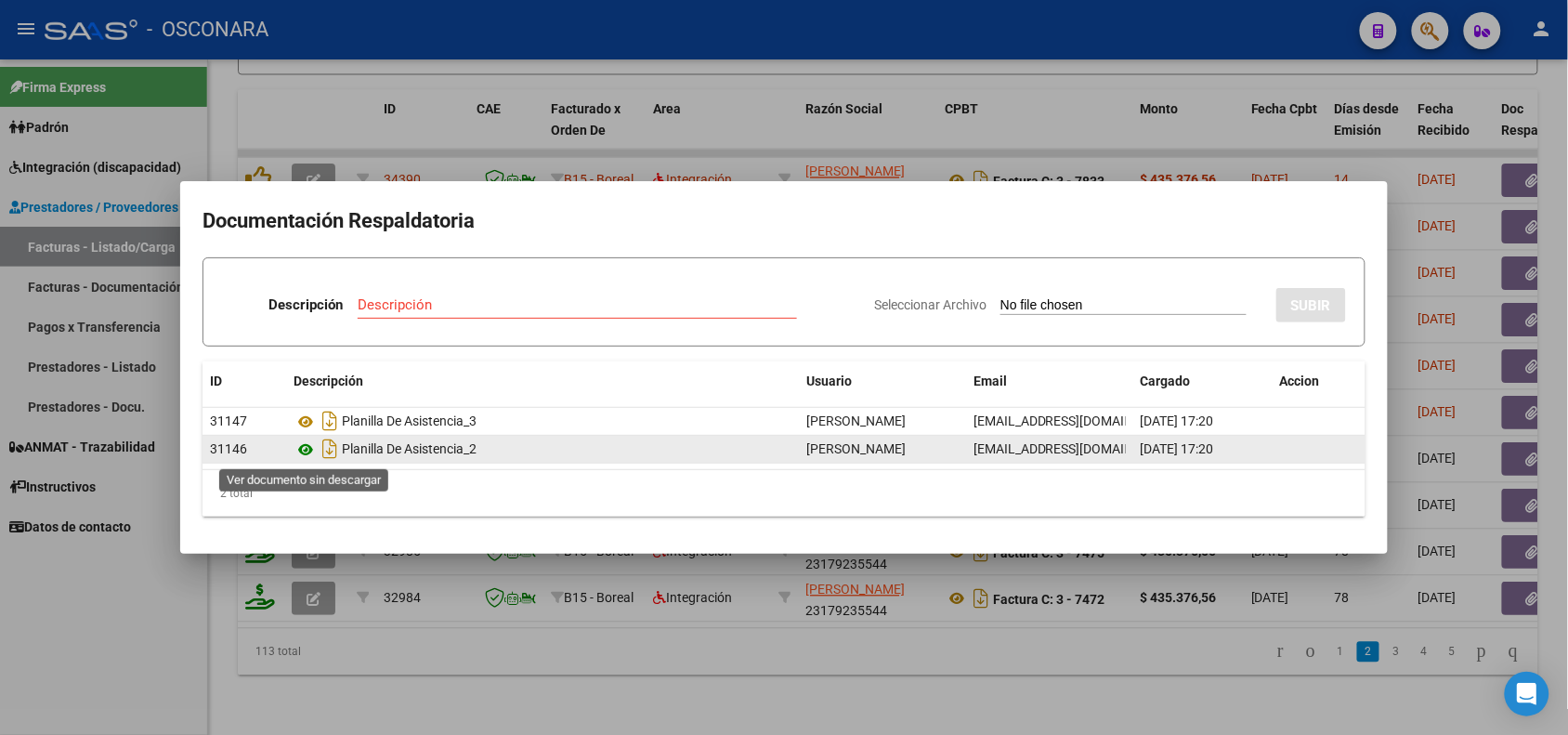
click at [305, 449] on icon at bounding box center [306, 450] width 24 height 22
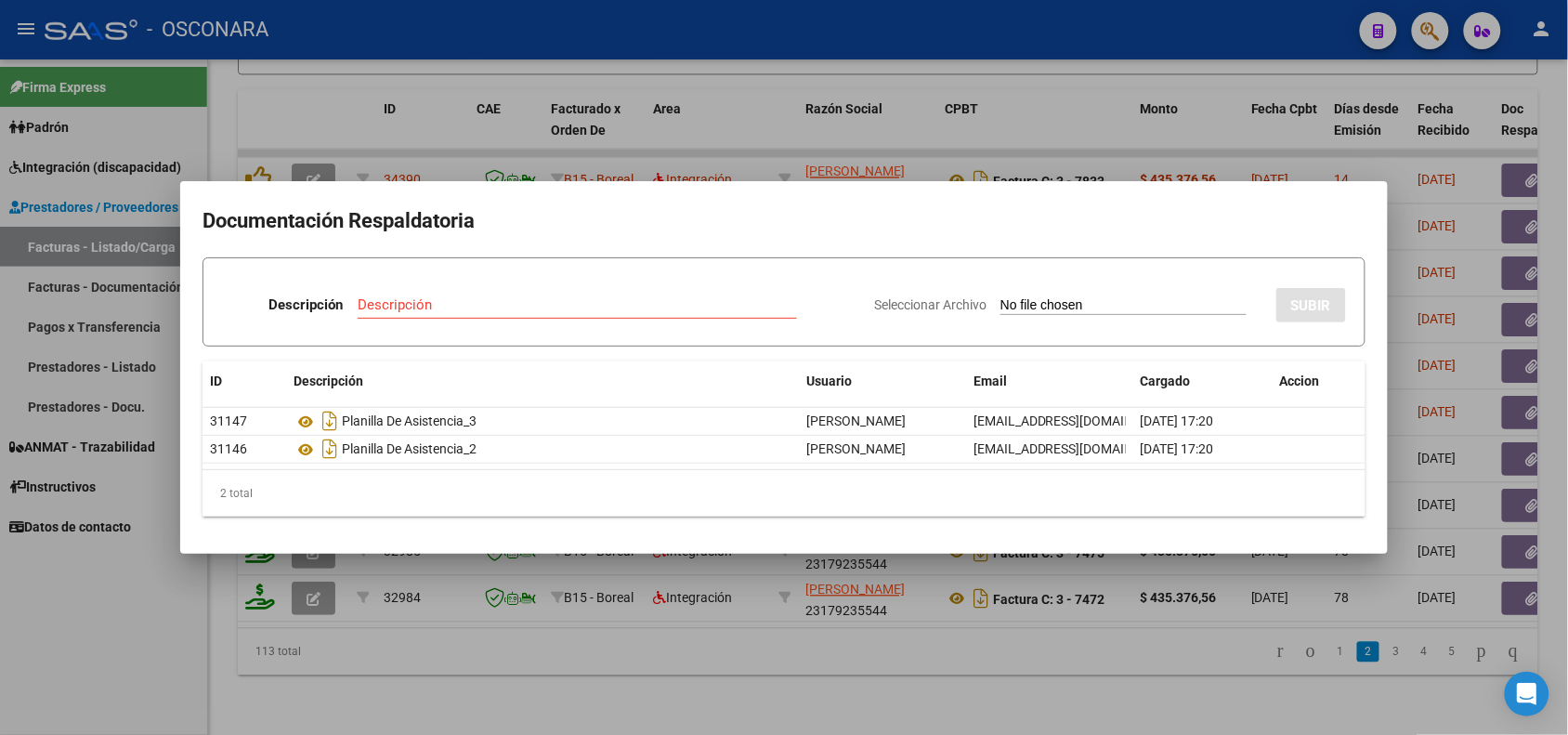
click at [693, 628] on div at bounding box center [784, 368] width 1568 height 735
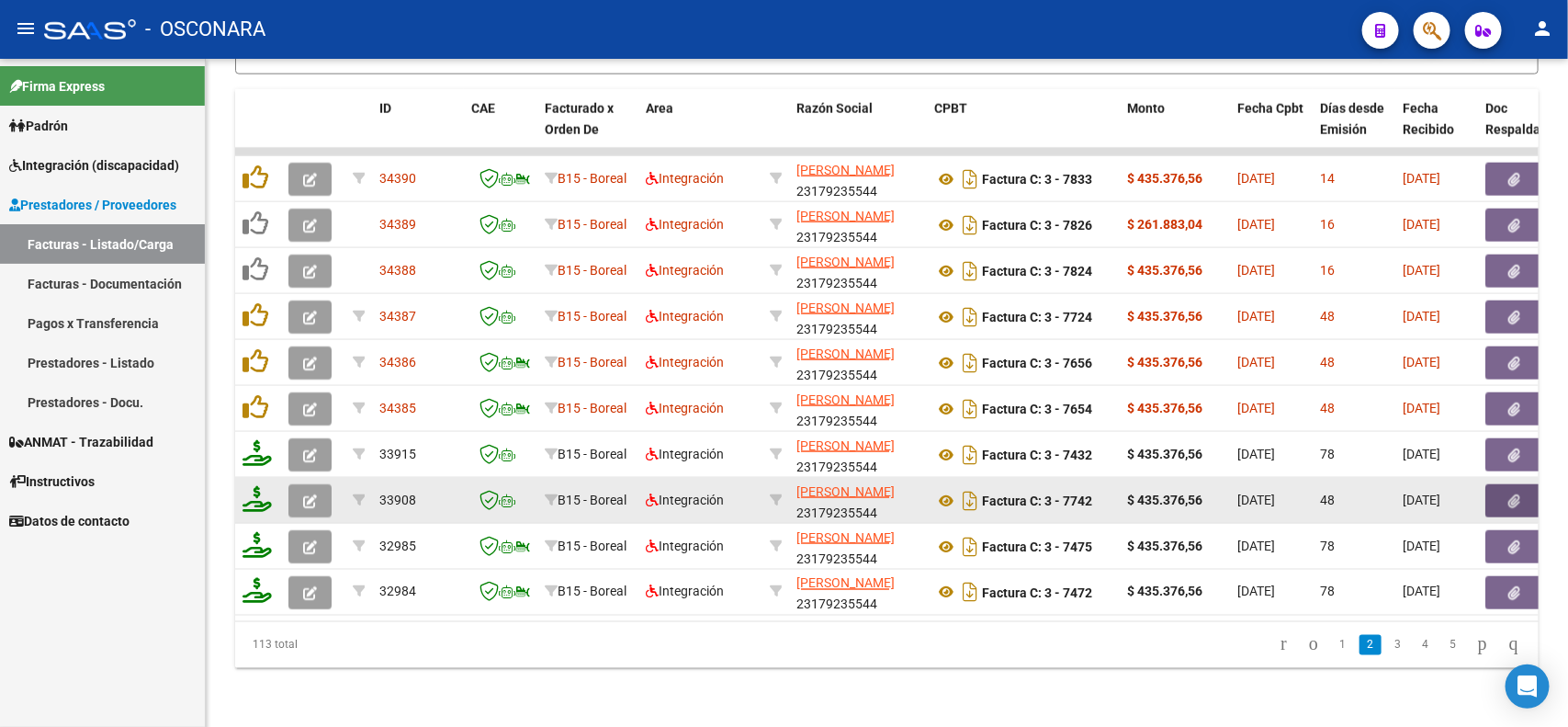
click at [1502, 484] on button "button" at bounding box center [1515, 501] width 59 height 33
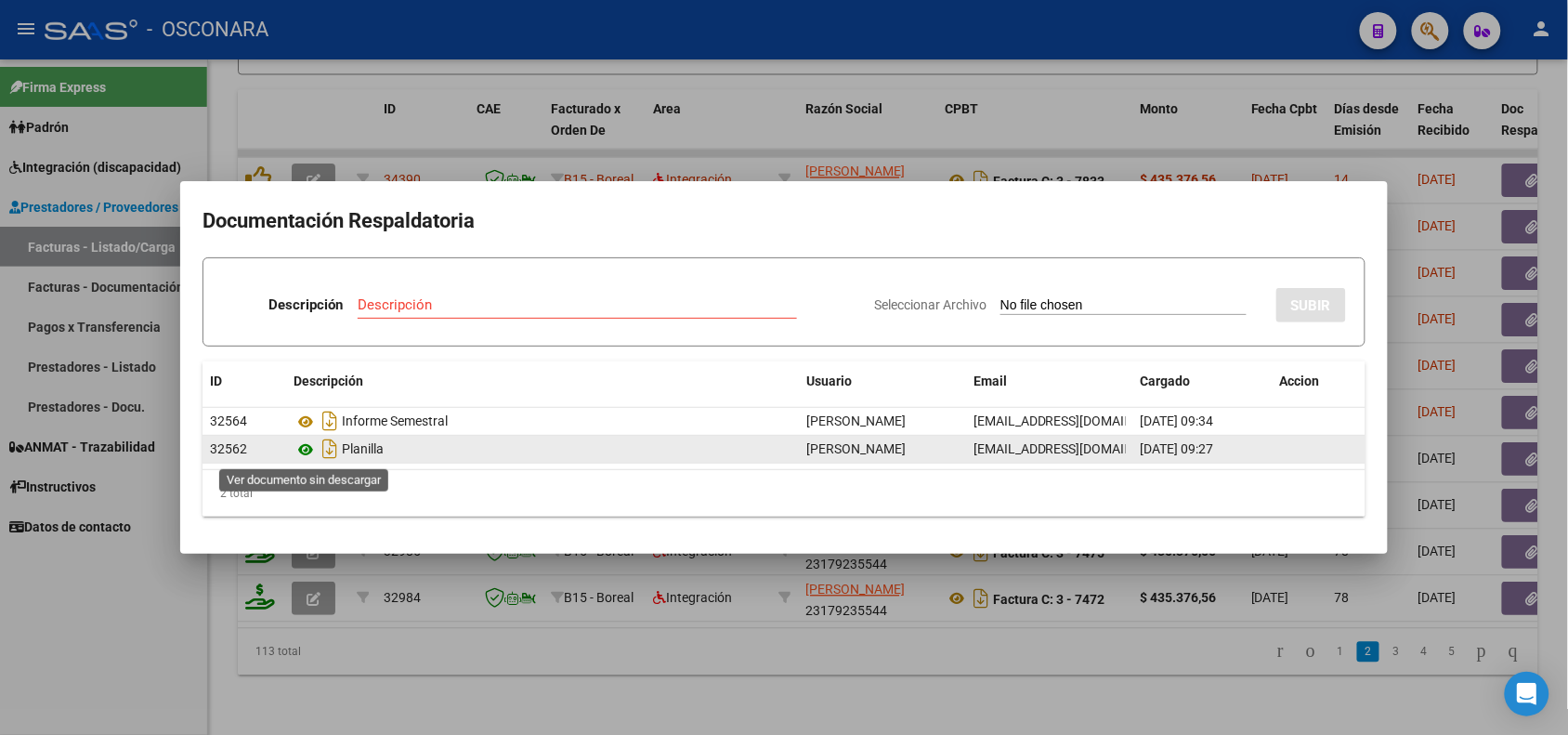
click at [302, 451] on icon at bounding box center [306, 450] width 24 height 22
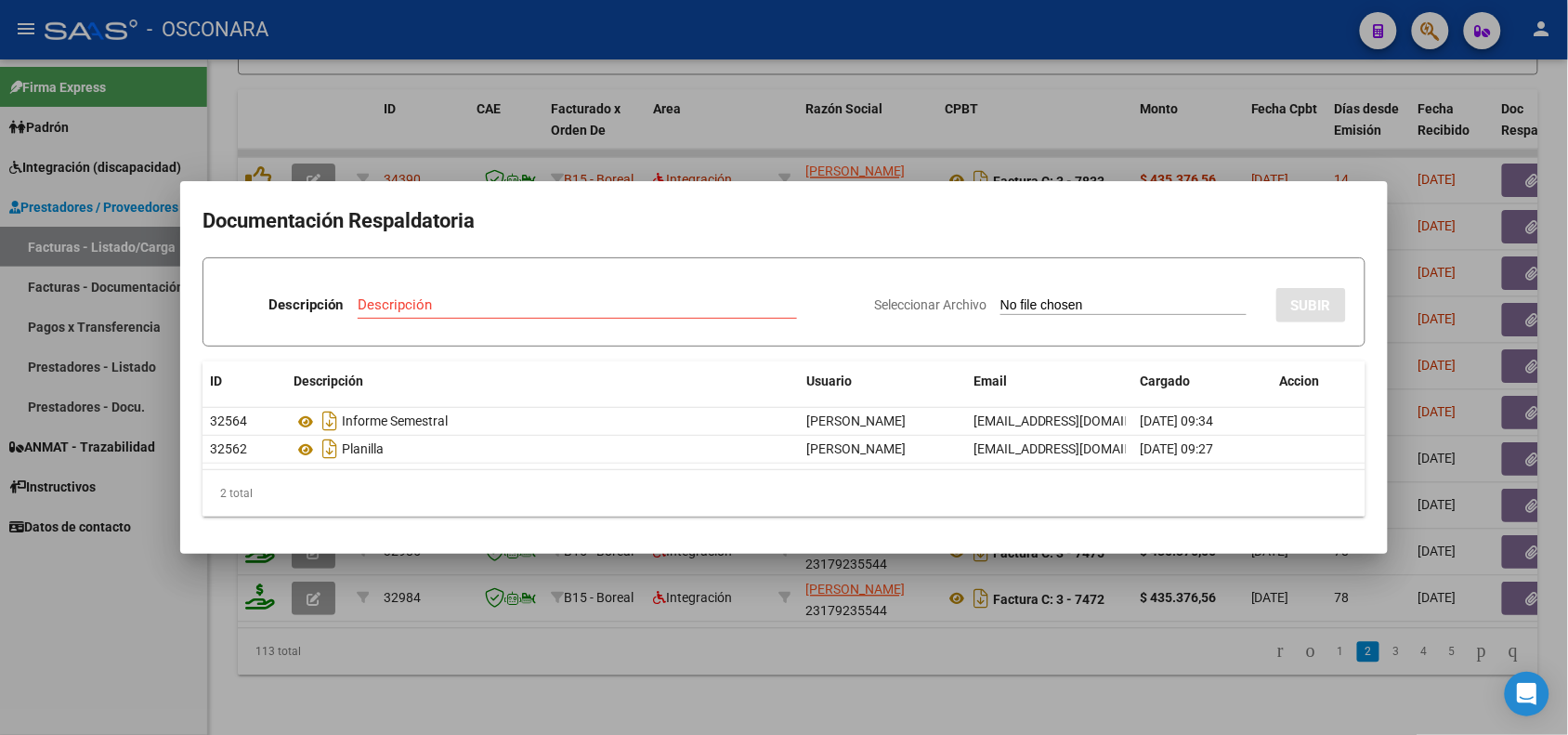
click at [439, 572] on div at bounding box center [784, 368] width 1568 height 735
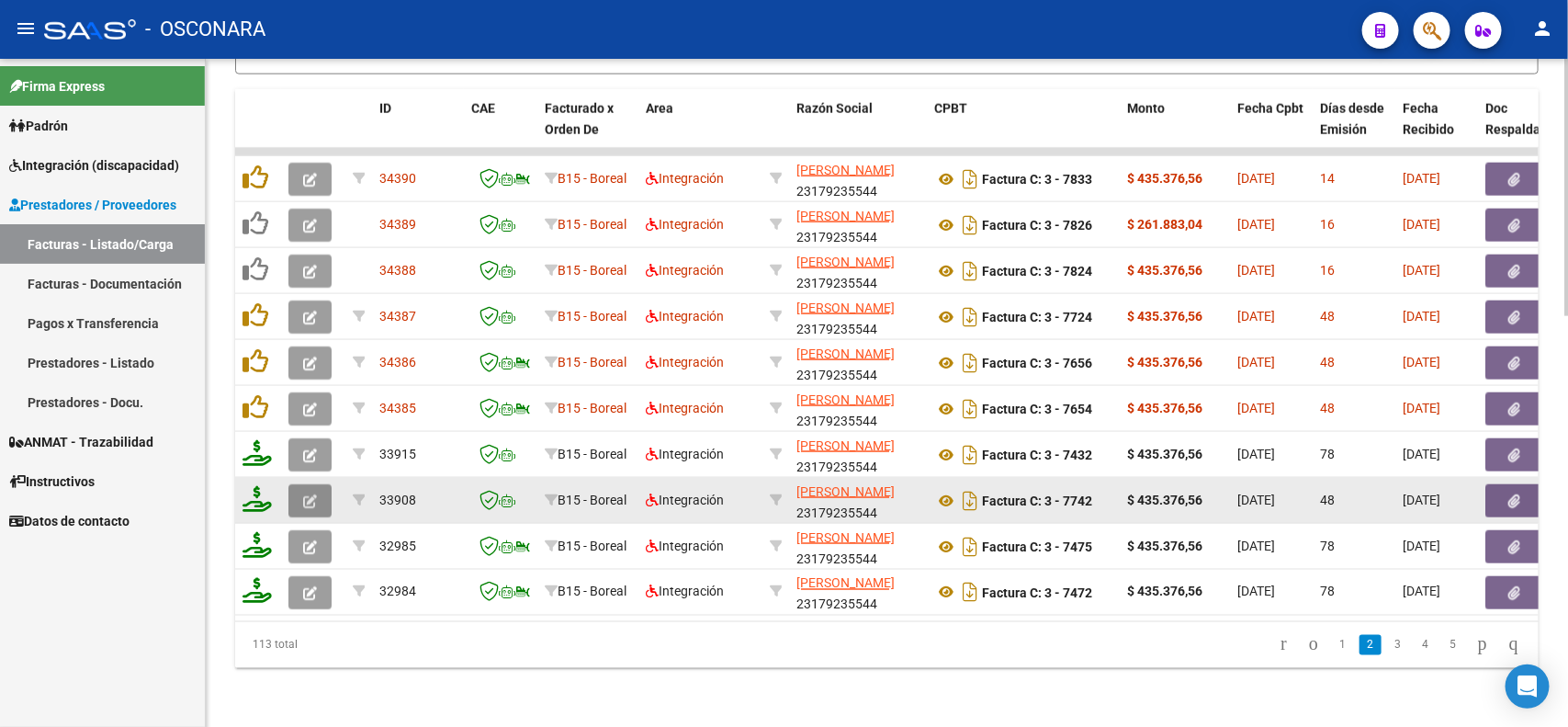
click at [299, 484] on button "button" at bounding box center [310, 501] width 43 height 33
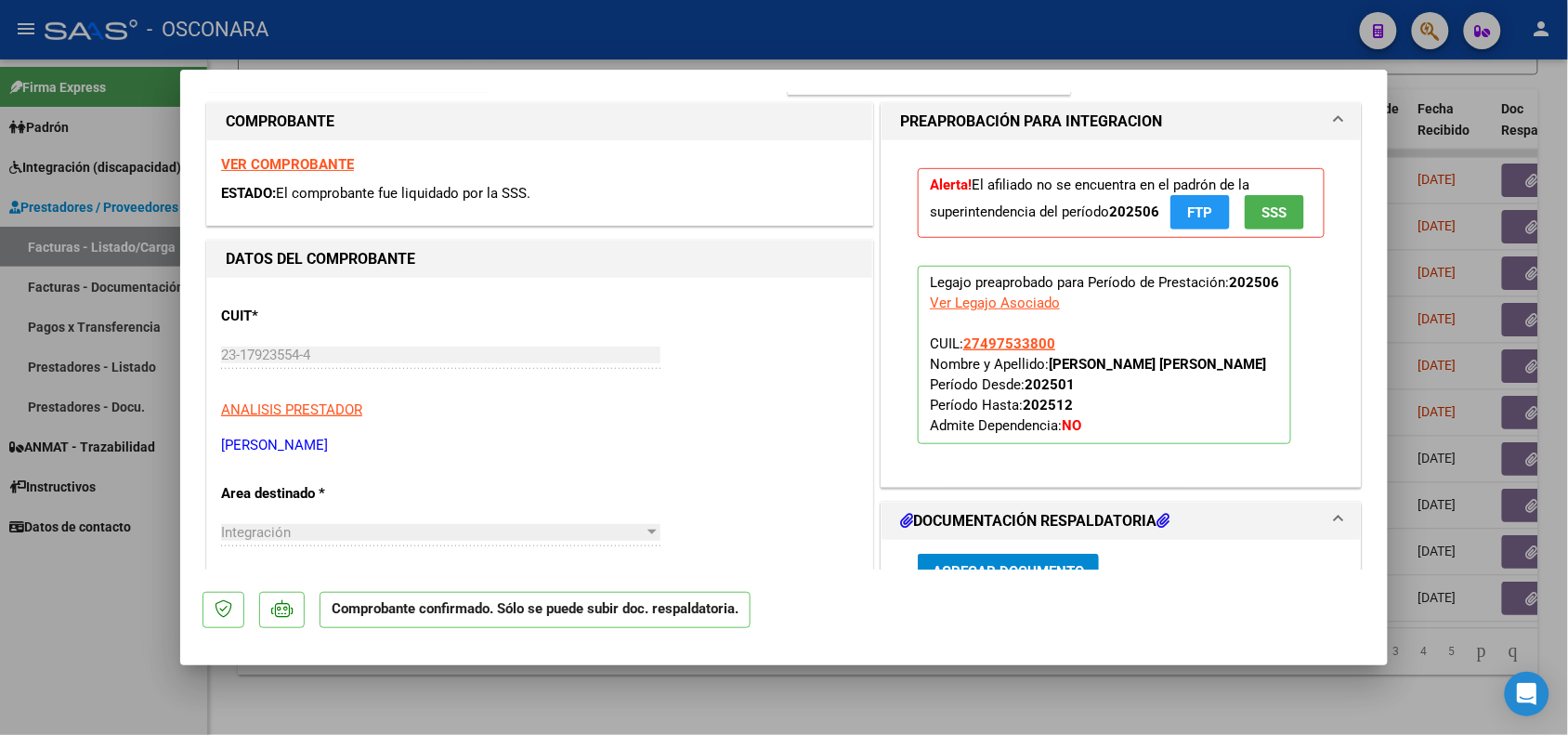
scroll to position [464, 0]
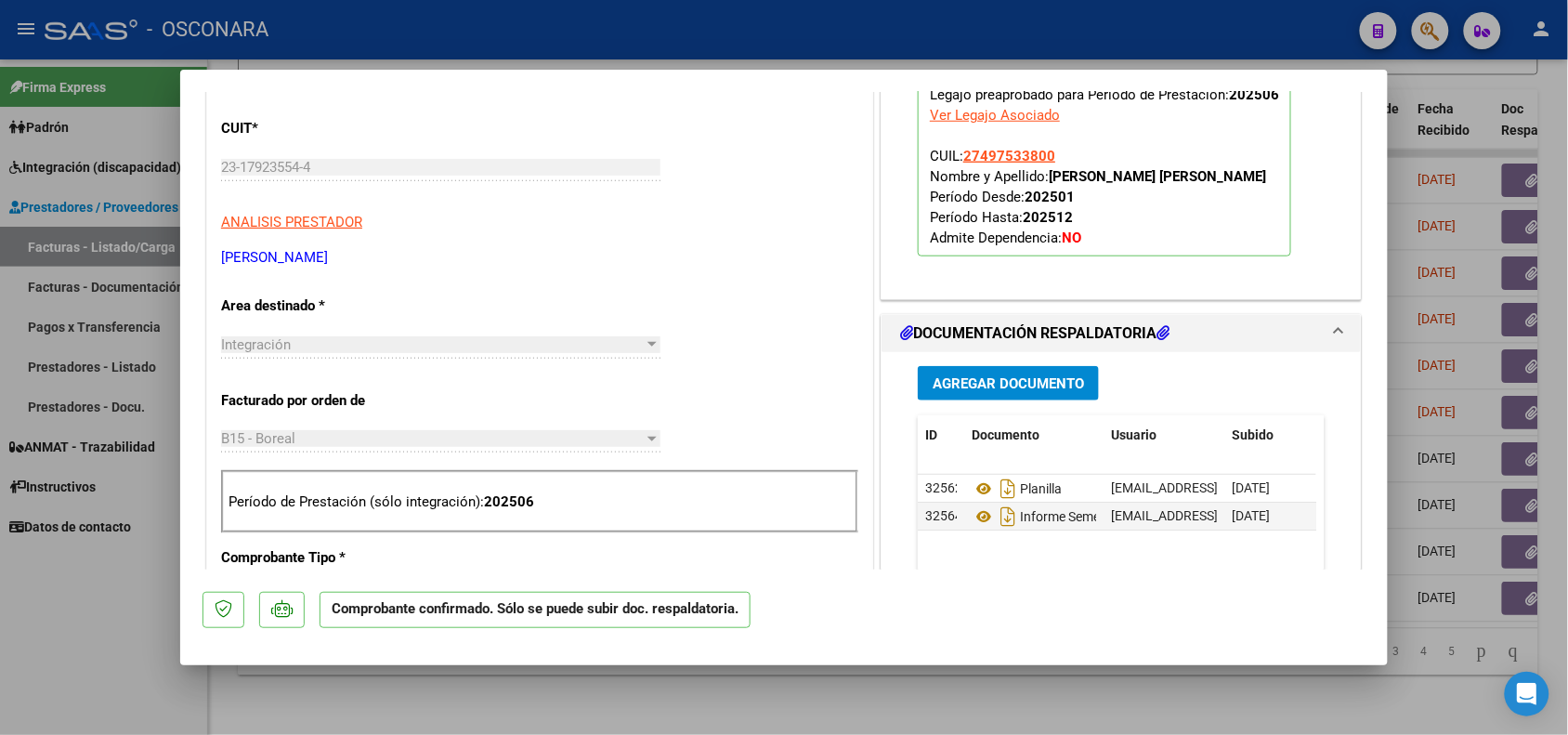
click at [471, 691] on div at bounding box center [784, 368] width 1568 height 735
type input "$ 0,00"
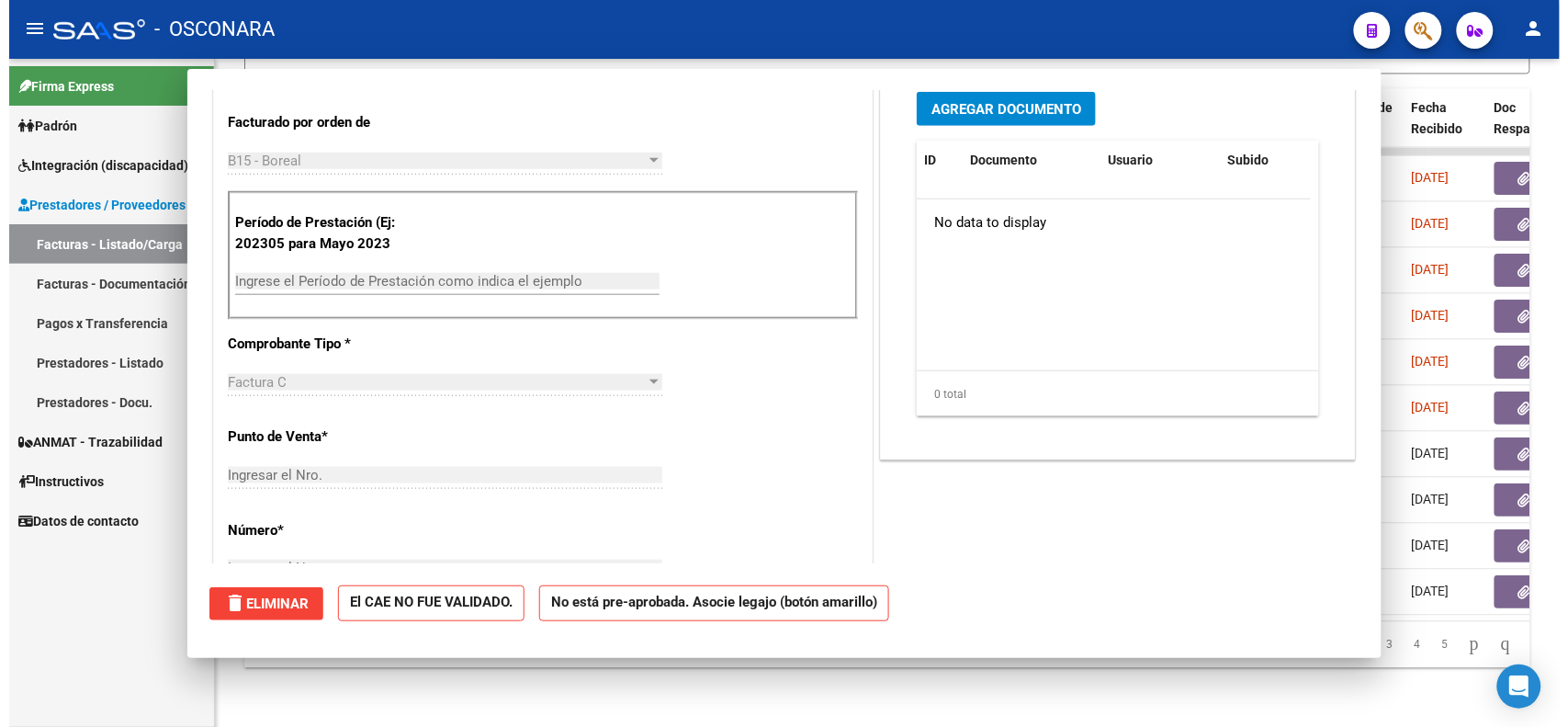
scroll to position [220, 0]
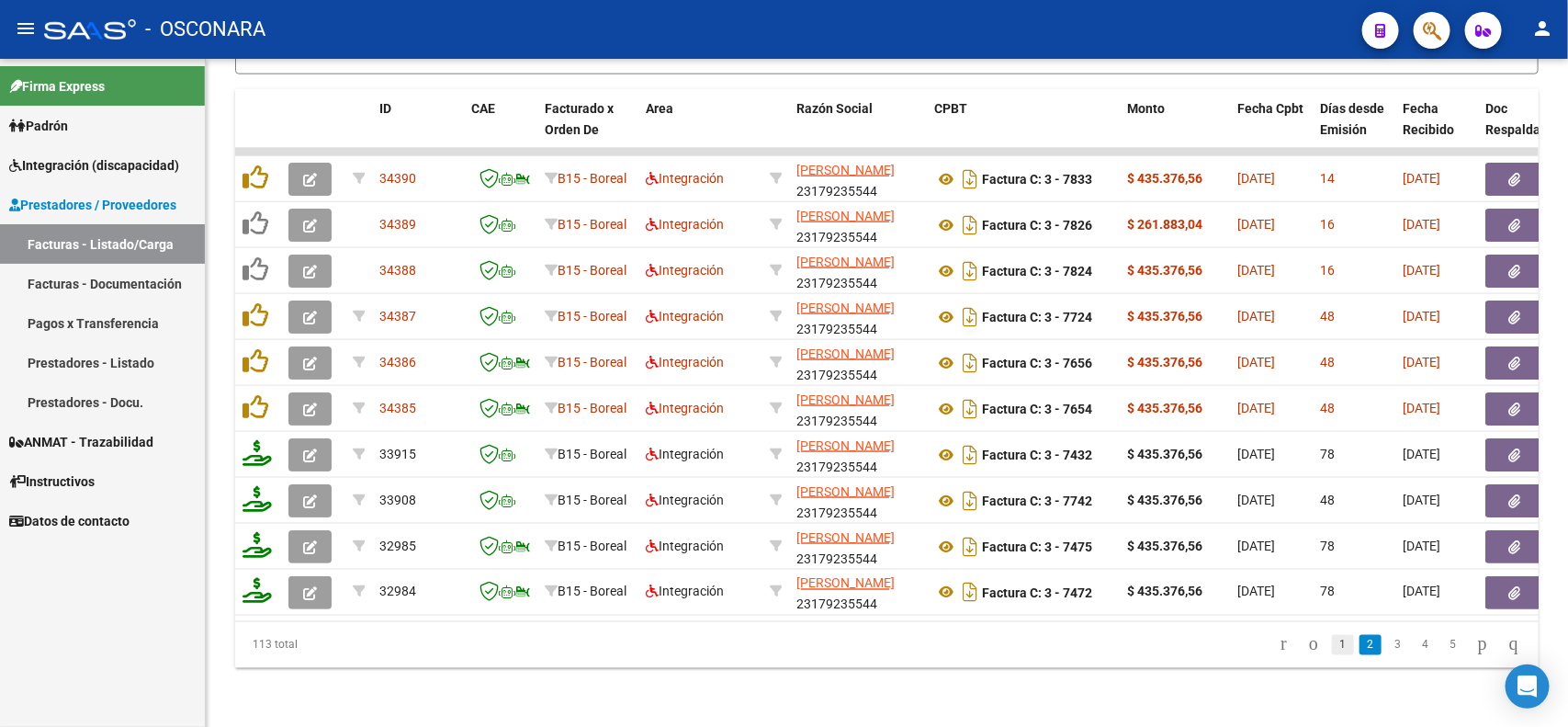
click at [1332, 645] on link "1" at bounding box center [1343, 645] width 22 height 20
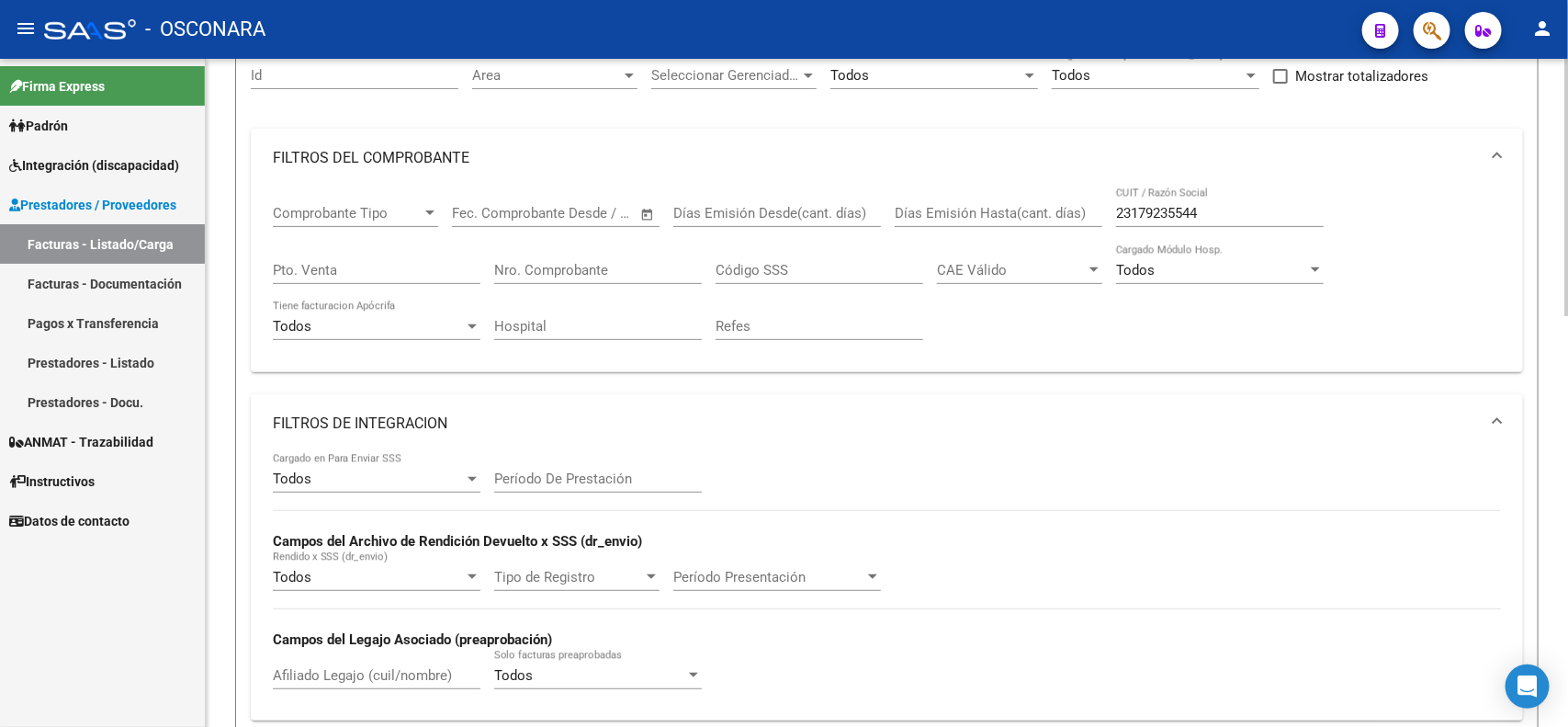
scroll to position [0, 0]
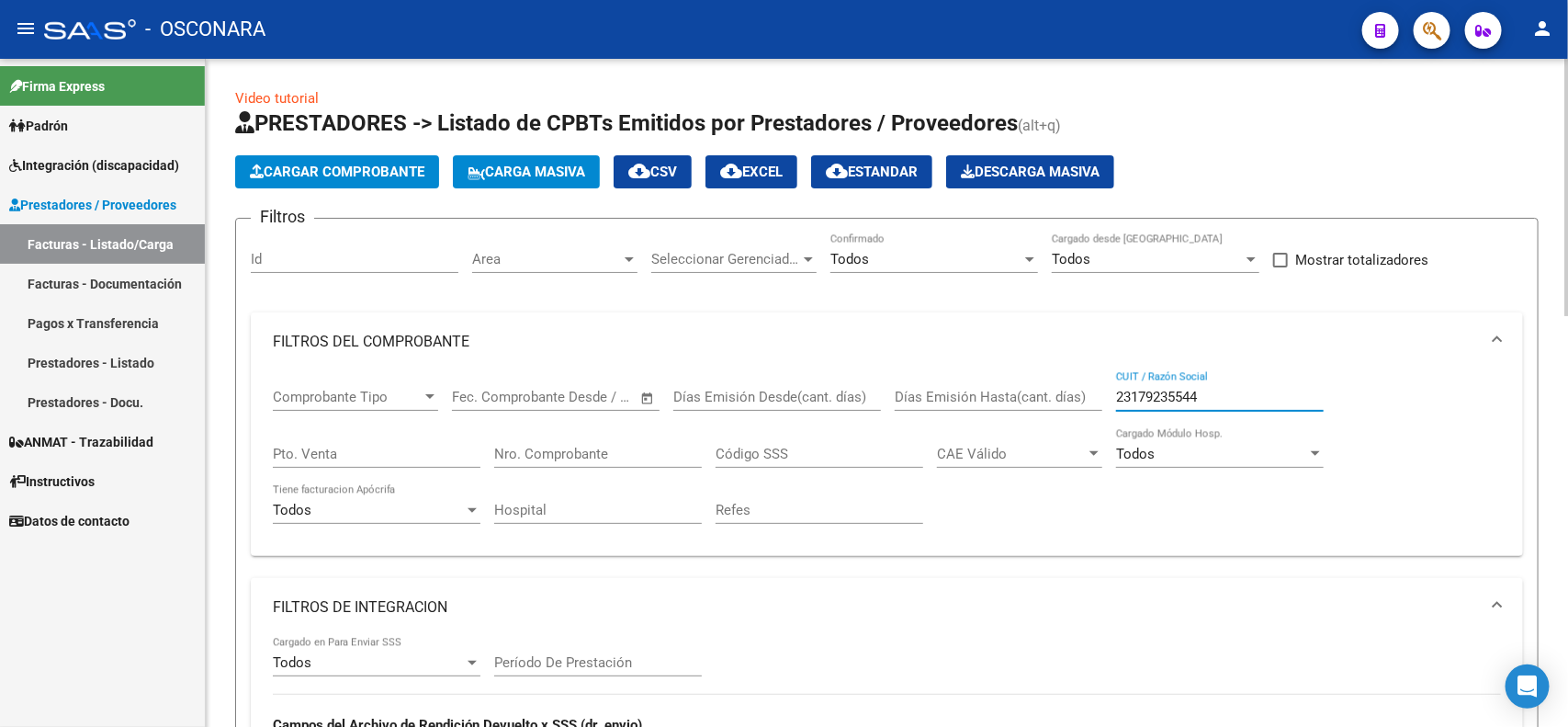
click at [1200, 393] on input "23179235544" at bounding box center [1219, 396] width 208 height 16
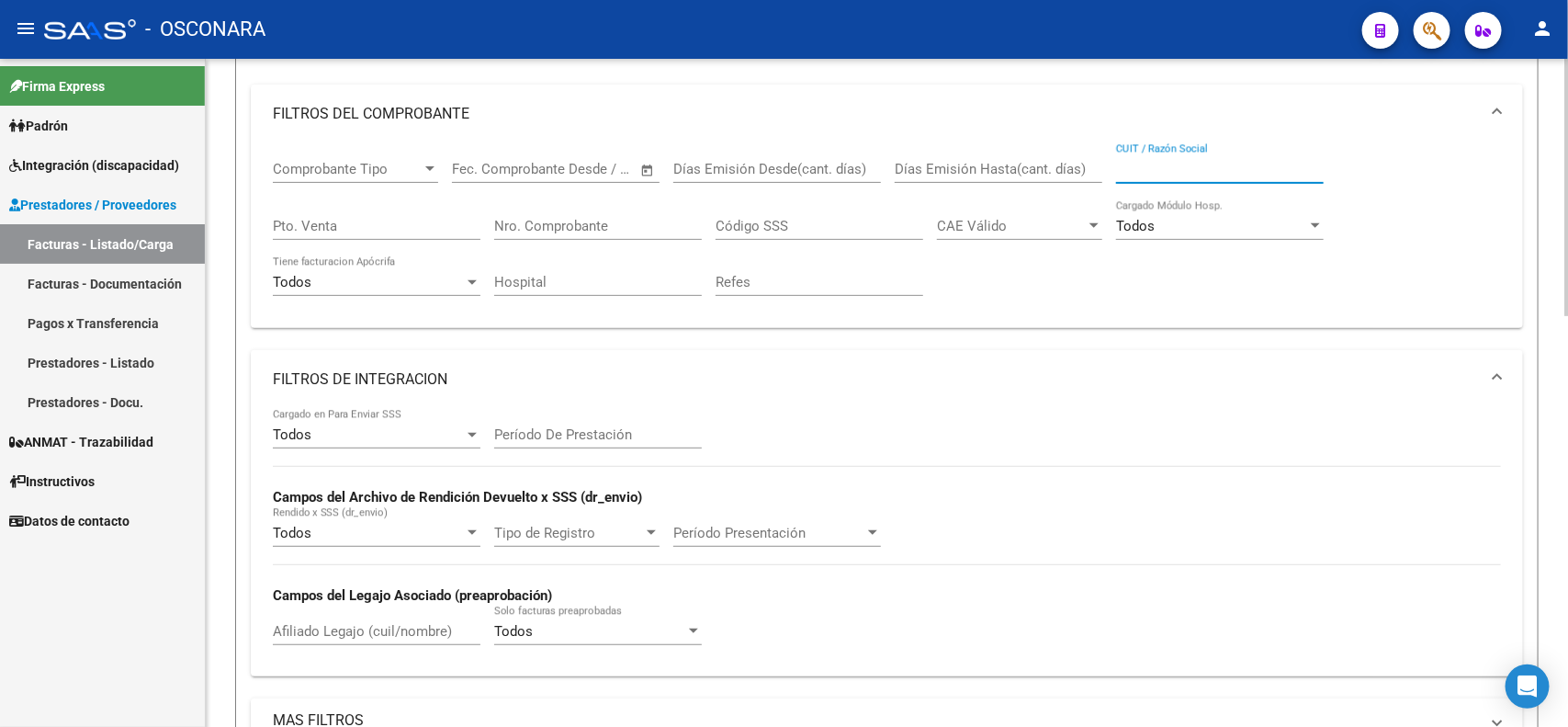
scroll to position [230, 0]
click at [369, 622] on input "Afiliado Legajo (cuil/nombre)" at bounding box center [376, 629] width 208 height 16
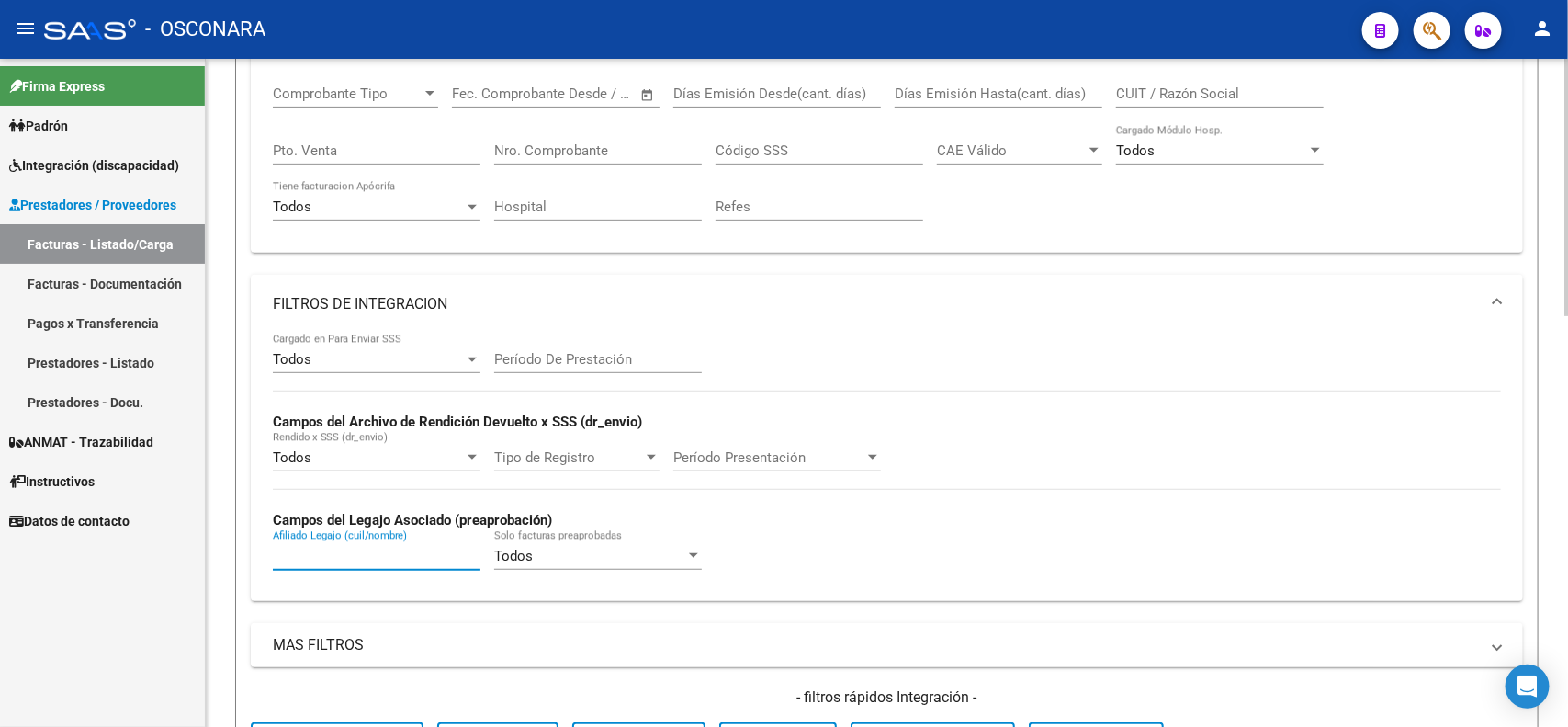
scroll to position [459, 0]
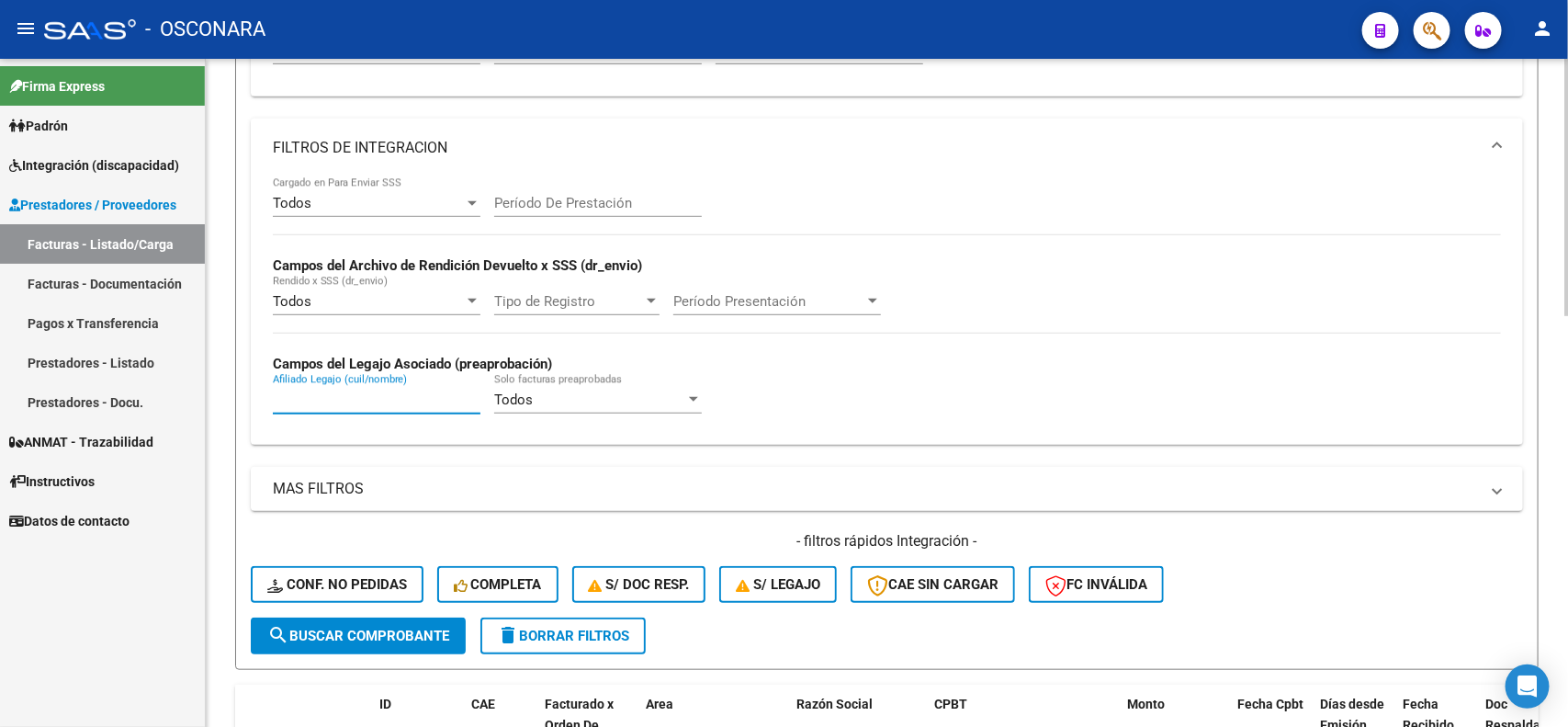
paste input "20553661561"
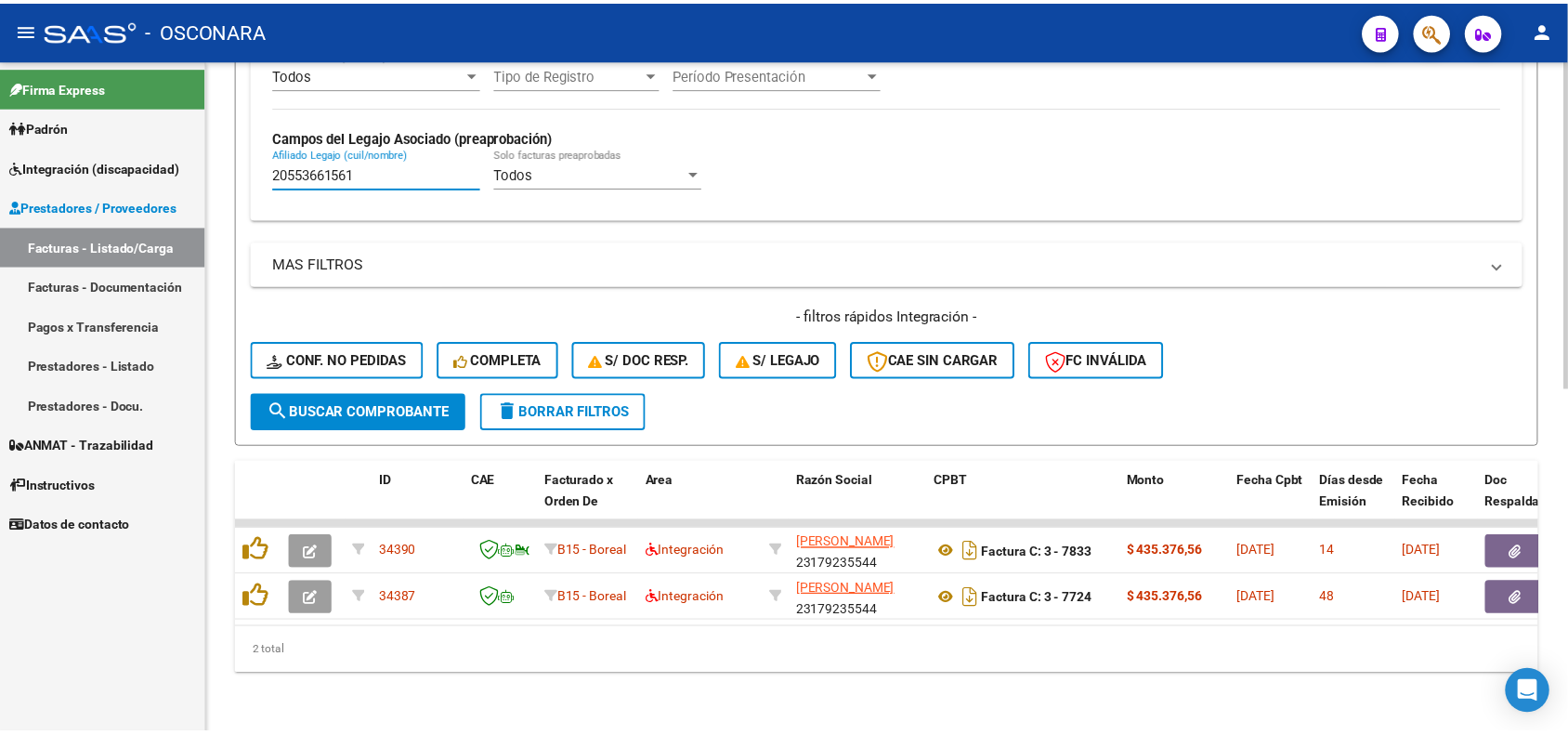
scroll to position [708, 0]
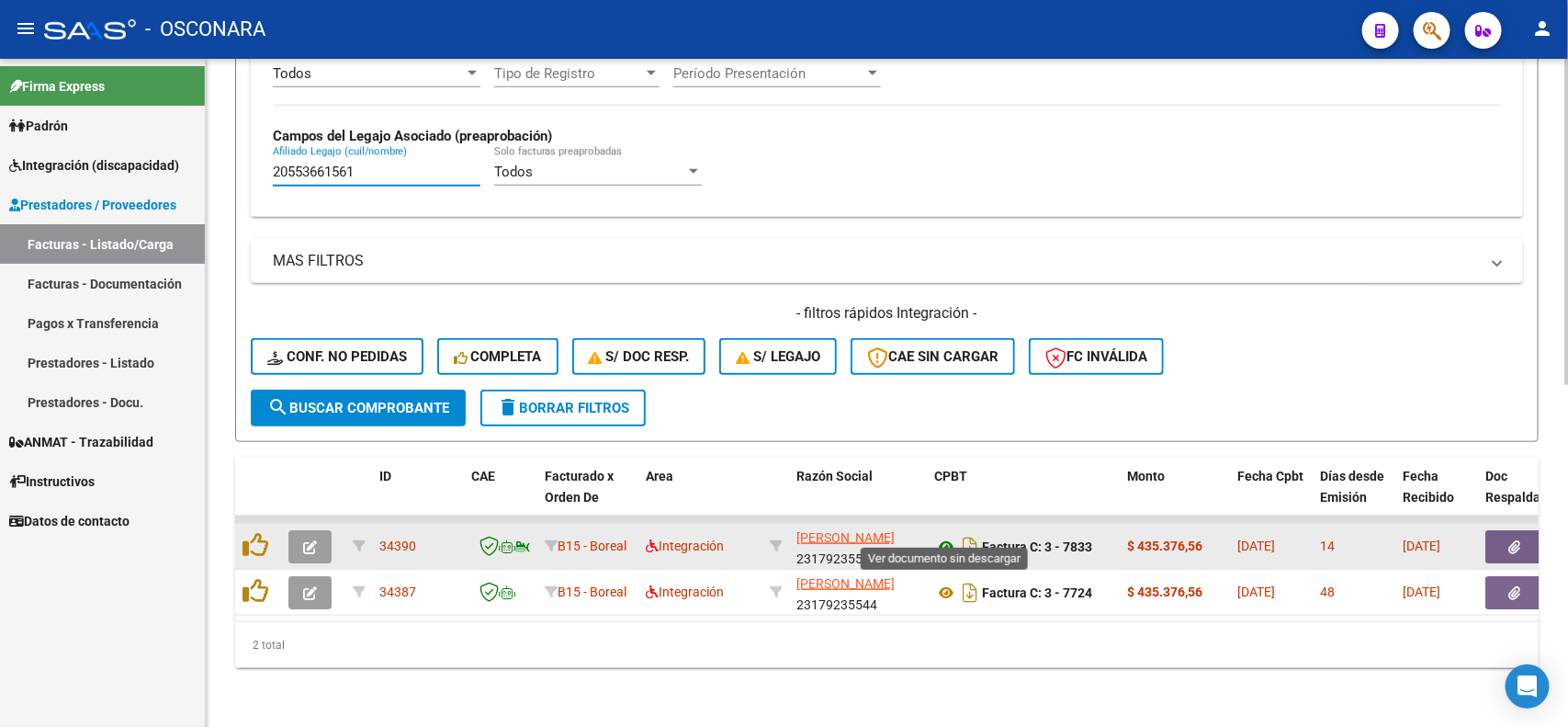
type input "20553661561"
click at [954, 536] on icon at bounding box center [946, 546] width 24 height 22
click at [1507, 531] on button "button" at bounding box center [1515, 547] width 59 height 33
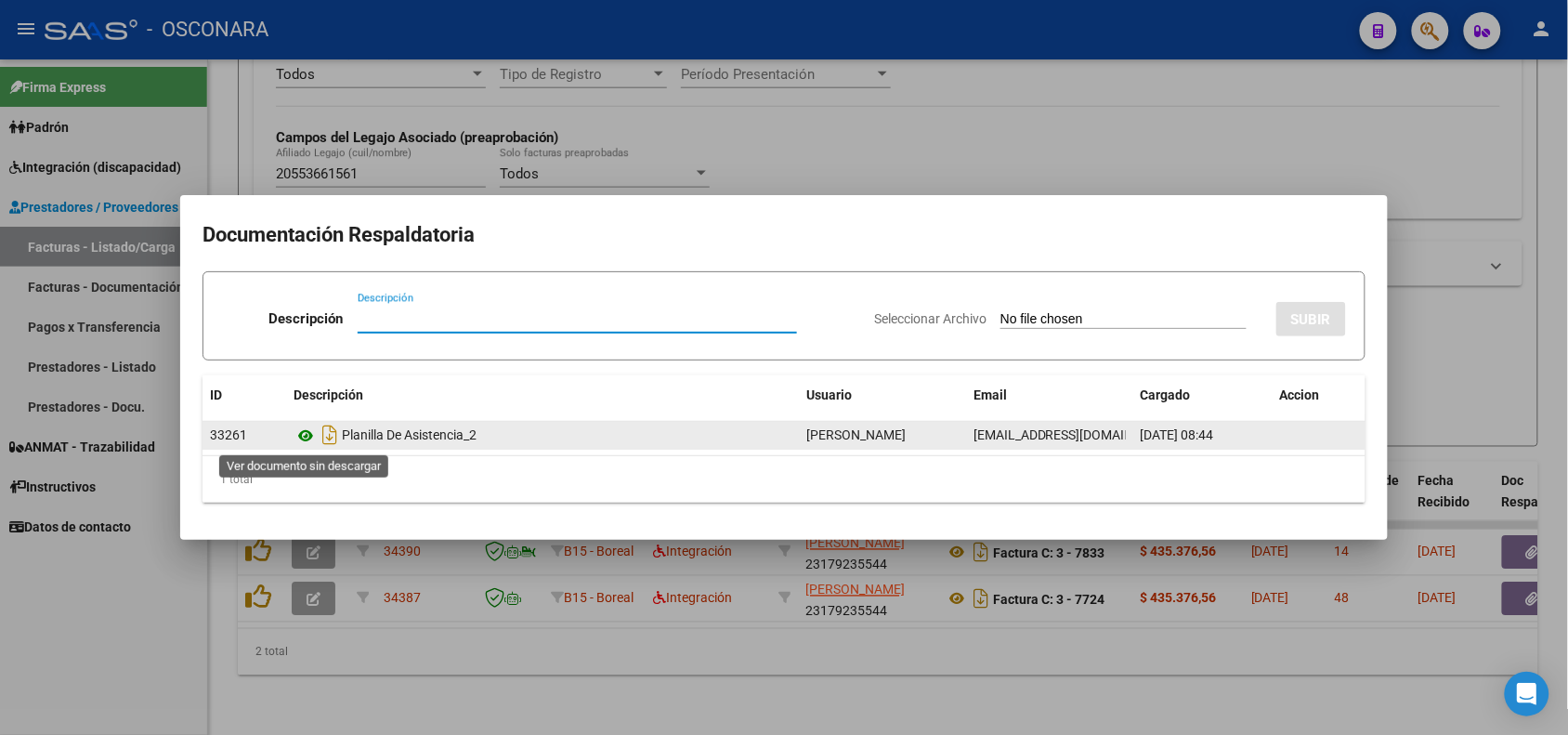
click at [310, 435] on icon at bounding box center [306, 436] width 24 height 22
click at [309, 430] on icon at bounding box center [306, 436] width 24 height 22
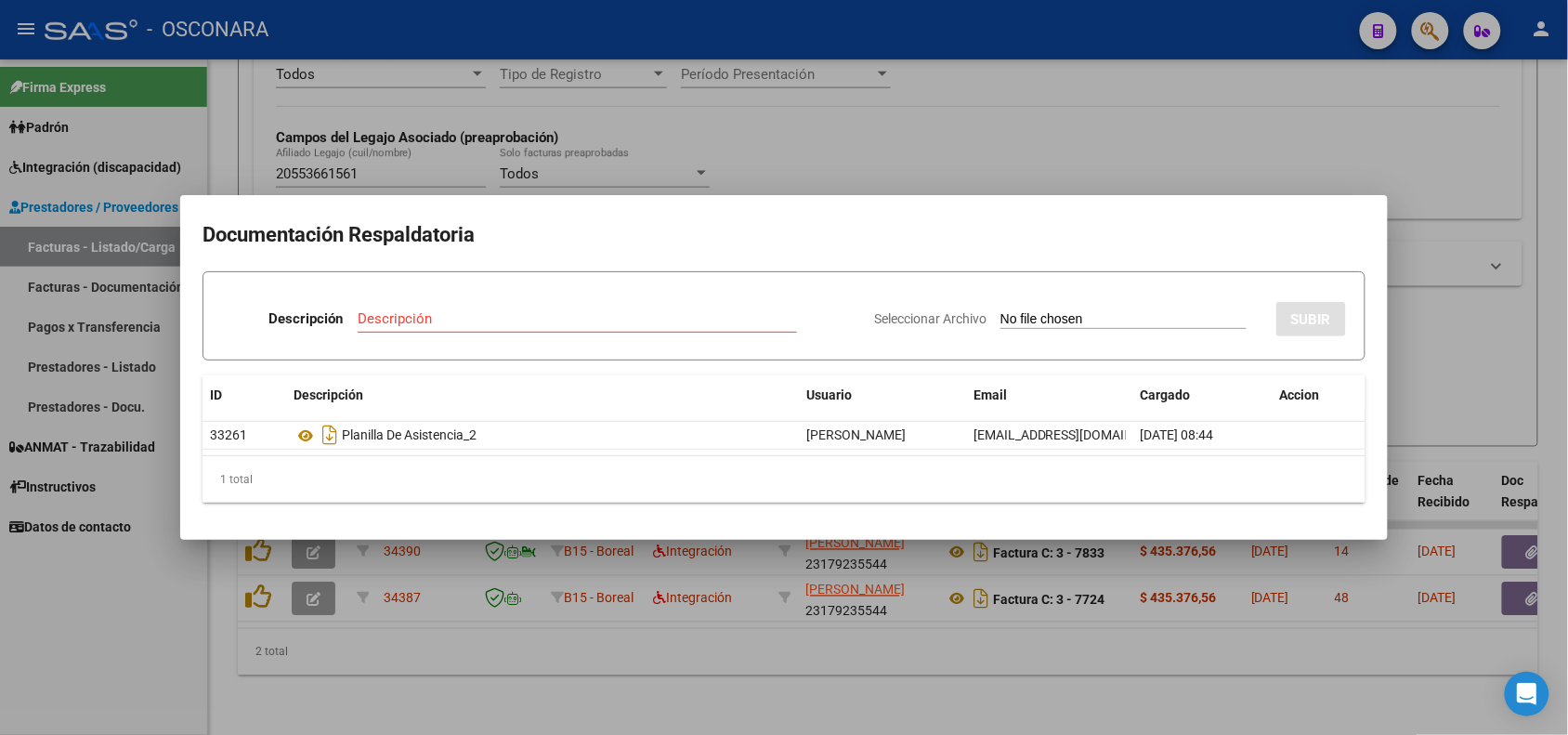
click at [516, 145] on div at bounding box center [784, 368] width 1568 height 735
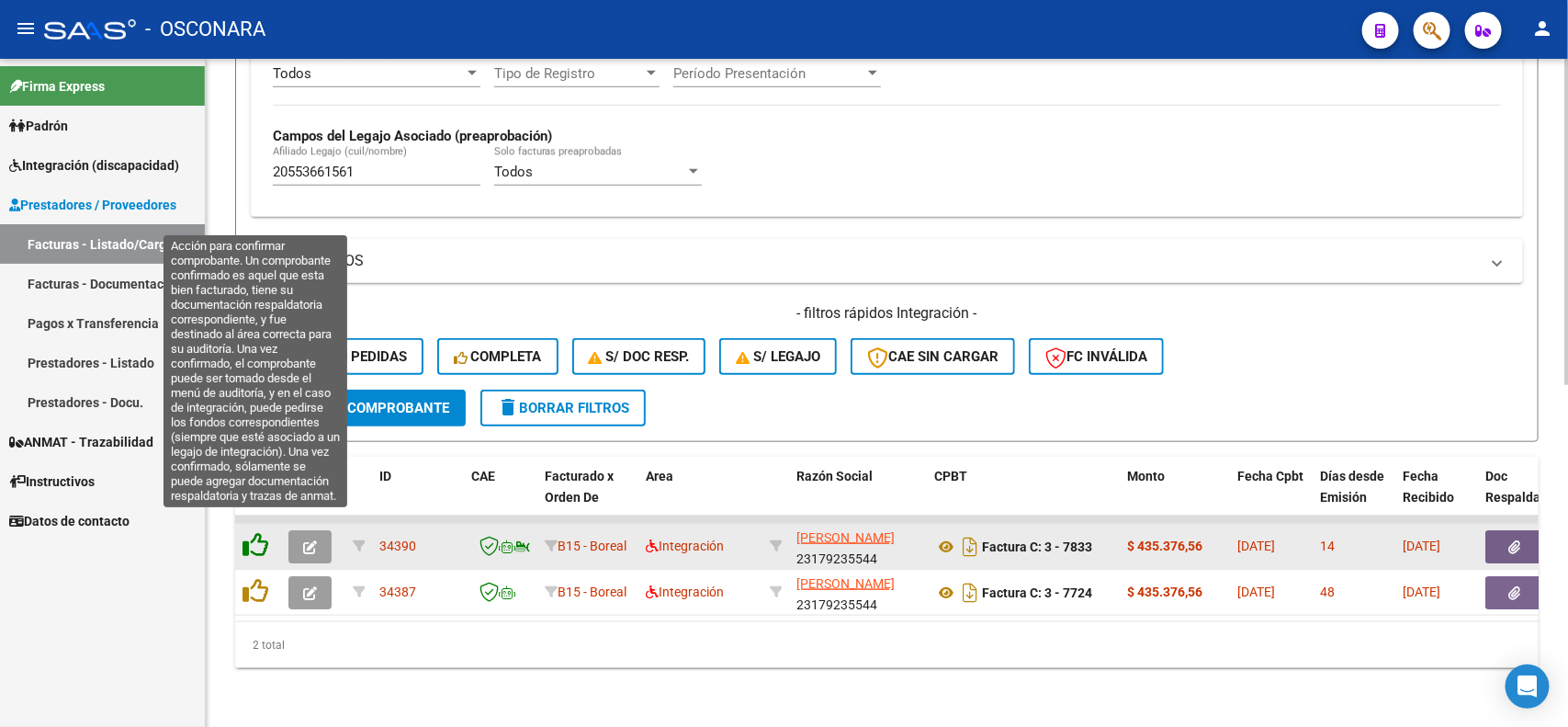
click at [251, 533] on icon at bounding box center [255, 545] width 26 height 26
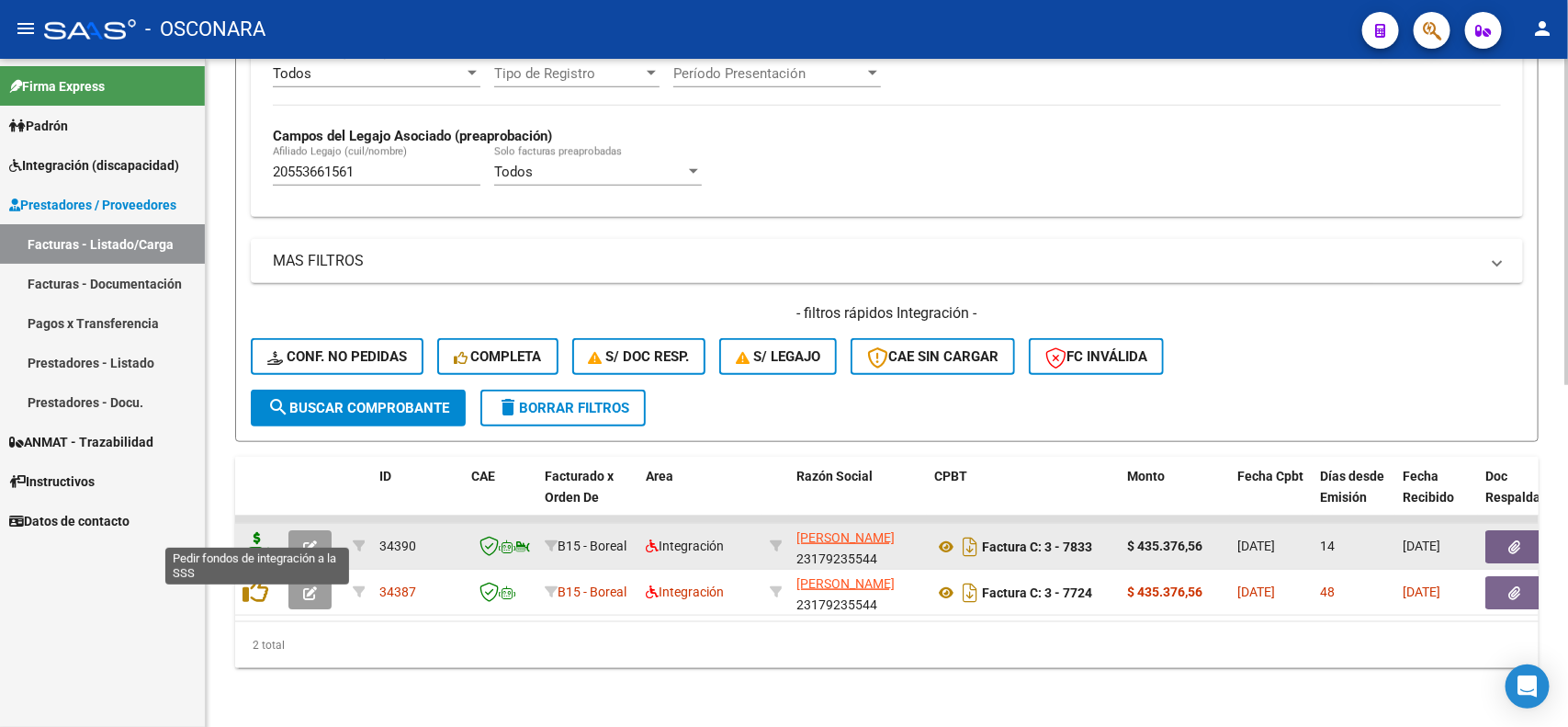
click at [260, 533] on icon at bounding box center [257, 545] width 29 height 26
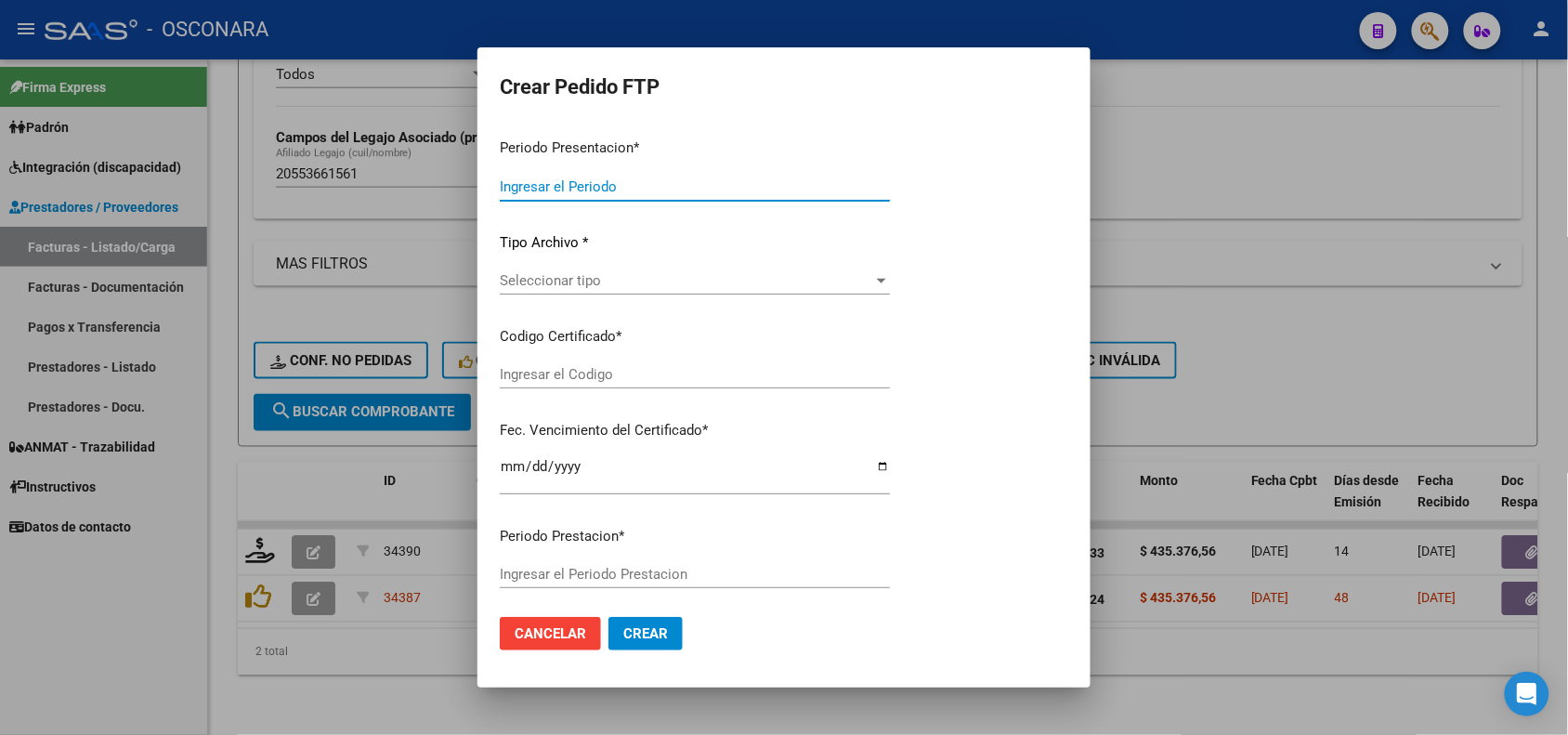
type input "202507"
type input "$ 435.376,56"
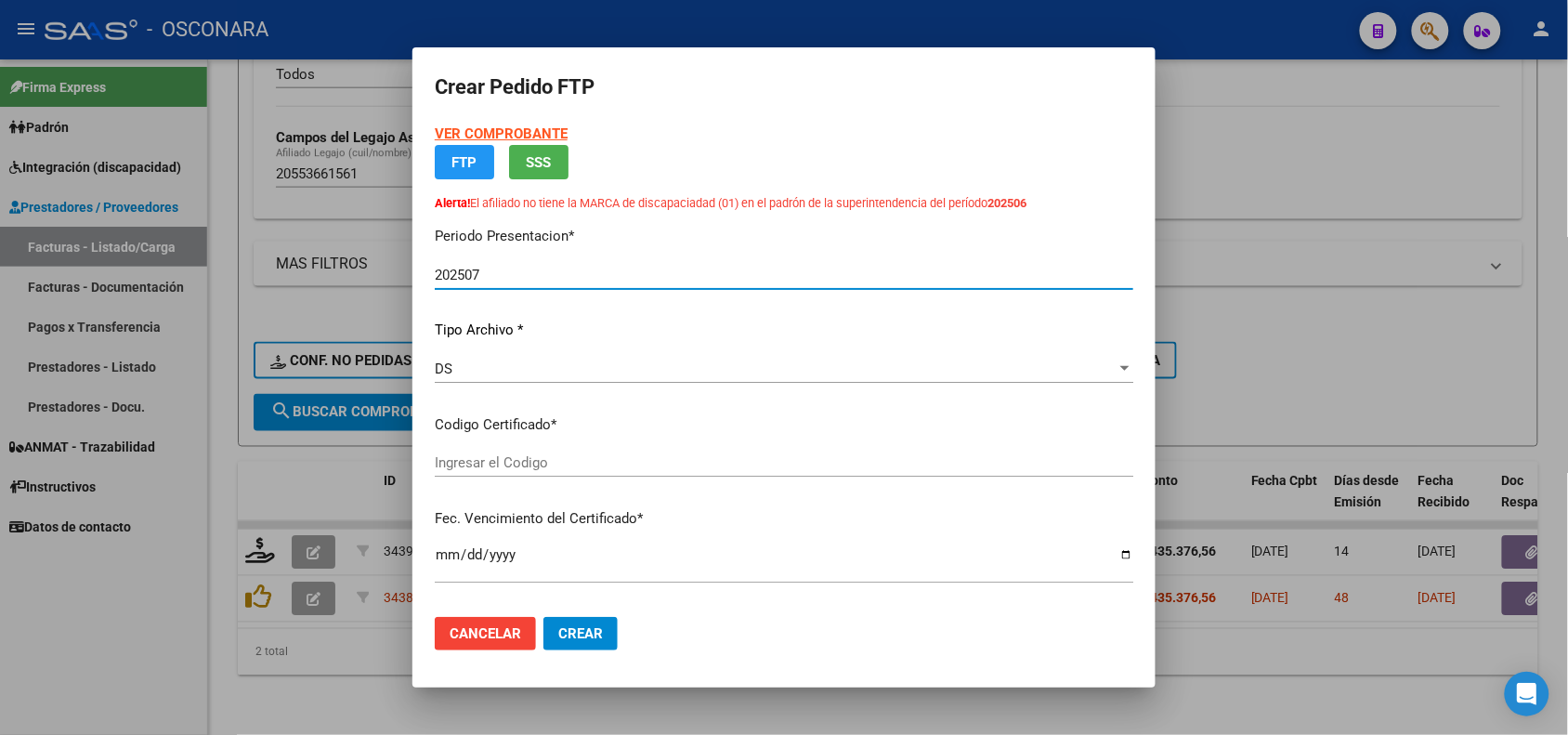
type input "ARG02-00055366156-20241221-20291221"
type input "[DATE]"
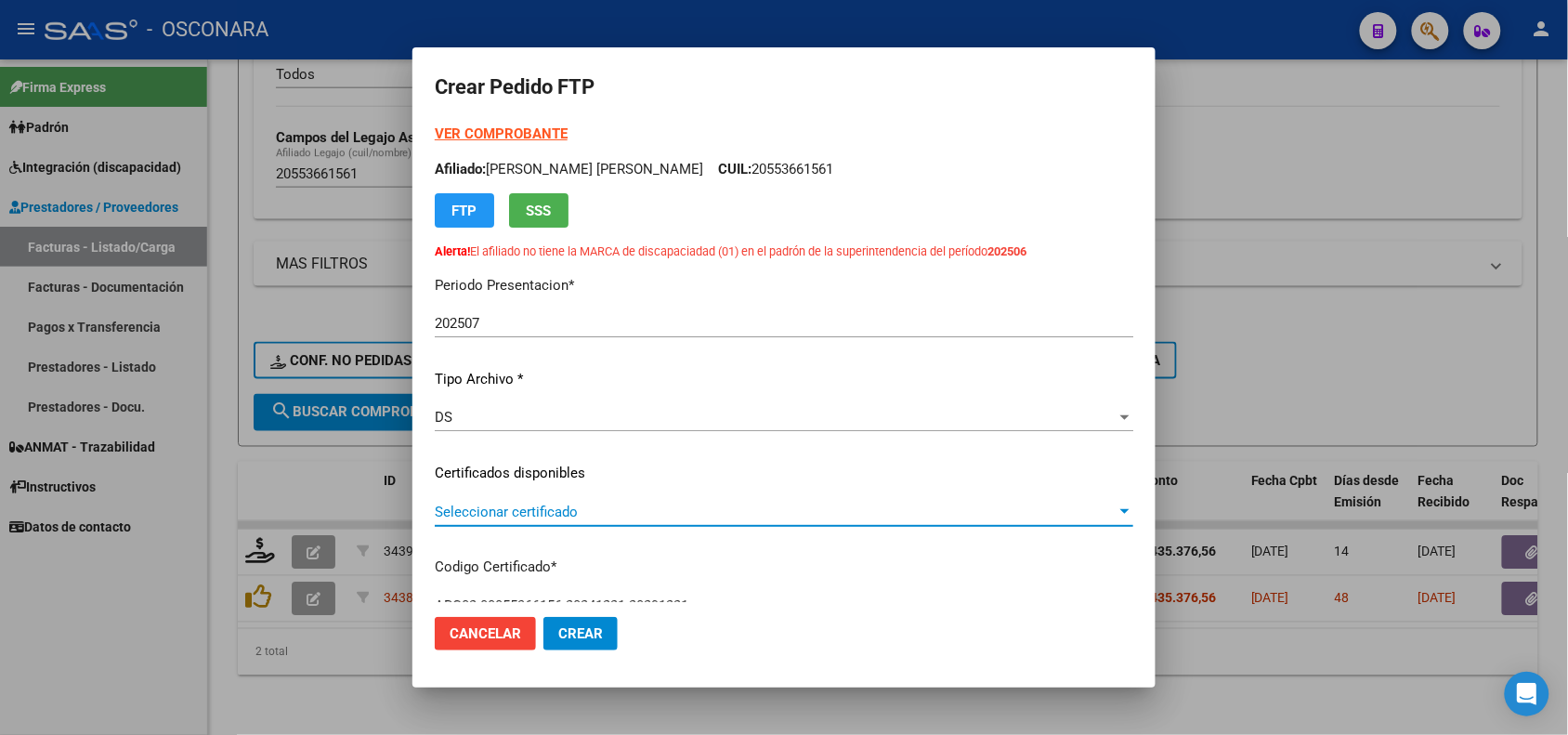
click at [578, 503] on span "Seleccionar certificado" at bounding box center [776, 511] width 682 height 17
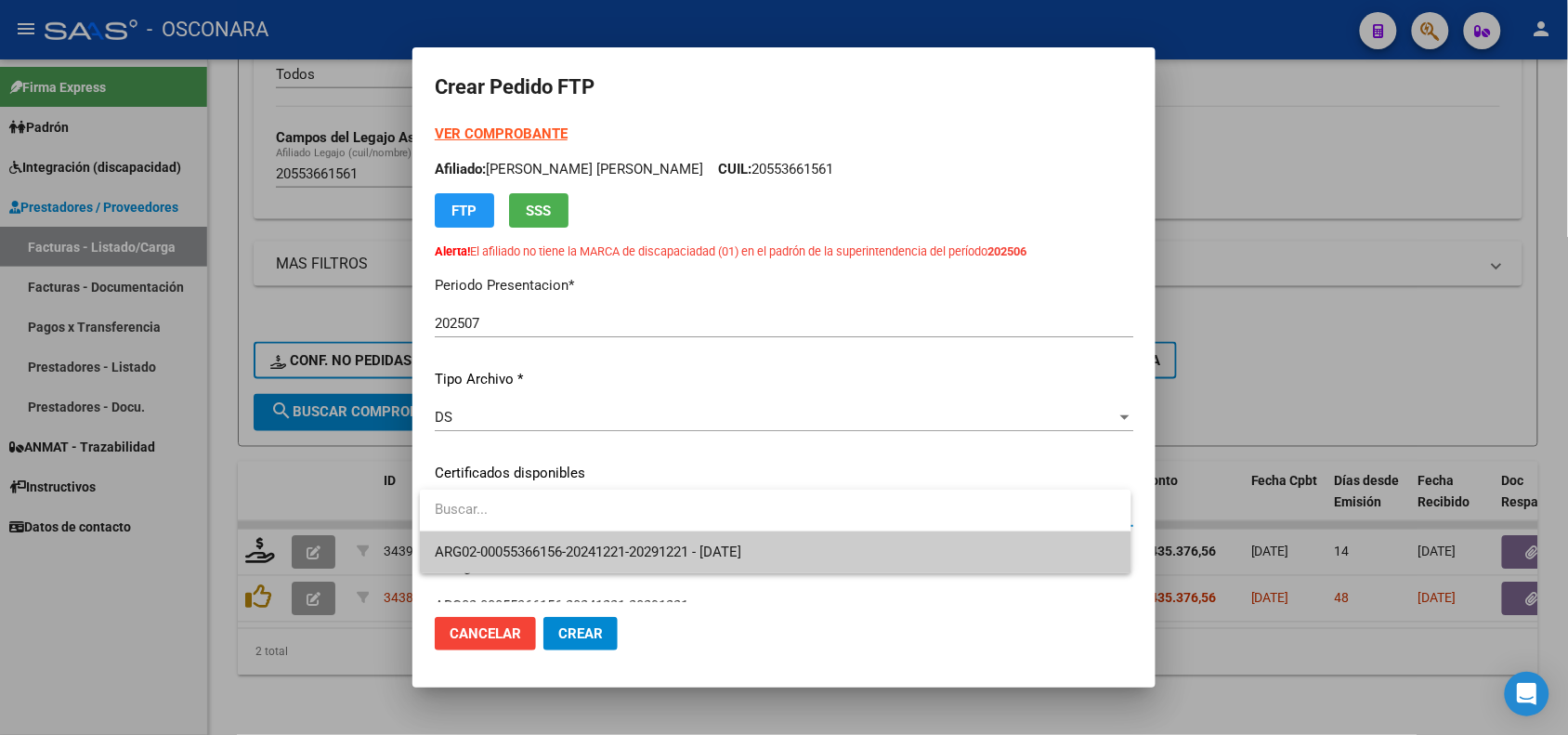
click at [599, 540] on span "ARG02-00055366156-20241221-20291221 - [DATE]" at bounding box center [775, 552] width 681 height 42
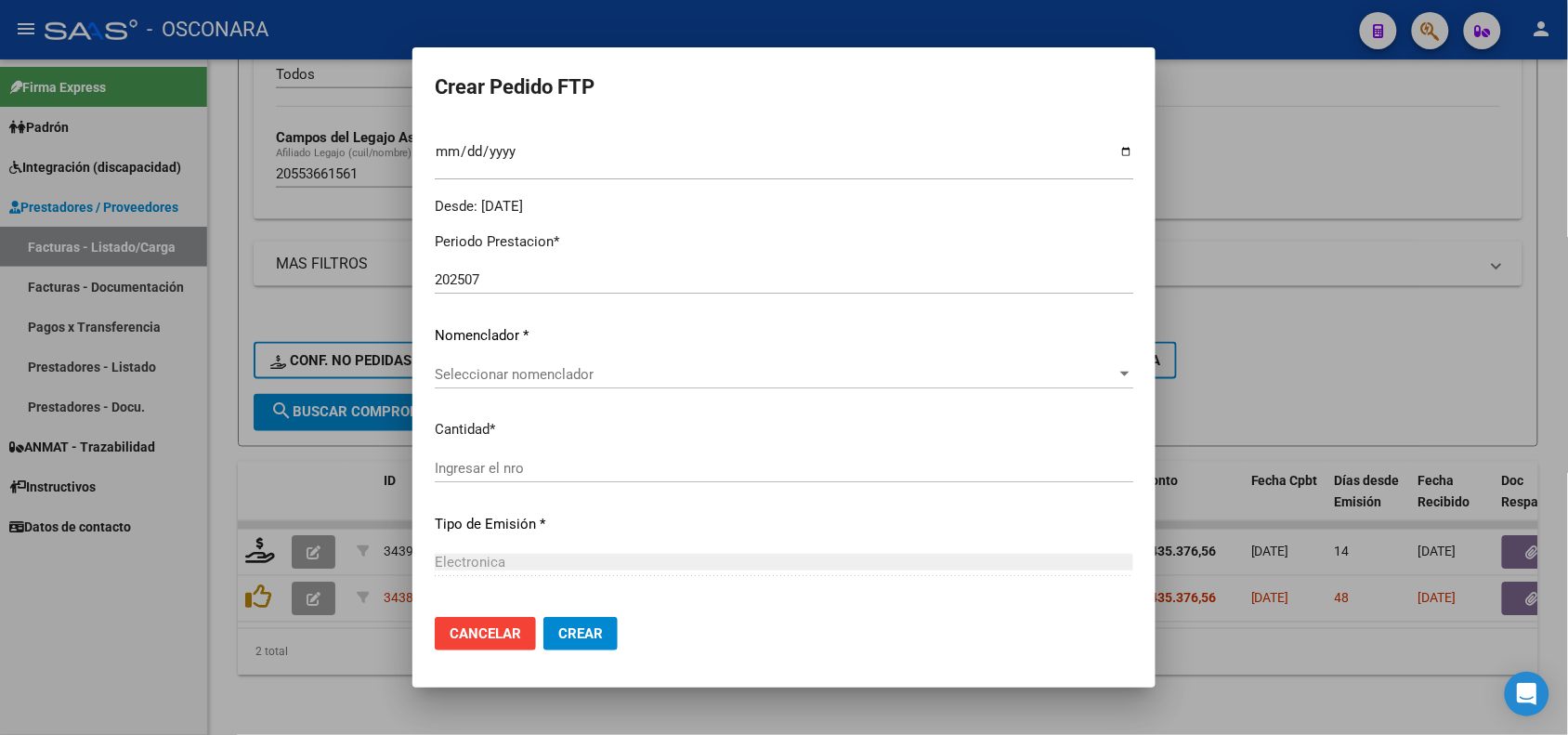
scroll to position [581, 0]
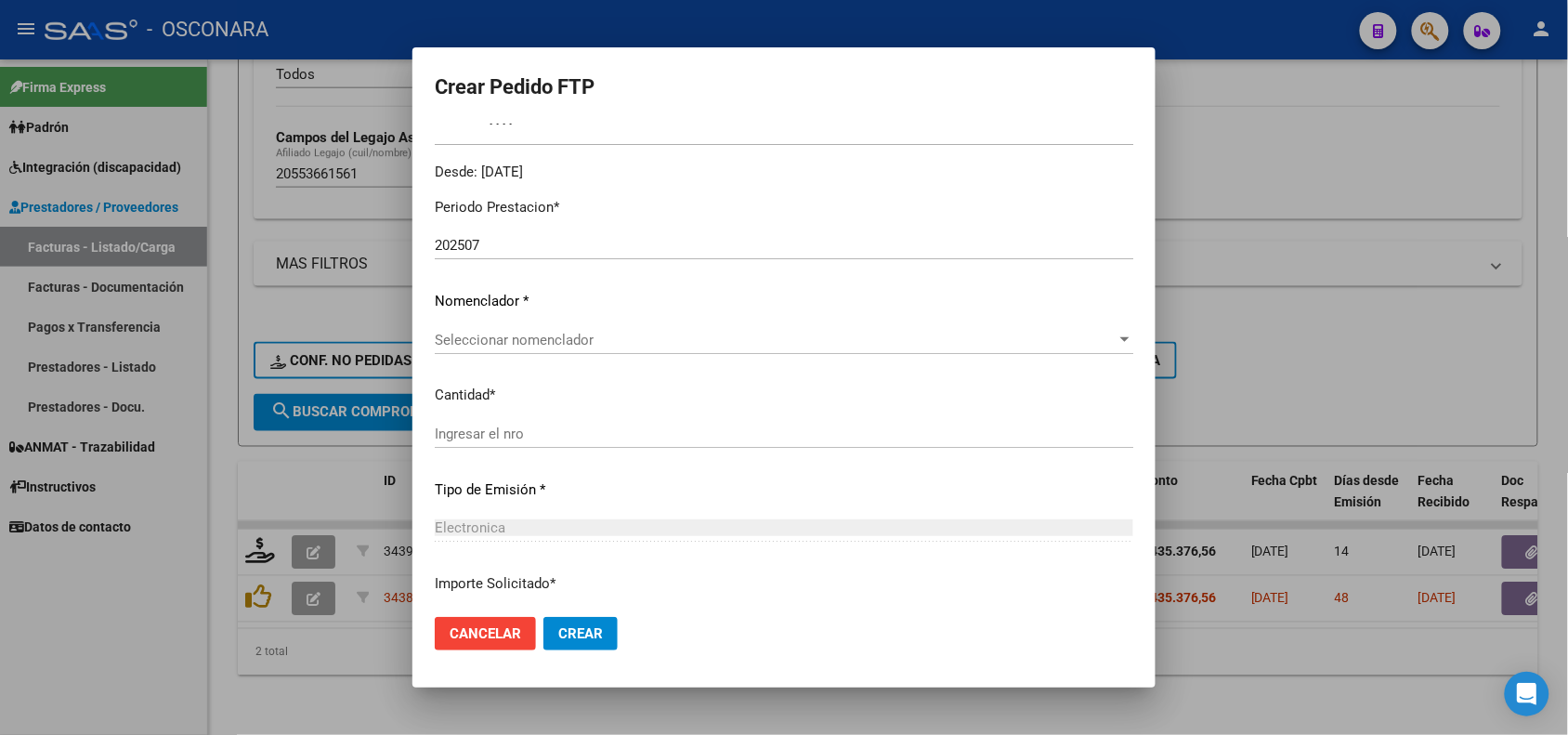
click at [614, 340] on span "Seleccionar nomenclador" at bounding box center [776, 340] width 682 height 17
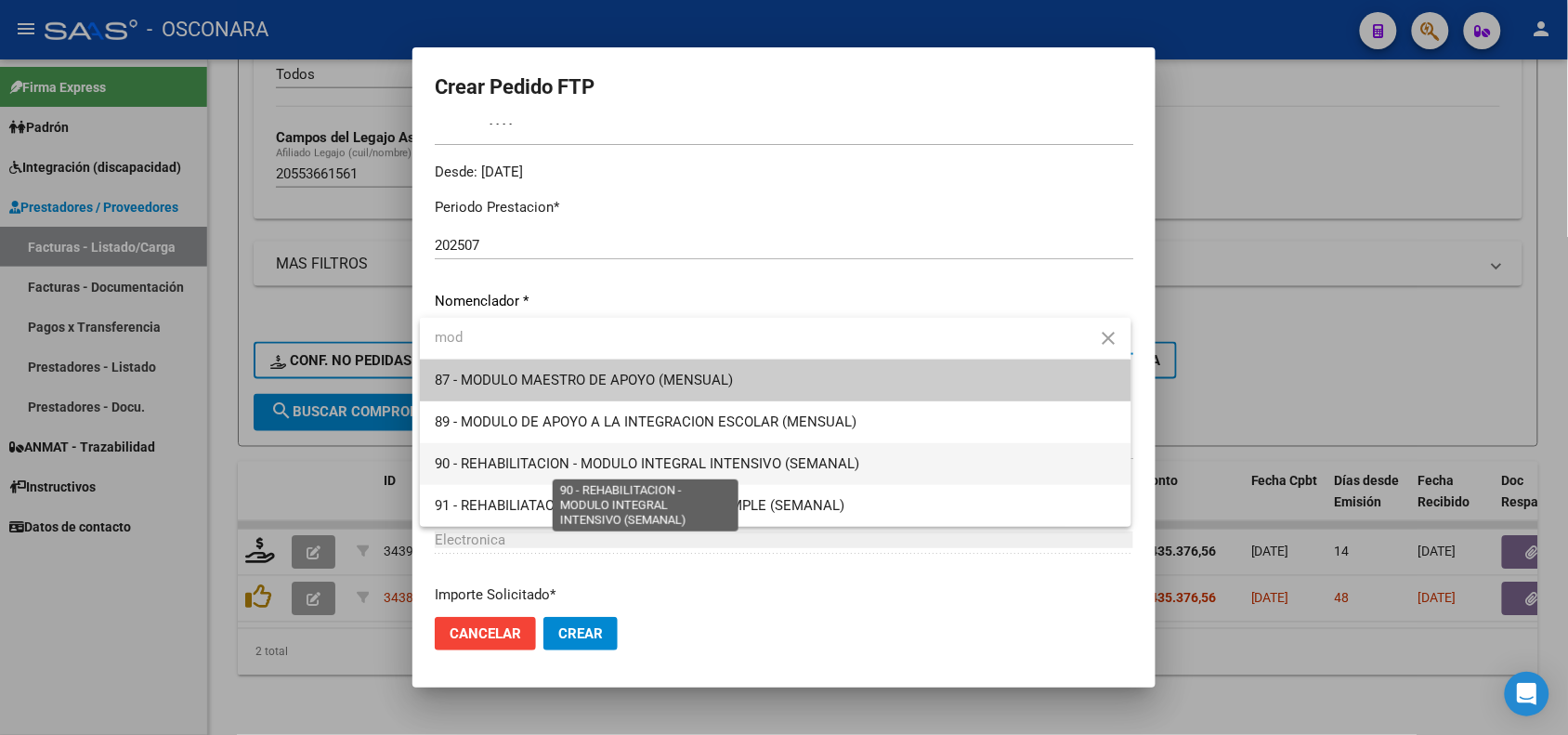
type input "mod"
click at [656, 457] on span "90 - REHABILITACION - MODULO INTEGRAL INTENSIVO (SEMANAL)" at bounding box center [647, 463] width 425 height 17
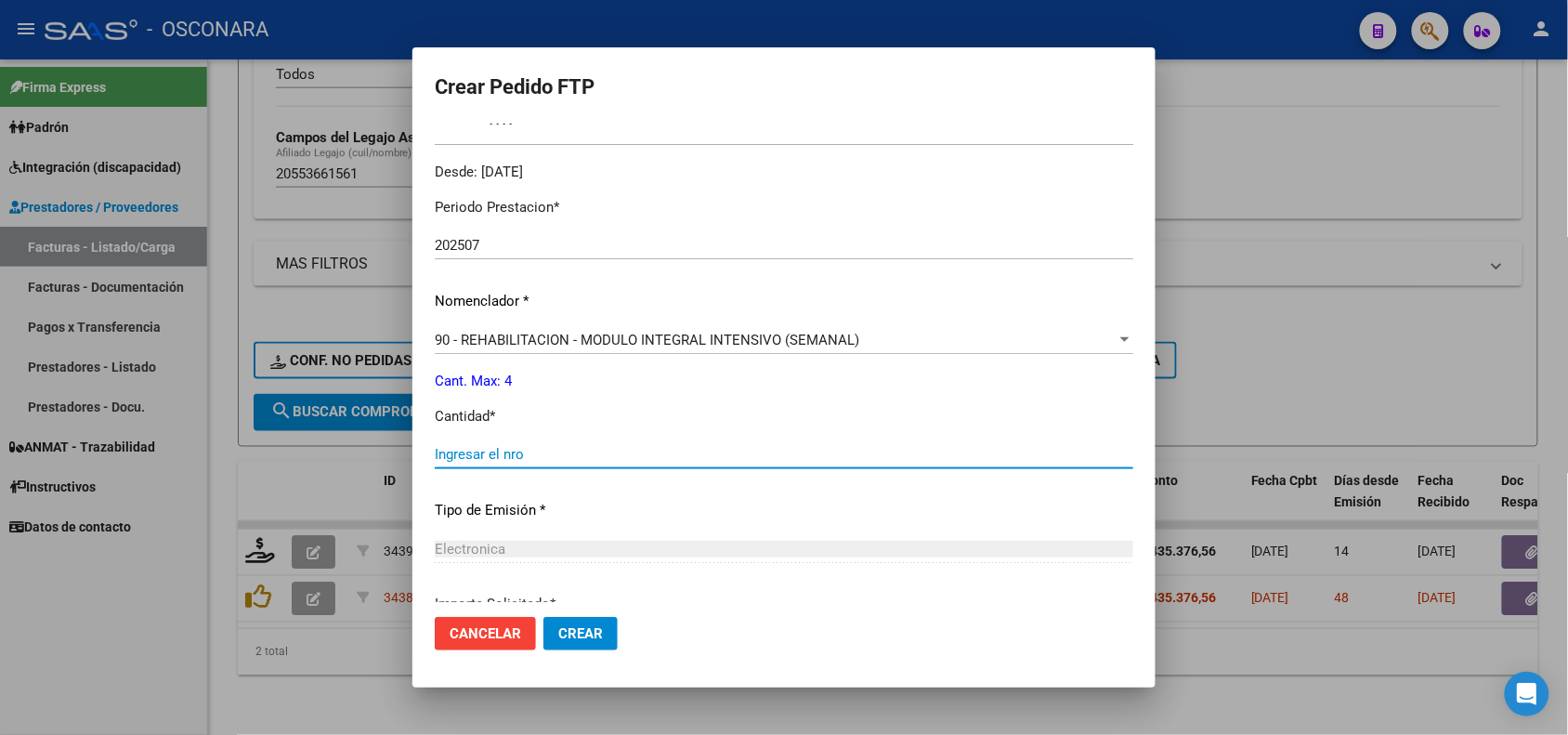
click at [656, 457] on input "Ingresar el nro" at bounding box center [784, 454] width 699 height 17
type input "4"
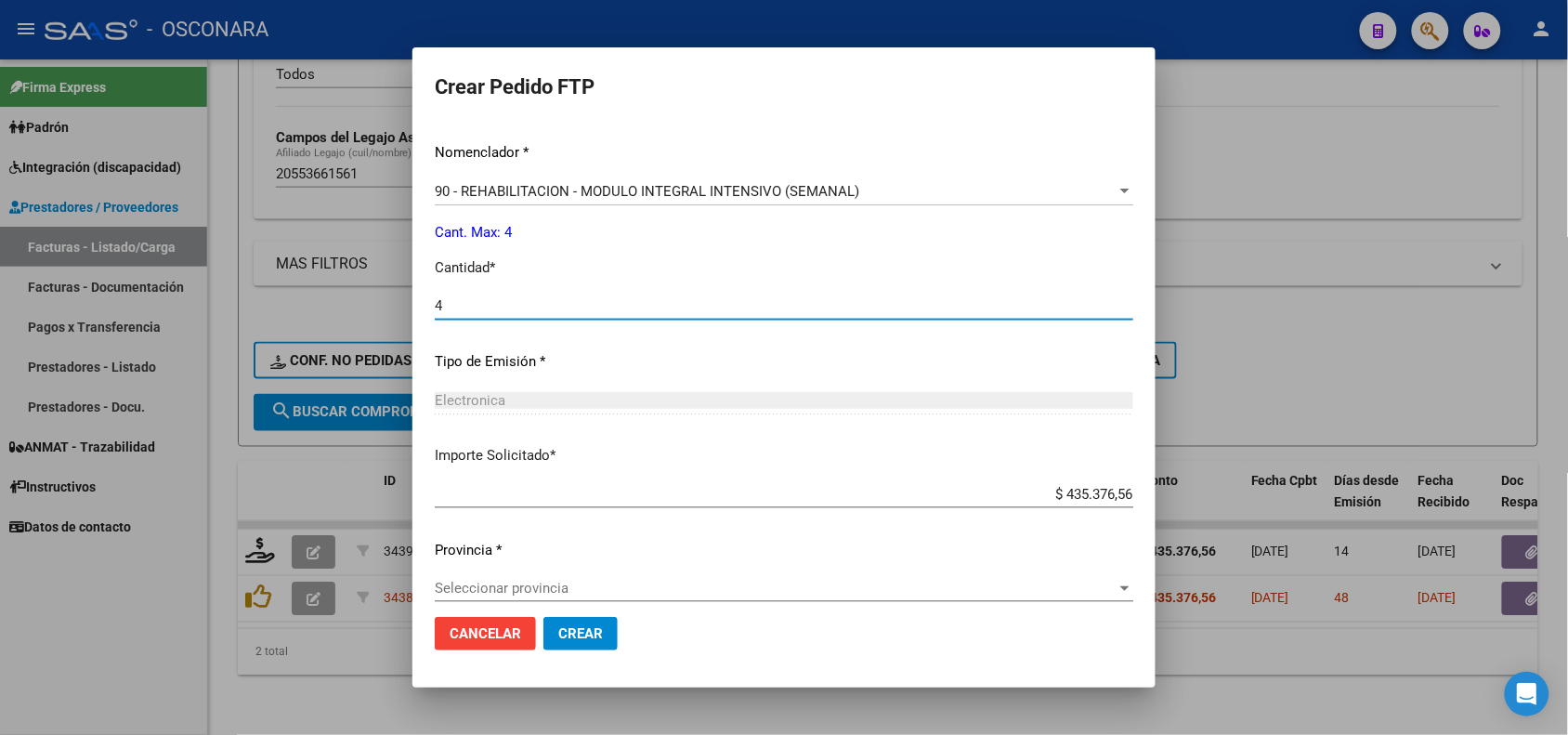
scroll to position [747, 0]
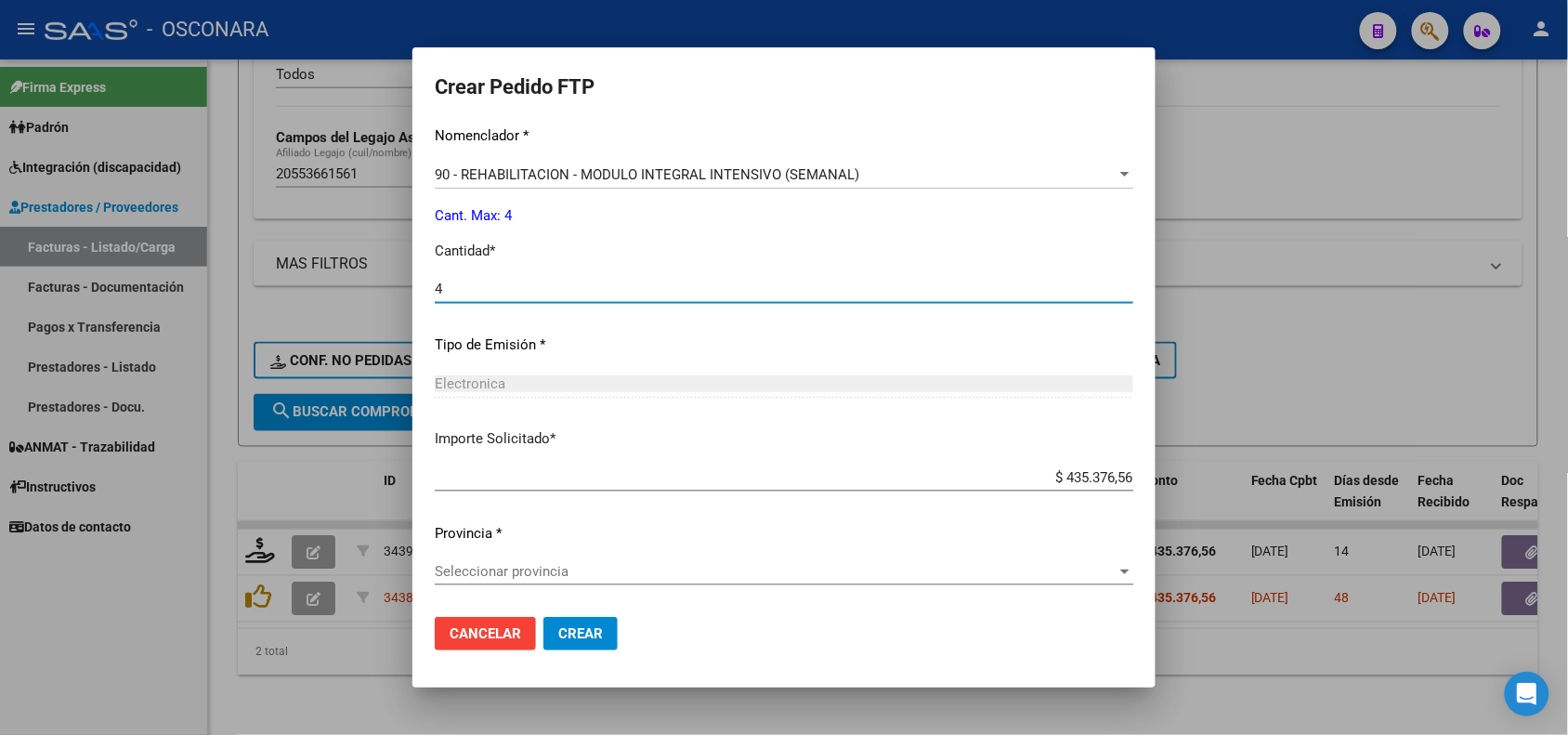
click at [583, 568] on span "Seleccionar provincia" at bounding box center [776, 571] width 682 height 17
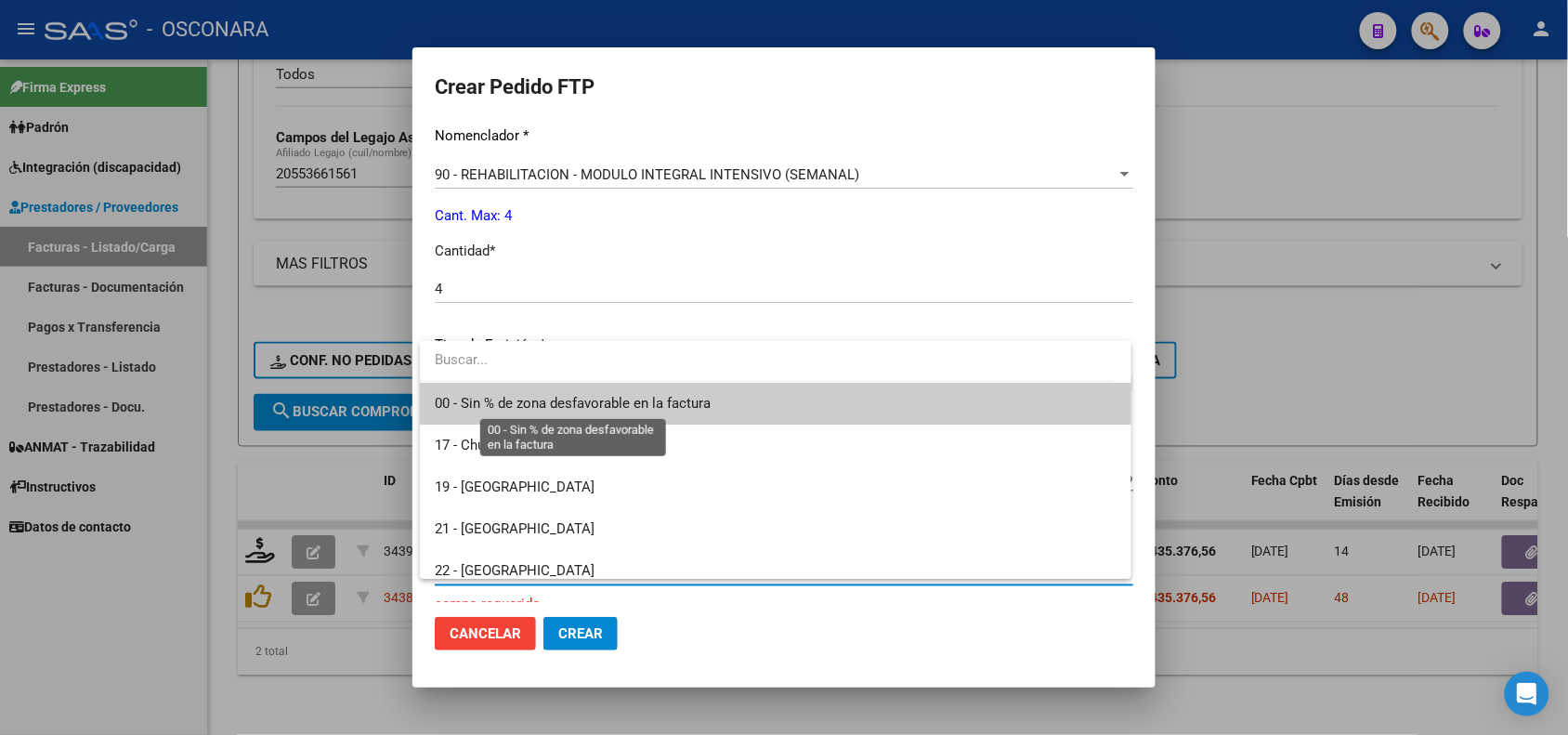
click at [535, 400] on span "00 - Sin % de zona desfavorable en la factura" at bounding box center [572, 403] width 275 height 17
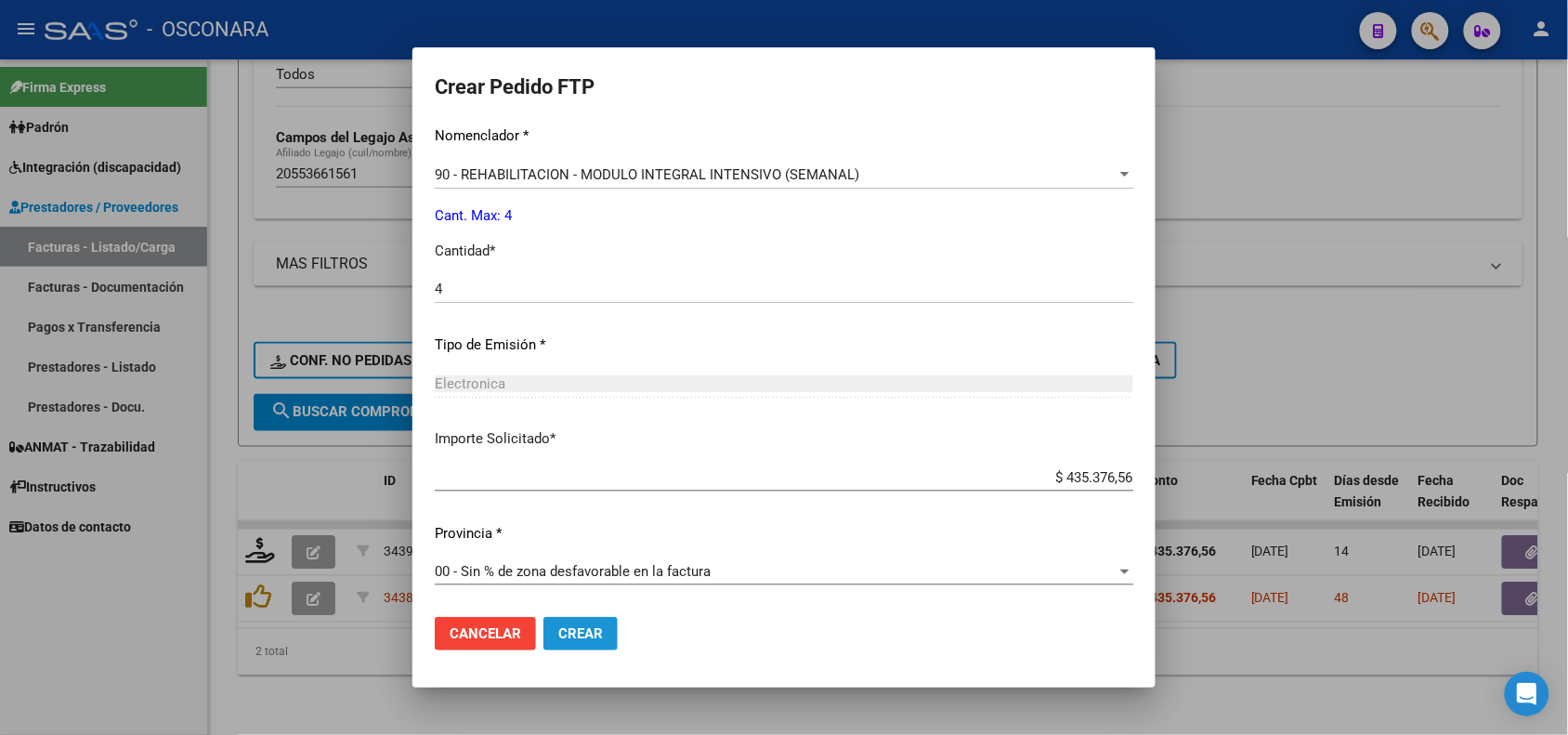
click at [587, 633] on span "Crear" at bounding box center [581, 633] width 45 height 17
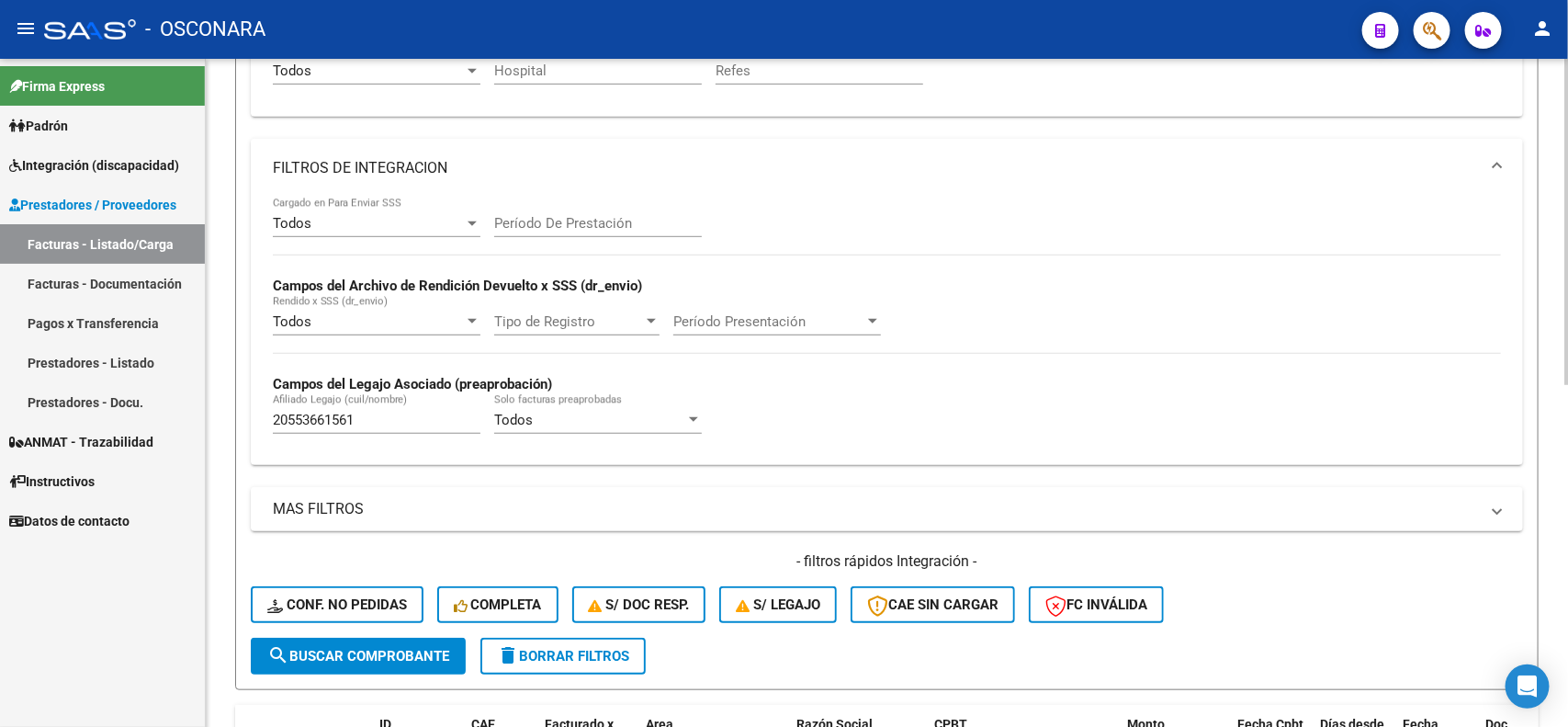
scroll to position [355, 0]
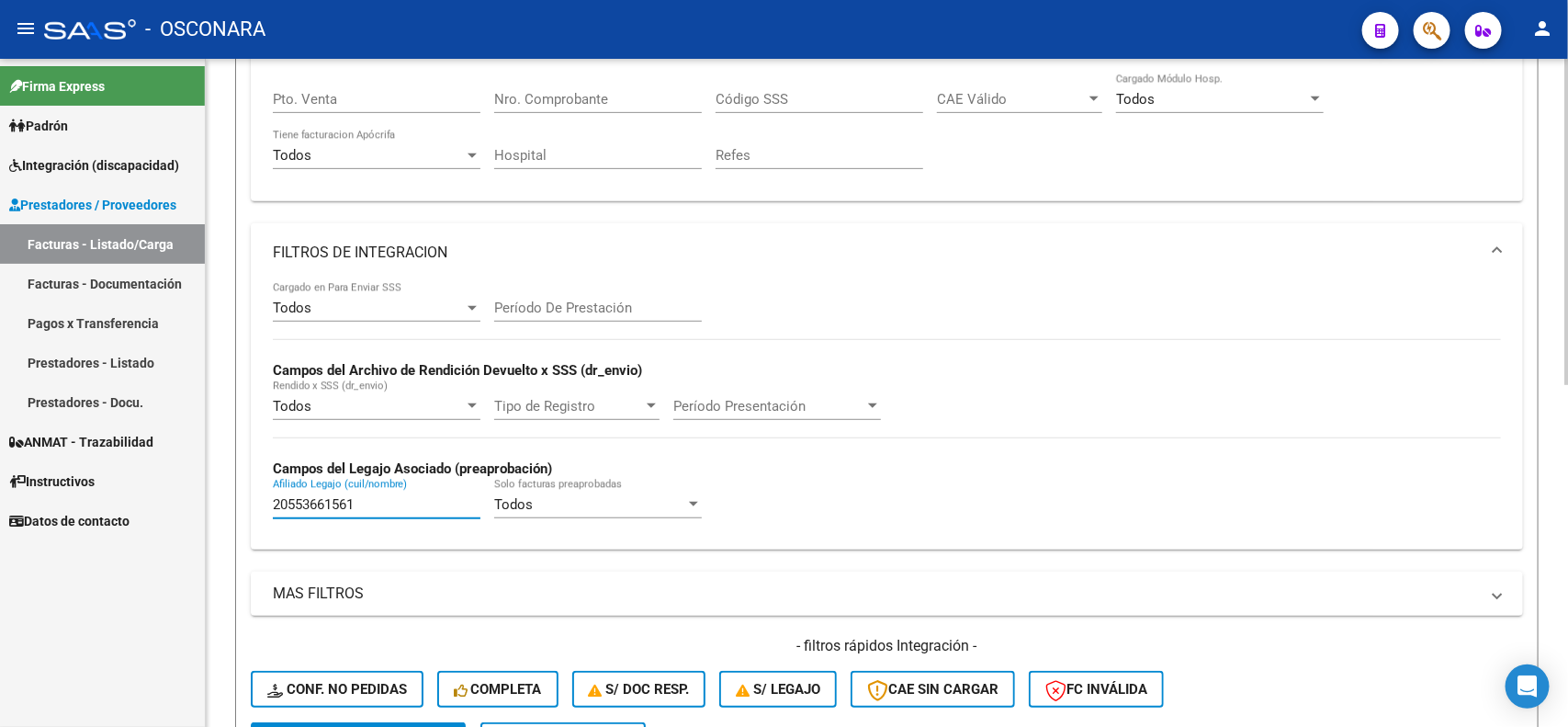
click at [358, 497] on input "20553661561" at bounding box center [376, 505] width 208 height 16
paste input "25218636"
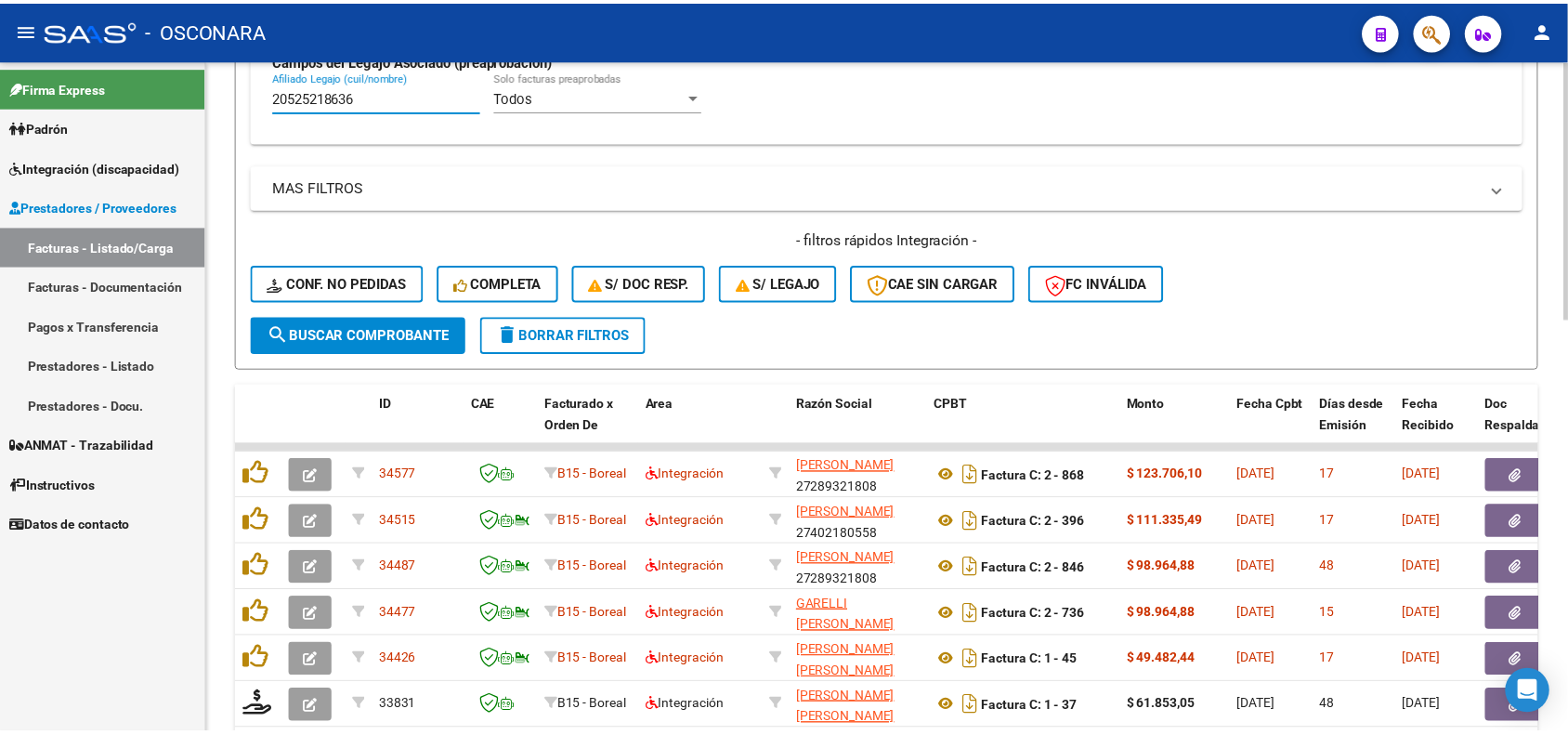
scroll to position [824, 0]
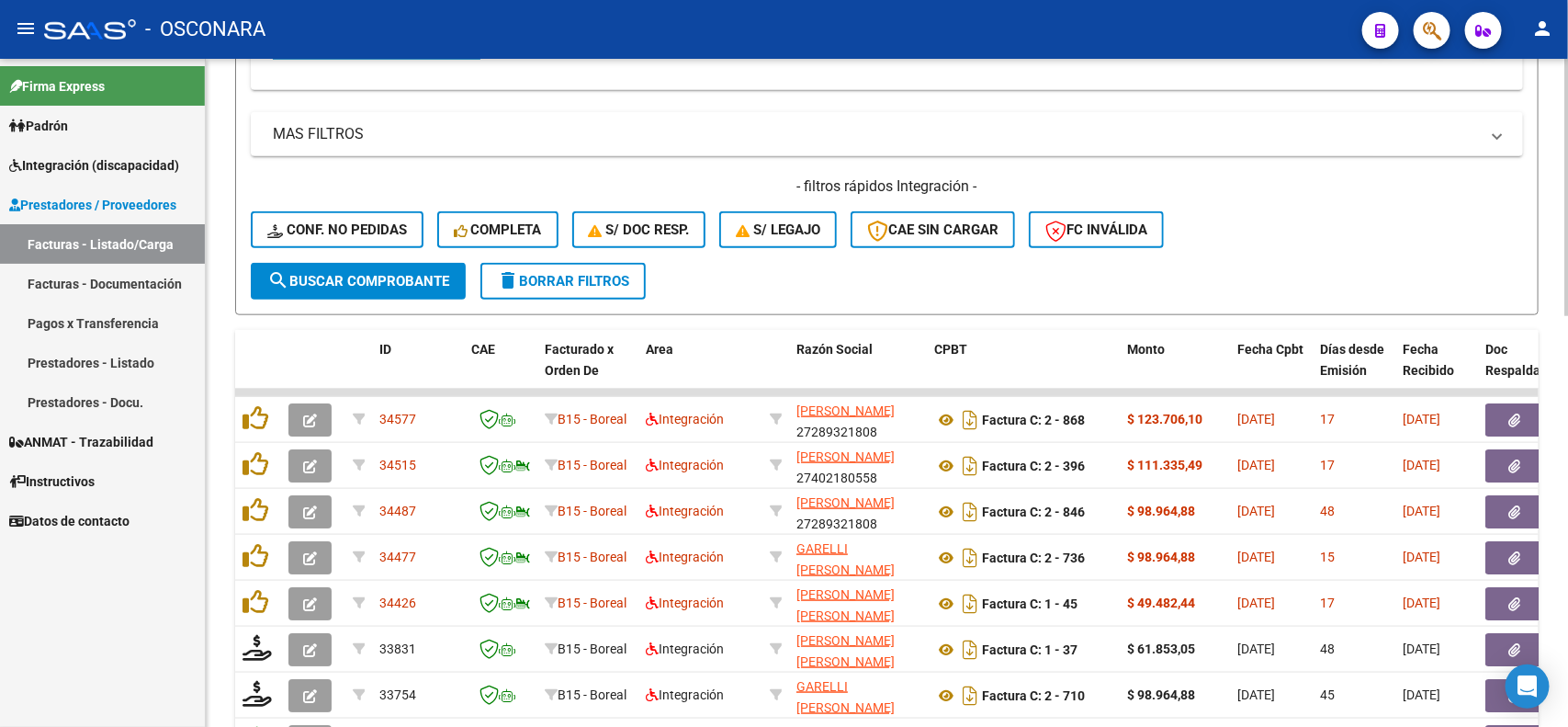
type input "20525218636"
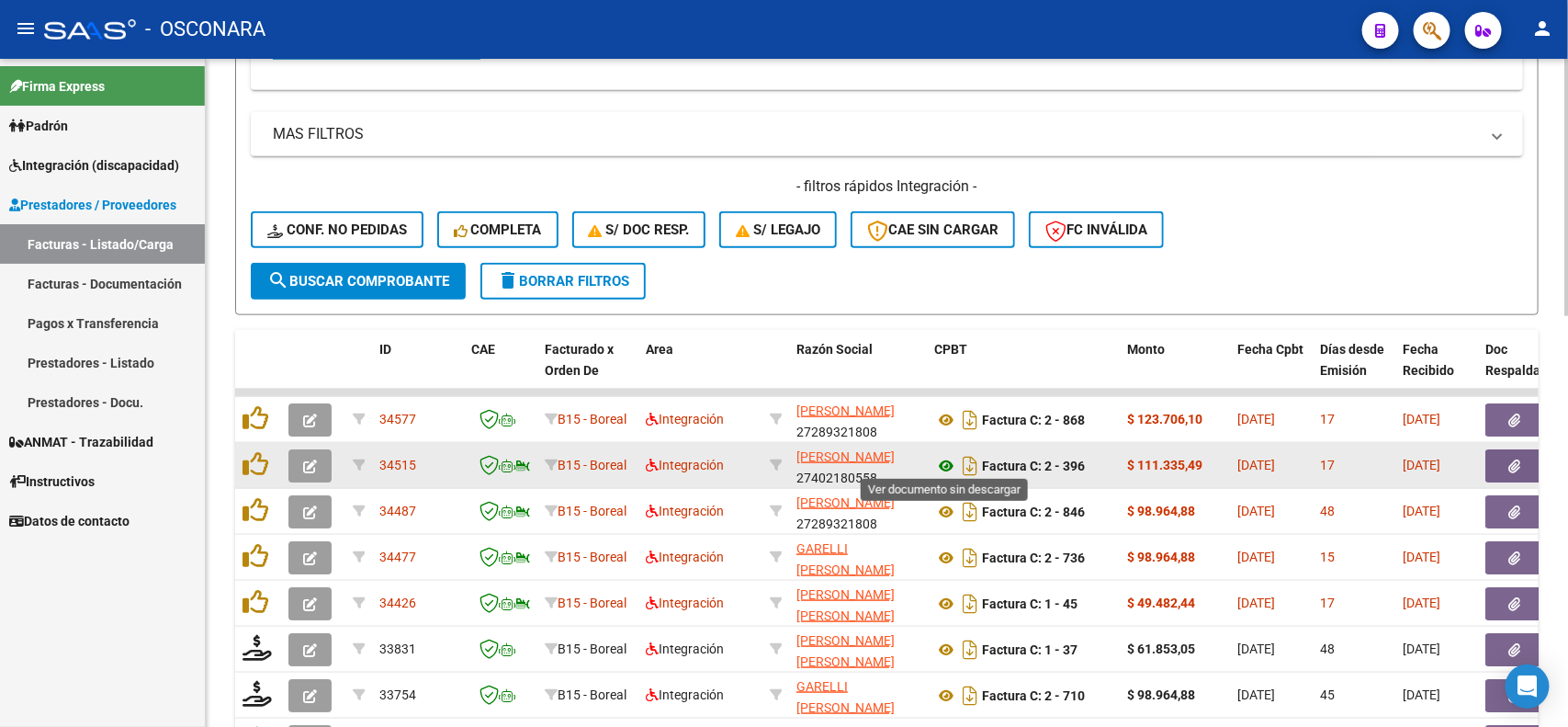
click at [952, 462] on icon at bounding box center [946, 466] width 24 height 22
click at [945, 459] on icon at bounding box center [946, 466] width 24 height 22
click at [1514, 459] on icon "button" at bounding box center [1515, 466] width 12 height 14
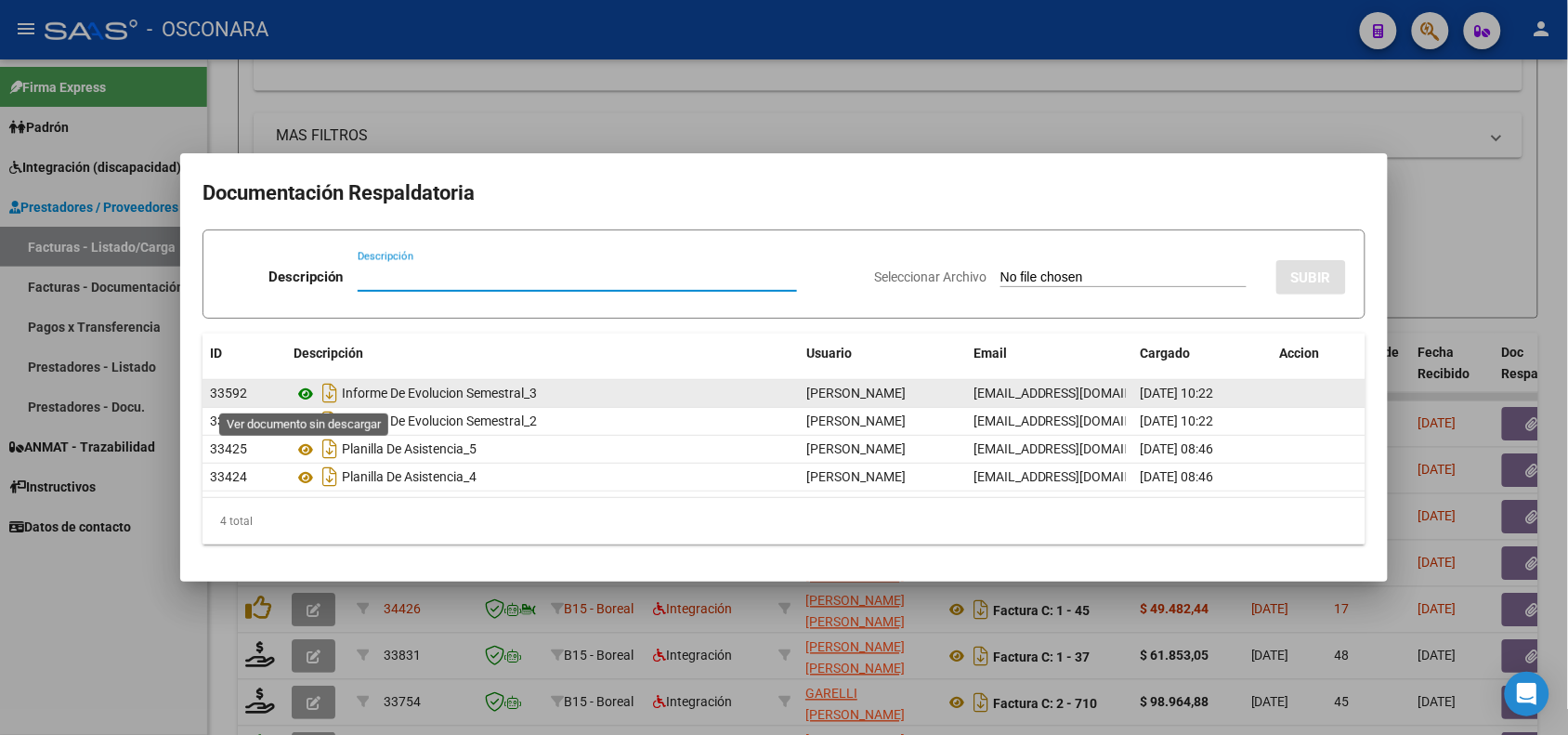
click at [308, 393] on icon at bounding box center [306, 394] width 24 height 22
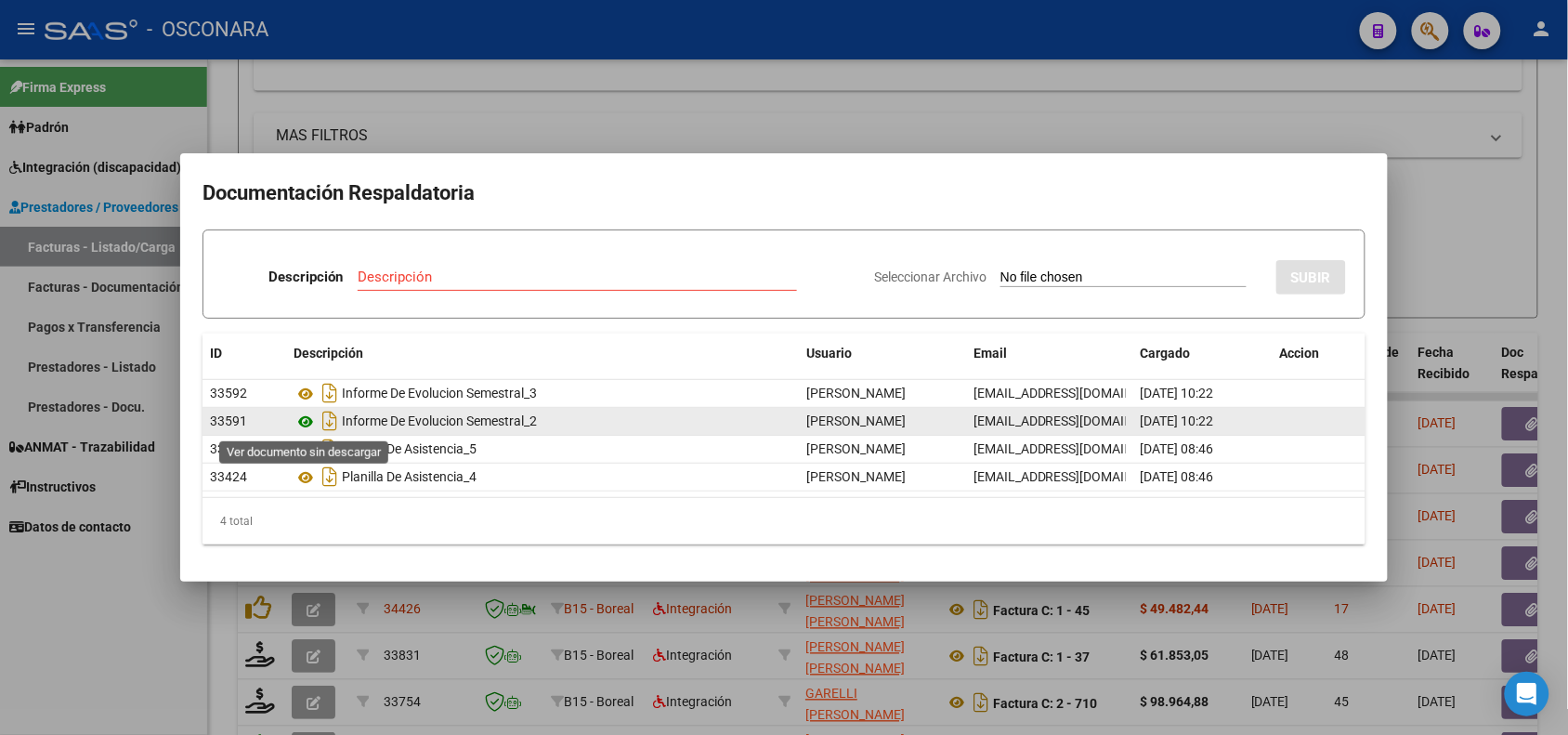
click at [304, 418] on icon at bounding box center [306, 421] width 24 height 22
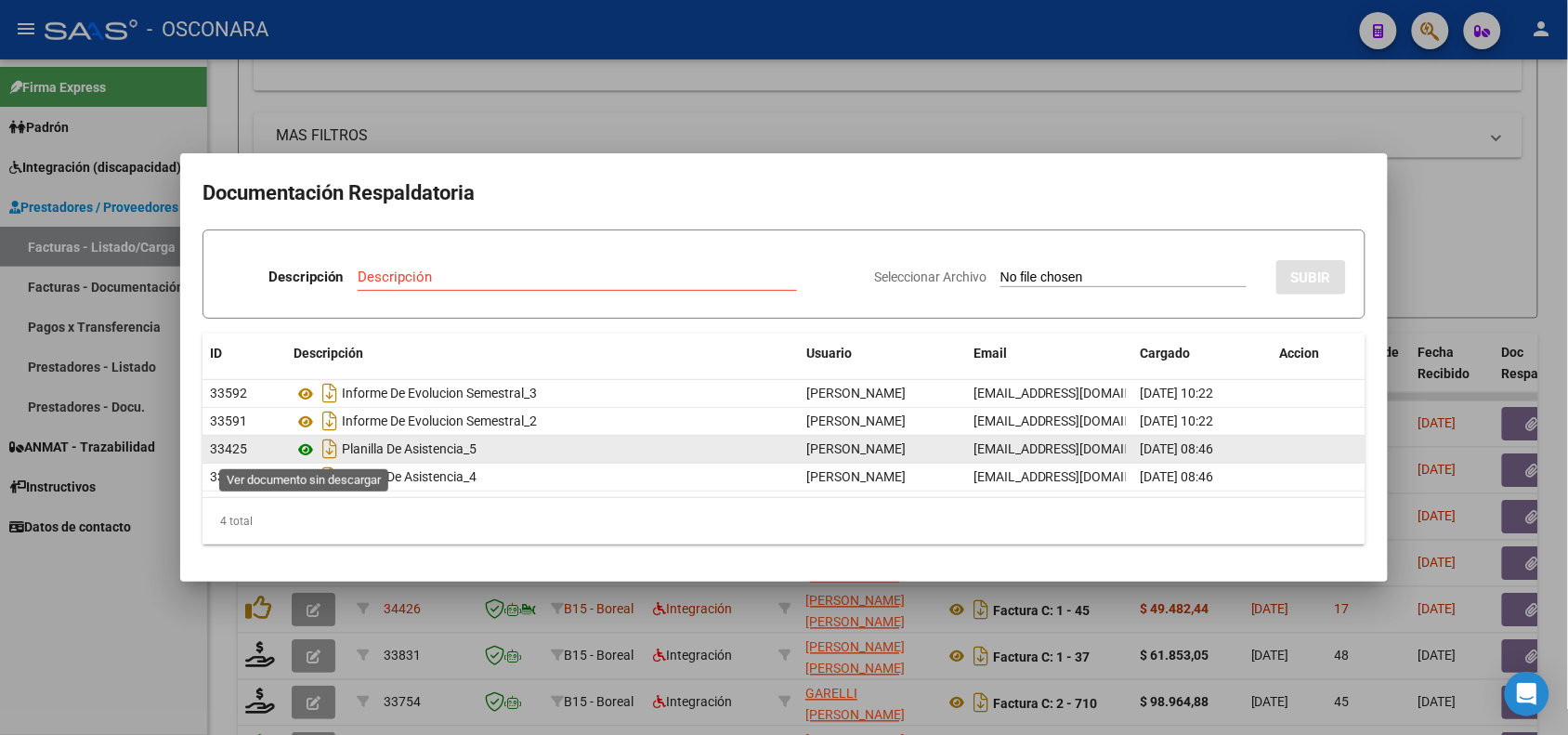
click at [304, 454] on icon at bounding box center [306, 450] width 24 height 22
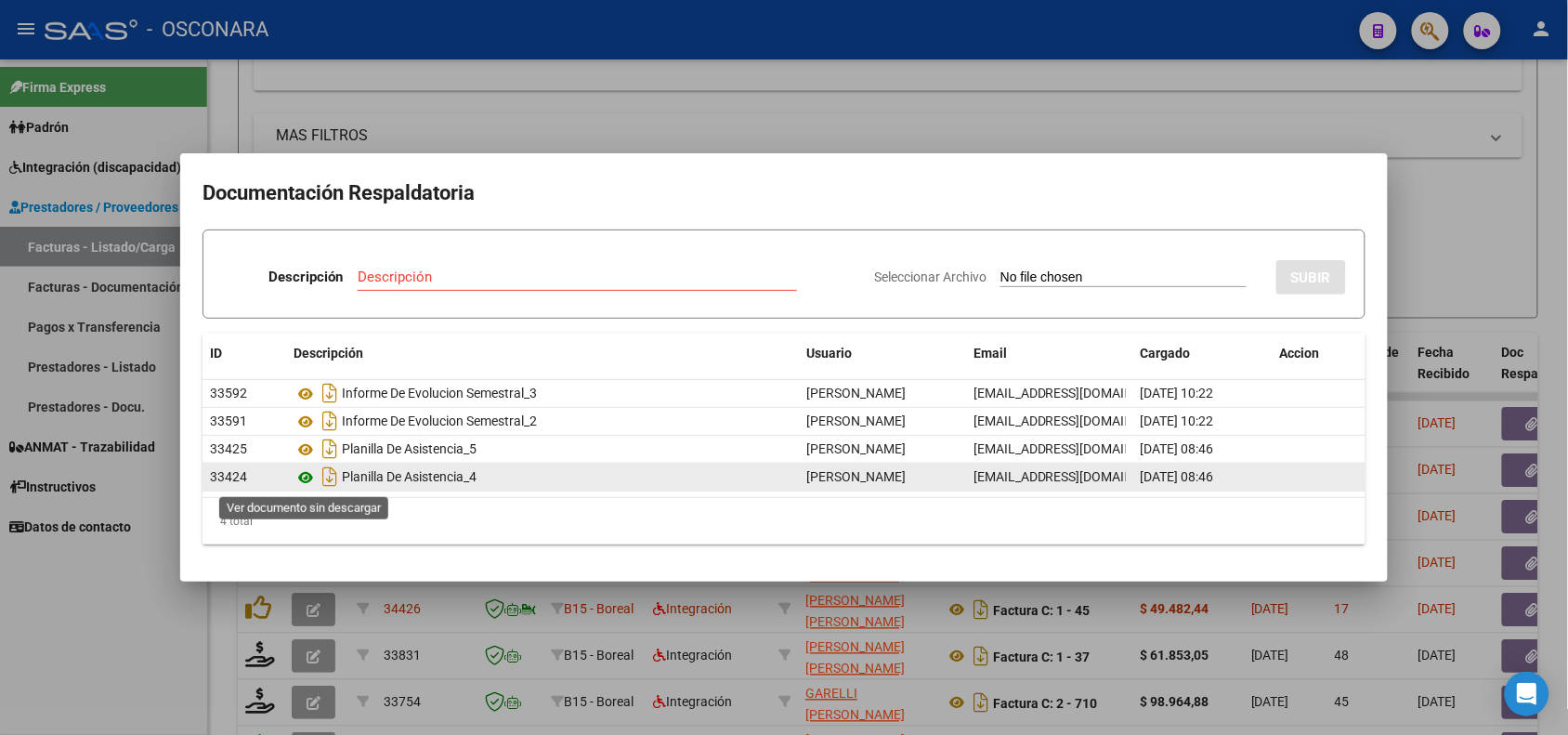
click at [309, 480] on icon at bounding box center [306, 477] width 24 height 22
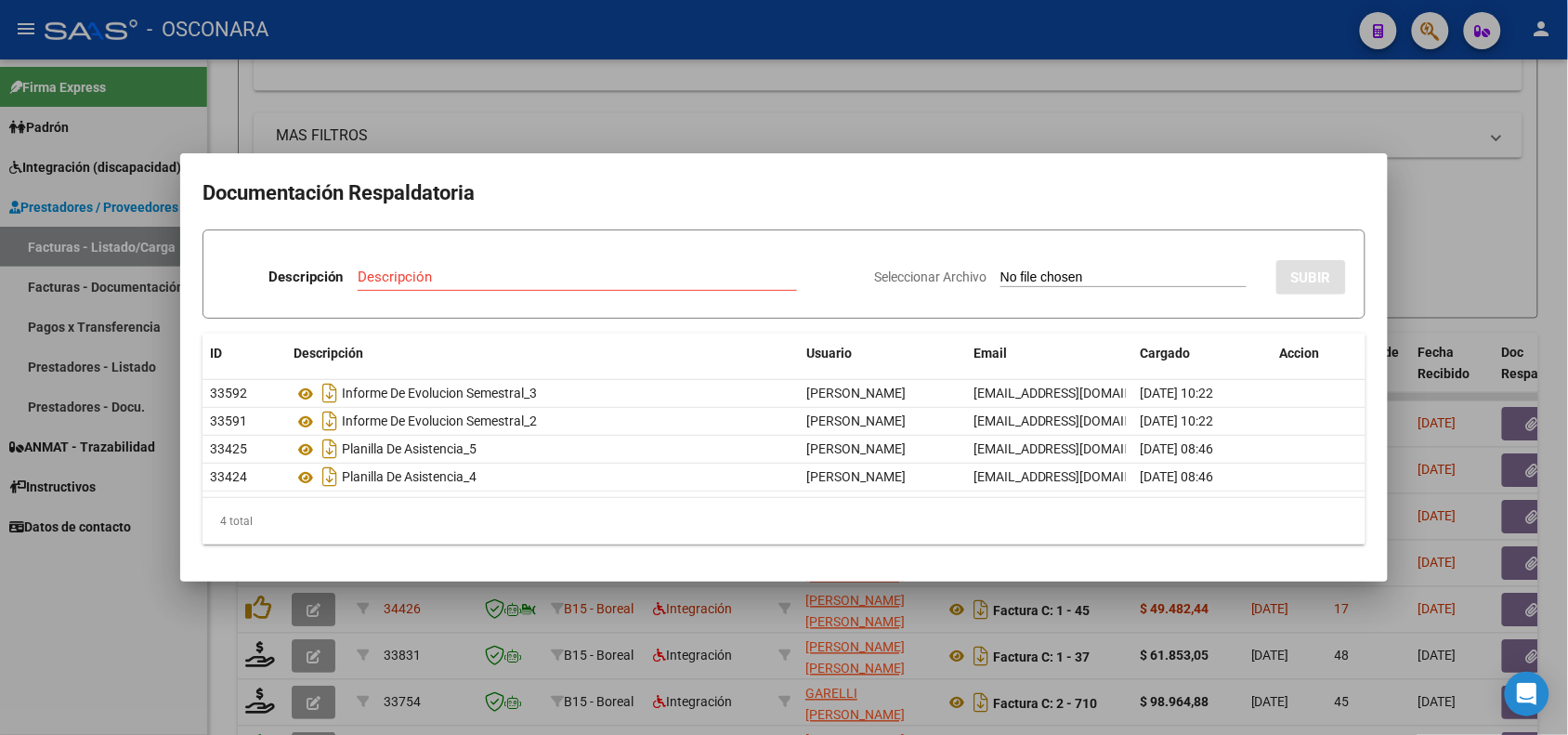
click at [1293, 123] on div at bounding box center [784, 368] width 1568 height 735
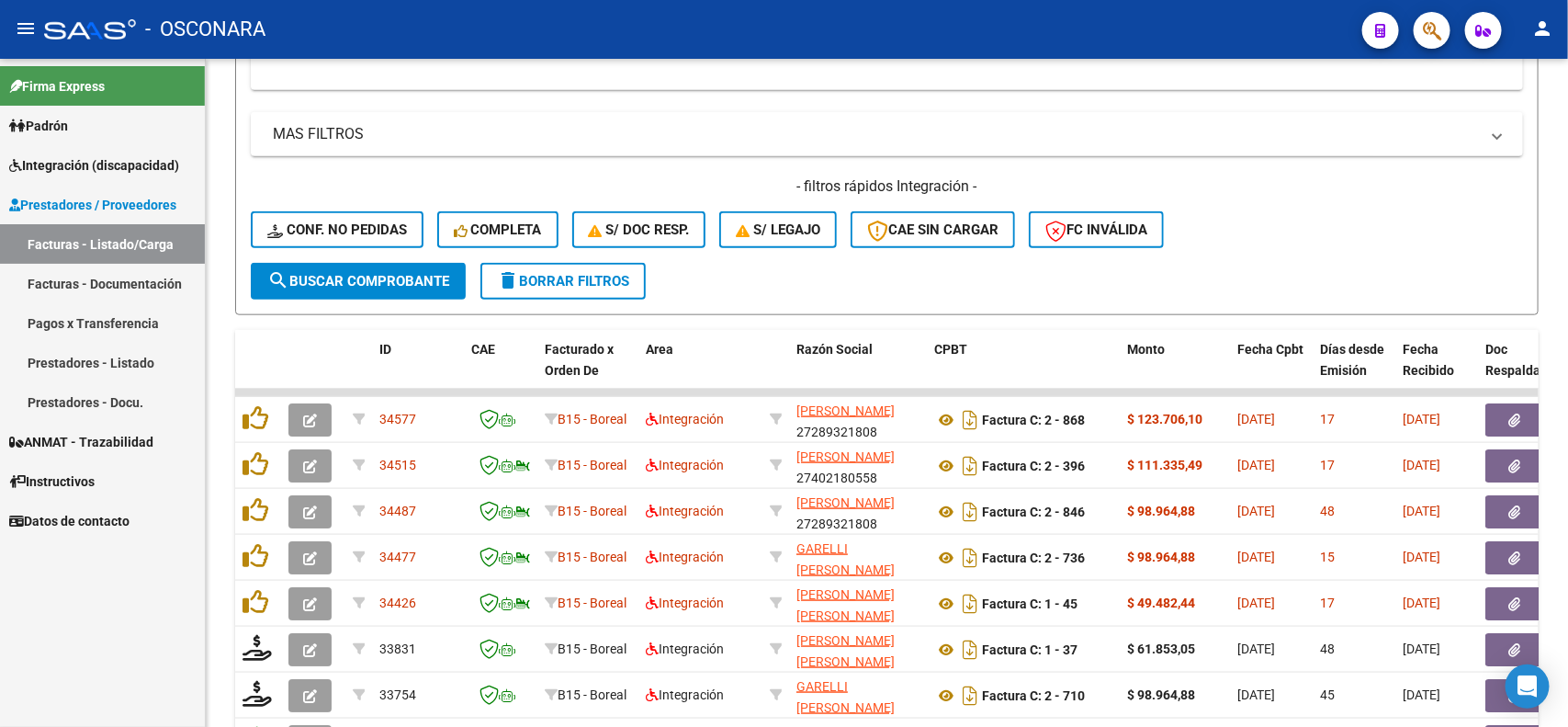
click at [1426, 25] on icon "button" at bounding box center [1432, 31] width 18 height 21
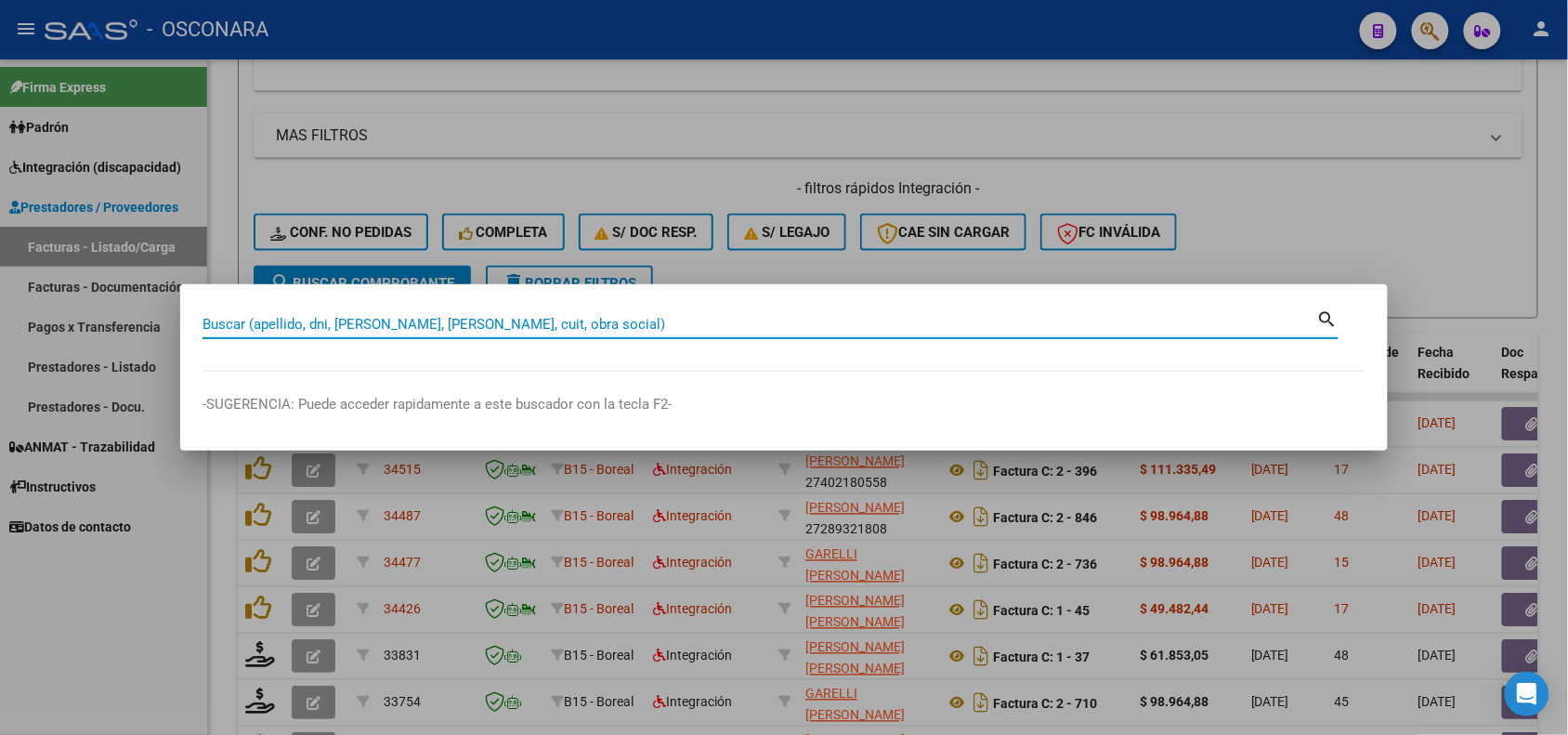
paste input "20525218636"
type input "20525218636"
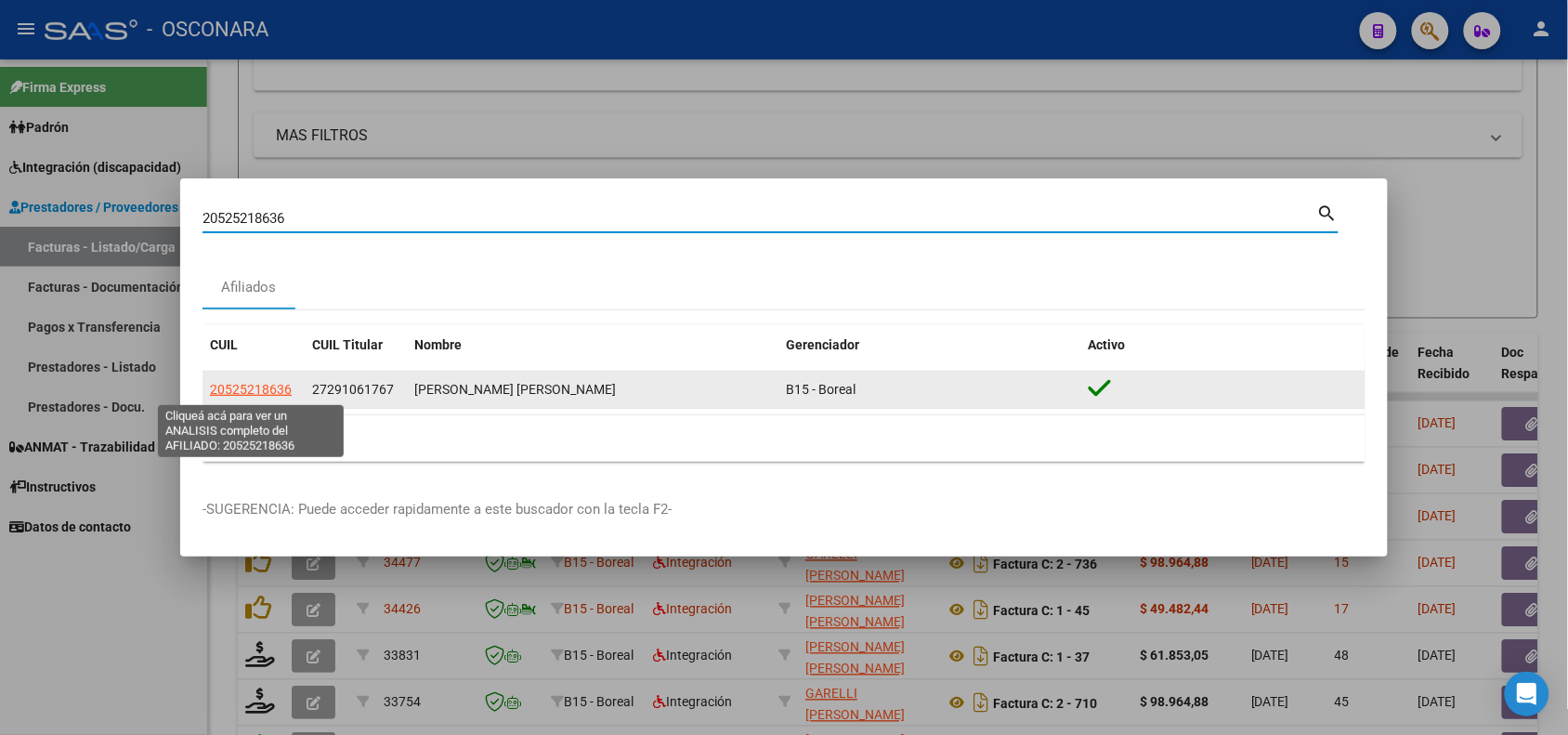
click at [289, 391] on span "20525218636" at bounding box center [251, 389] width 82 height 15
type textarea "20525218636"
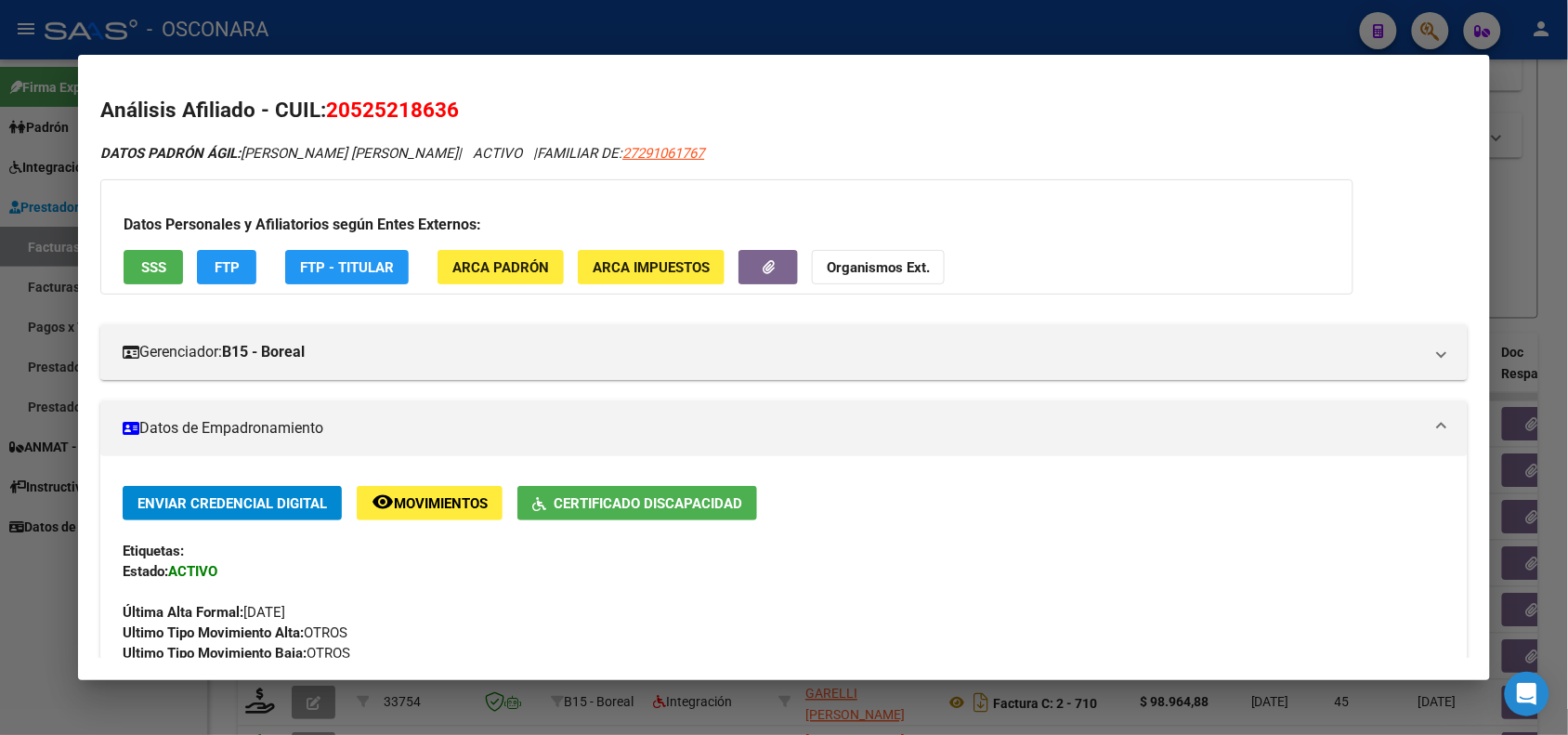
click at [142, 263] on span "SSS" at bounding box center [154, 267] width 25 height 17
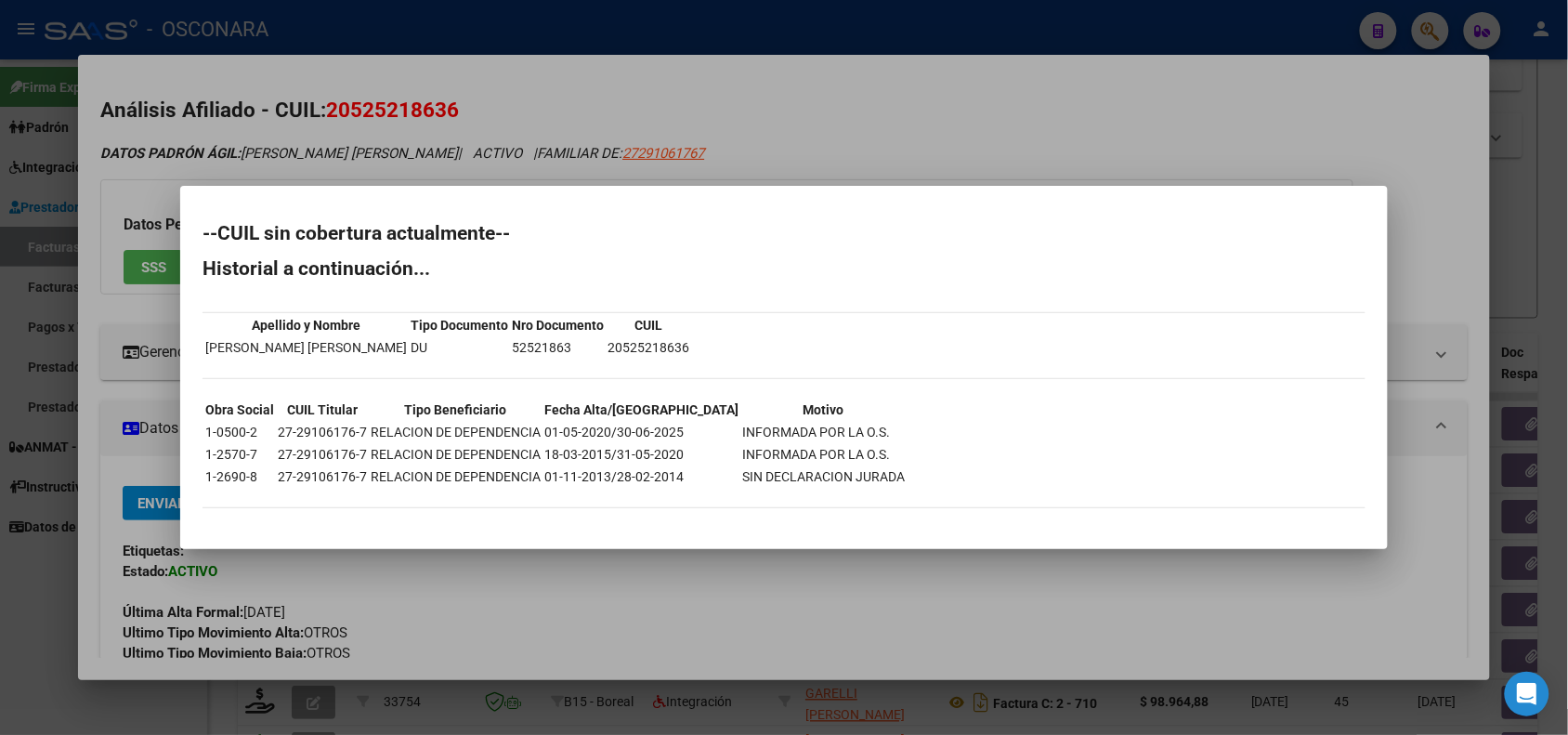
click at [341, 103] on div at bounding box center [784, 368] width 1568 height 735
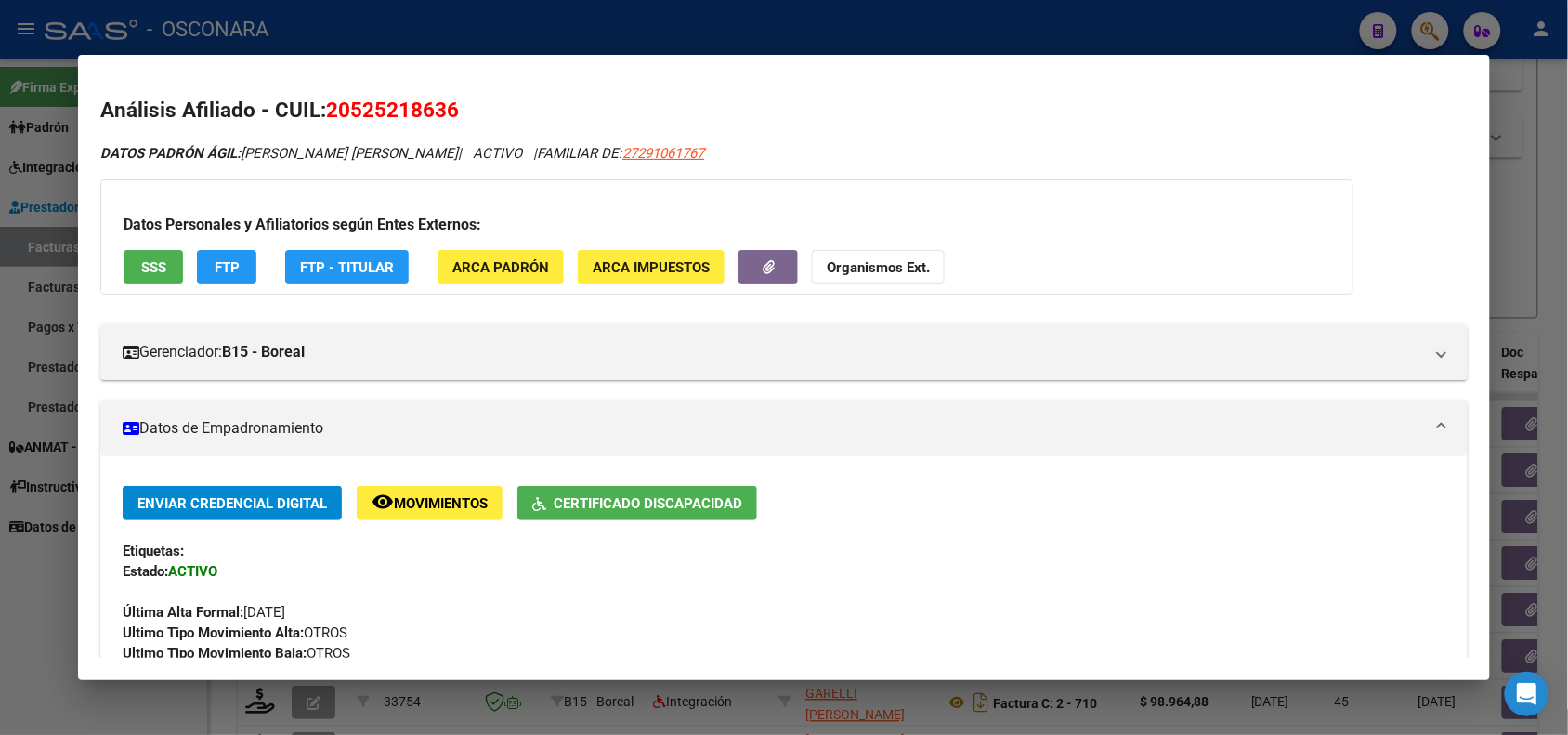
click at [344, 103] on span "20525218636" at bounding box center [393, 109] width 133 height 24
click at [376, 45] on div at bounding box center [784, 368] width 1568 height 735
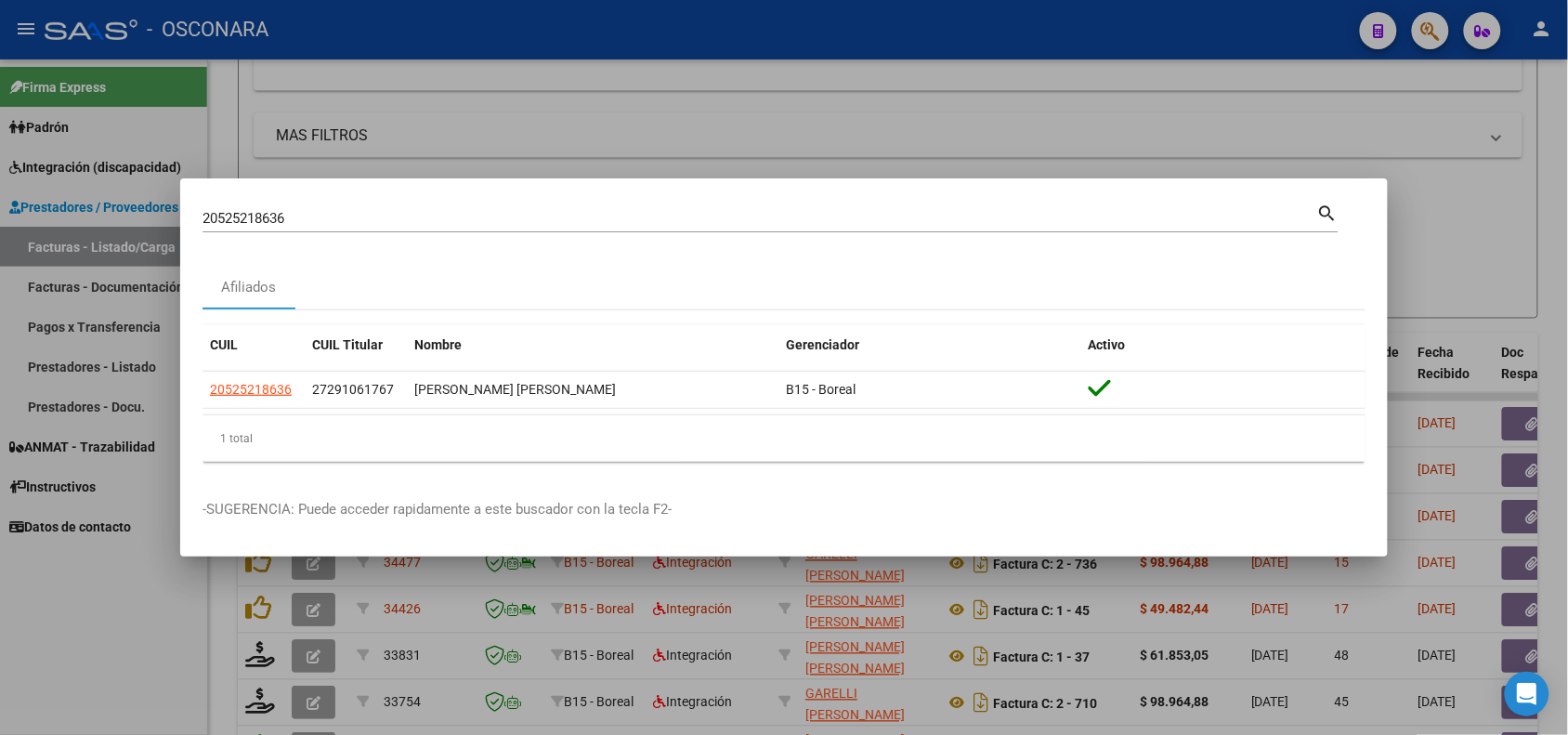
click at [555, 144] on div at bounding box center [784, 368] width 1568 height 735
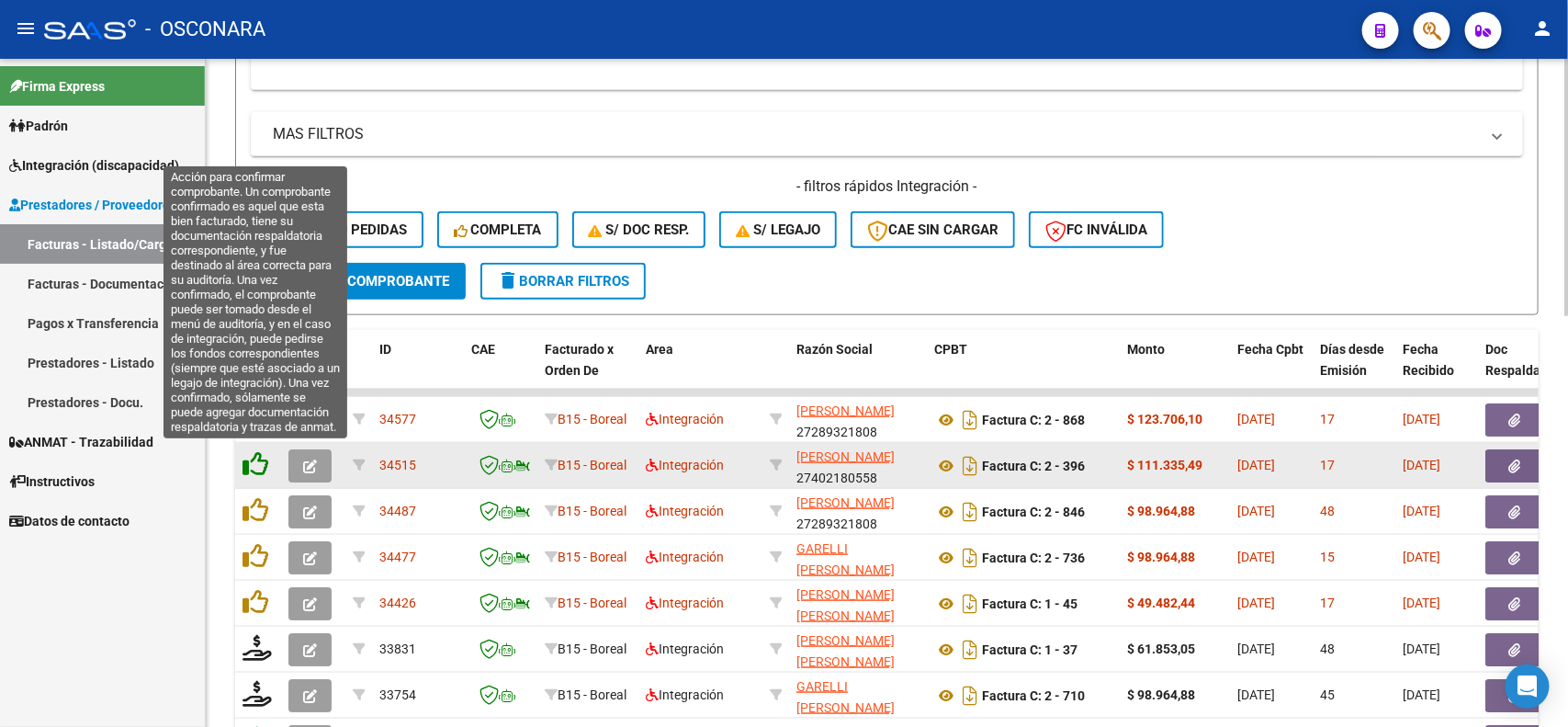
click at [250, 457] on icon at bounding box center [255, 464] width 26 height 26
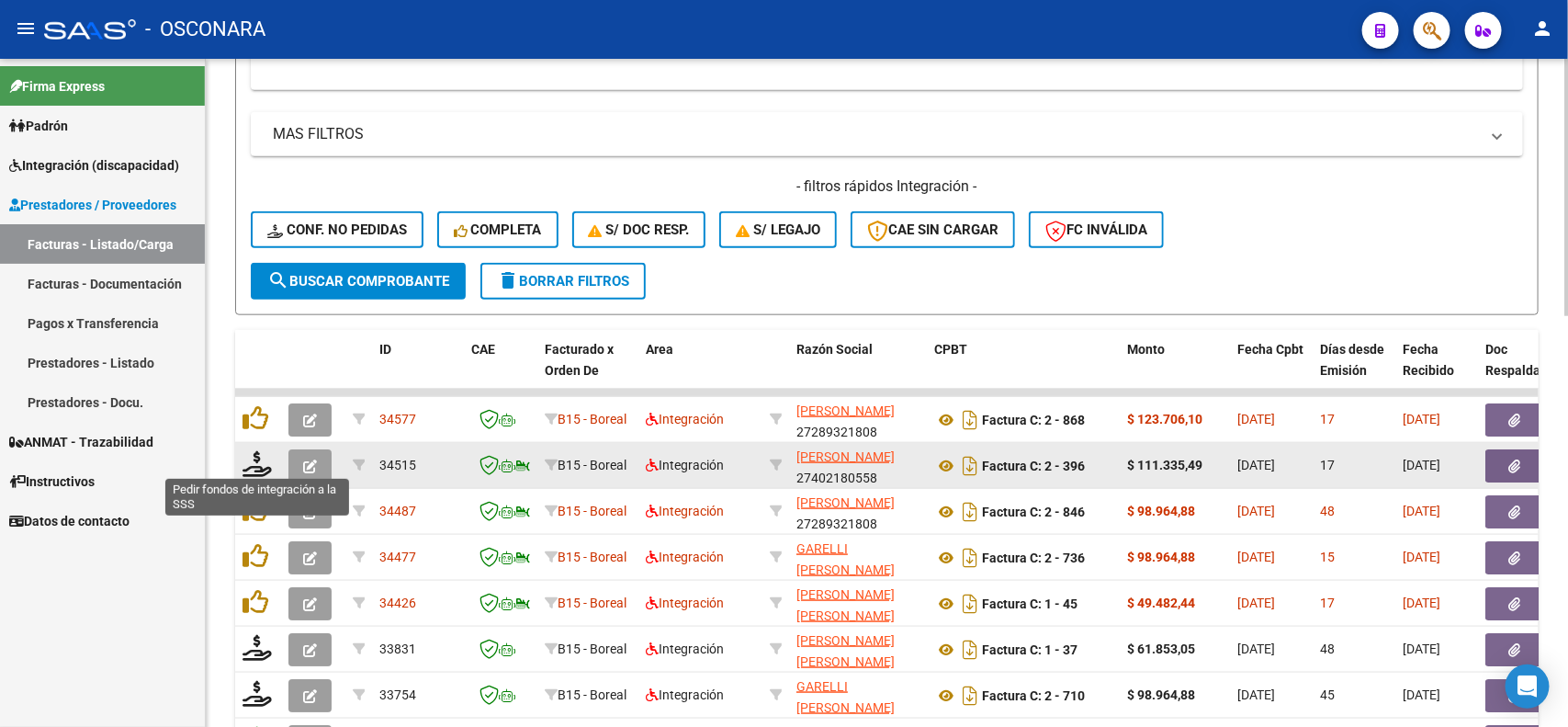
click at [250, 458] on icon at bounding box center [257, 464] width 29 height 26
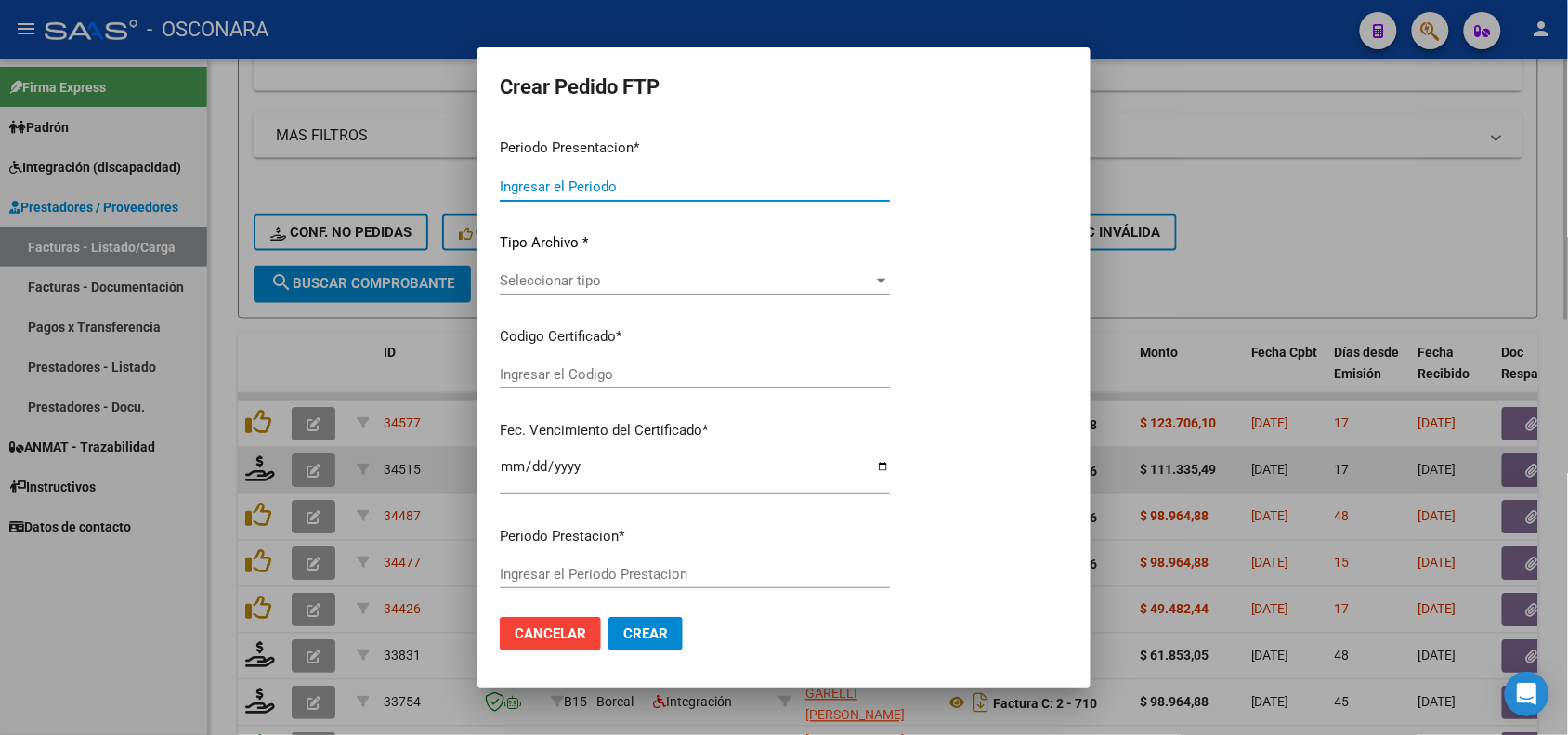
type input "202507"
type input "202506"
type input "$ 111.335,49"
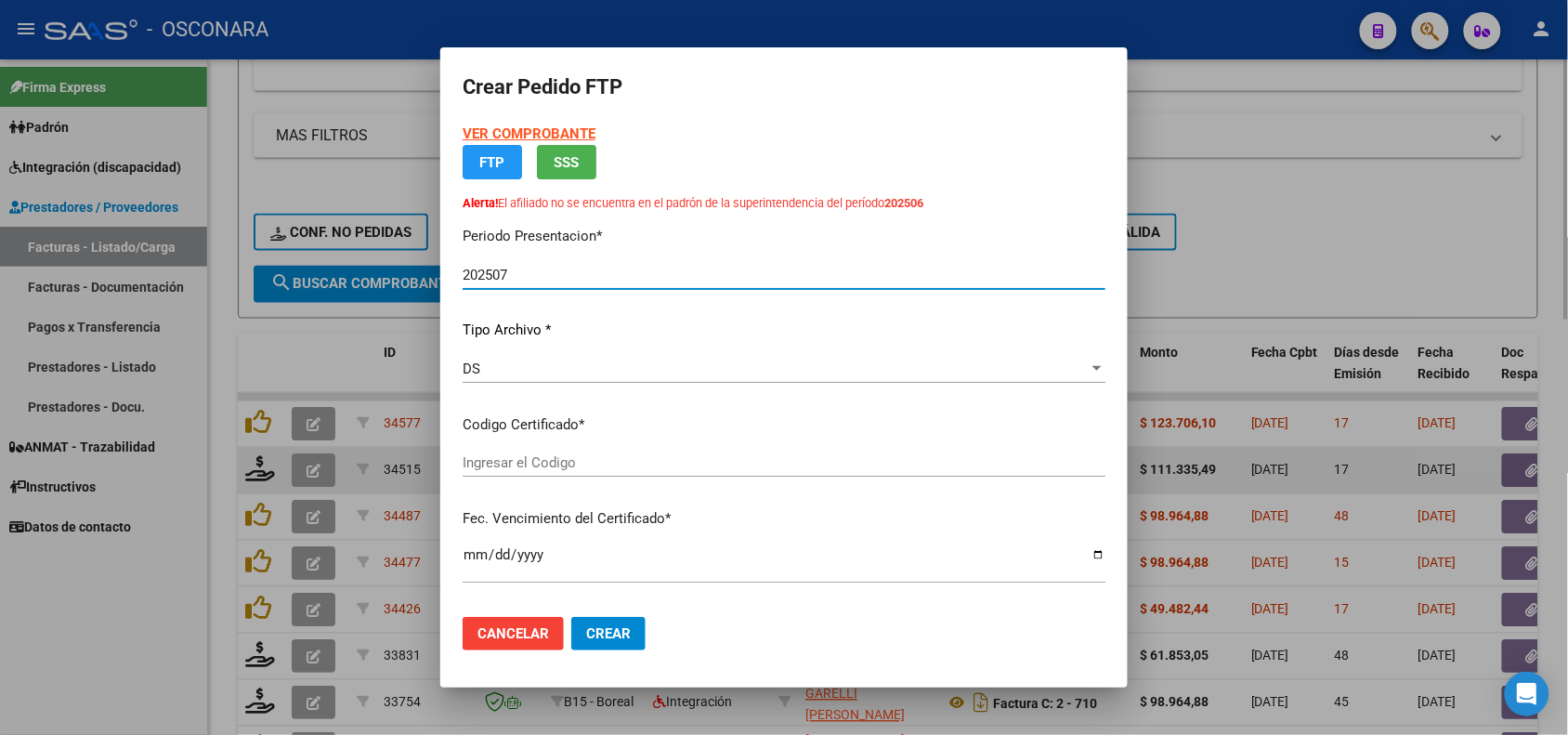
type input "ARG02-00052521863-20240904-20290904"
type input "[DATE]"
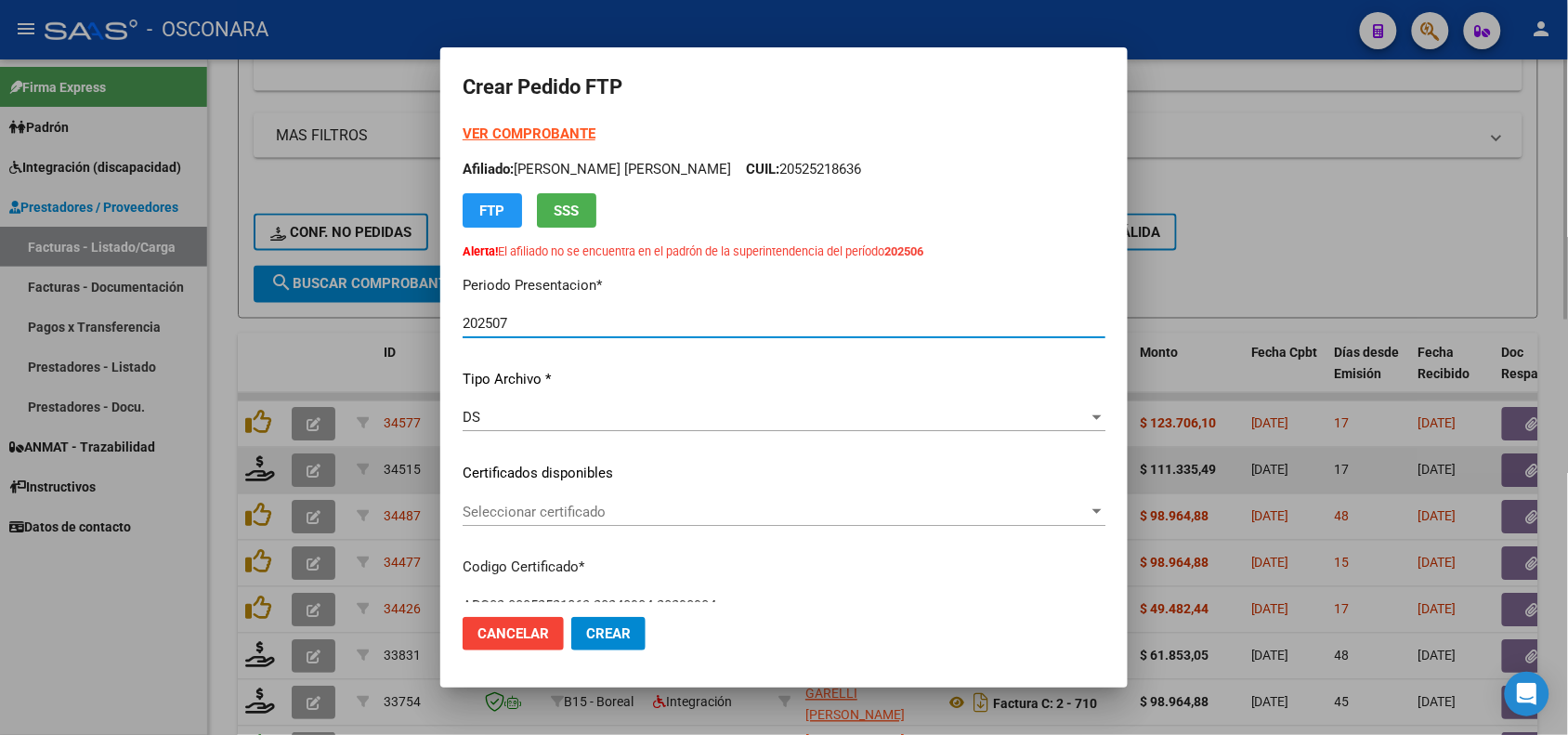
scroll to position [116, 0]
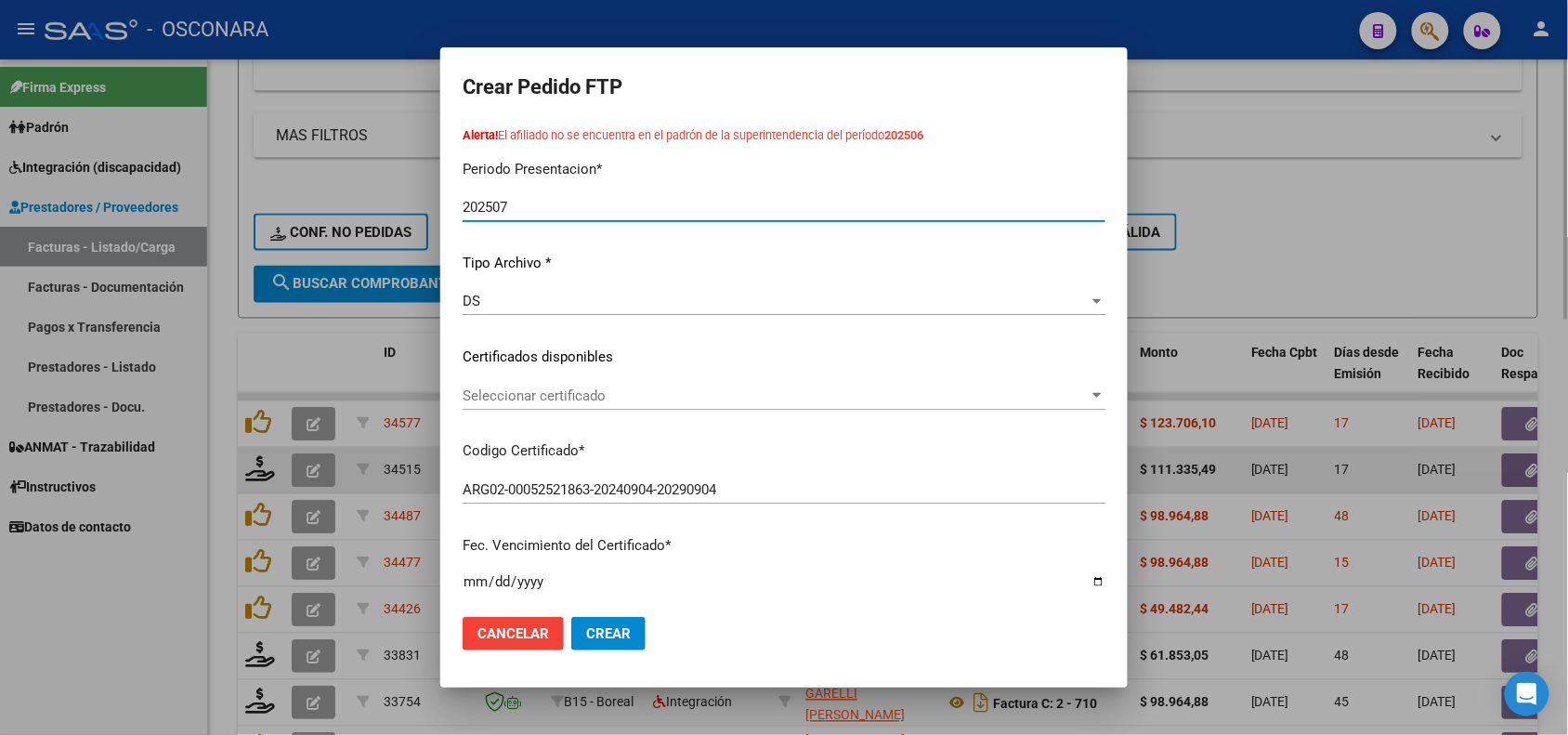
click at [610, 400] on span "Seleccionar certificado" at bounding box center [776, 396] width 626 height 17
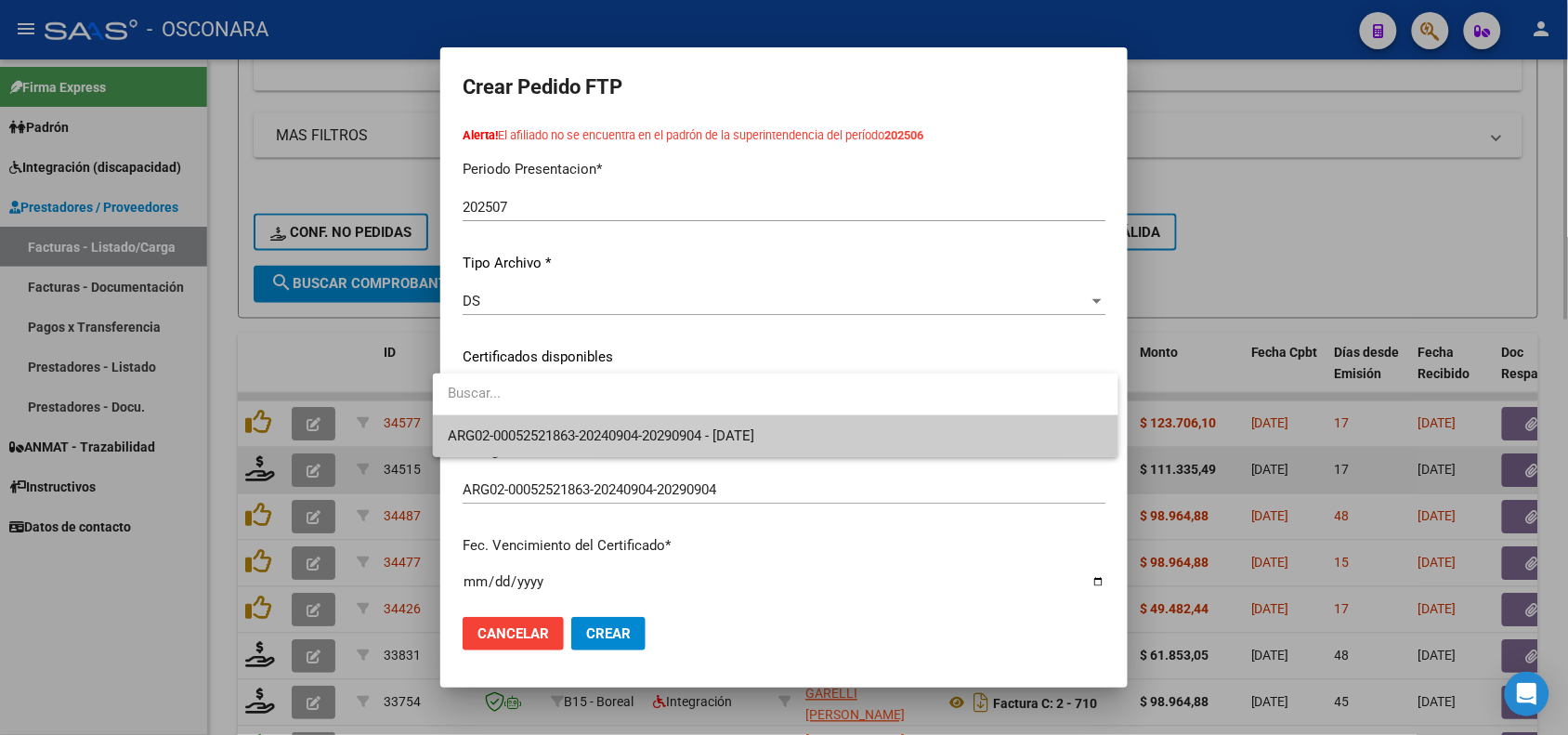
click at [602, 447] on span "ARG02-00052521863-20240904-20290904 - [DATE]" at bounding box center [775, 436] width 656 height 42
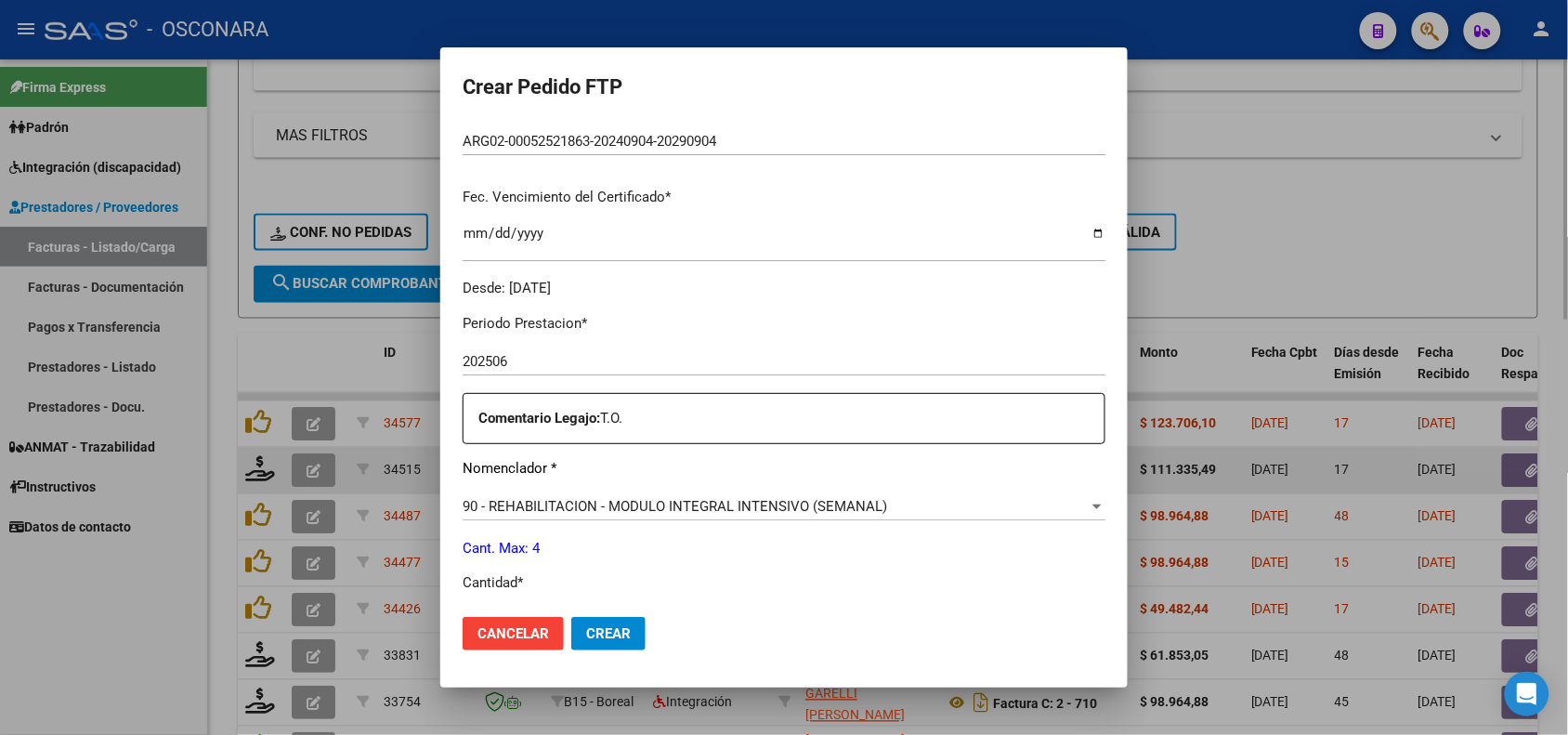
scroll to position [581, 0]
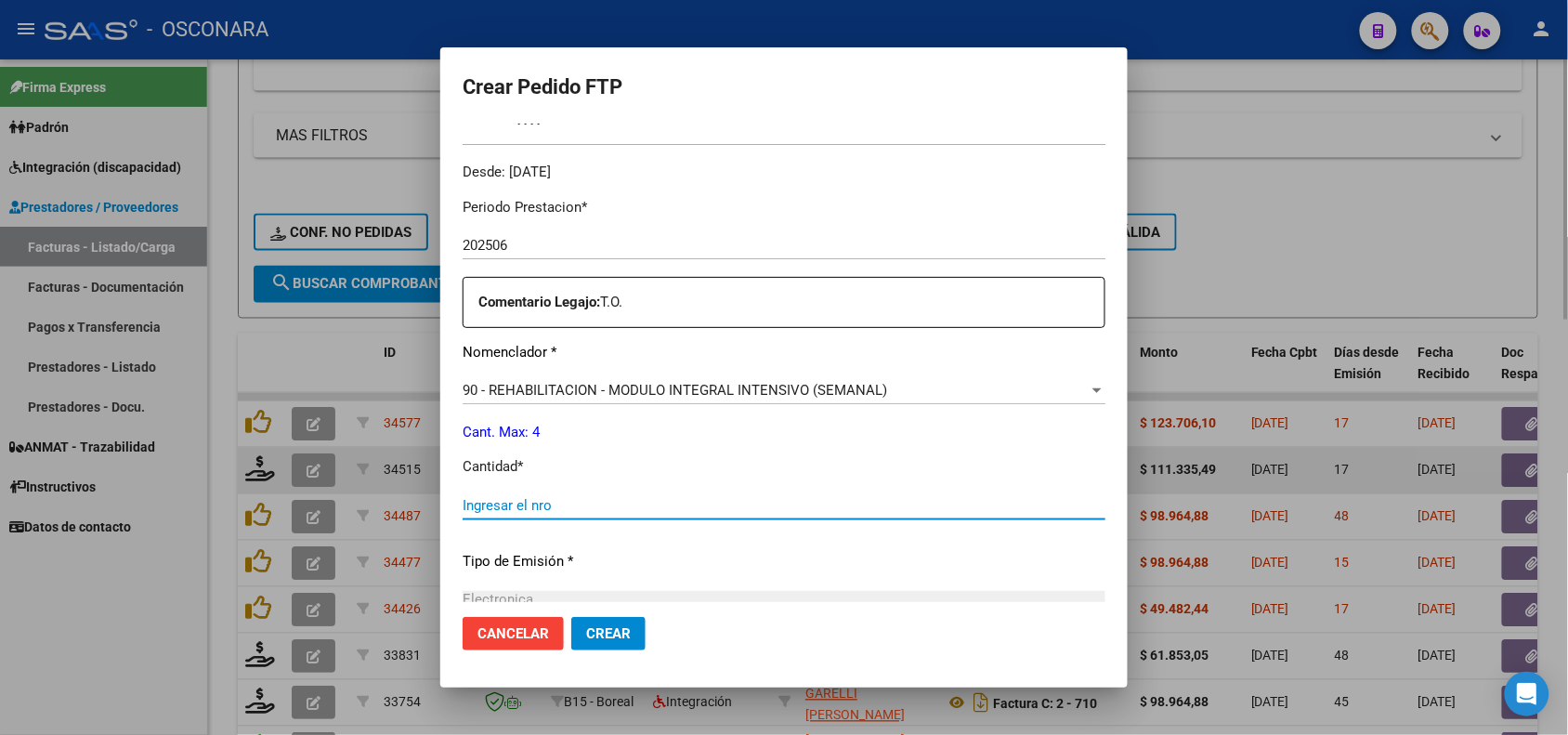
click at [519, 502] on input "Ingresar el nro" at bounding box center [784, 505] width 643 height 17
type input "4"
click at [767, 551] on p "Tipo de Emisión *" at bounding box center [784, 562] width 643 height 22
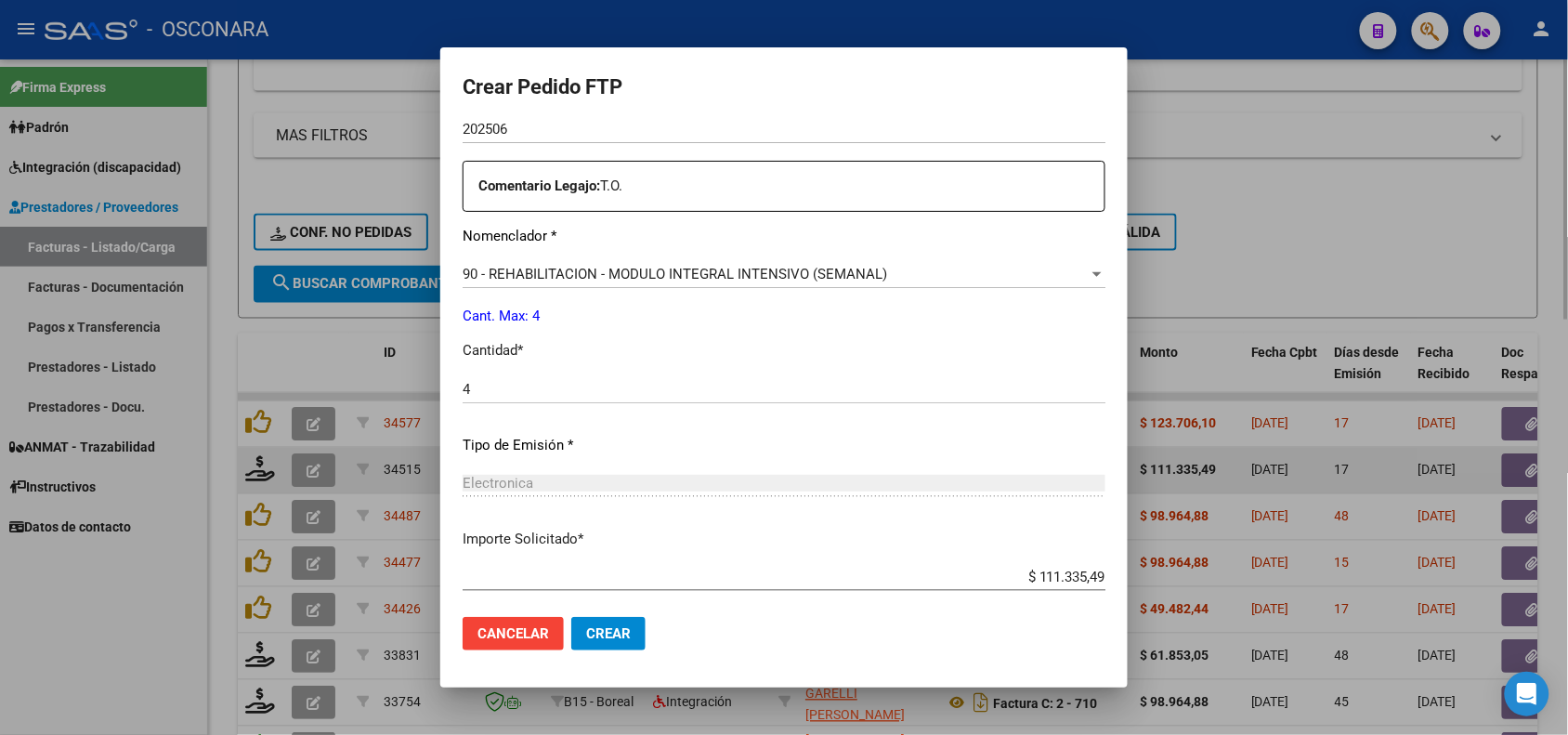
scroll to position [798, 0]
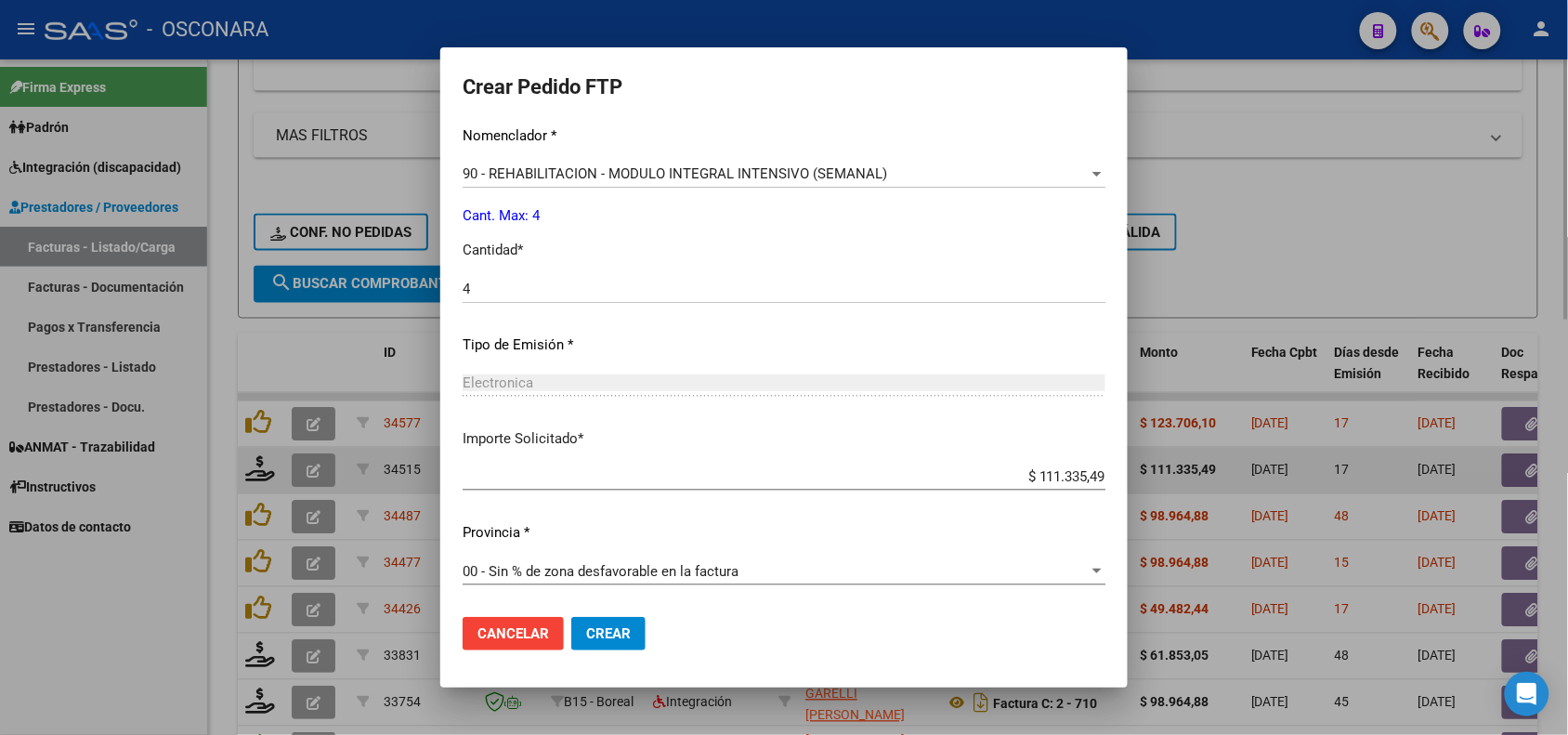
click at [591, 621] on button "Crear" at bounding box center [609, 633] width 74 height 33
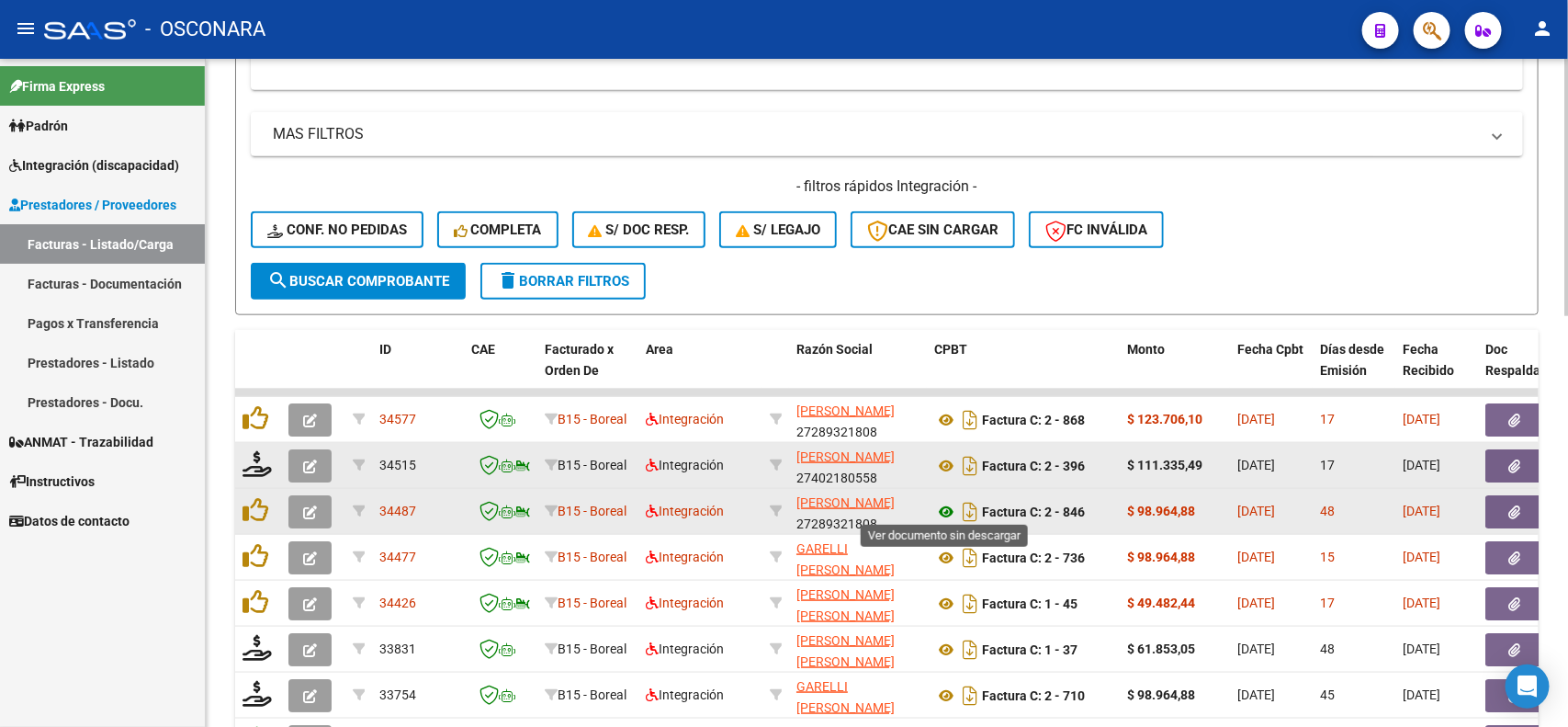
click at [939, 507] on icon at bounding box center [946, 511] width 24 height 22
click at [1514, 509] on icon "button" at bounding box center [1515, 512] width 12 height 14
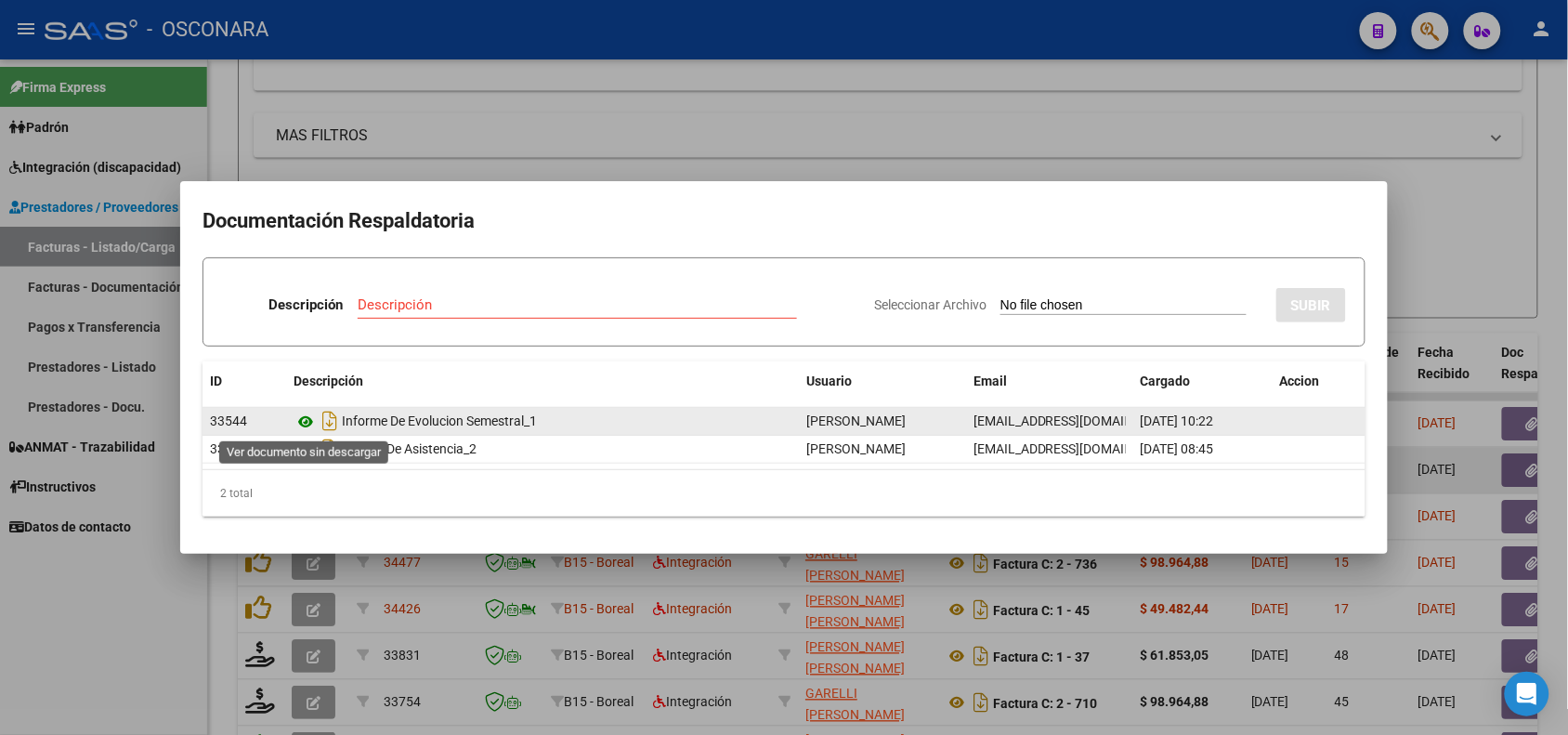
click at [308, 420] on icon at bounding box center [306, 421] width 24 height 22
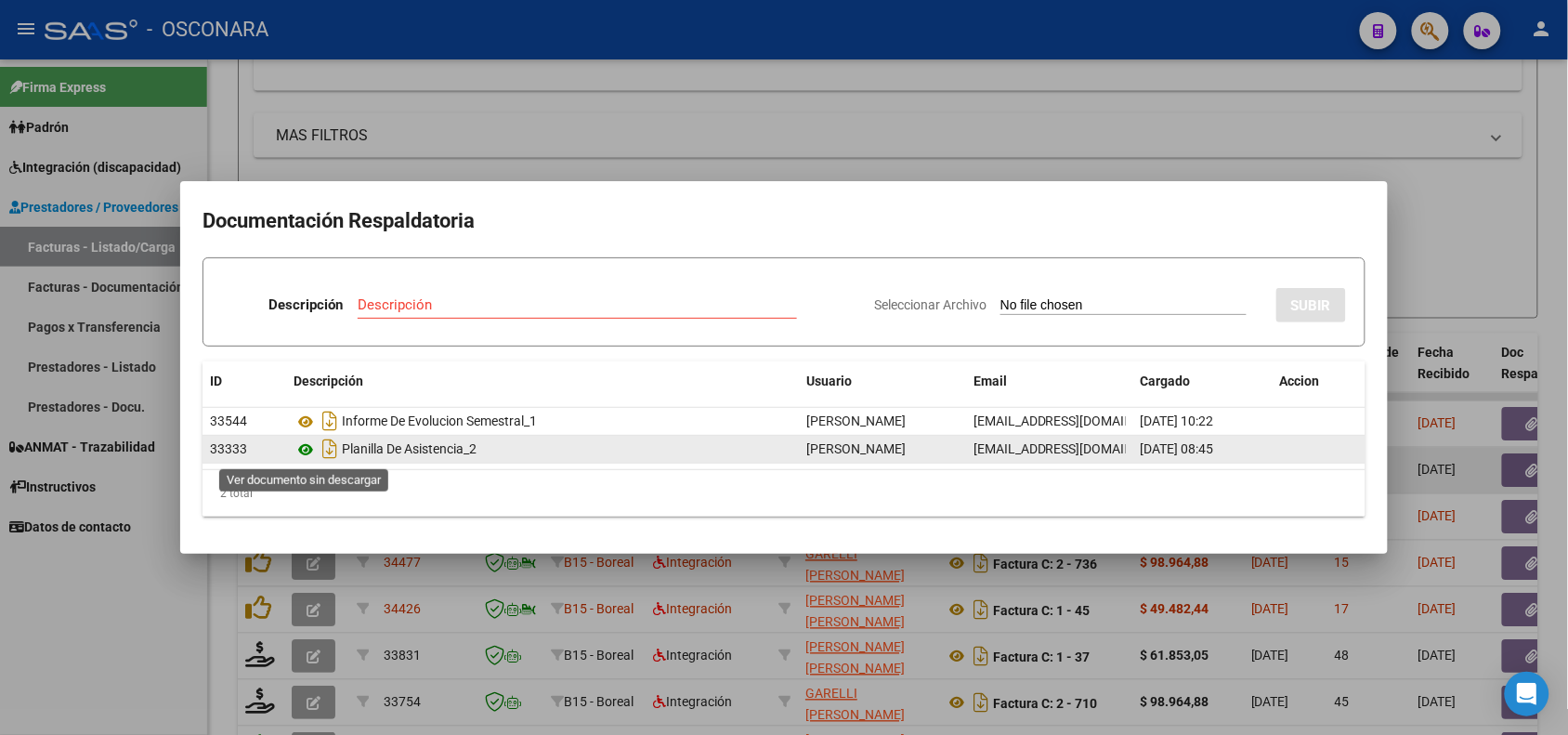
click at [313, 448] on icon at bounding box center [306, 450] width 24 height 22
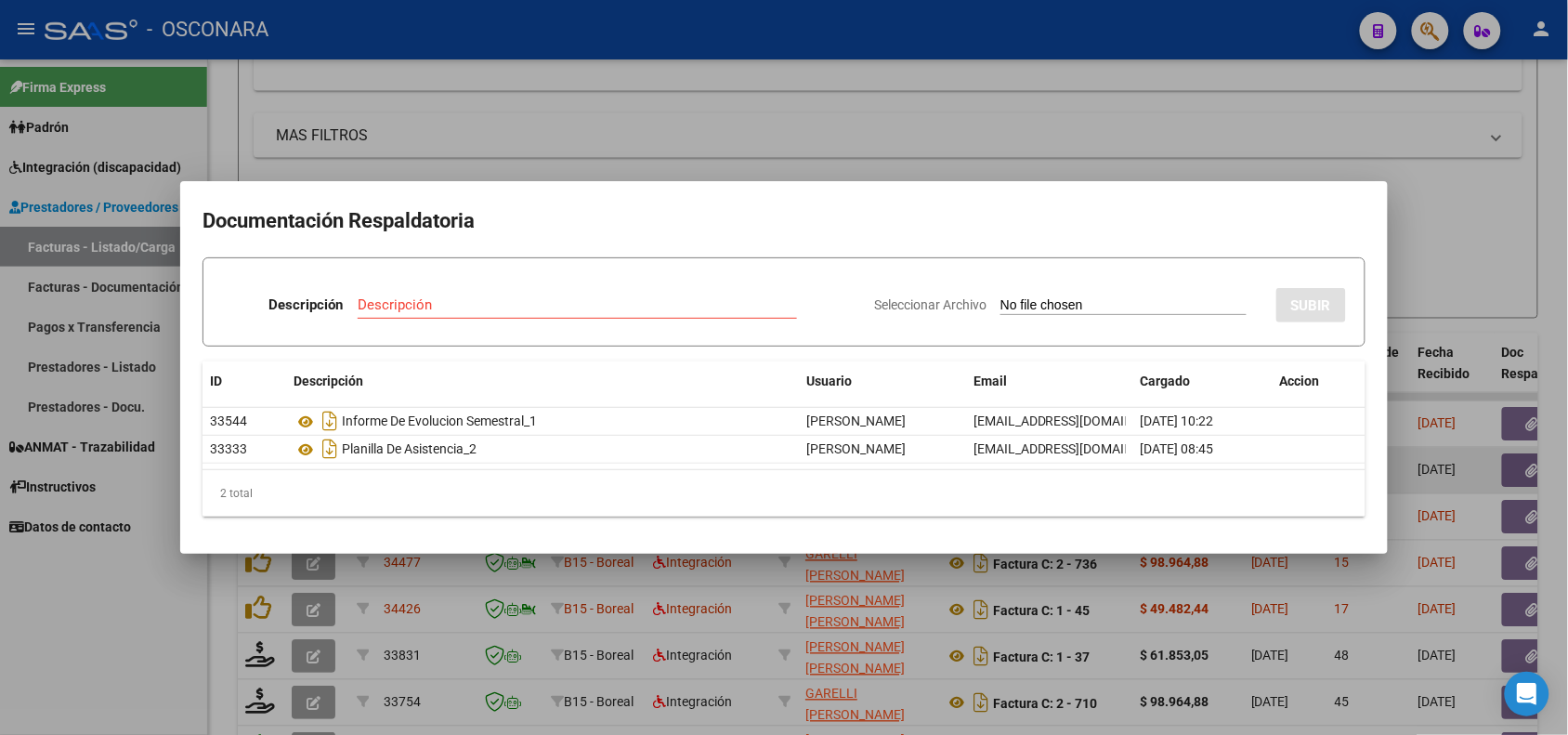
click at [708, 612] on div at bounding box center [784, 368] width 1568 height 735
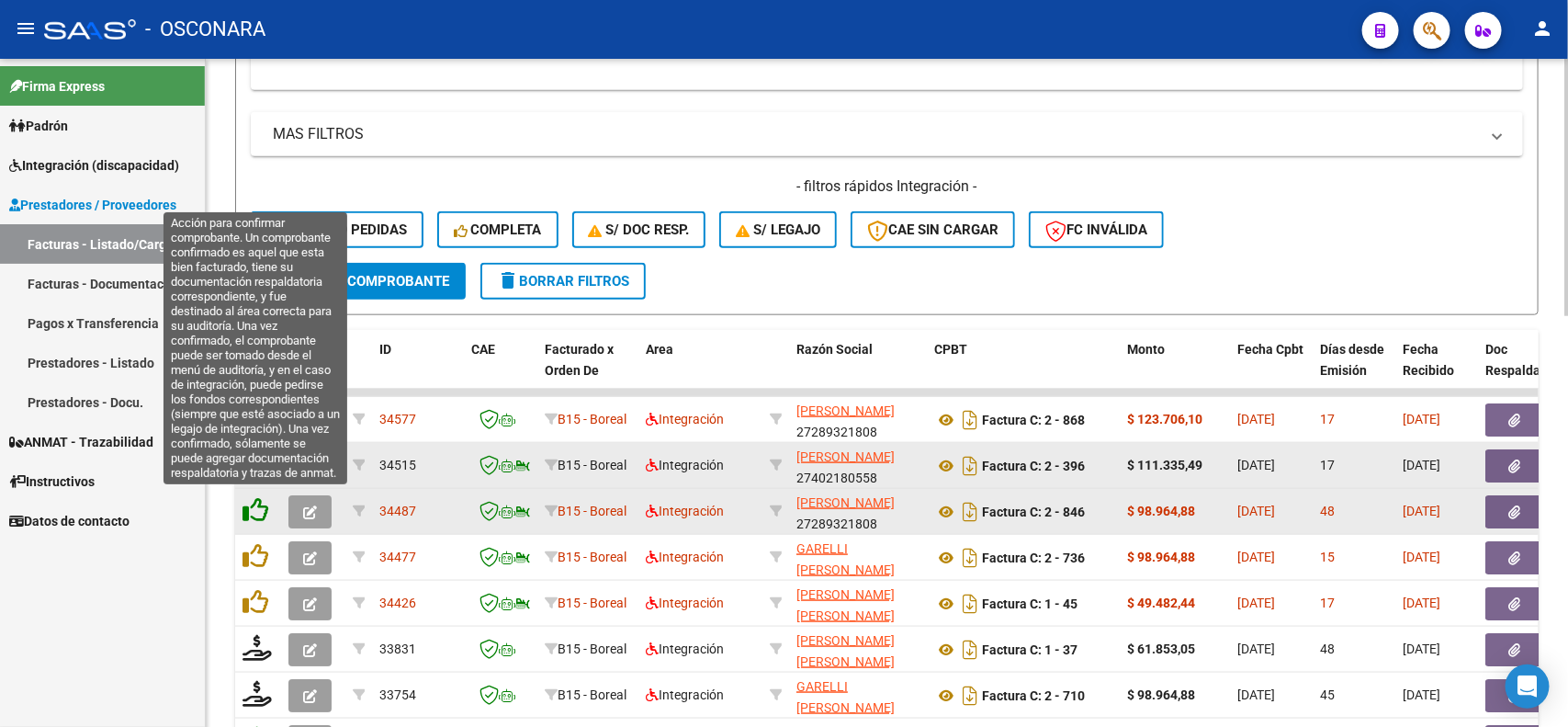
click at [265, 510] on icon at bounding box center [255, 509] width 26 height 26
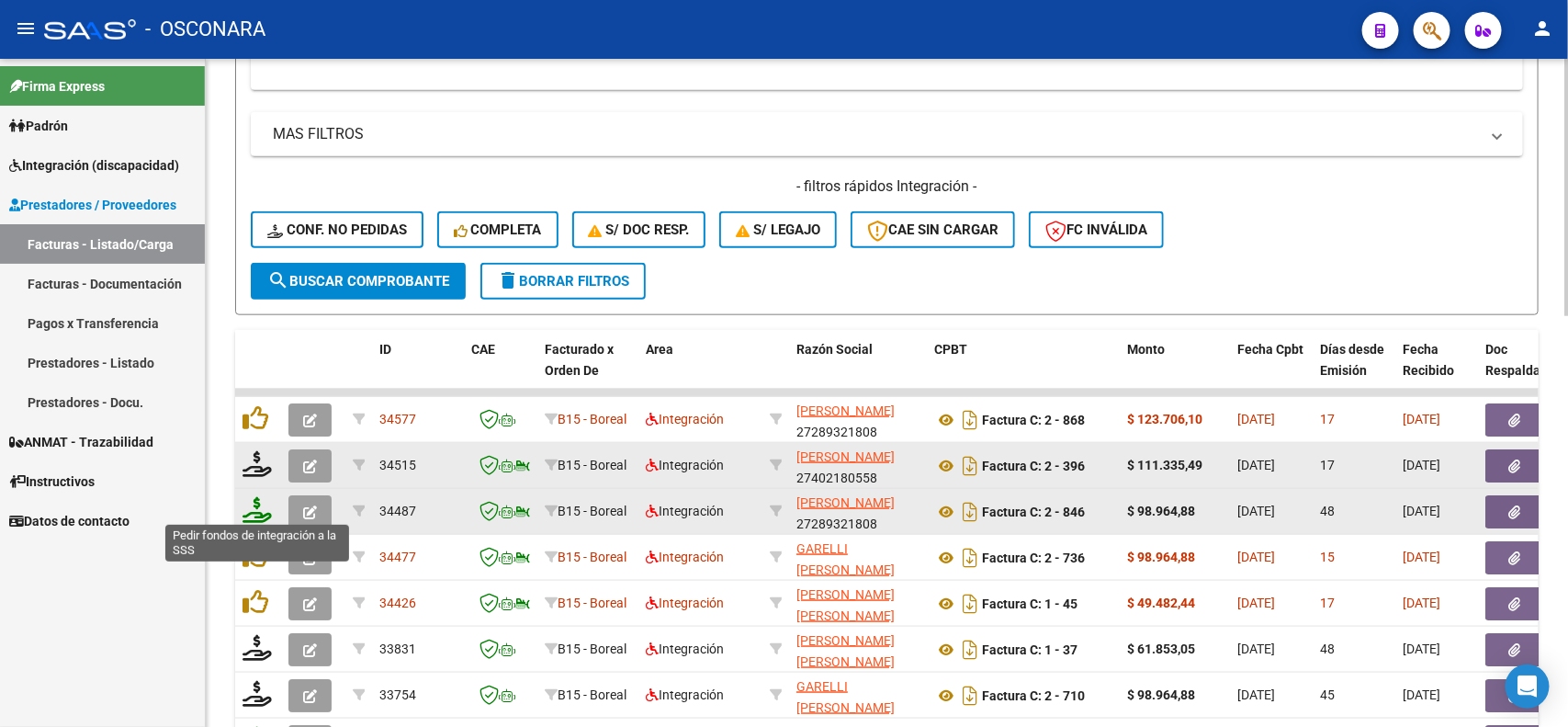
click at [262, 506] on icon at bounding box center [257, 509] width 29 height 26
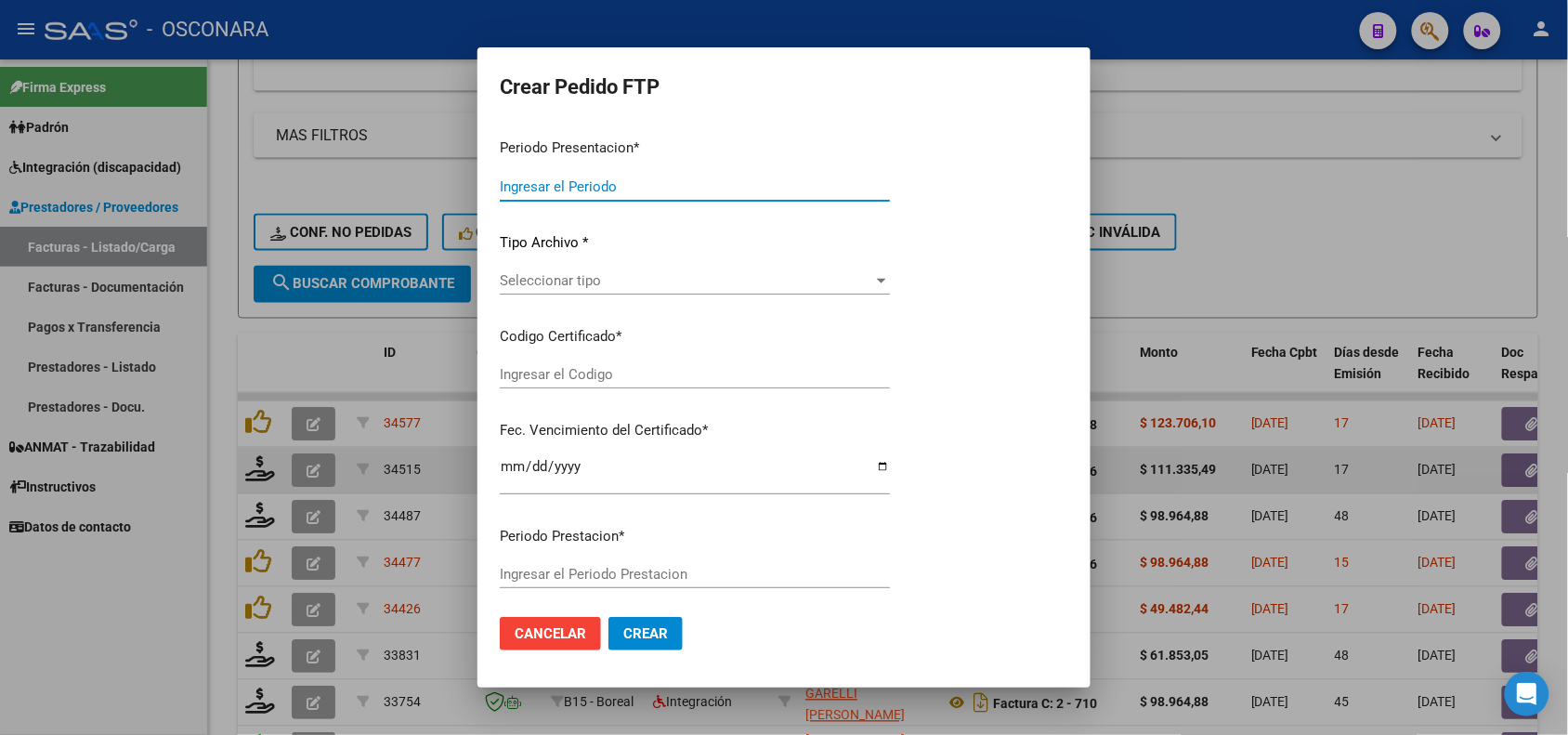
type input "202507"
type input "202506"
type input "$ 98.964,88"
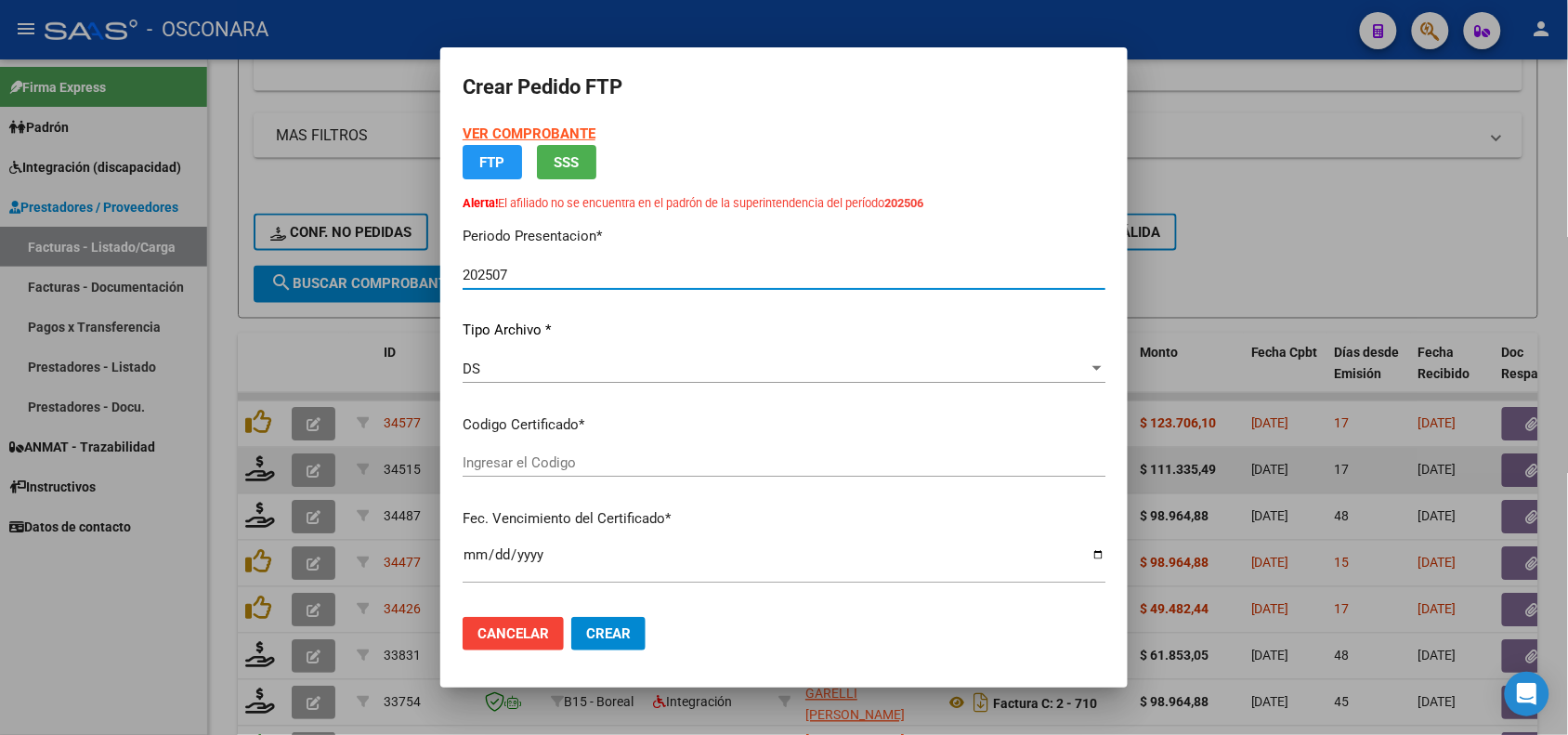
type input "ARG02-00052521863-20240904-20290904"
type input "[DATE]"
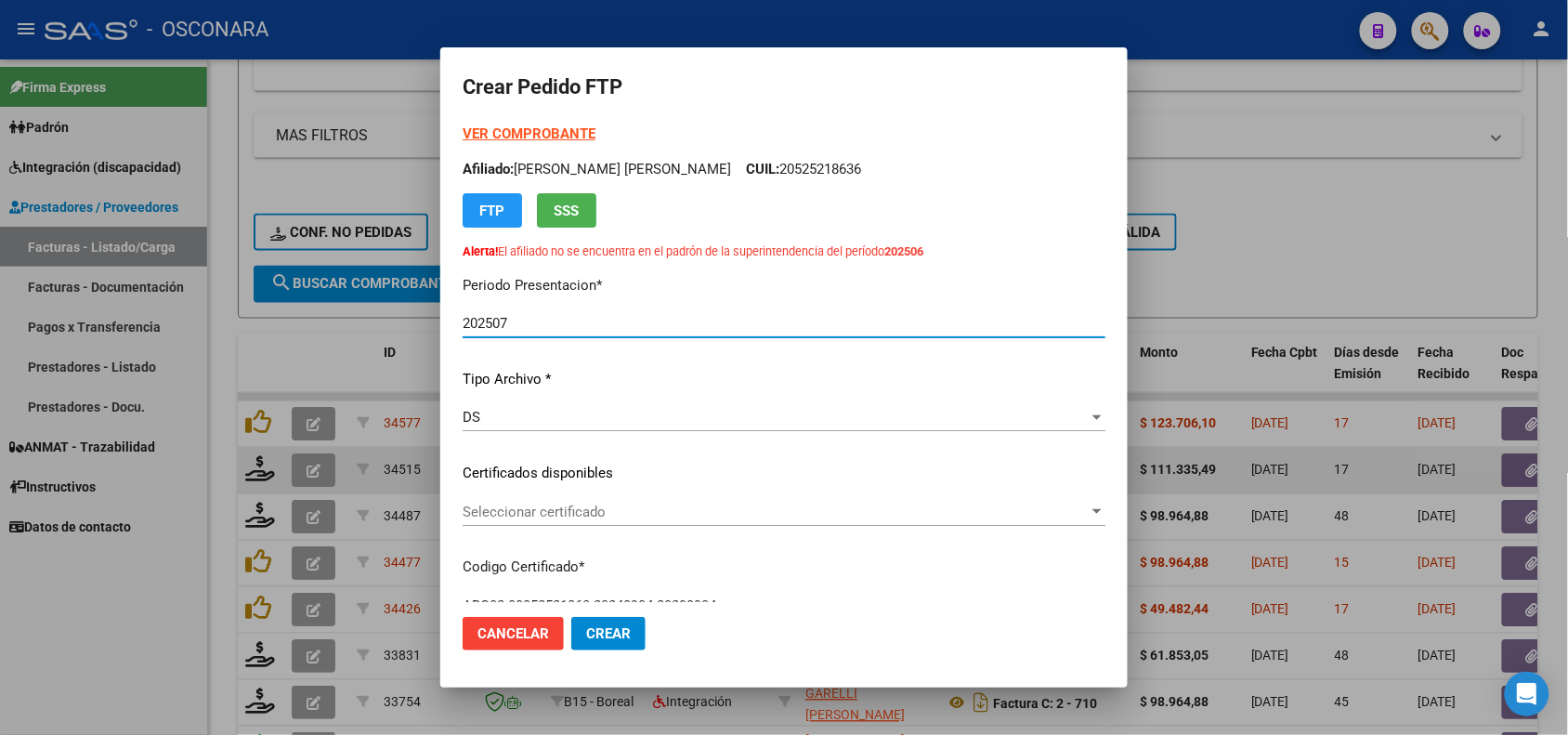
scroll to position [116, 0]
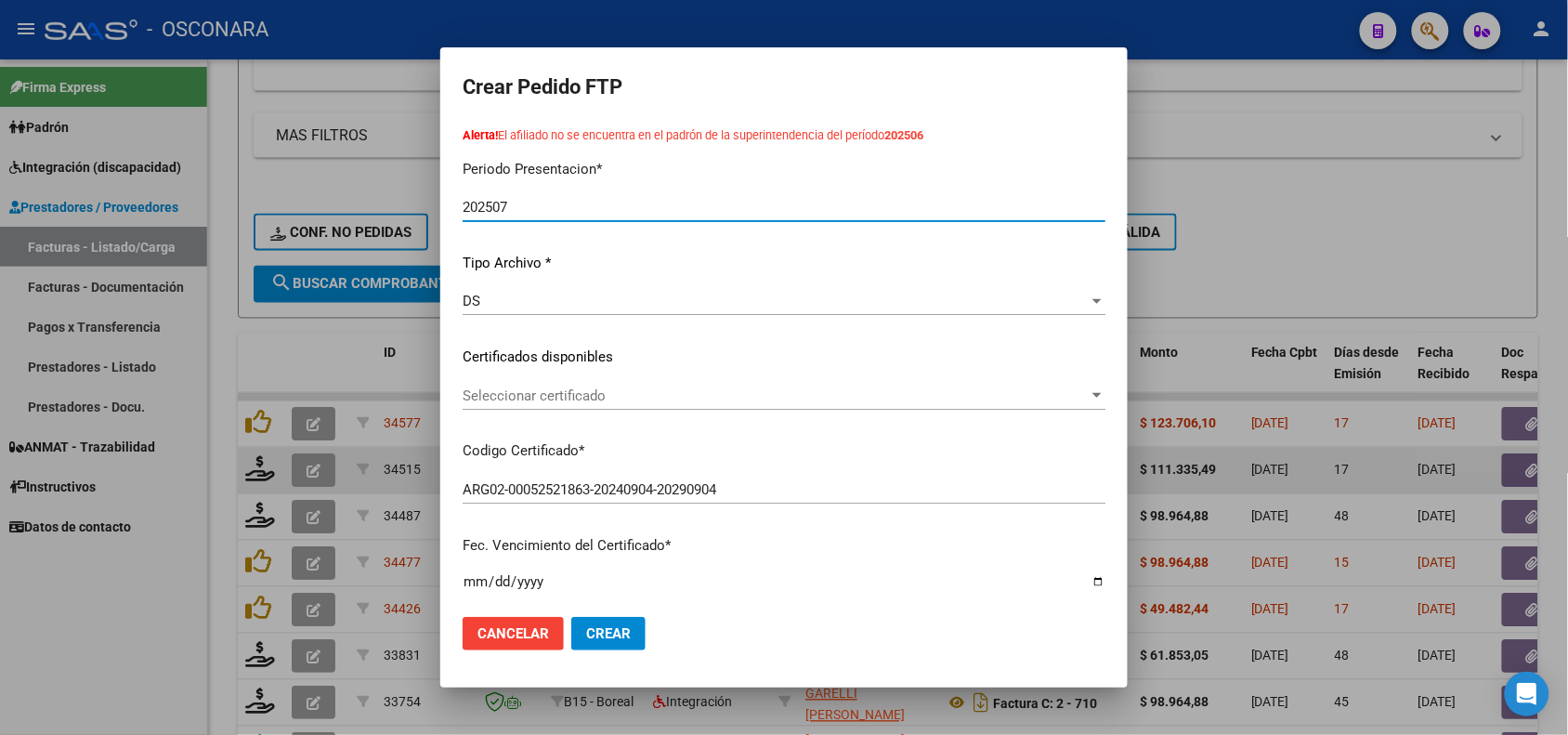
click at [684, 373] on div "VER COMPROBANTE ARCA Padrón Afiliado: [PERSON_NAME] [PERSON_NAME] CUIL: 2052521…" at bounding box center [784, 327] width 643 height 639
click at [670, 402] on span "Seleccionar certificado" at bounding box center [776, 396] width 626 height 17
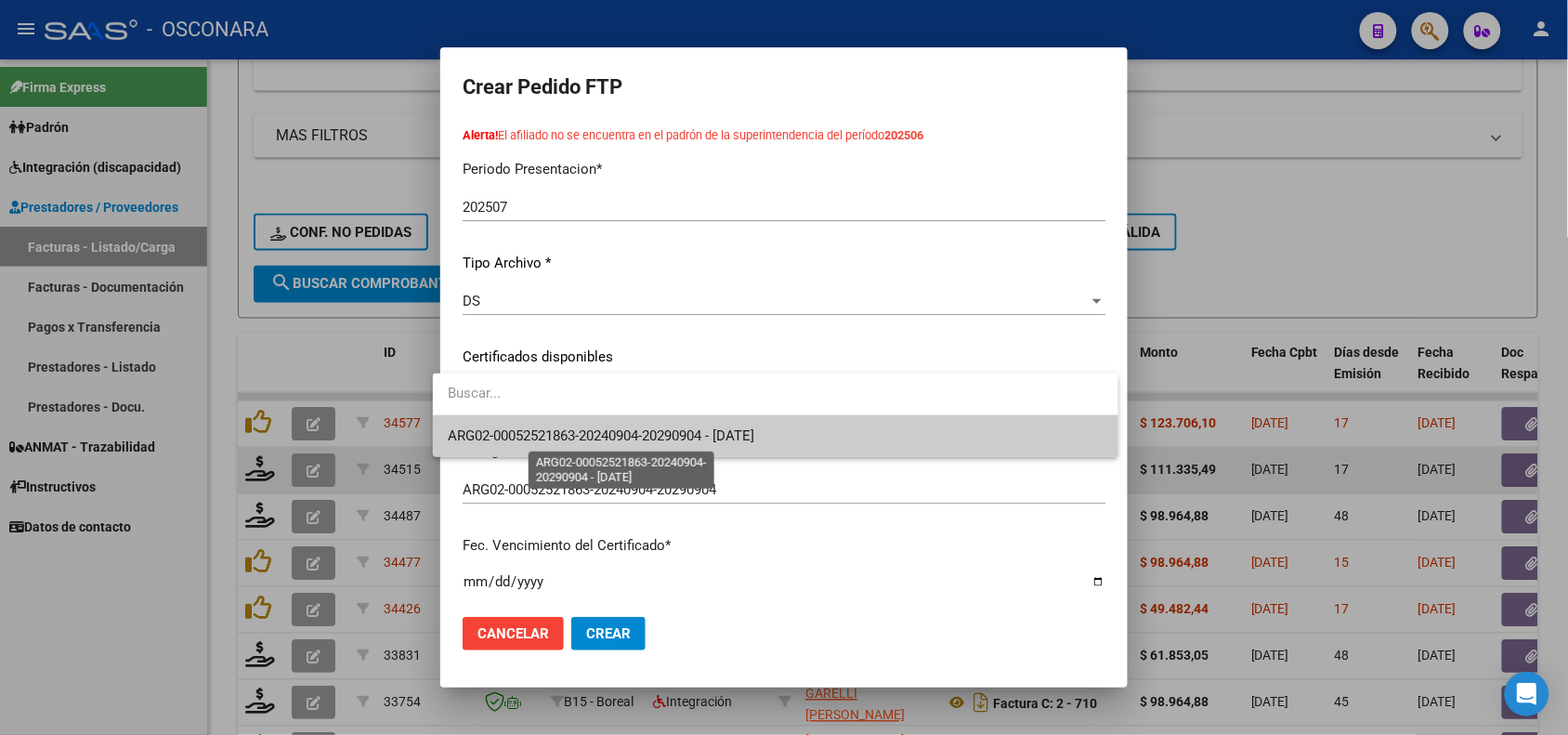
click at [635, 439] on span "ARG02-00052521863-20240904-20290904 - [DATE]" at bounding box center [601, 435] width 307 height 17
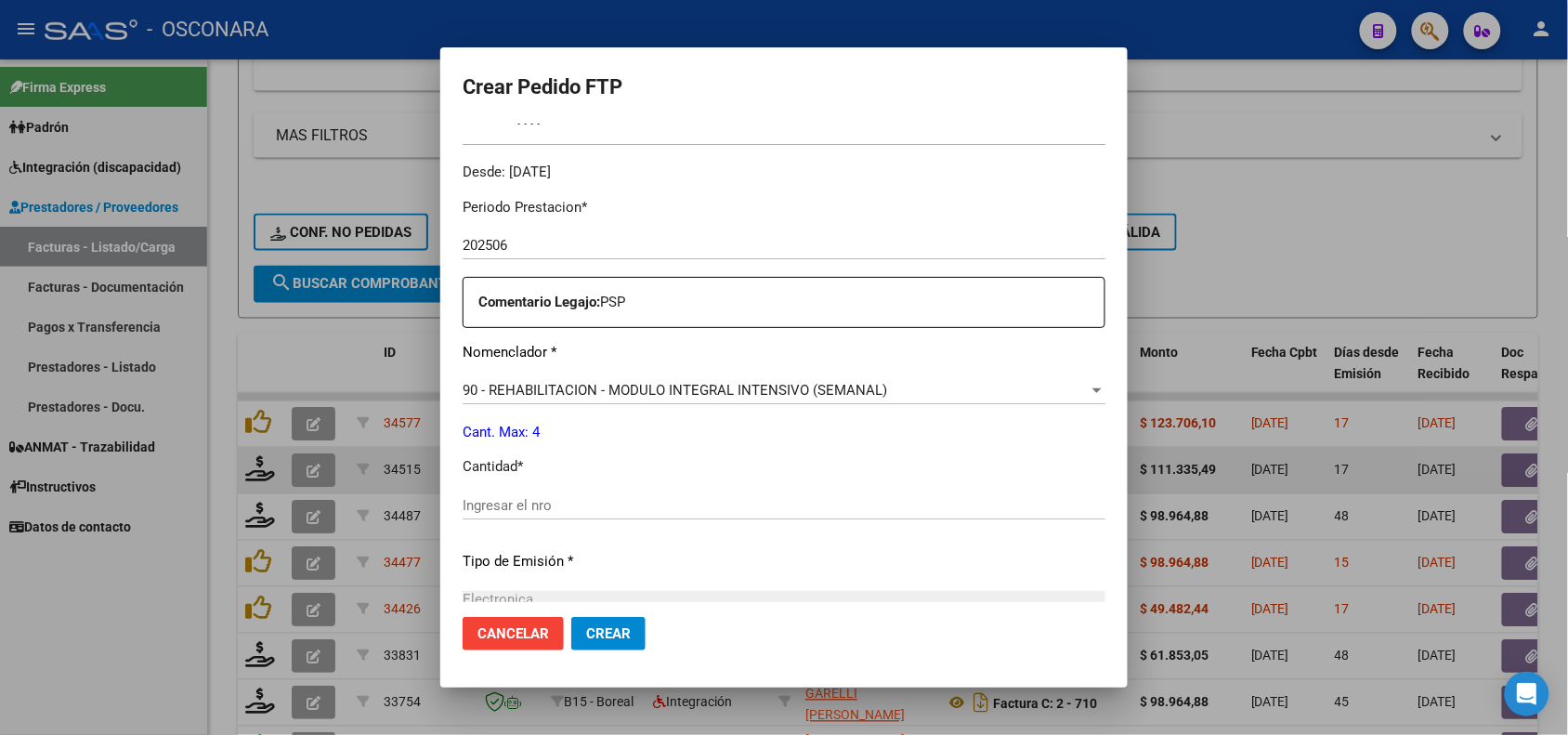
scroll to position [697, 0]
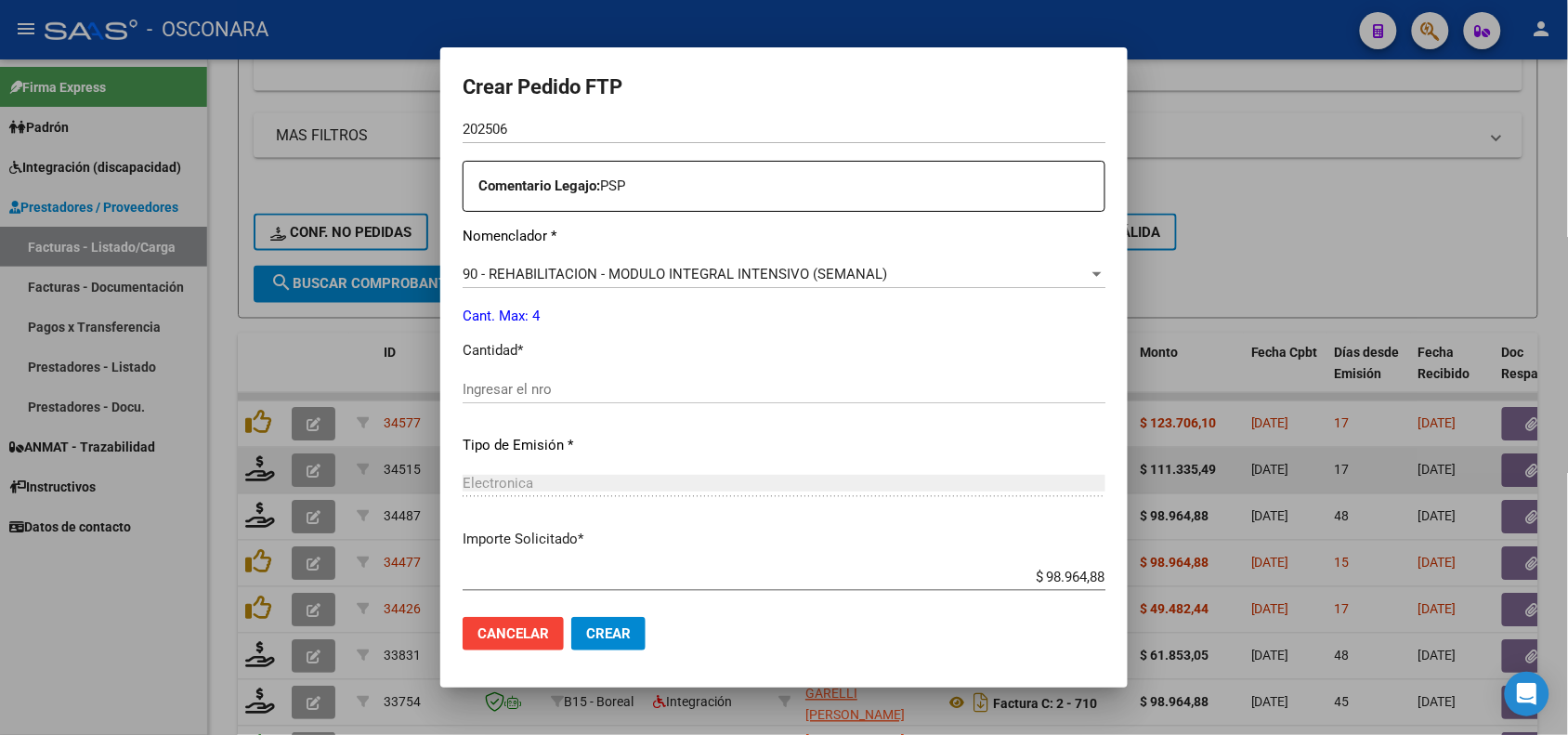
click at [482, 376] on div "Ingresar el nro" at bounding box center [784, 389] width 643 height 28
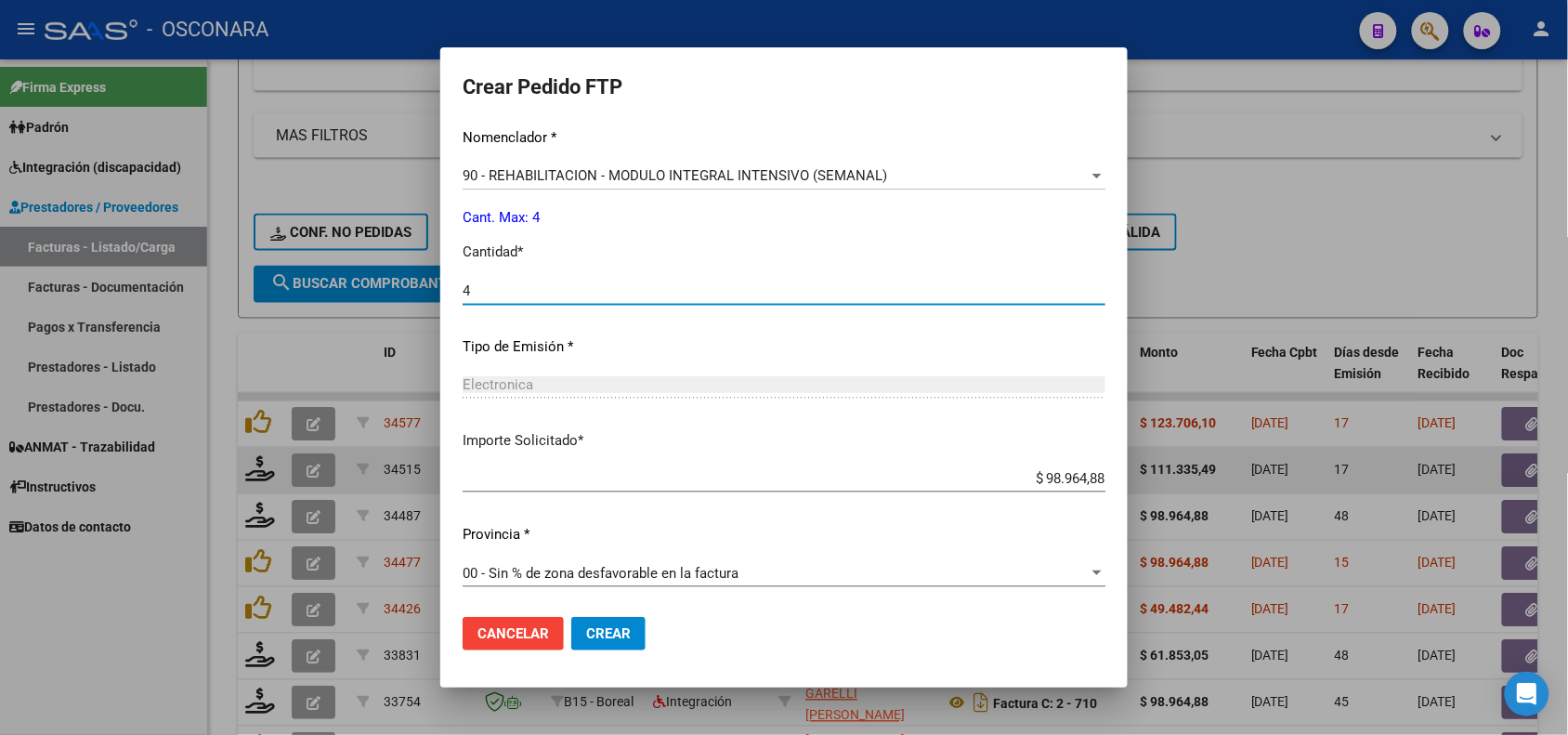
scroll to position [798, 0]
type input "4"
click at [595, 633] on span "Crear" at bounding box center [609, 633] width 45 height 17
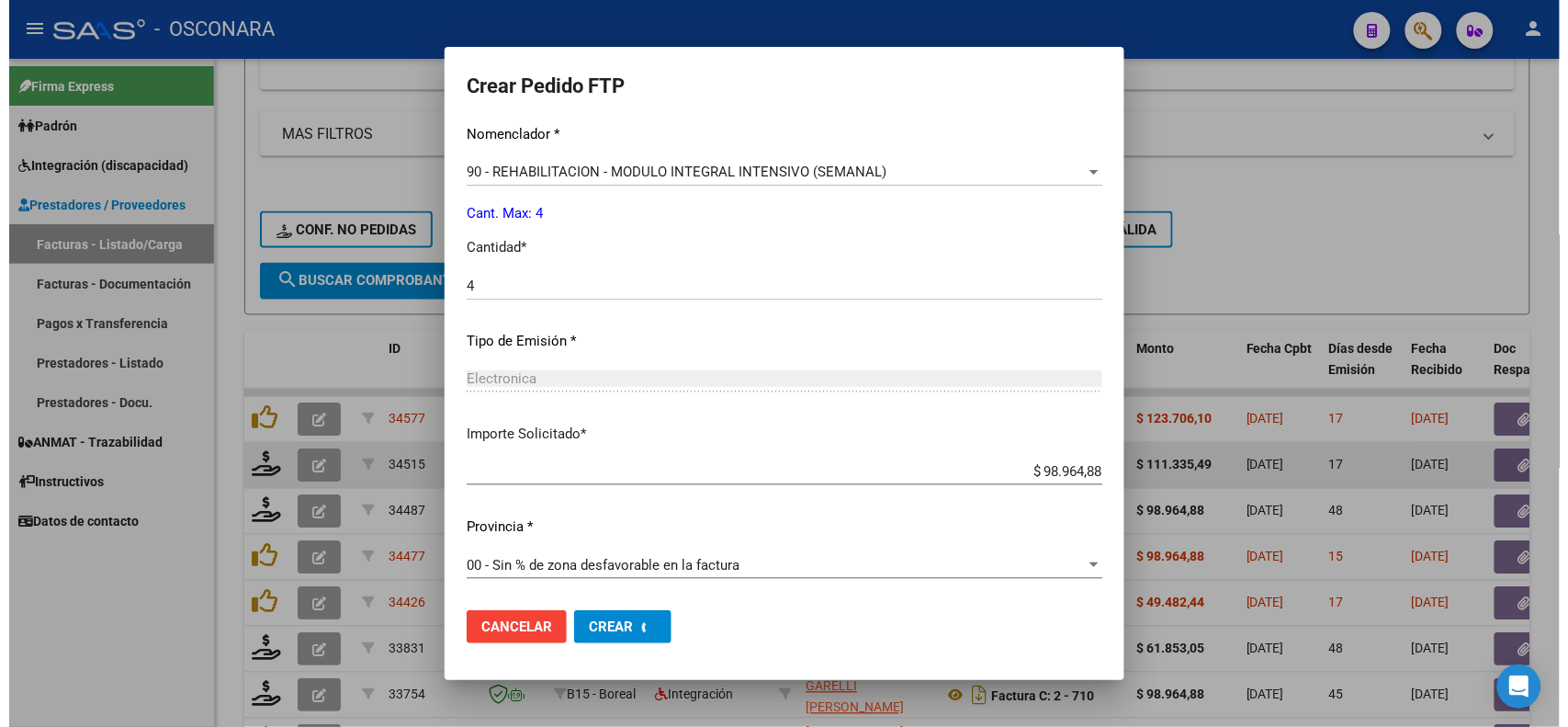
scroll to position [0, 0]
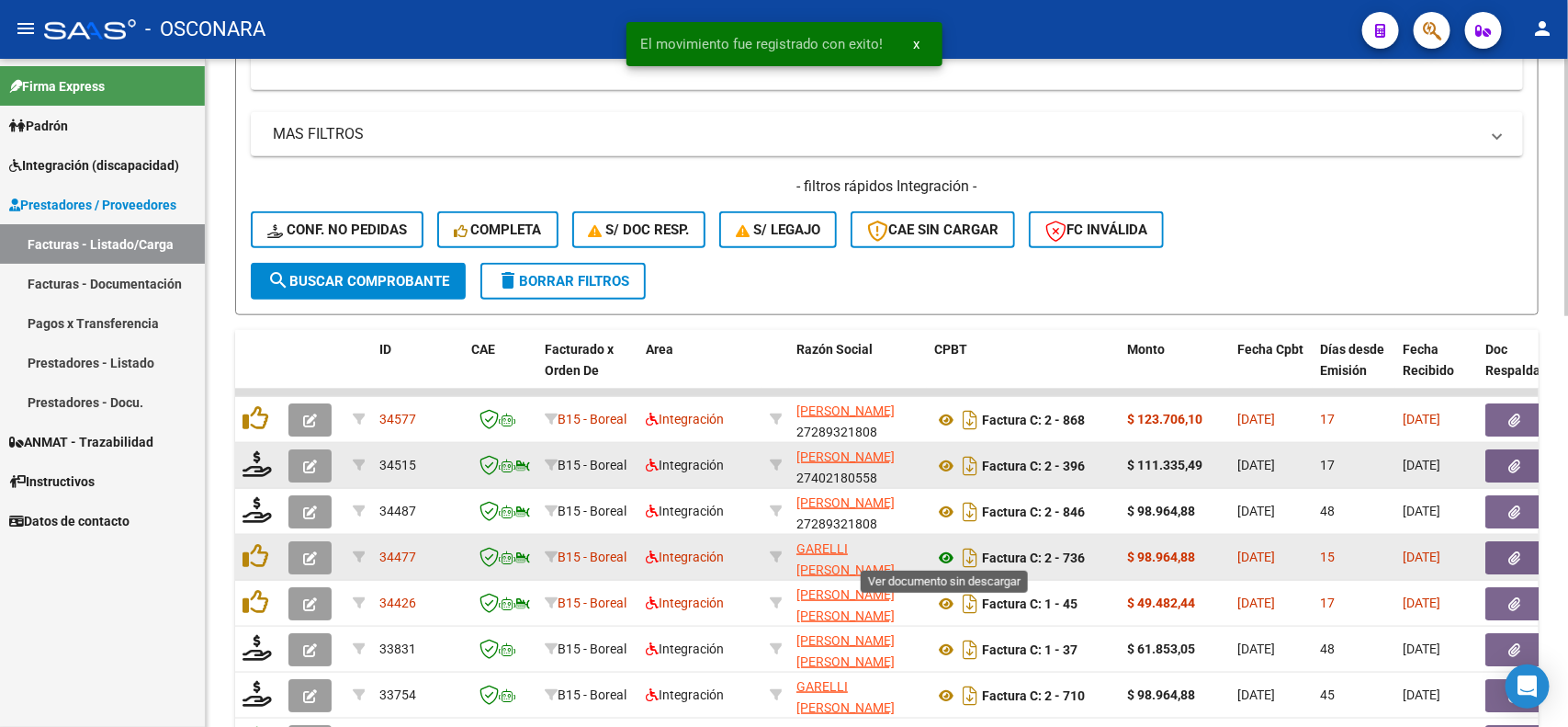
click at [945, 557] on icon at bounding box center [946, 558] width 24 height 22
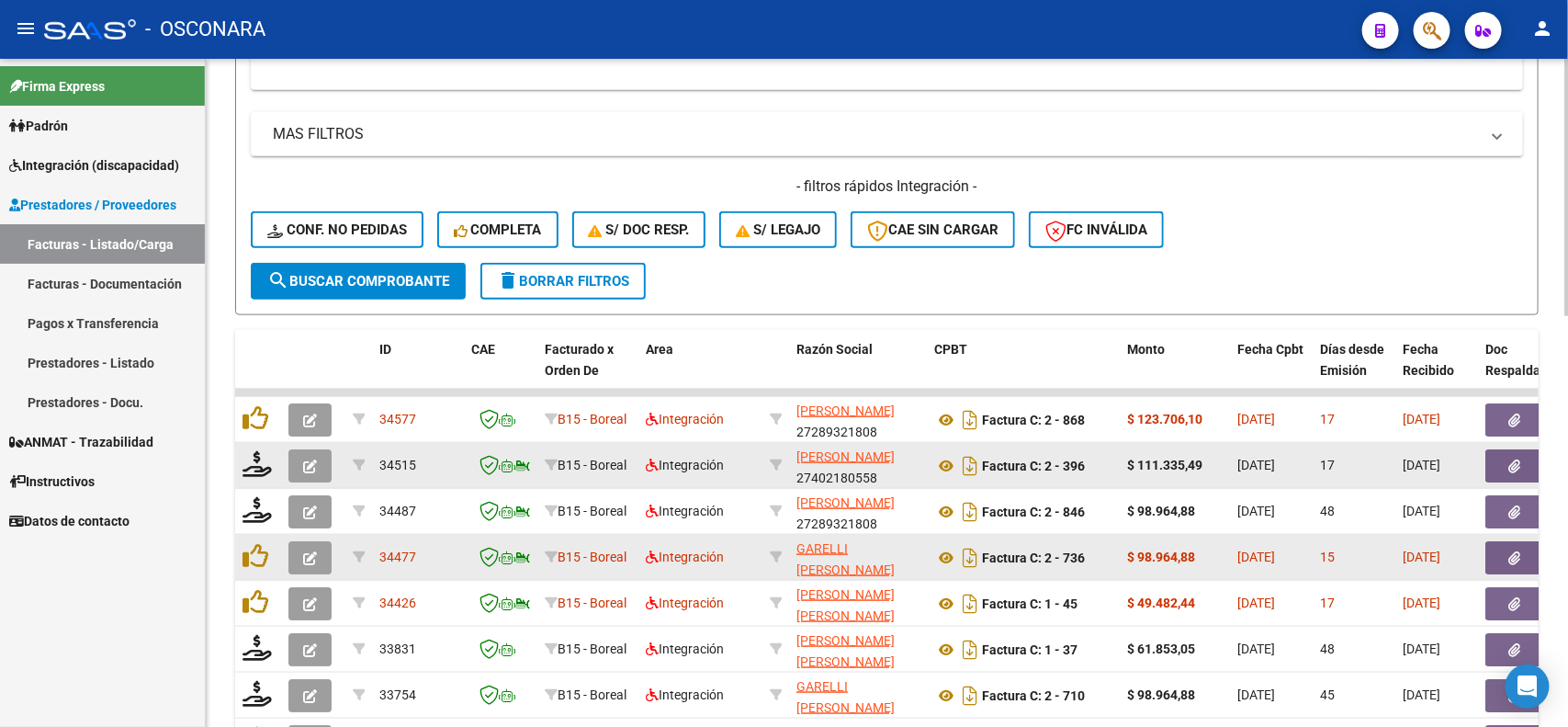
click at [1527, 559] on button "button" at bounding box center [1515, 558] width 59 height 33
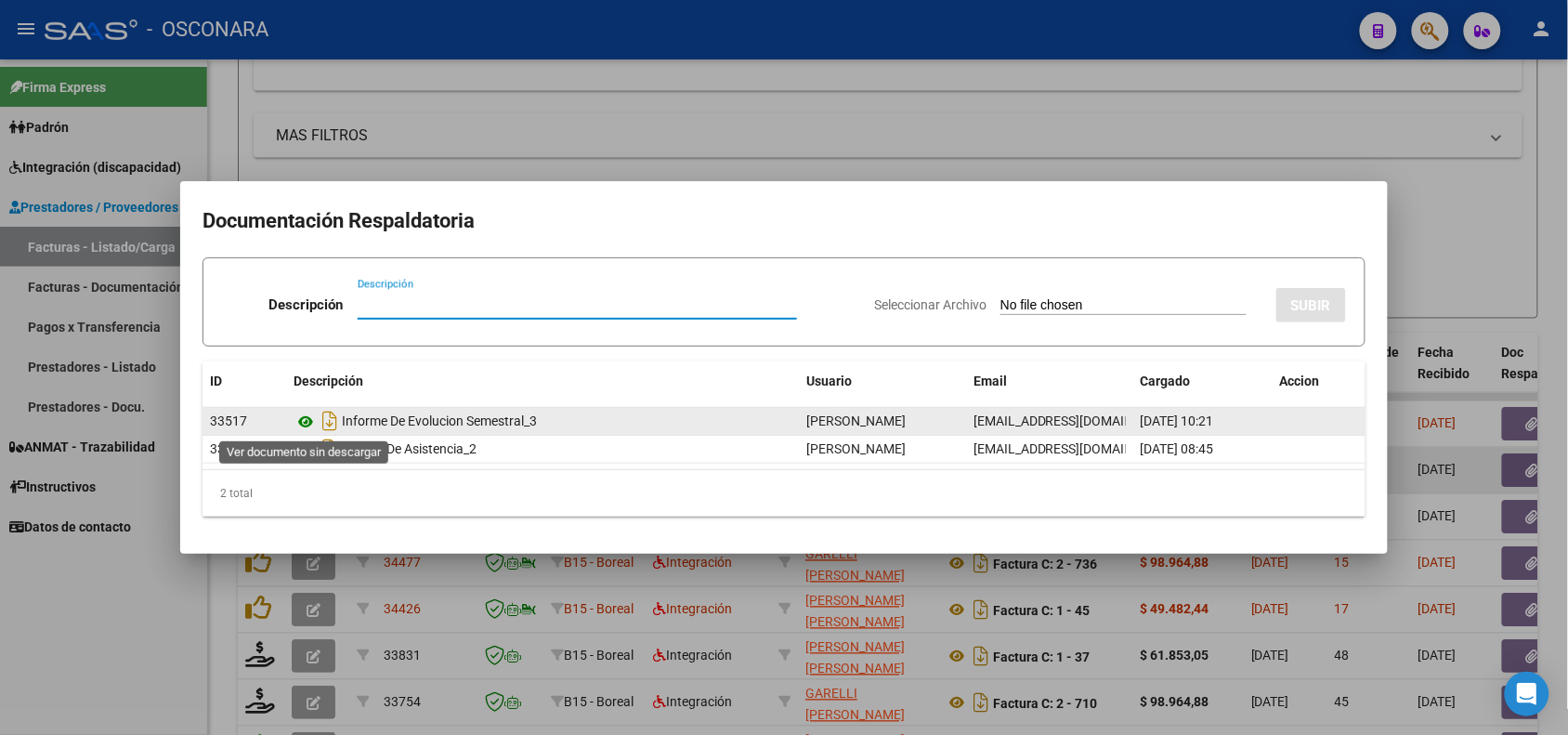
click at [304, 427] on icon at bounding box center [306, 421] width 24 height 22
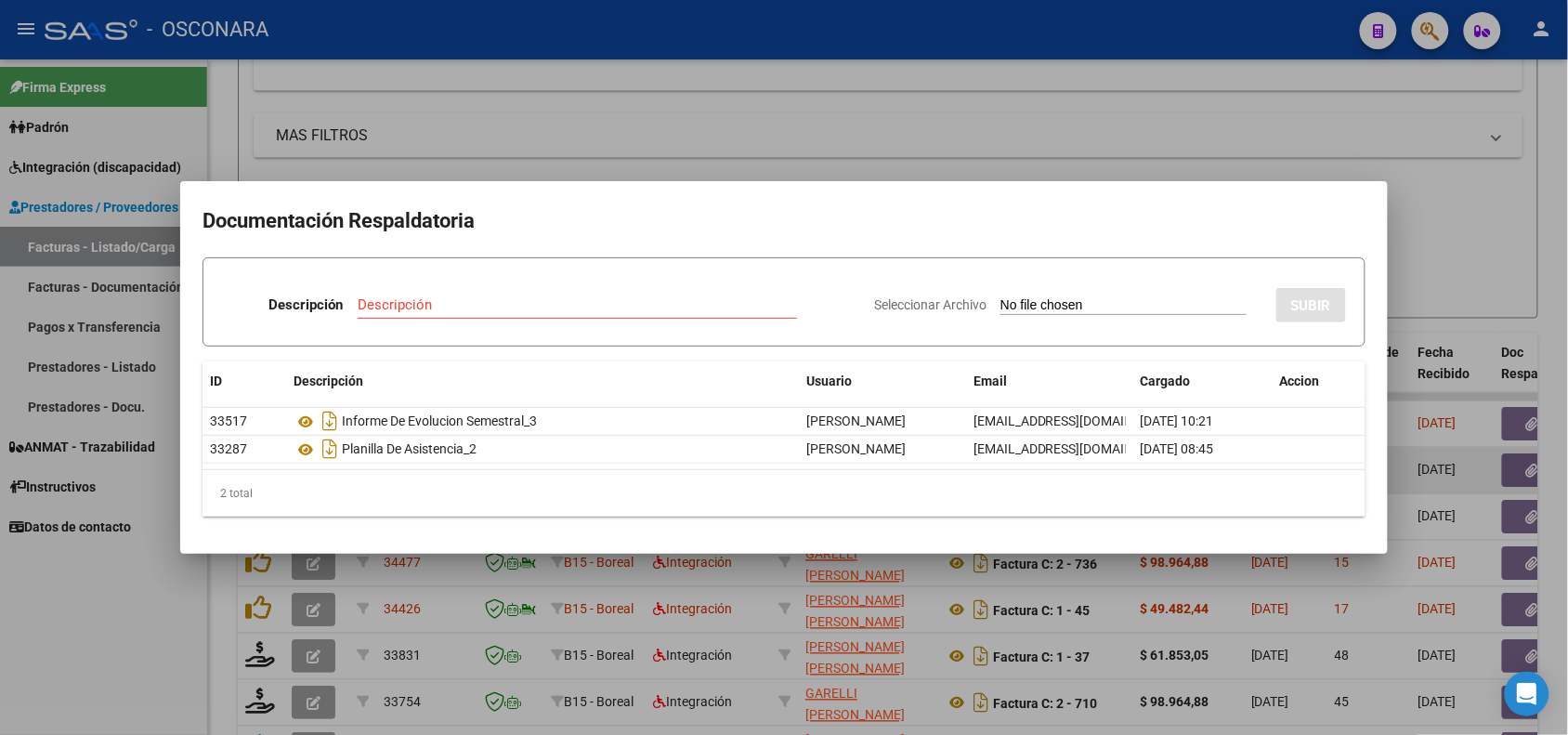
click at [1102, 615] on div at bounding box center [784, 368] width 1568 height 735
